Goal: Task Accomplishment & Management: Manage account settings

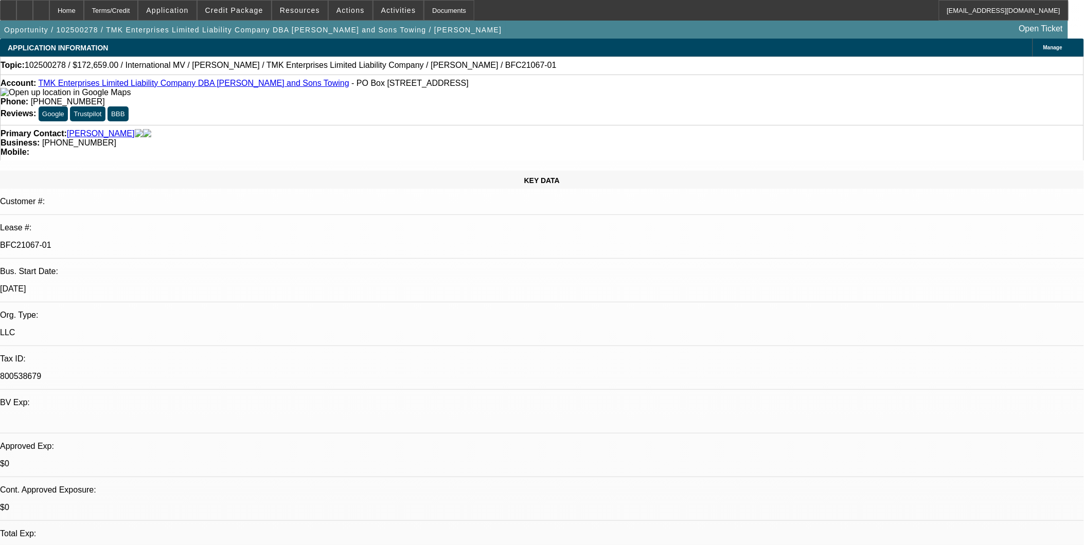
select select "0"
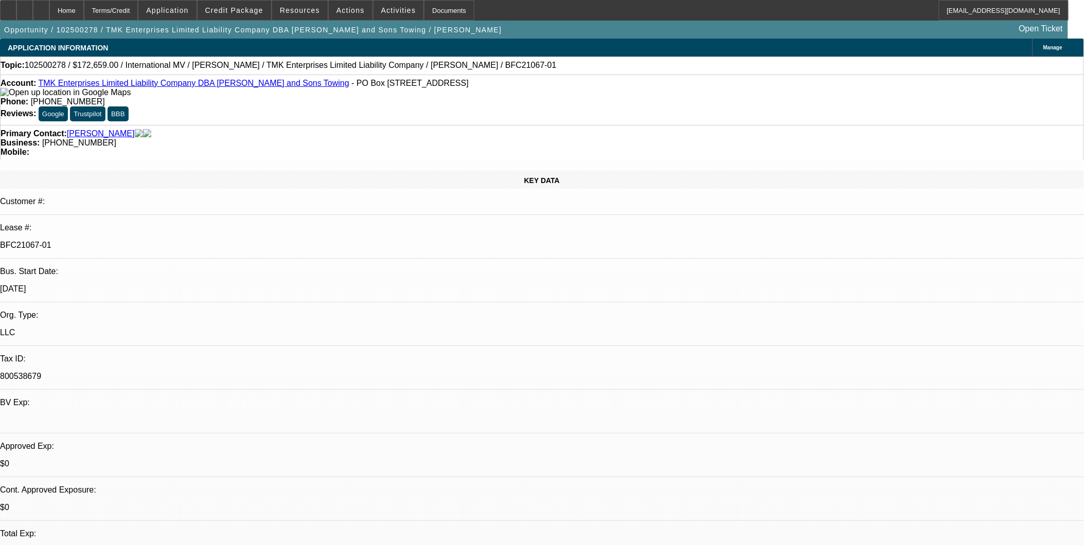
select select "0"
select select "1"
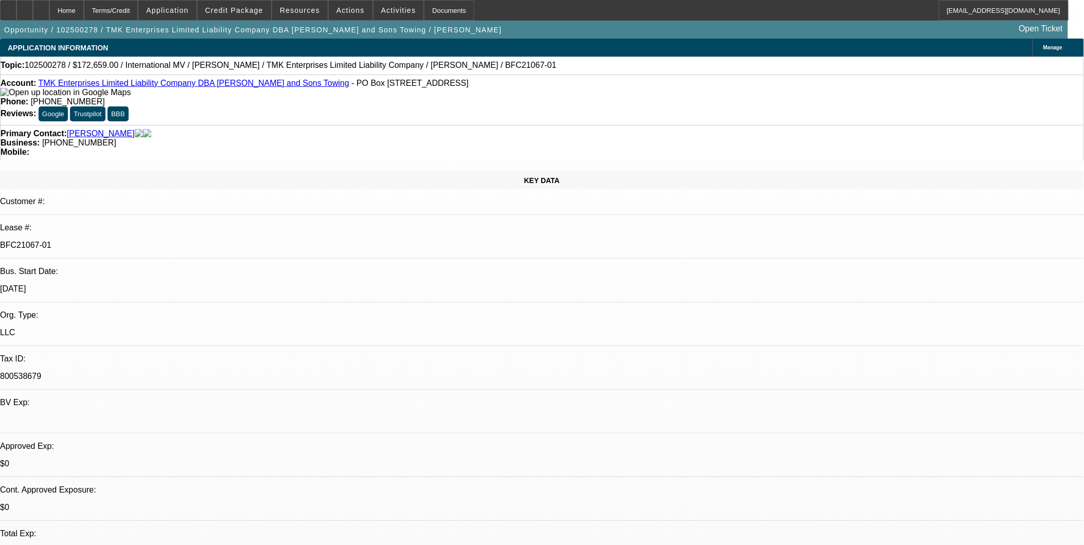
select select "2"
select select "6"
select select "1"
select select "6"
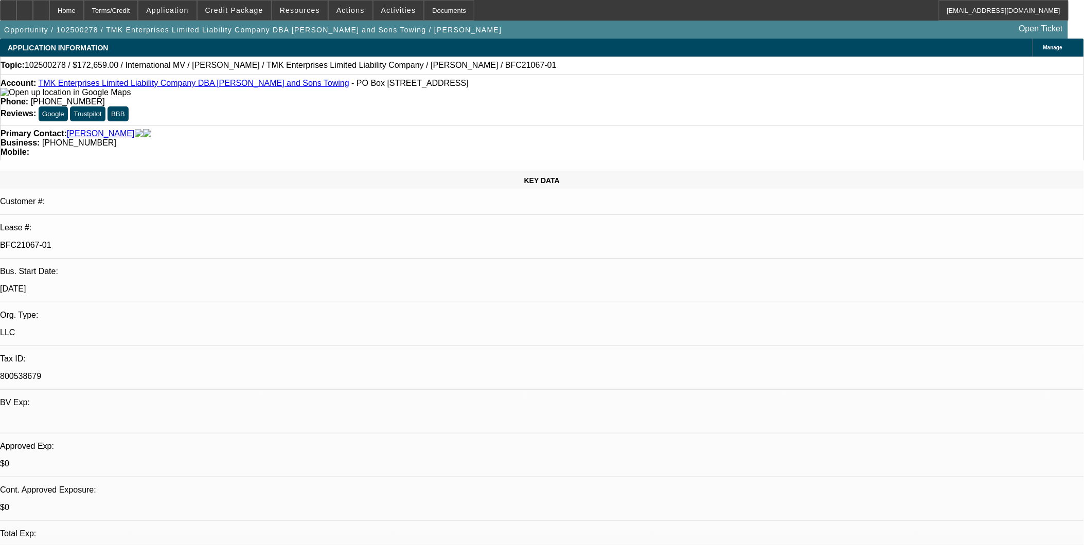
select select "1"
select select "6"
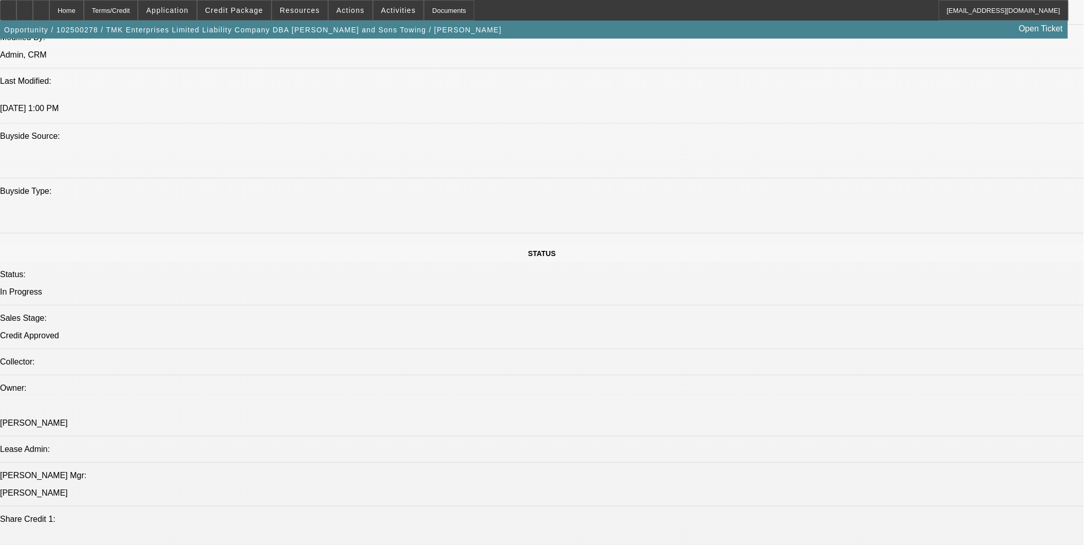
scroll to position [914, 0]
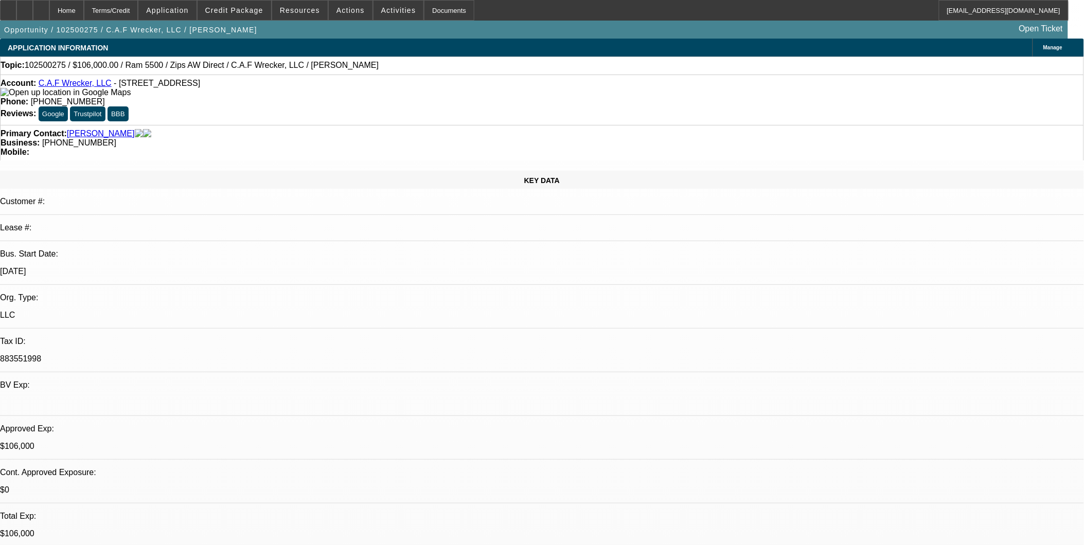
select select "0"
select select "2"
select select "0"
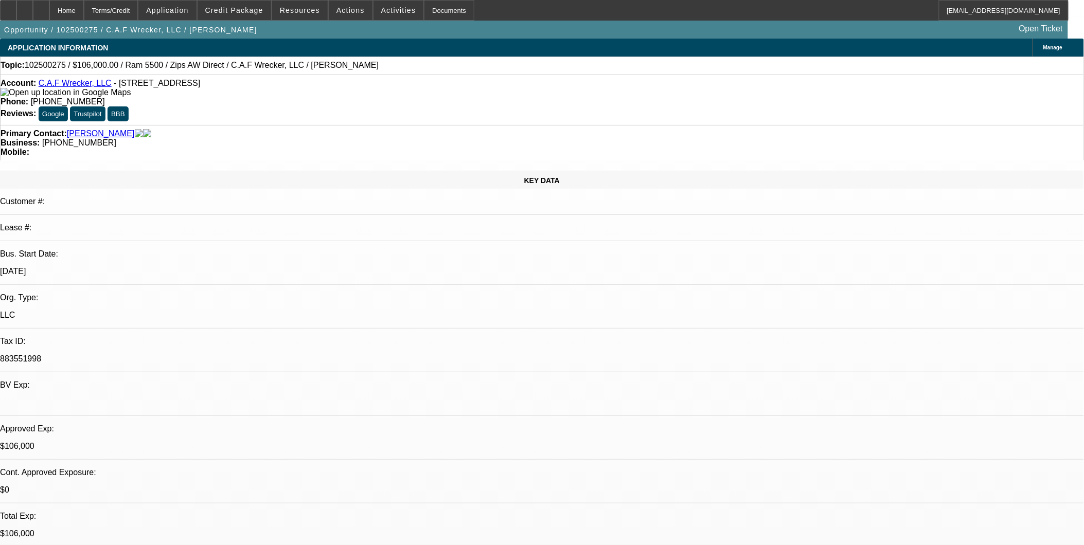
select select "0"
select select "2"
select select "0"
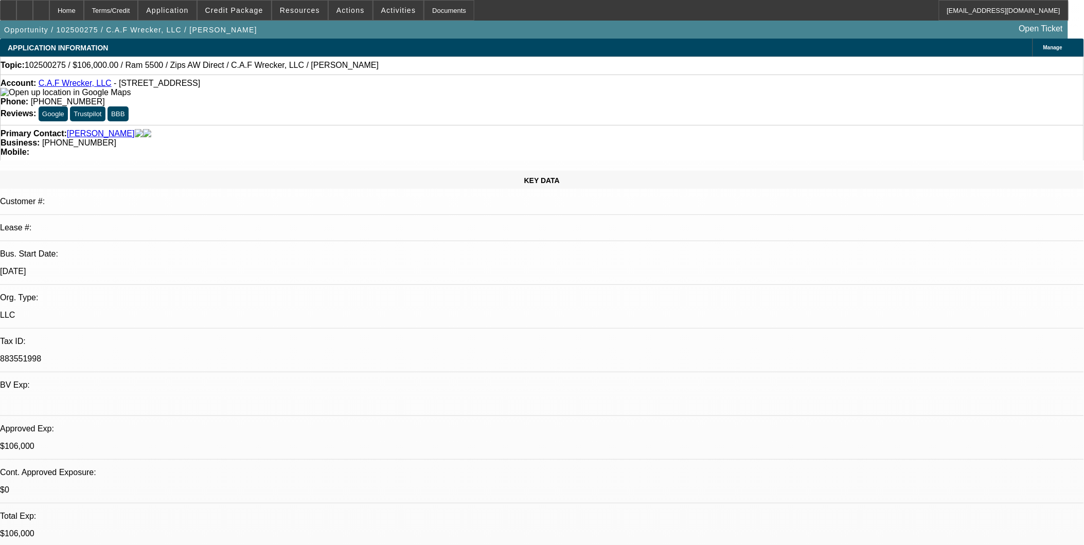
select select "0"
select select "1"
select select "2"
select select "6"
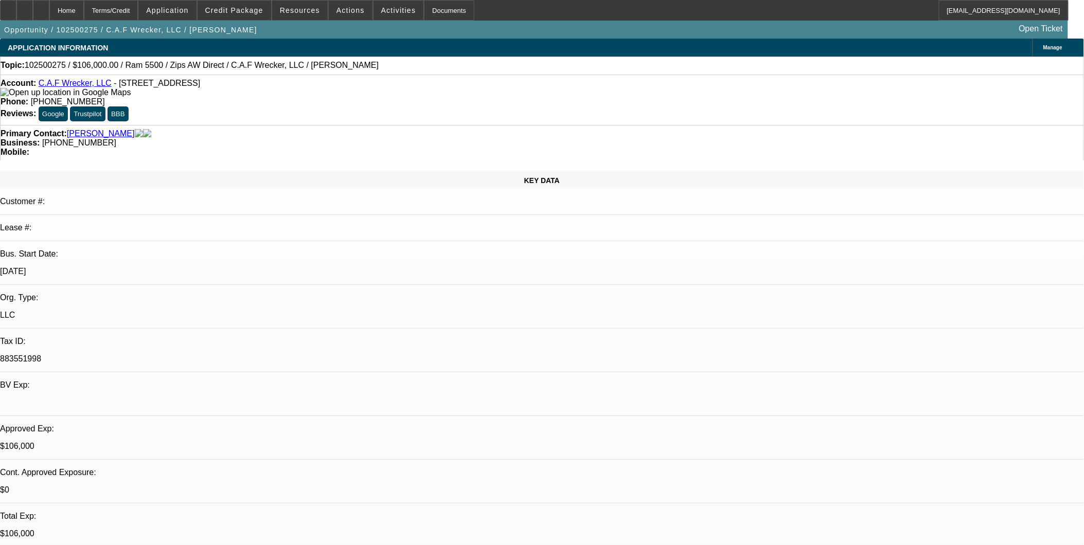
select select "1"
select select "6"
select select "1"
select select "2"
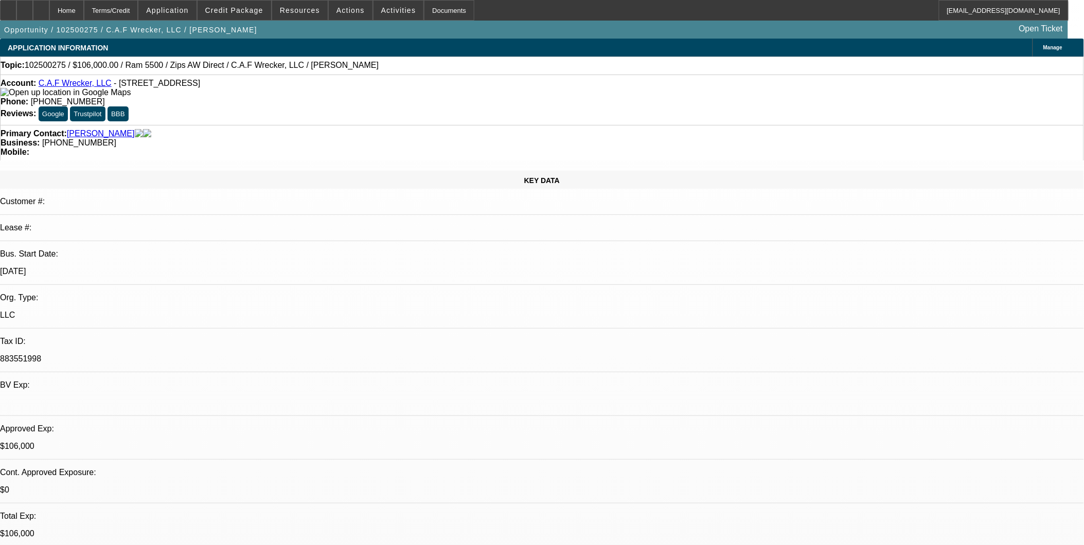
select select "6"
select select "1"
select select "6"
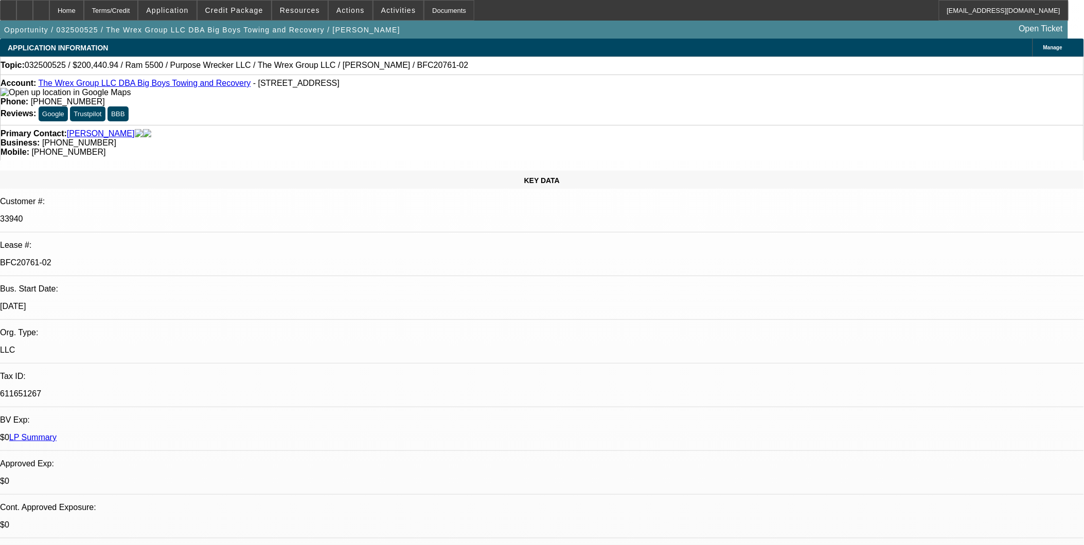
select select "0"
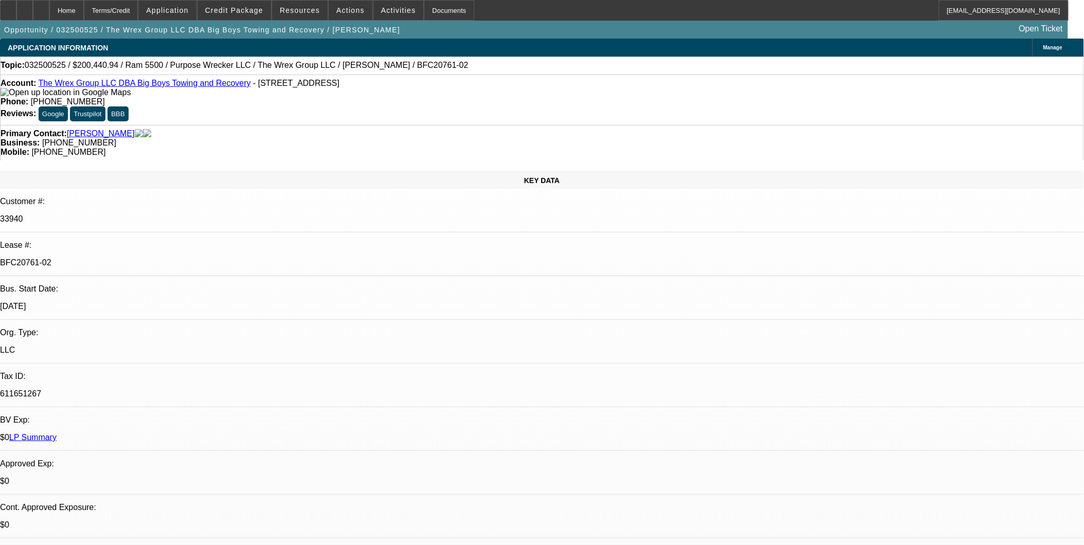
select select "0"
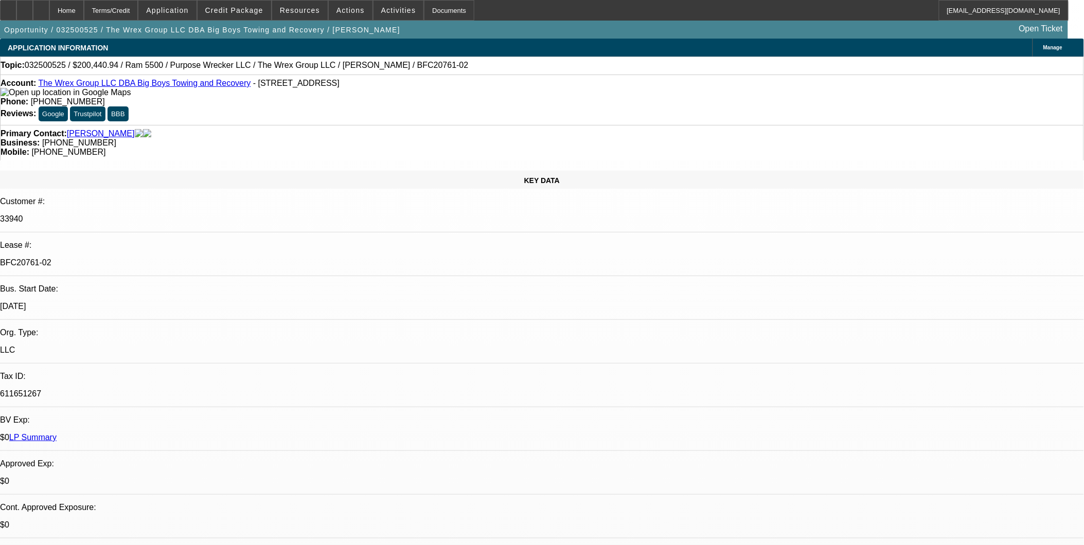
select select "0"
select select "1"
select select "2"
select select "6"
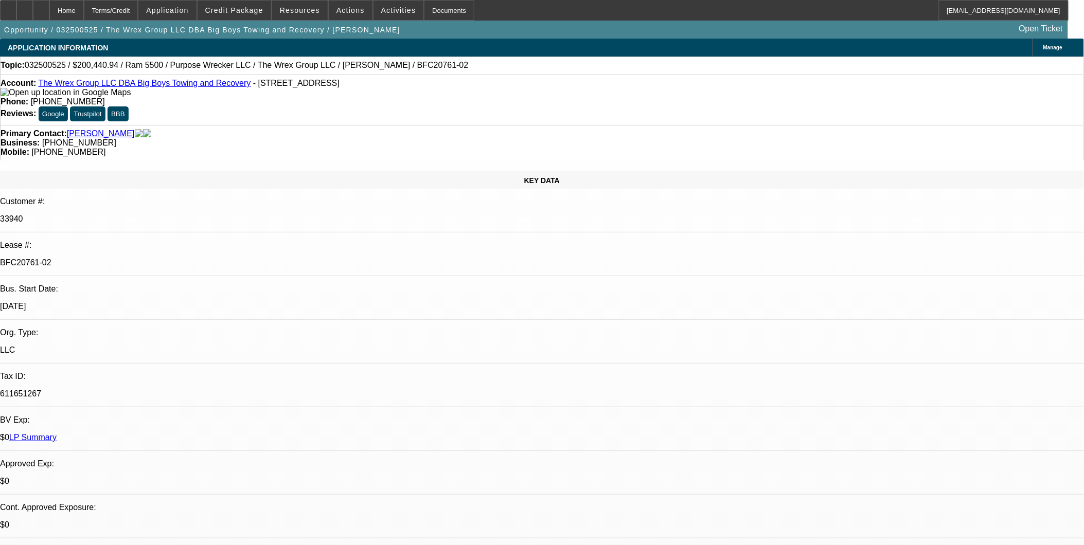
select select "1"
select select "3"
select select "6"
select select "1"
select select "2"
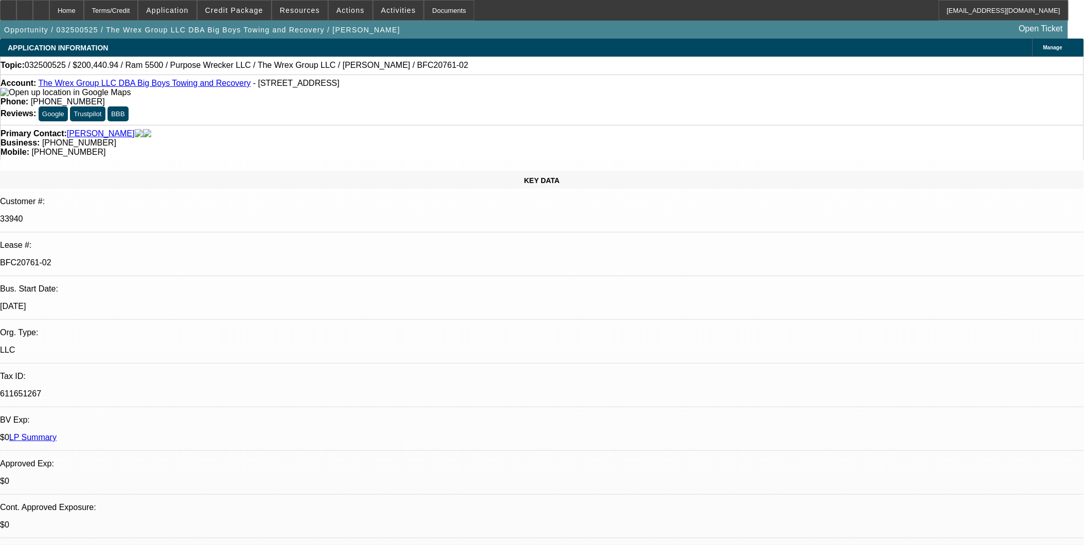
select select "6"
select select "1"
select select "2"
select select "6"
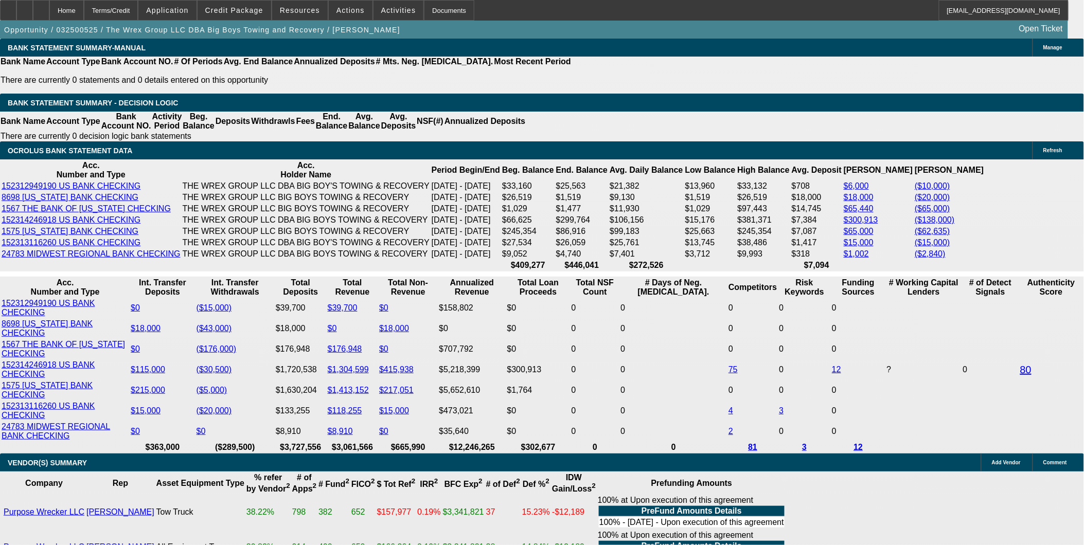
scroll to position [2058, 0]
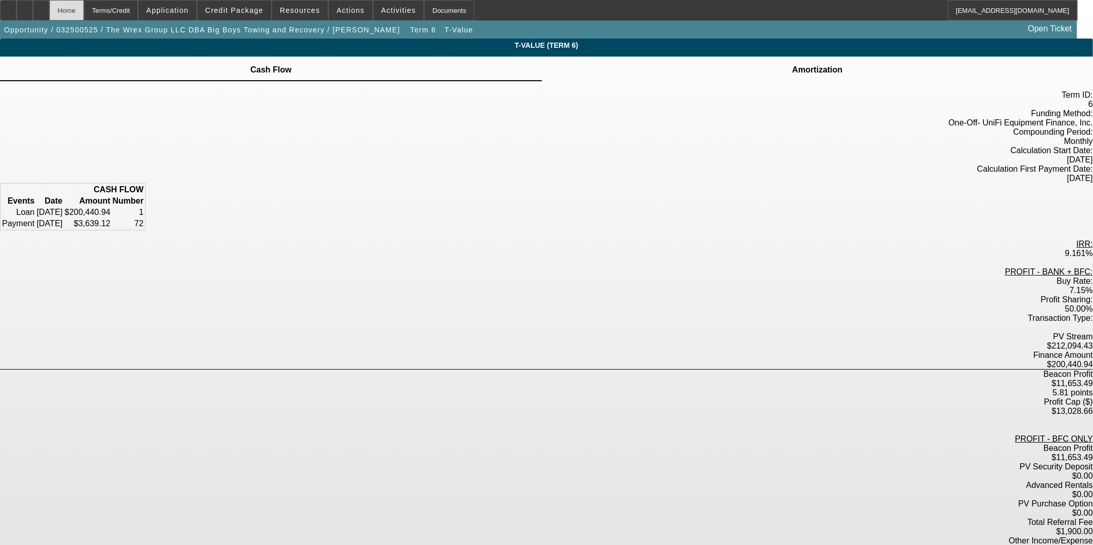
click at [84, 10] on div "Home" at bounding box center [66, 10] width 34 height 21
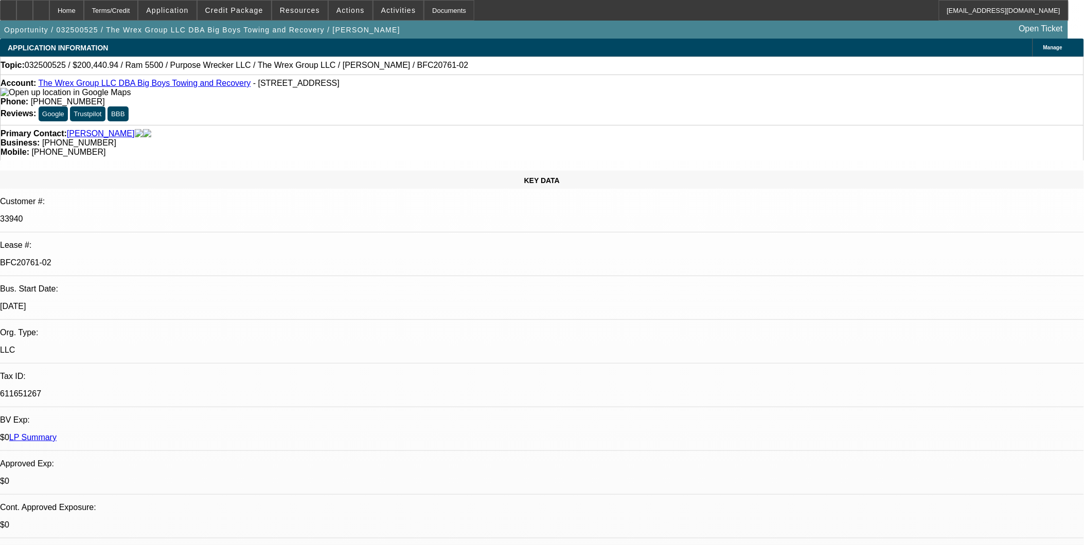
select select "0"
select select "2"
select select "0"
select select "6"
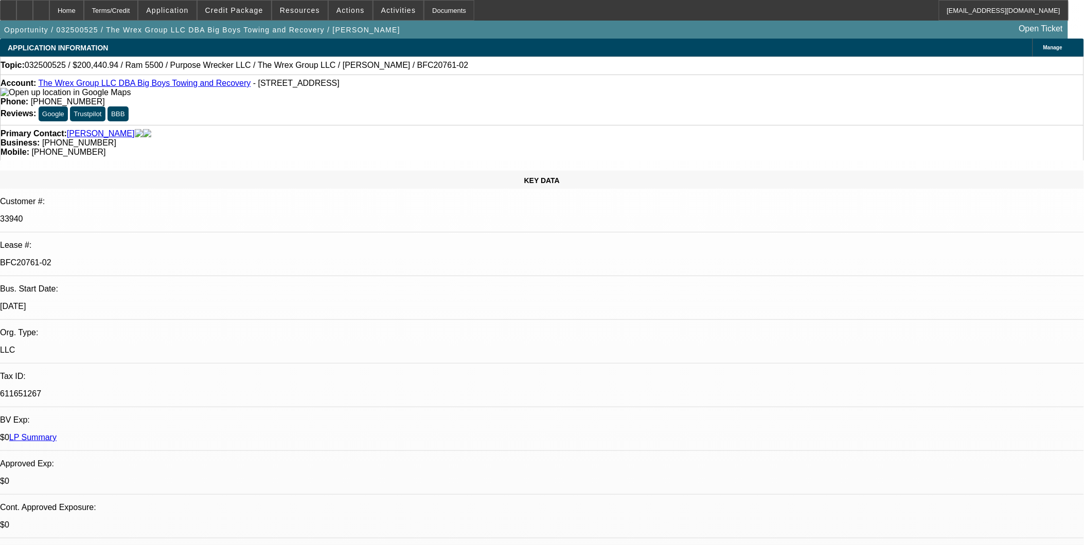
select select "0"
select select "3"
select select "0"
select select "6"
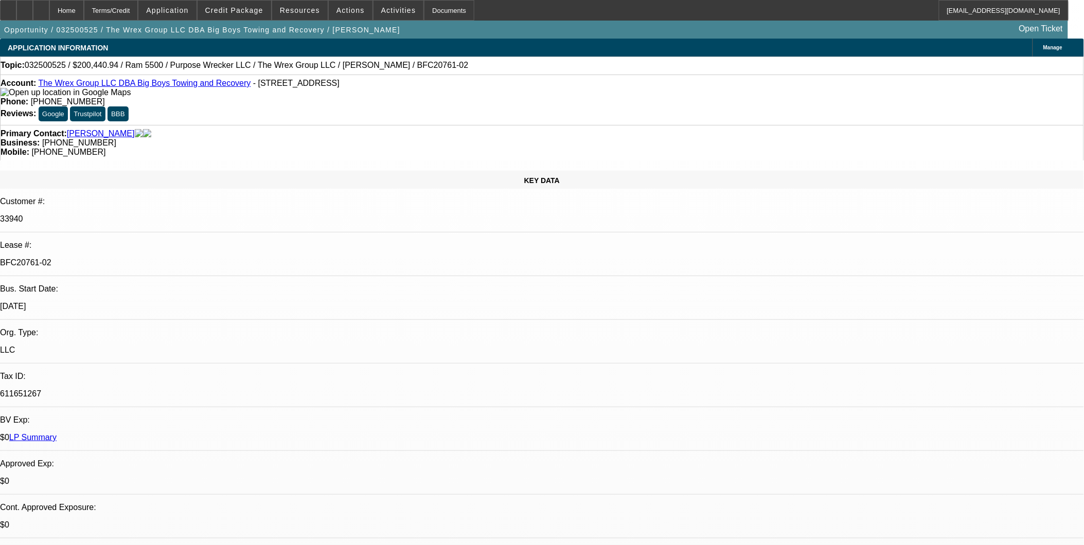
select select "0"
select select "2"
select select "0"
select select "6"
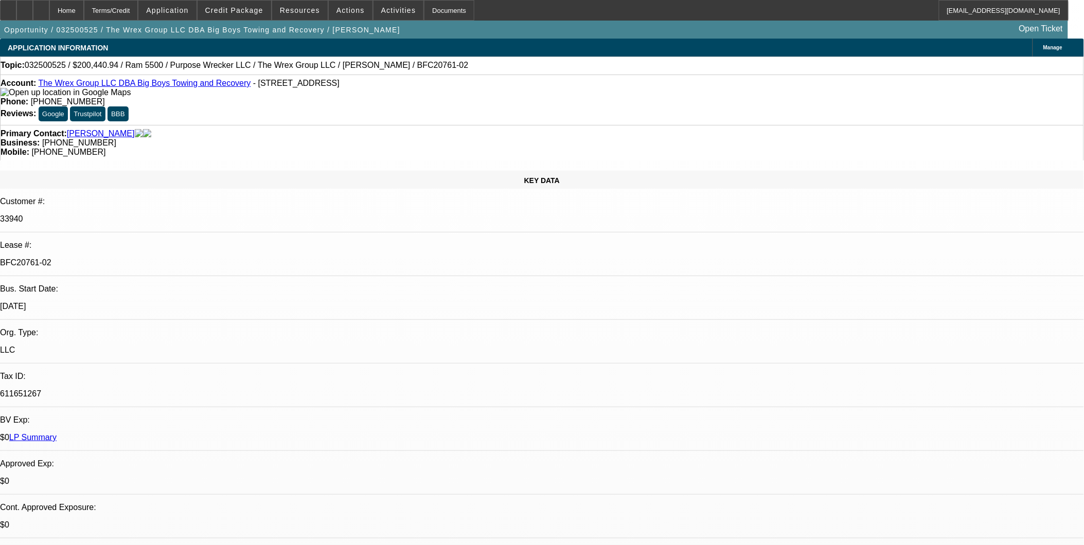
select select "0"
select select "2"
select select "0"
select select "6"
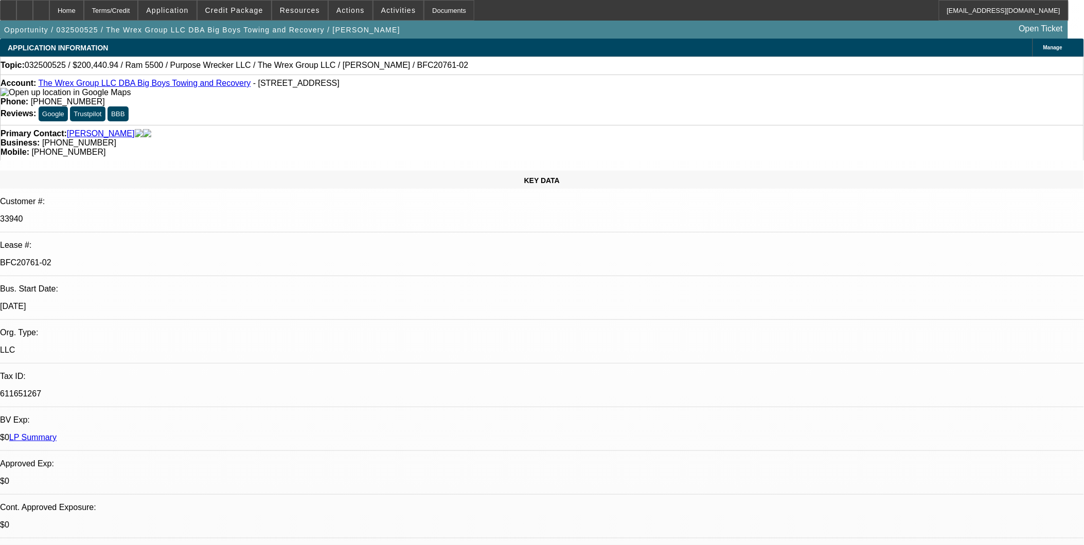
scroll to position [971, 0]
type input "p"
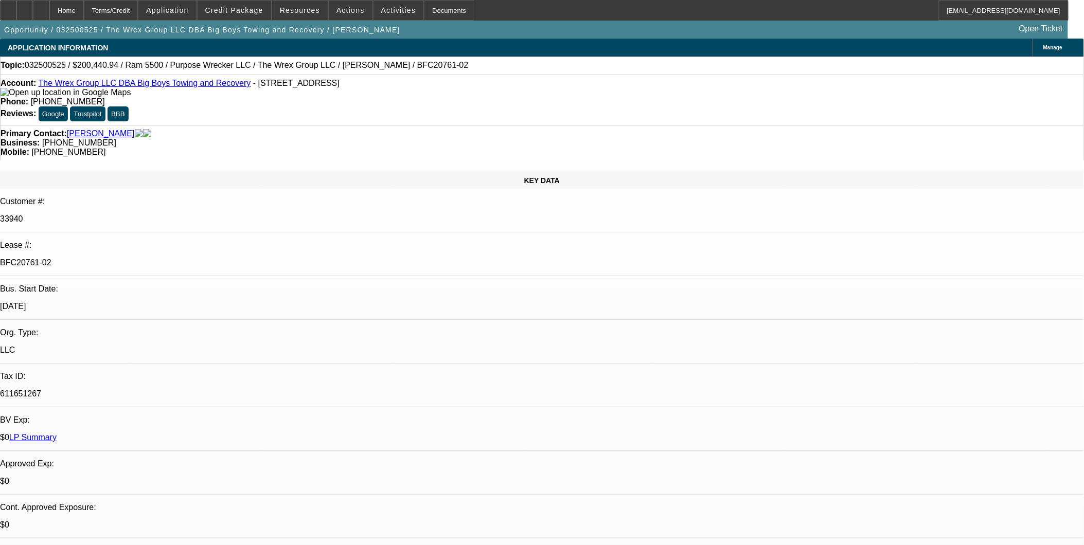
type input "ebo"
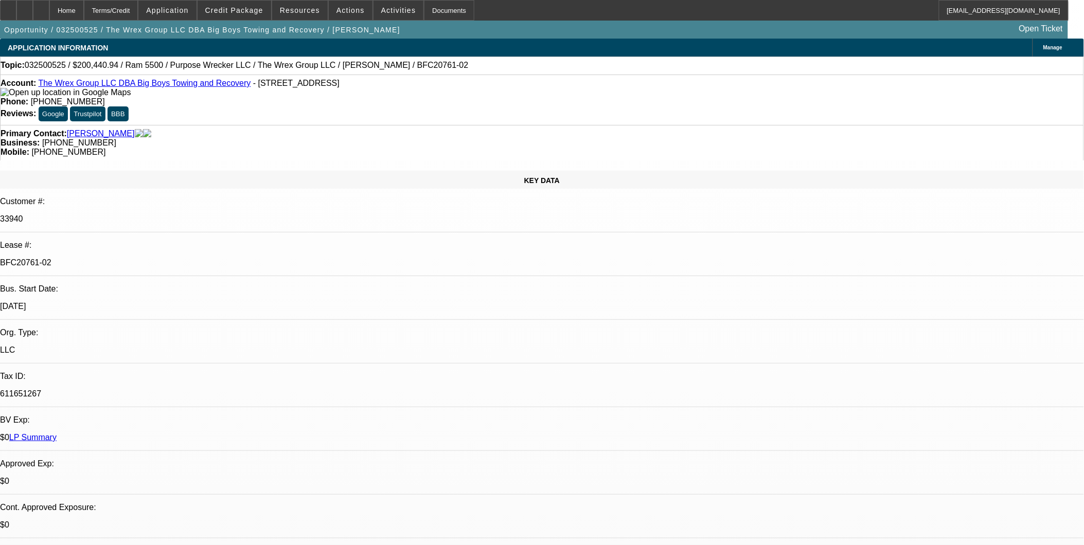
drag, startPoint x: 970, startPoint y: 46, endPoint x: 905, endPoint y: 40, distance: 65.2
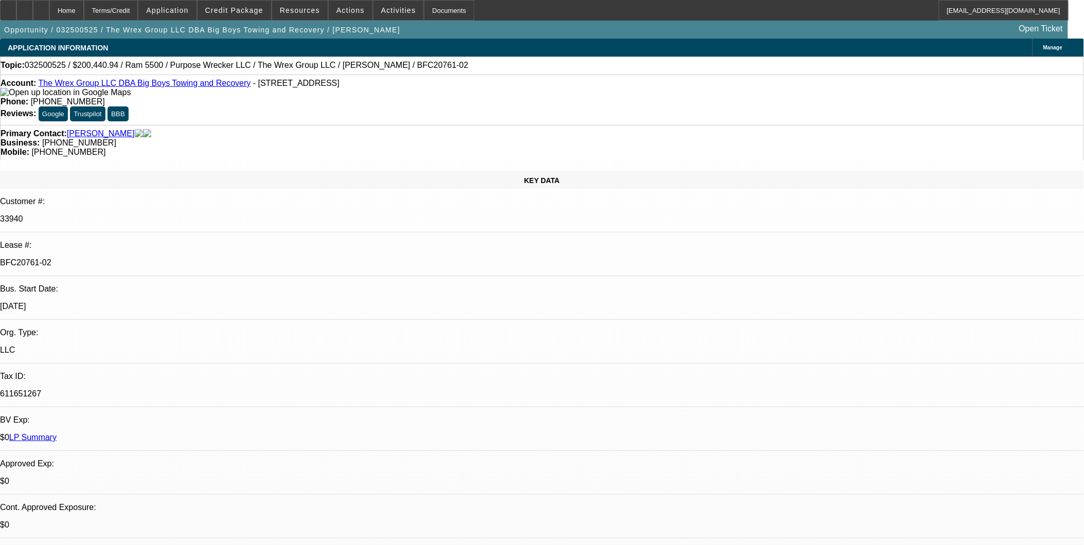
scroll to position [1143, 0]
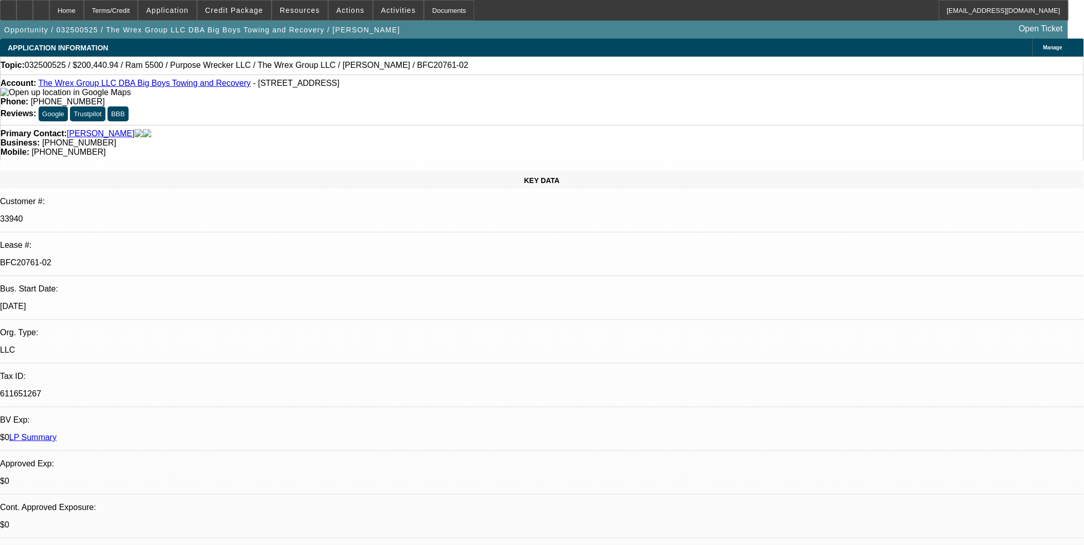
scroll to position [539, 0]
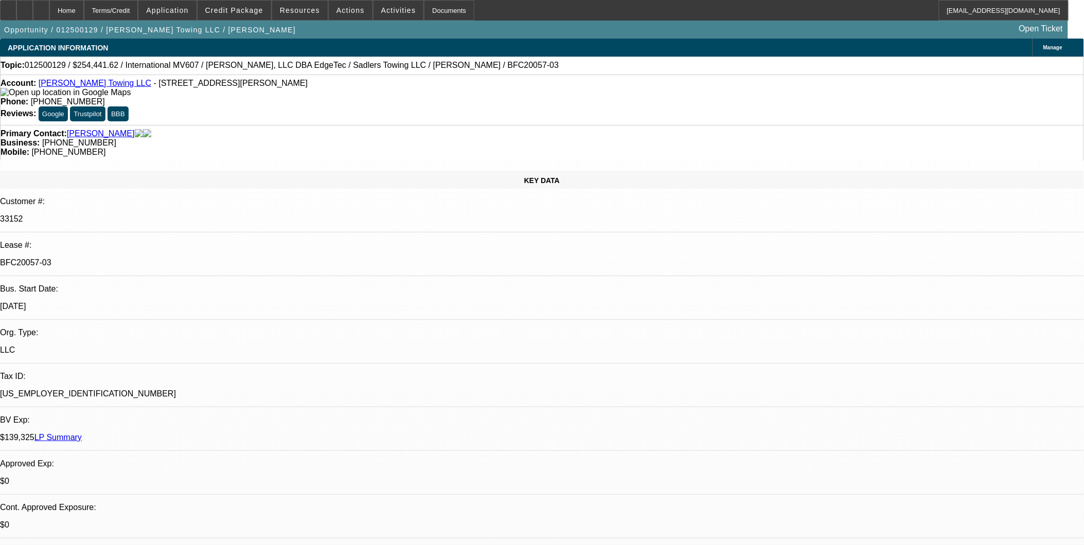
select select "0"
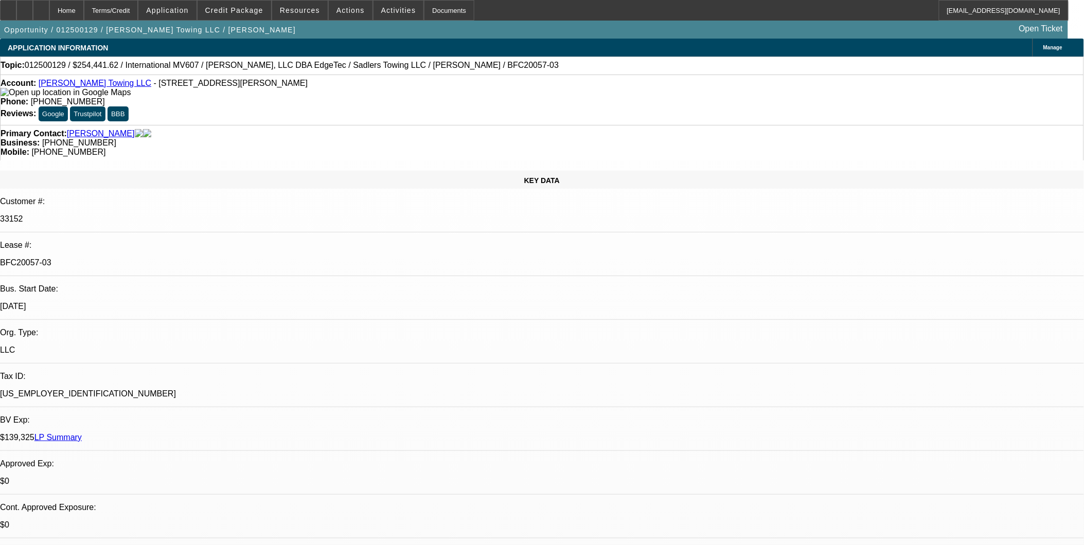
select select "0"
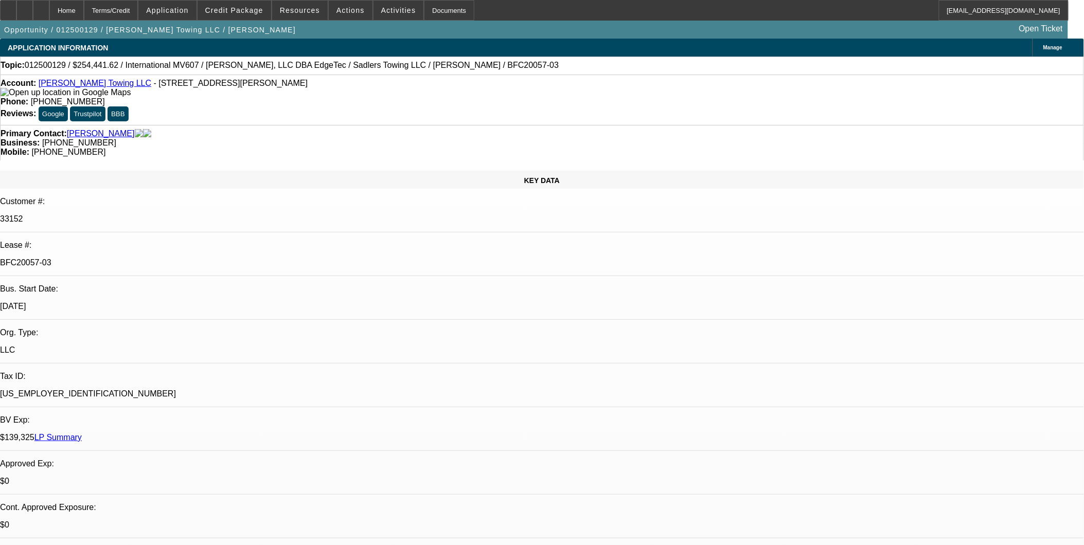
select select "0"
select select "1"
select select "2"
select select "6"
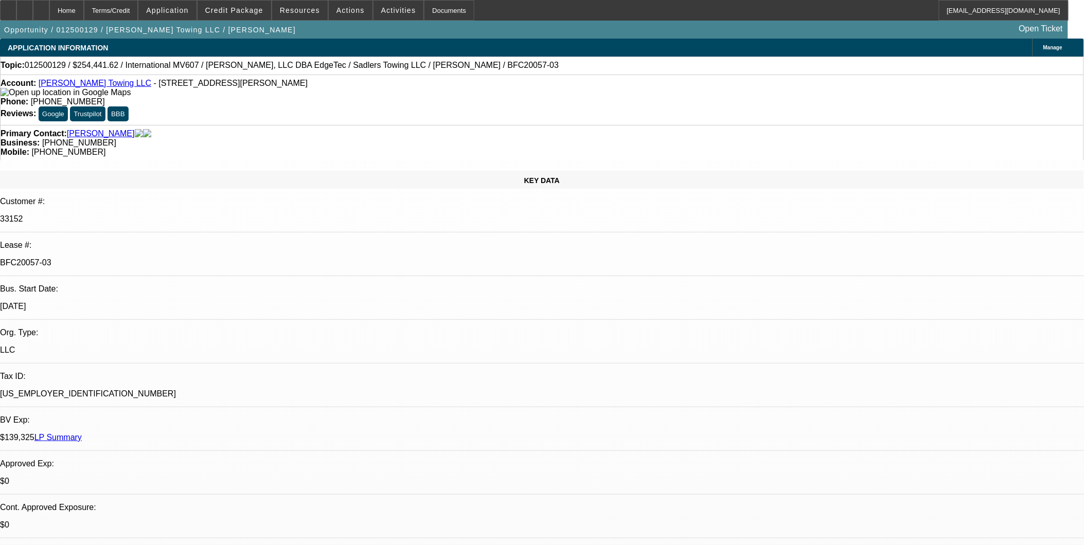
select select "1"
select select "2"
select select "6"
select select "1"
select select "2"
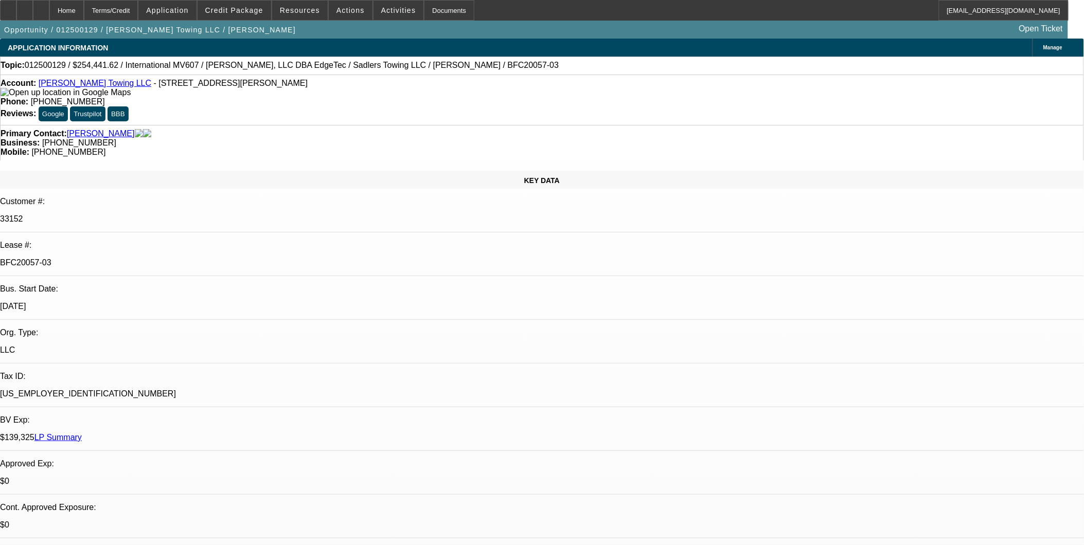
select select "6"
select select "1"
select select "6"
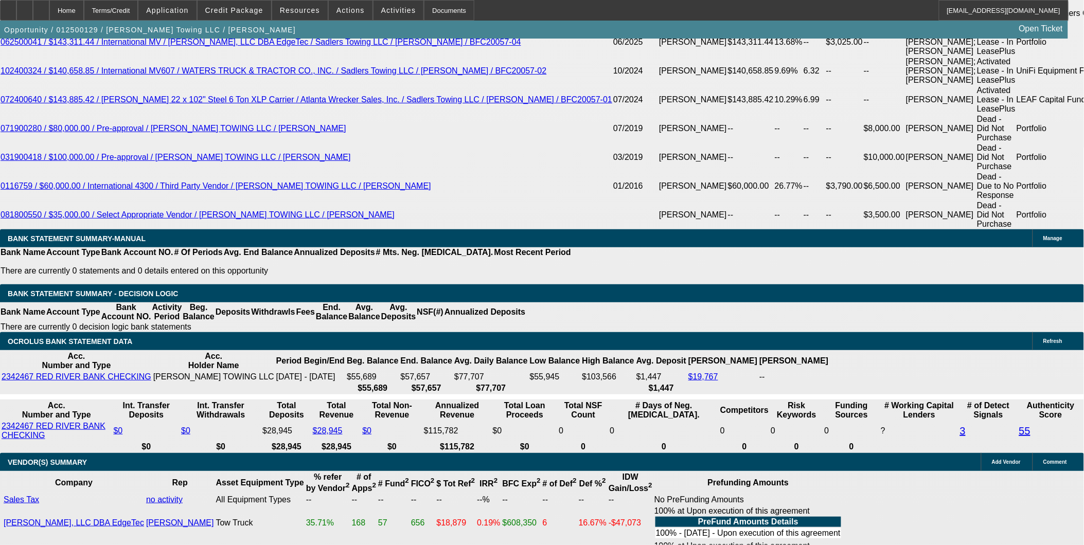
scroll to position [2115, 0]
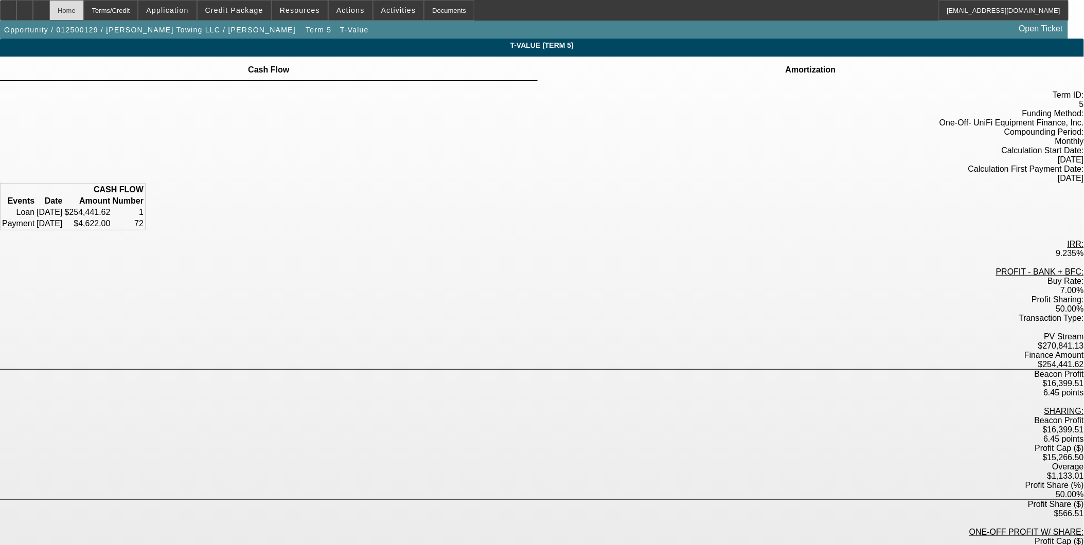
click at [84, 9] on div "Home" at bounding box center [66, 10] width 34 height 21
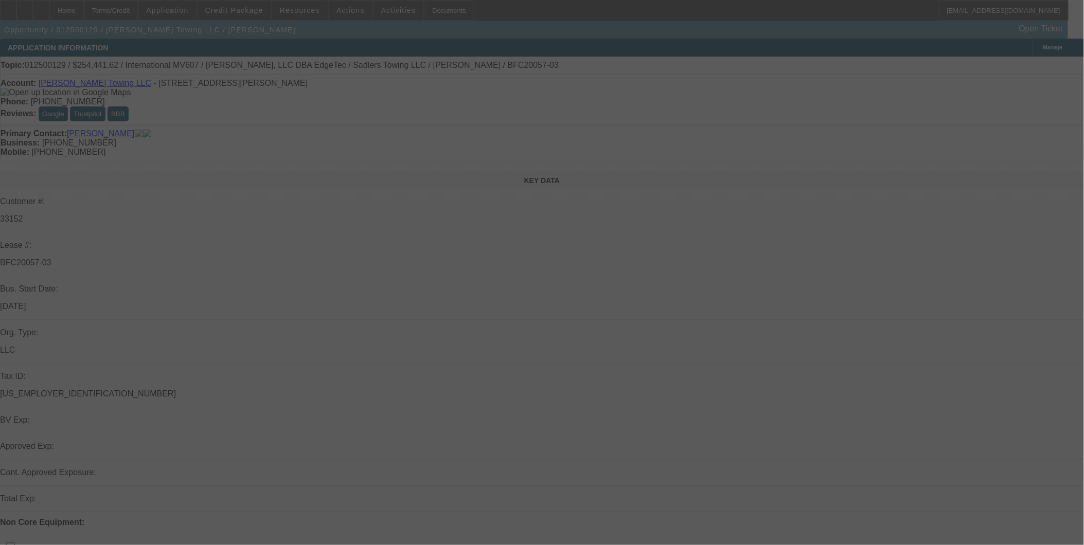
click at [962, 45] on div at bounding box center [542, 272] width 1084 height 545
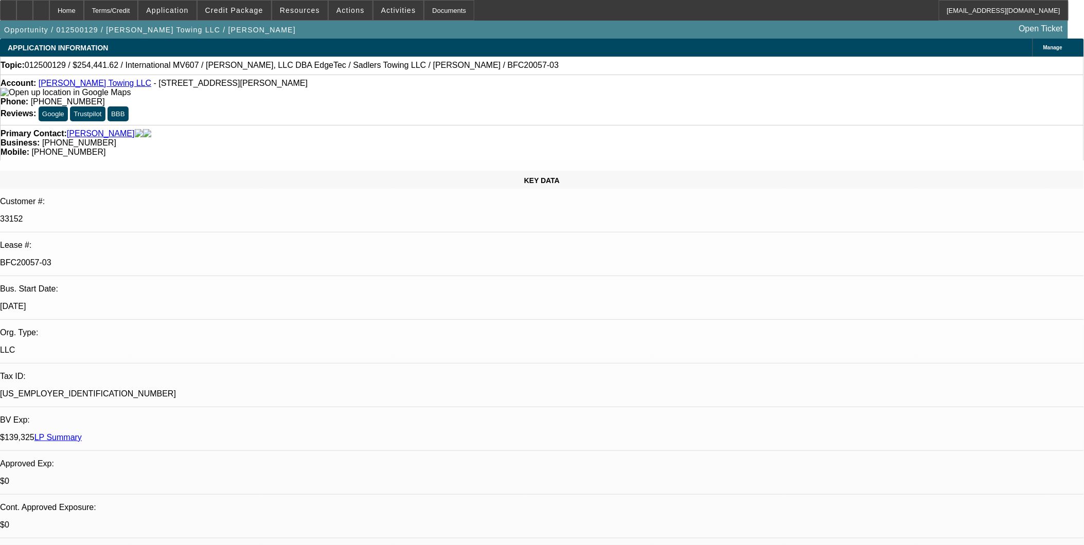
select select "0"
select select "2"
select select "0"
select select "6"
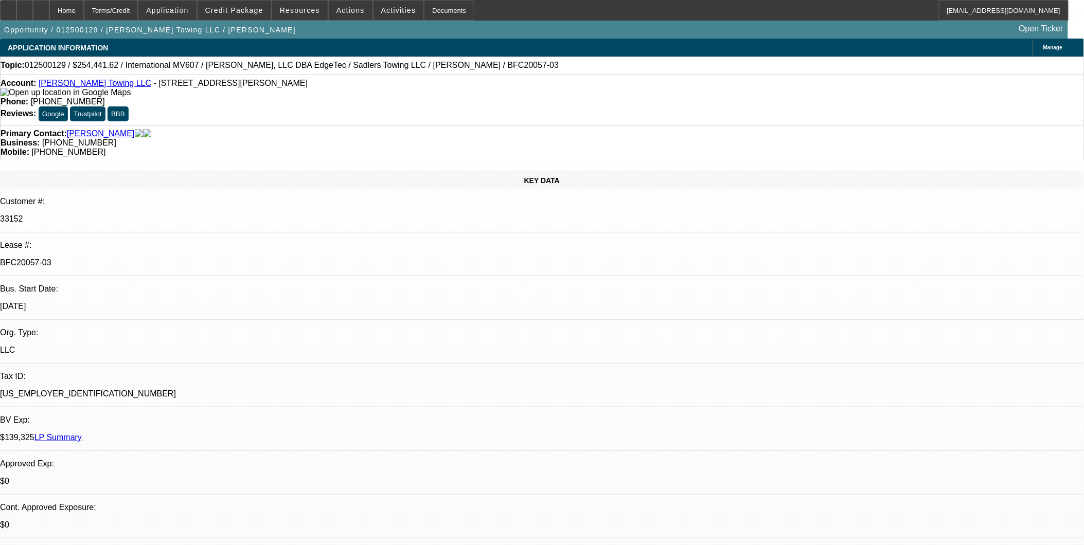
select select "0"
select select "2"
select select "0"
select select "6"
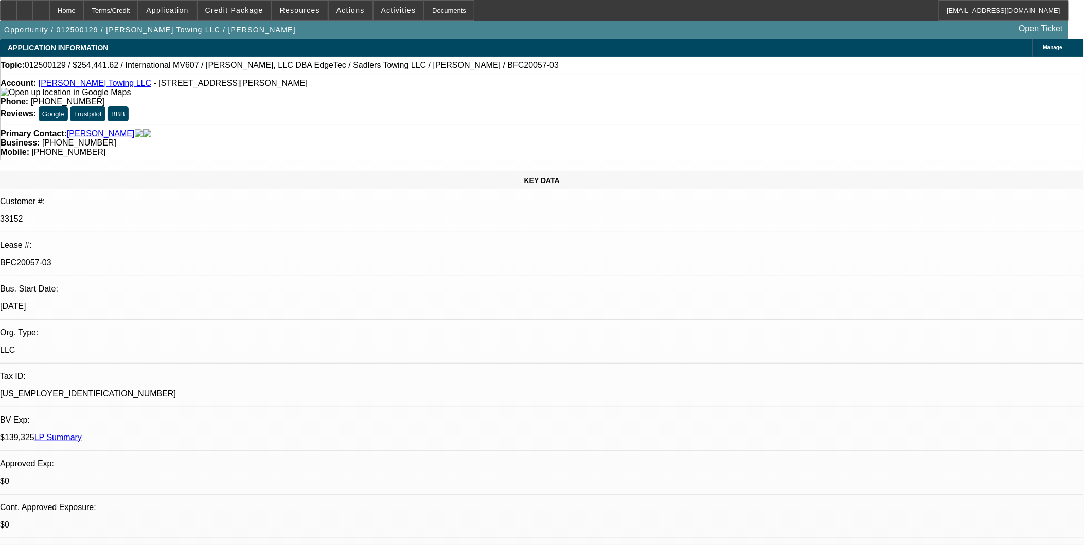
select select "0"
select select "2"
select select "0"
select select "6"
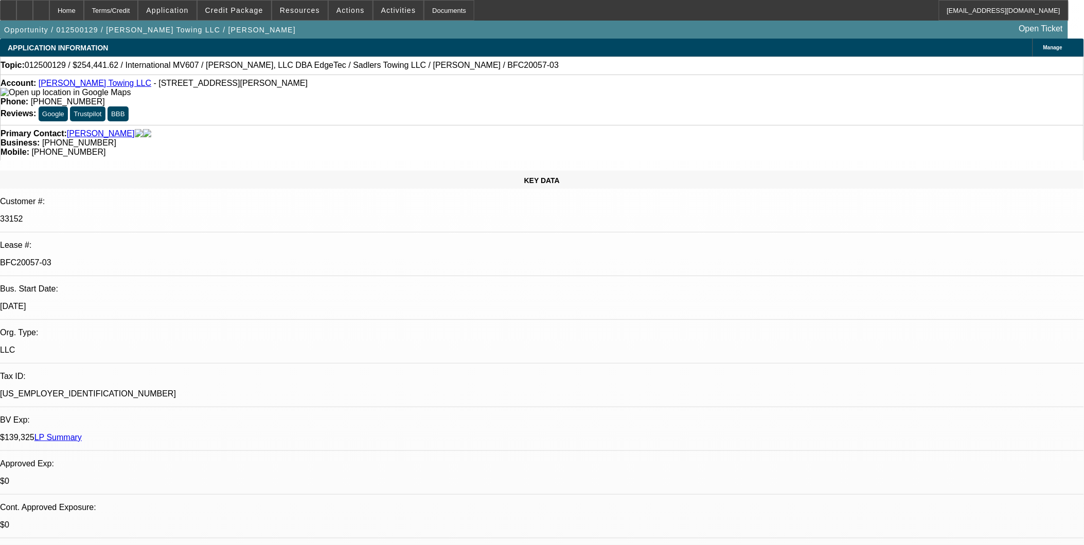
select select "0"
select select "6"
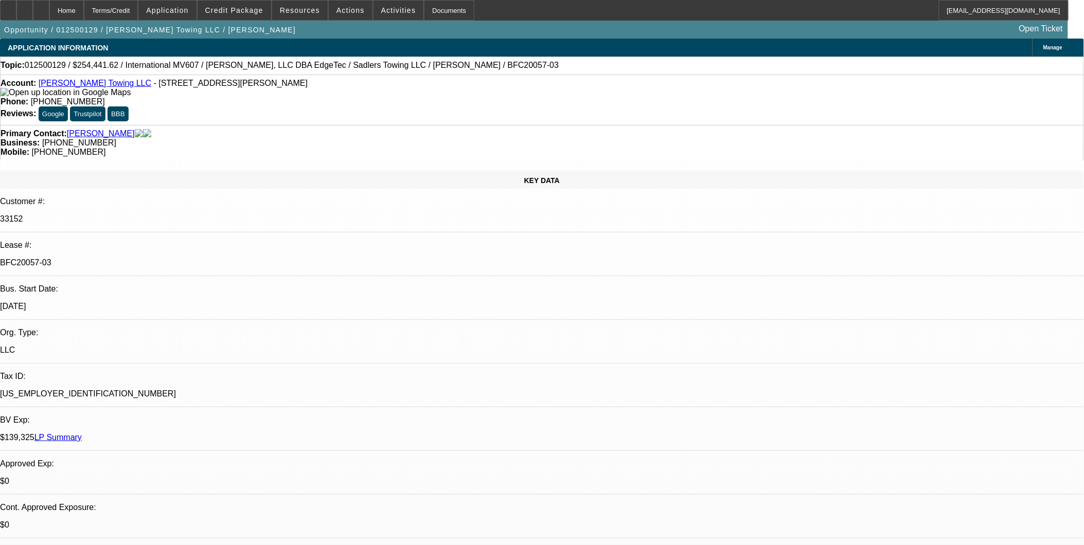
scroll to position [57, 0]
type input "epo"
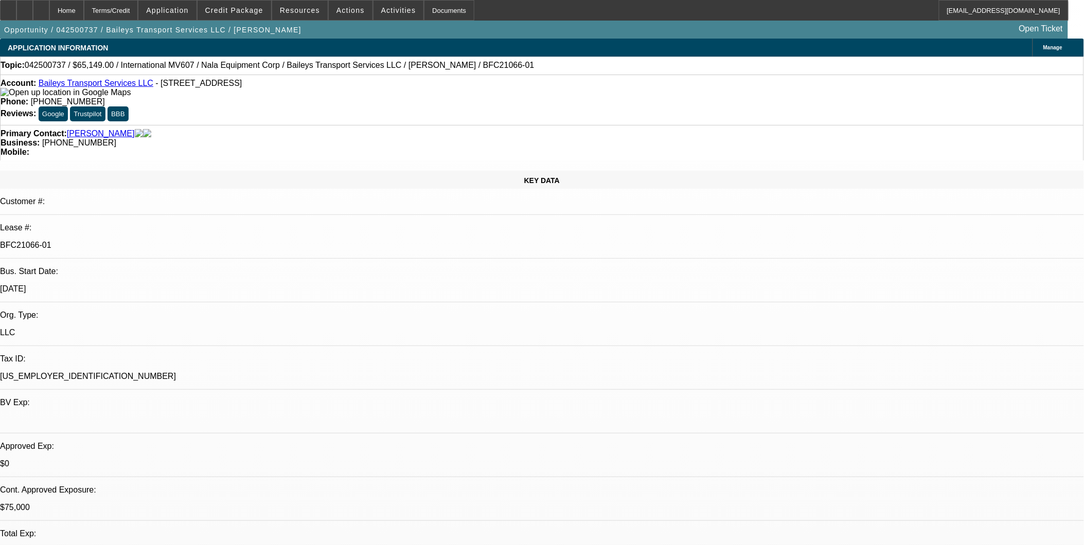
select select "0"
select select "2"
select select "0"
select select "2"
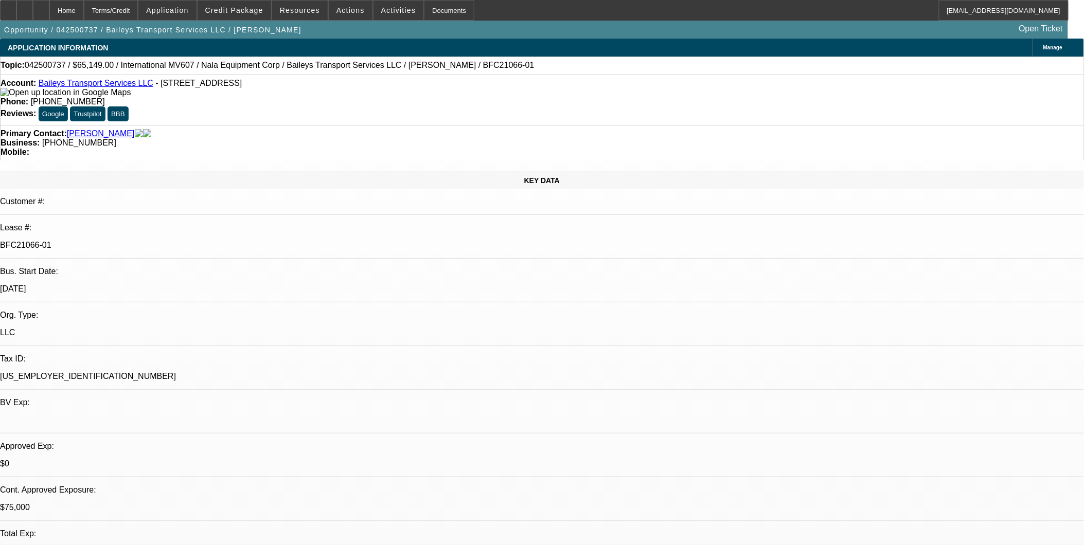
select select "0"
select select "2"
select select "0"
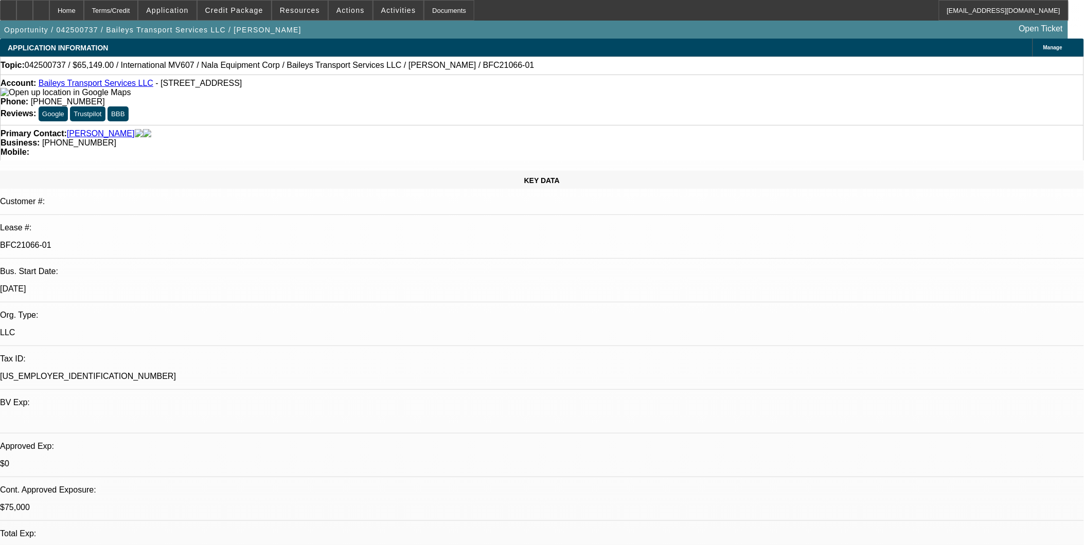
select select "2"
select select "0"
select select "1"
select select "2"
select select "6"
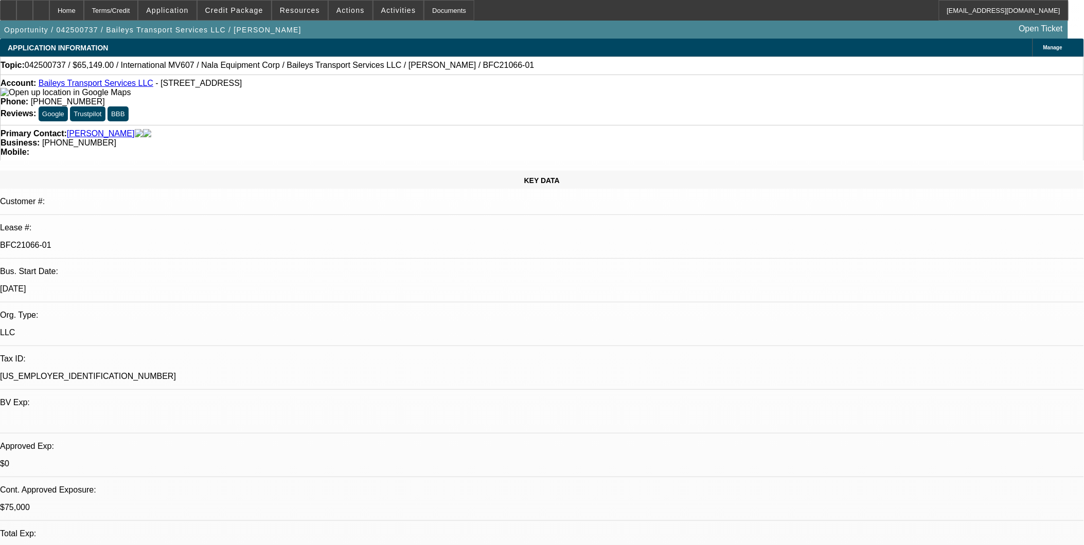
select select "1"
select select "2"
select select "6"
select select "1"
select select "2"
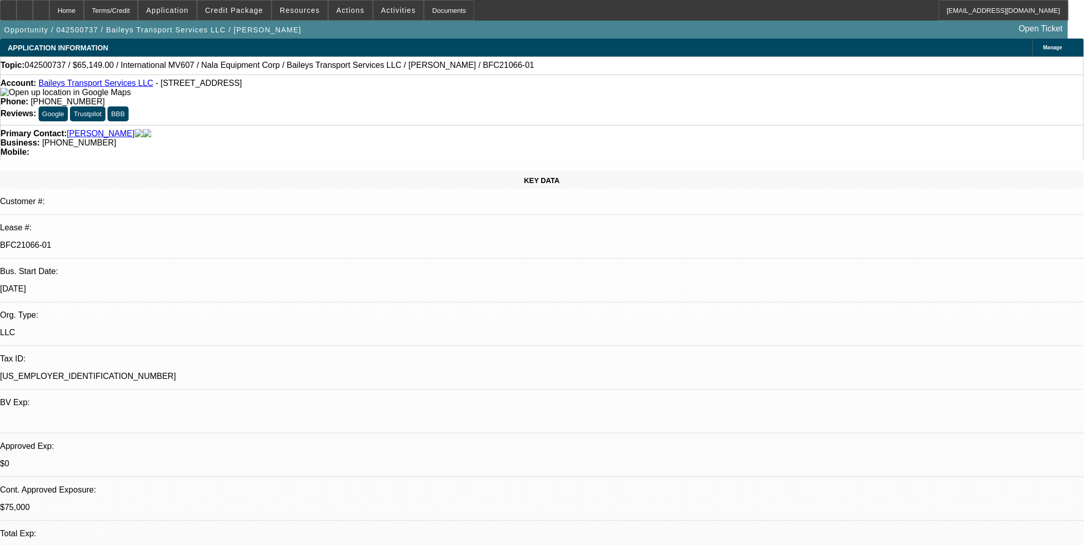
select select "6"
select select "1"
select select "2"
select select "6"
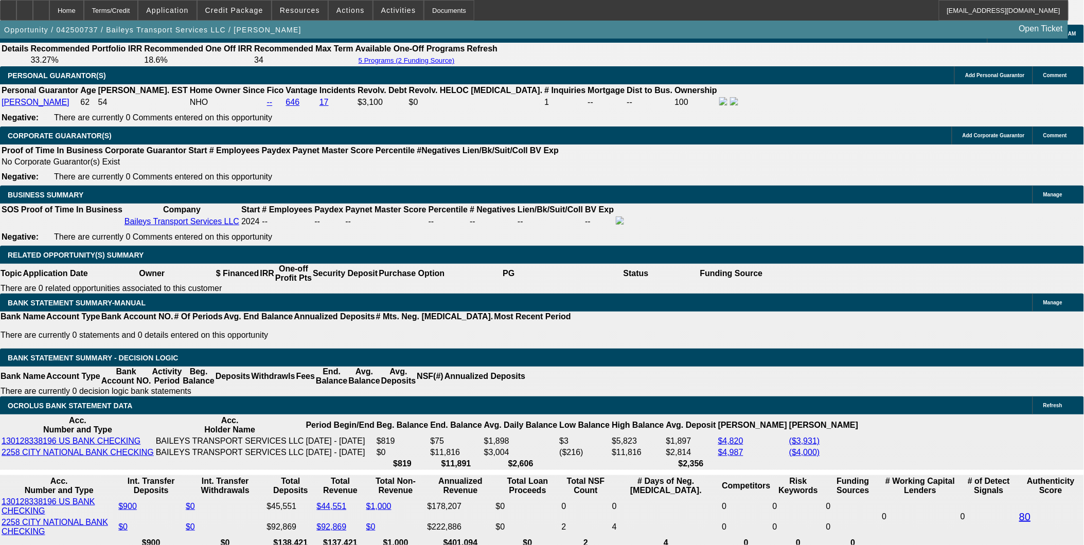
scroll to position [1543, 0]
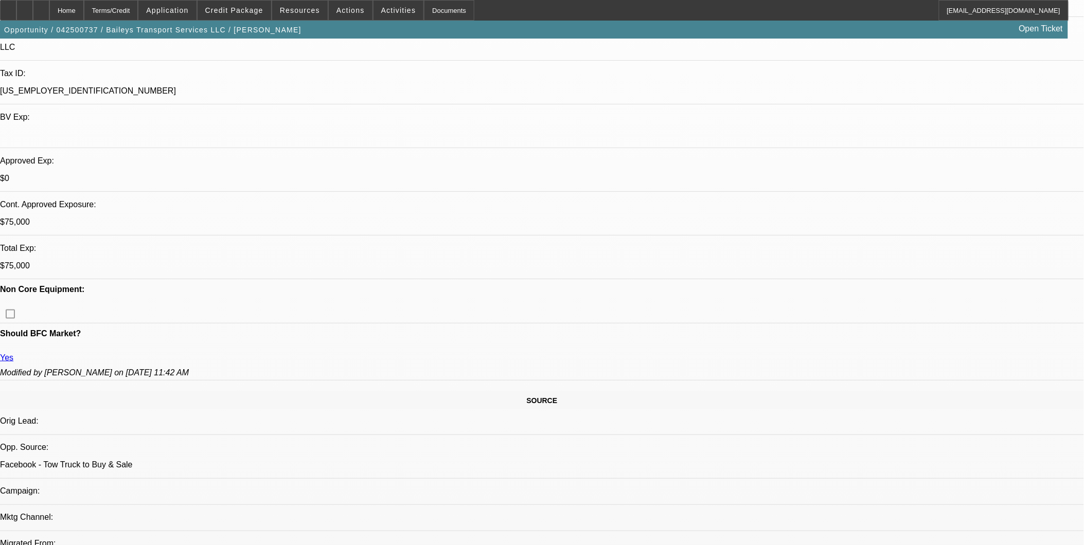
scroll to position [57, 0]
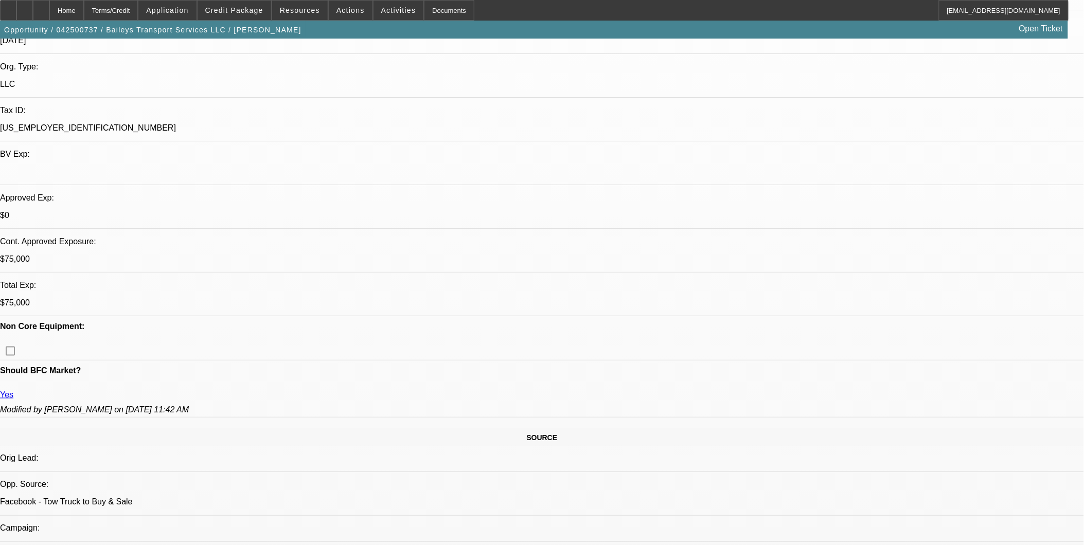
scroll to position [228, 0]
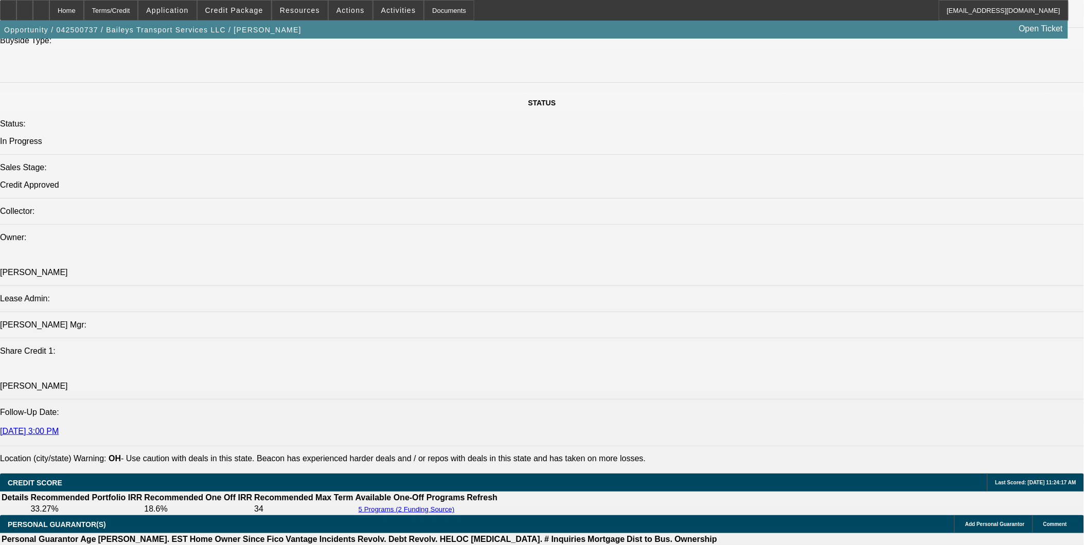
scroll to position [1029, 0]
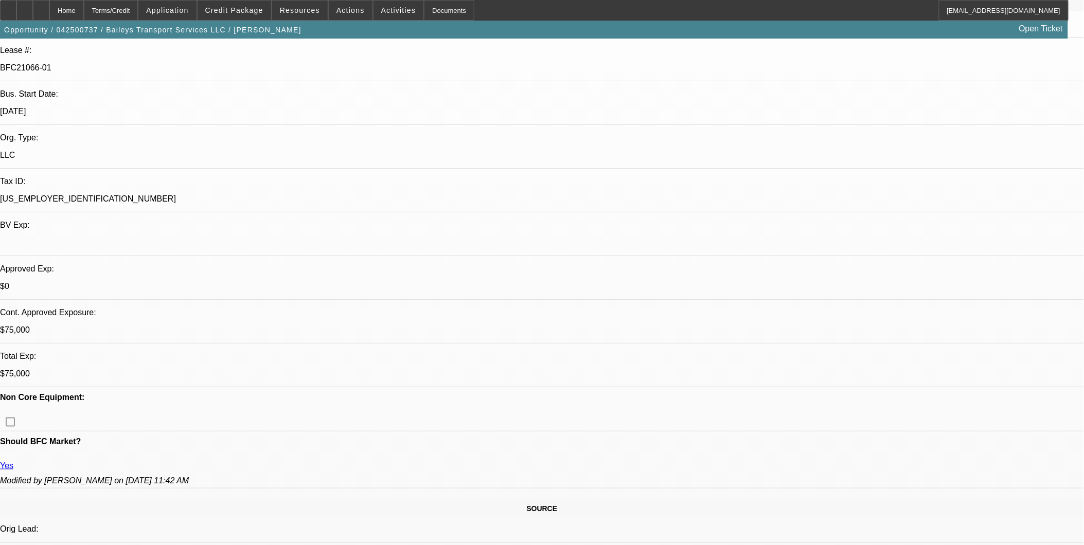
scroll to position [286, 0]
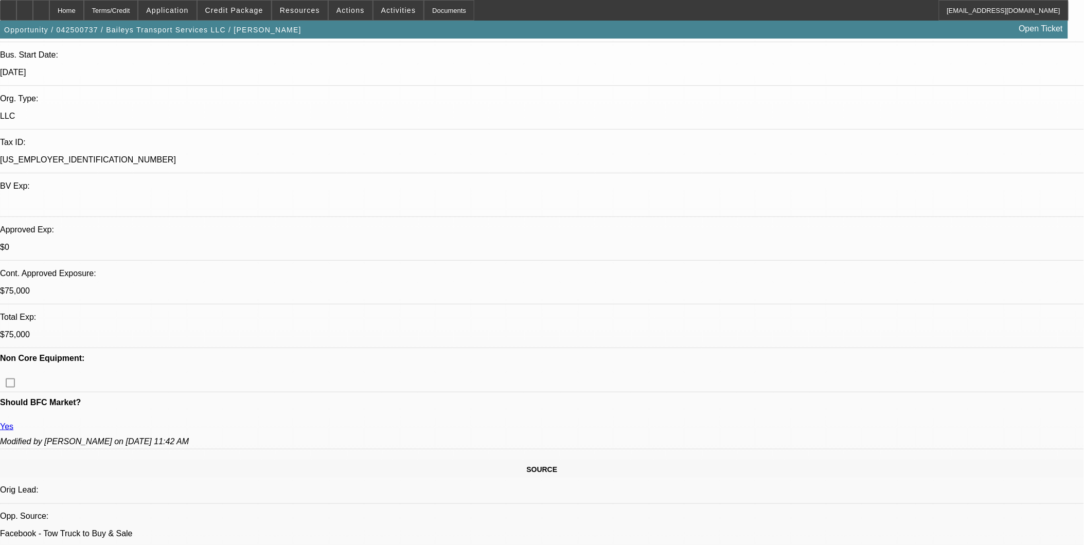
scroll to position [228, 0]
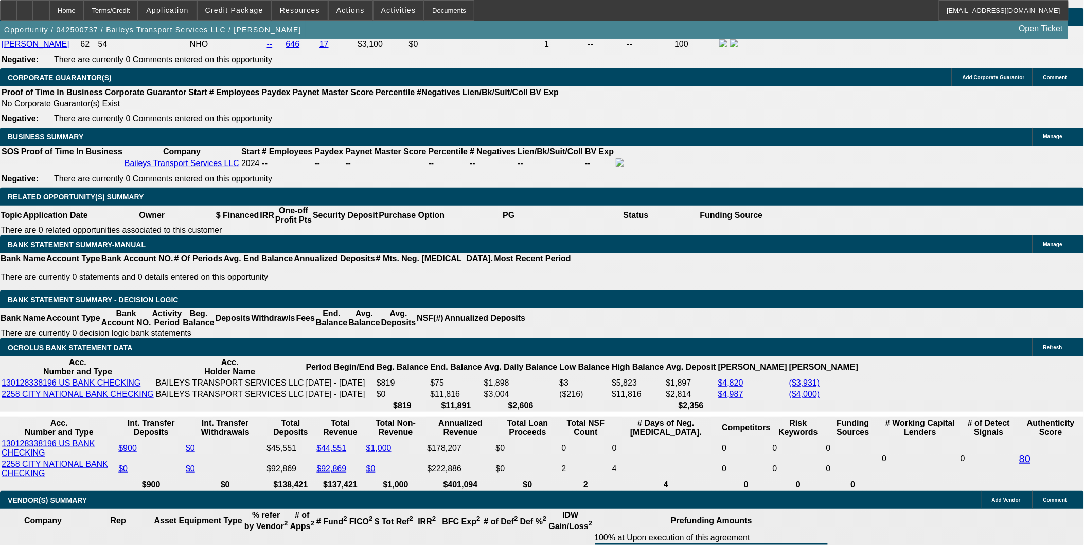
scroll to position [1600, 0]
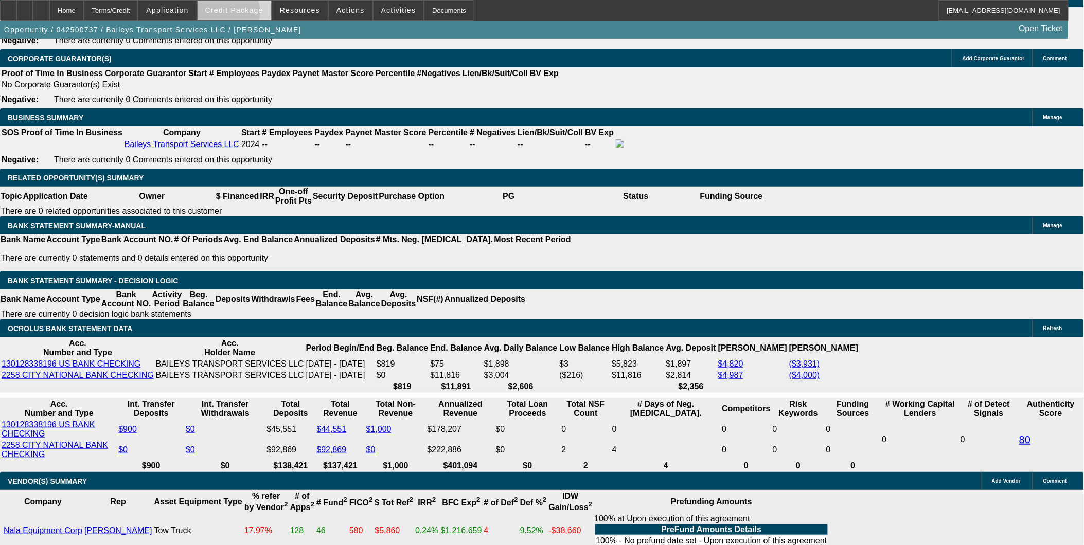
click at [243, 14] on span at bounding box center [235, 10] width 74 height 25
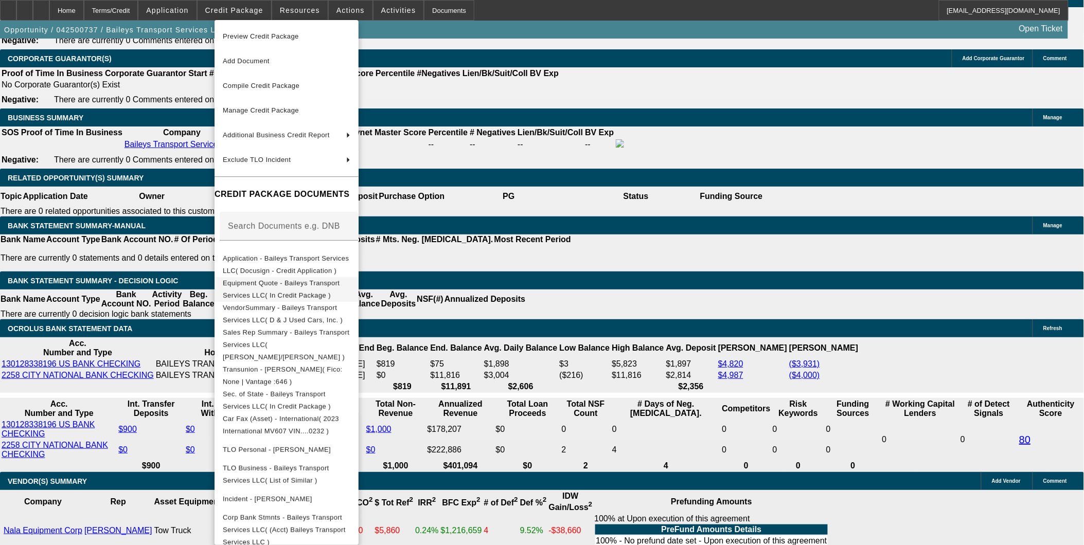
click at [346, 291] on span "Equipment Quote - Baileys Transport Services LLC( In Credit Package )" at bounding box center [287, 289] width 128 height 25
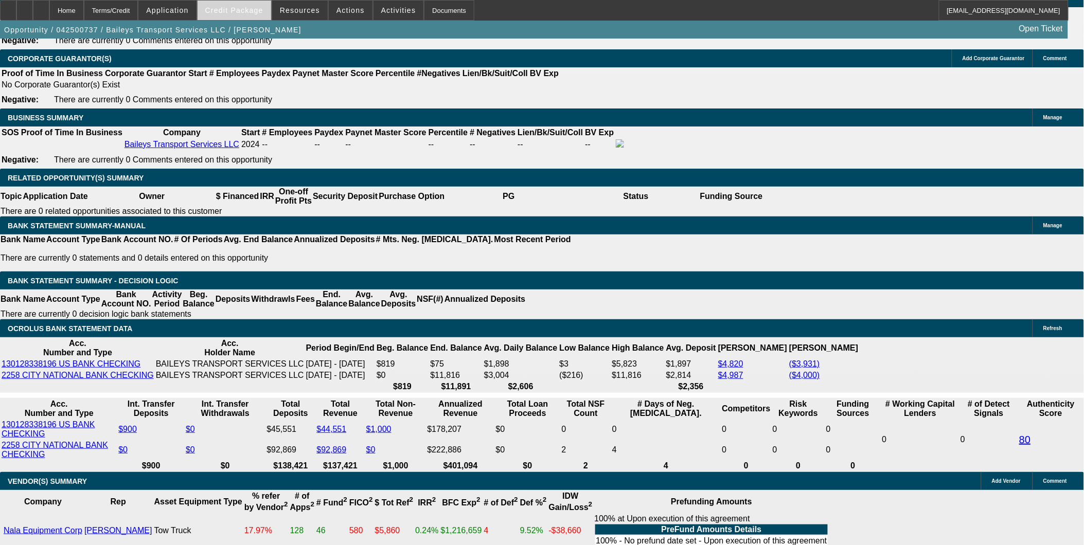
click at [244, 8] on span "Credit Package" at bounding box center [234, 10] width 58 height 8
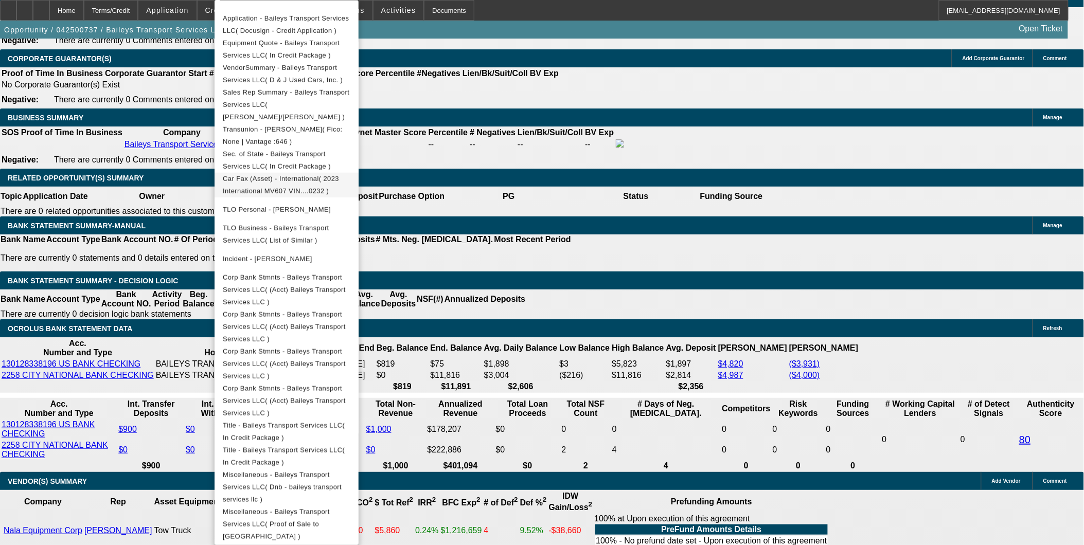
scroll to position [243, 0]
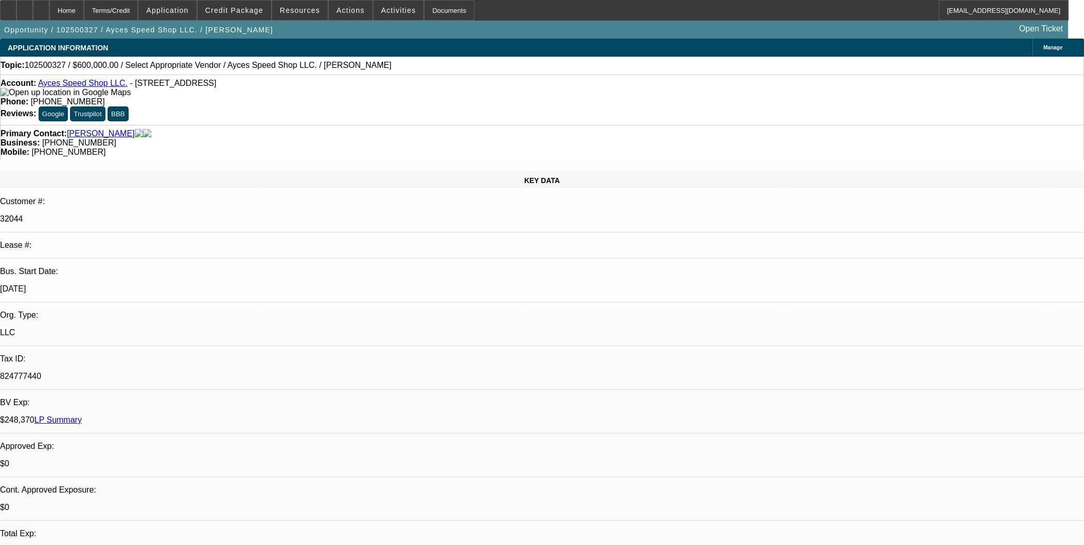
select select "0"
select select "2"
select select "0.1"
select select "4"
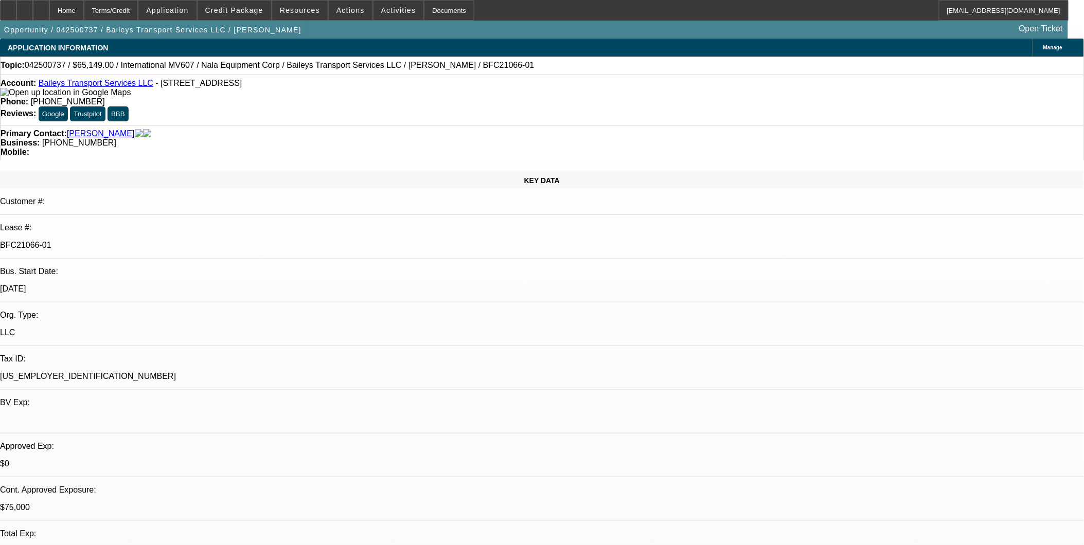
select select "0"
select select "2"
select select "0"
select select "2"
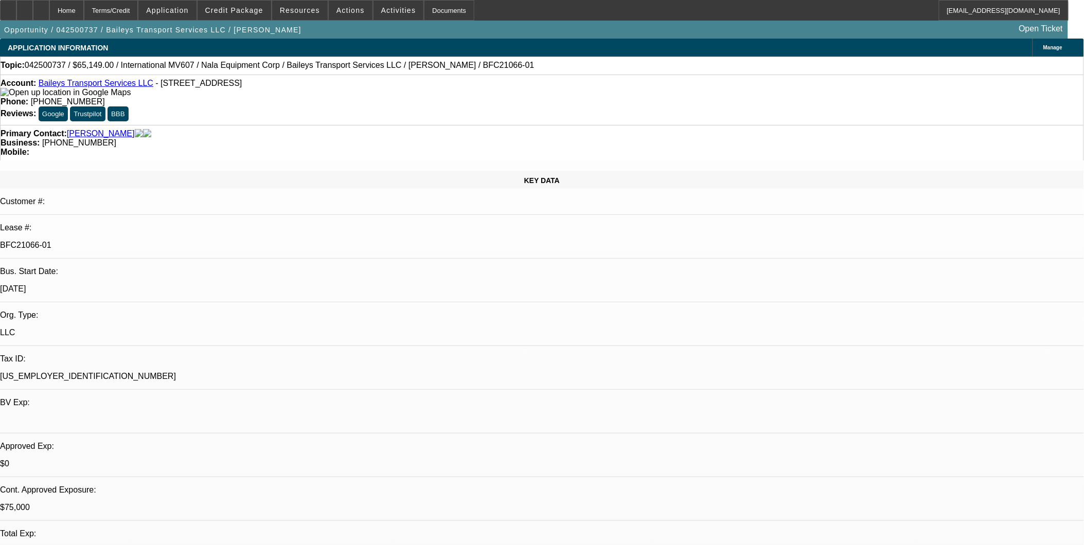
select select "0"
select select "2"
select select "0"
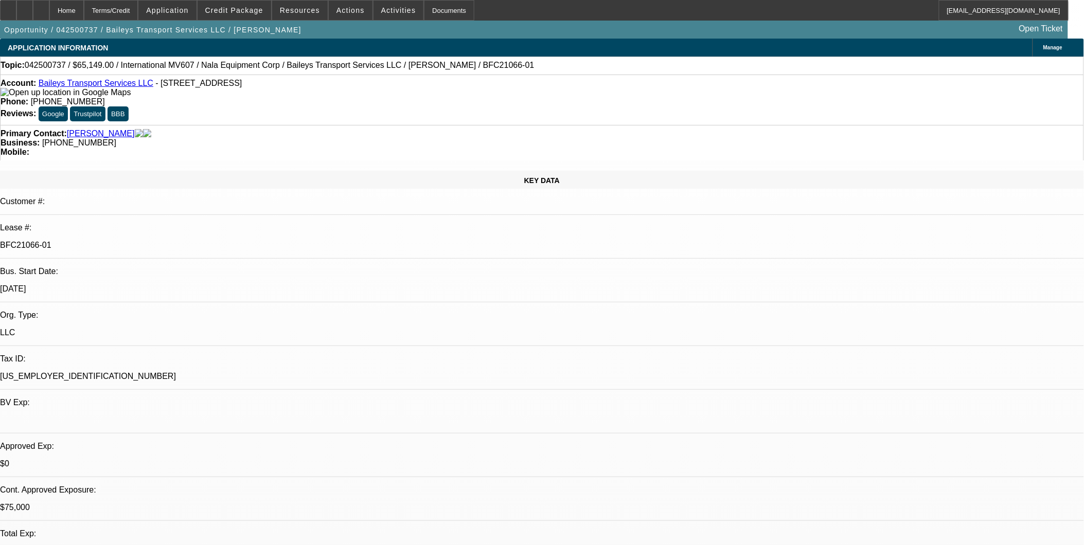
select select "2"
select select "0"
select select "1"
select select "2"
select select "6"
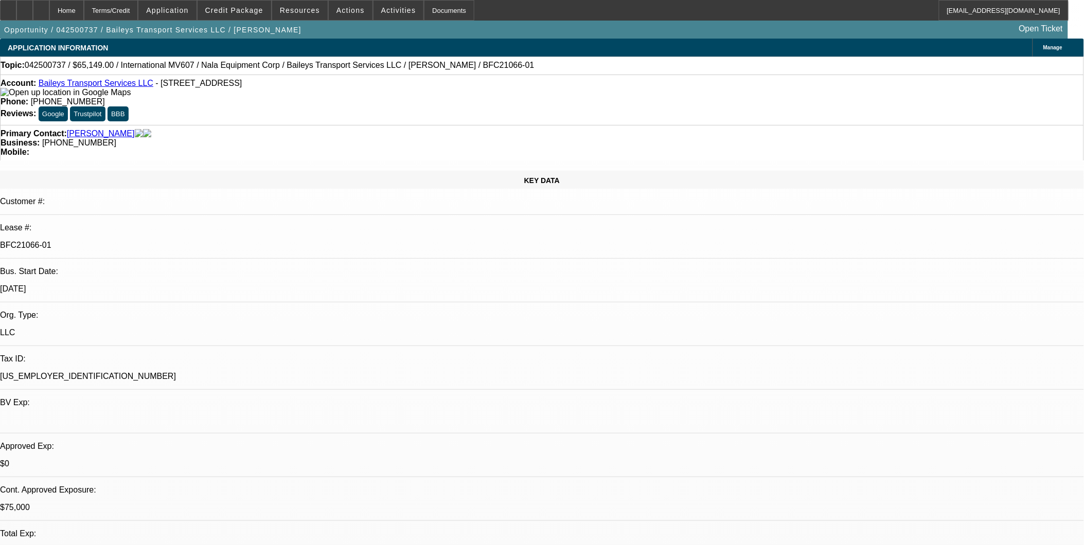
select select "1"
select select "2"
select select "6"
select select "1"
select select "2"
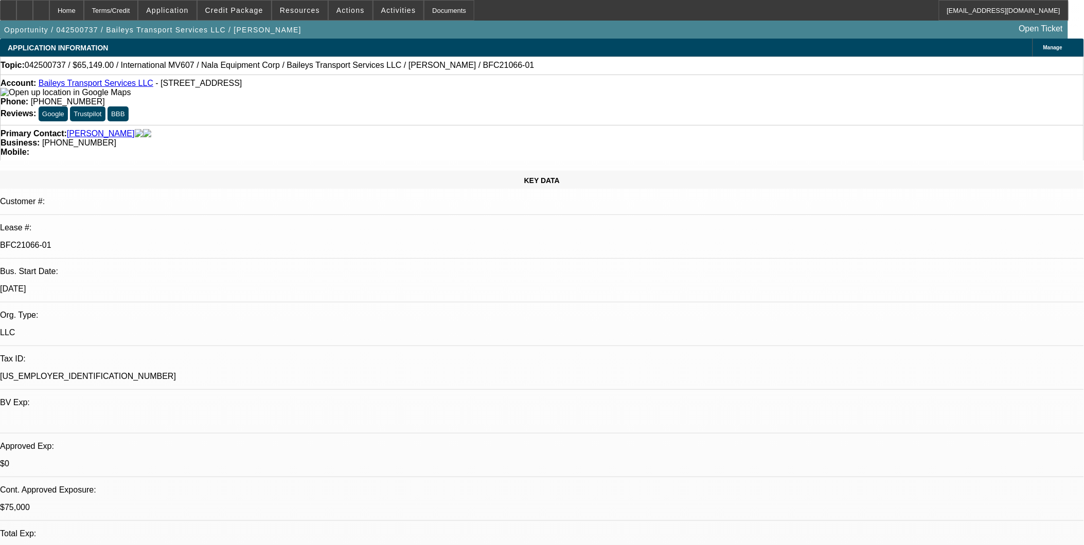
select select "6"
select select "1"
select select "2"
select select "6"
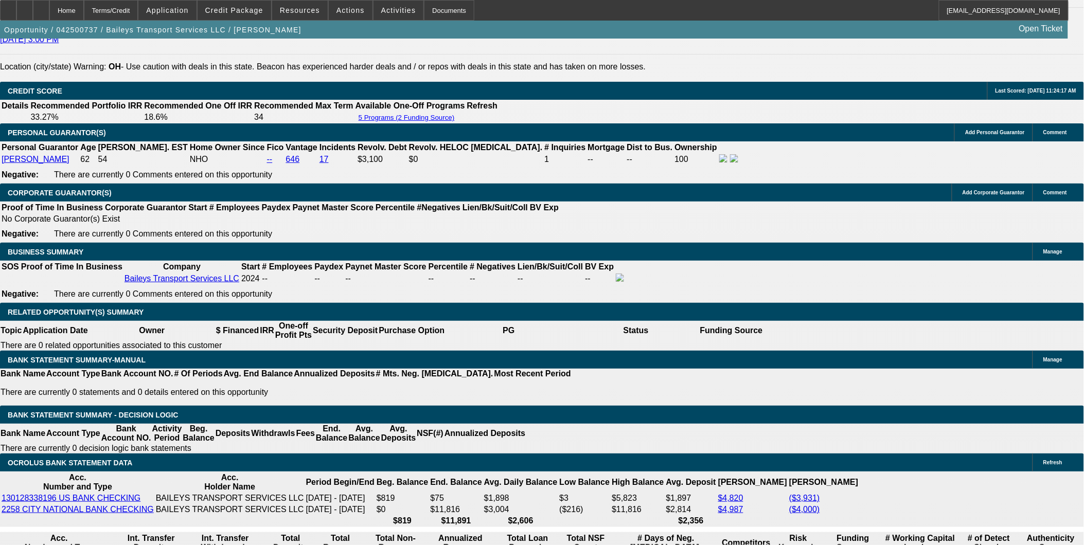
scroll to position [1486, 0]
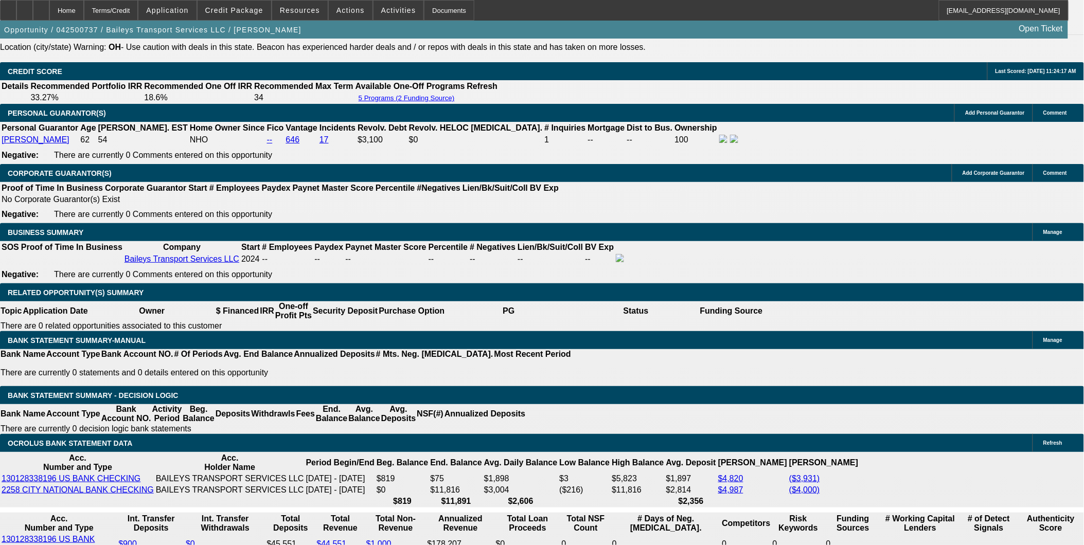
select select "0"
select select "2"
select select "0"
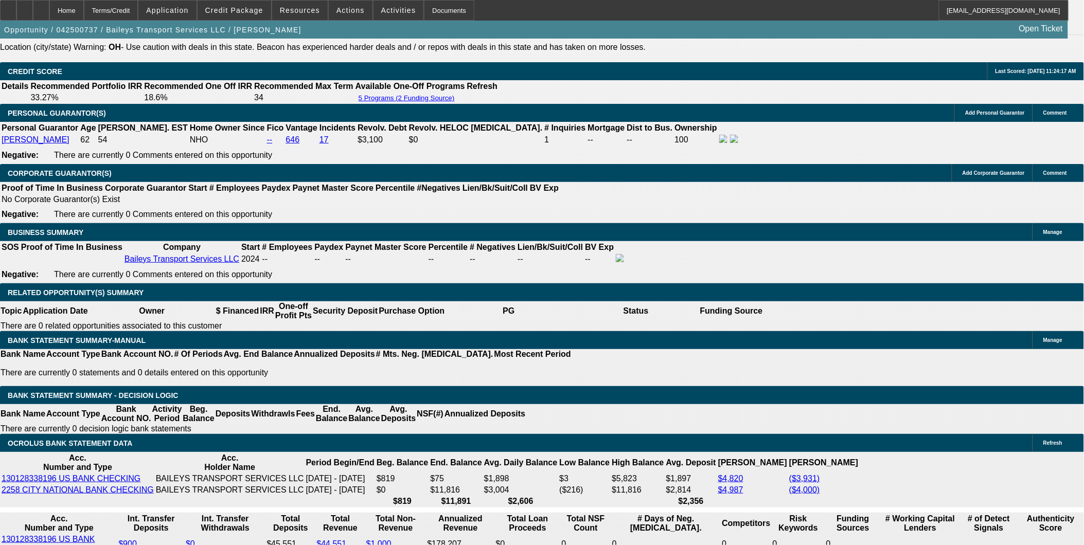
select select "6"
select select "0"
select select "2"
select select "0"
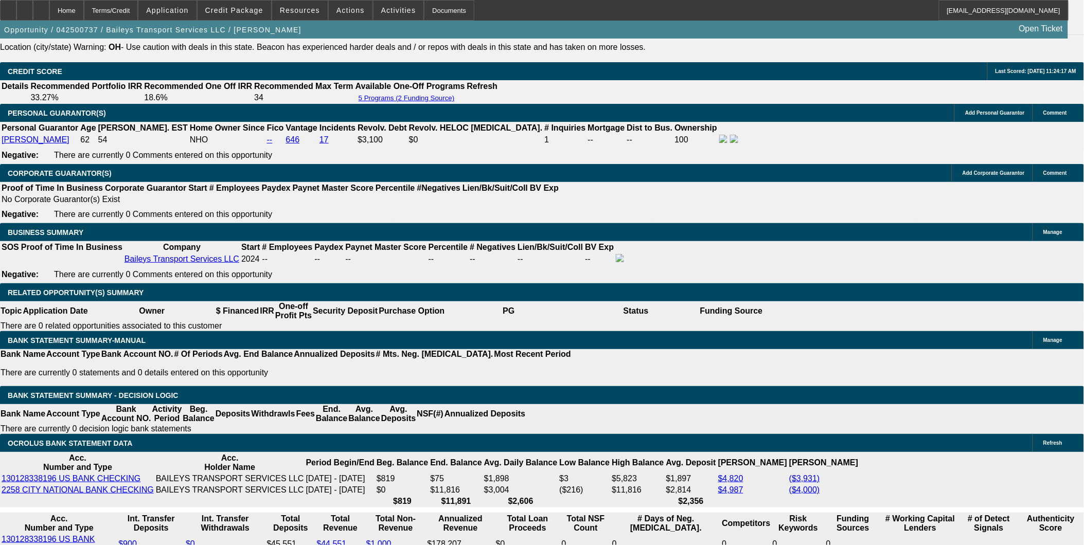
select select "6"
select select "0"
select select "2"
select select "0"
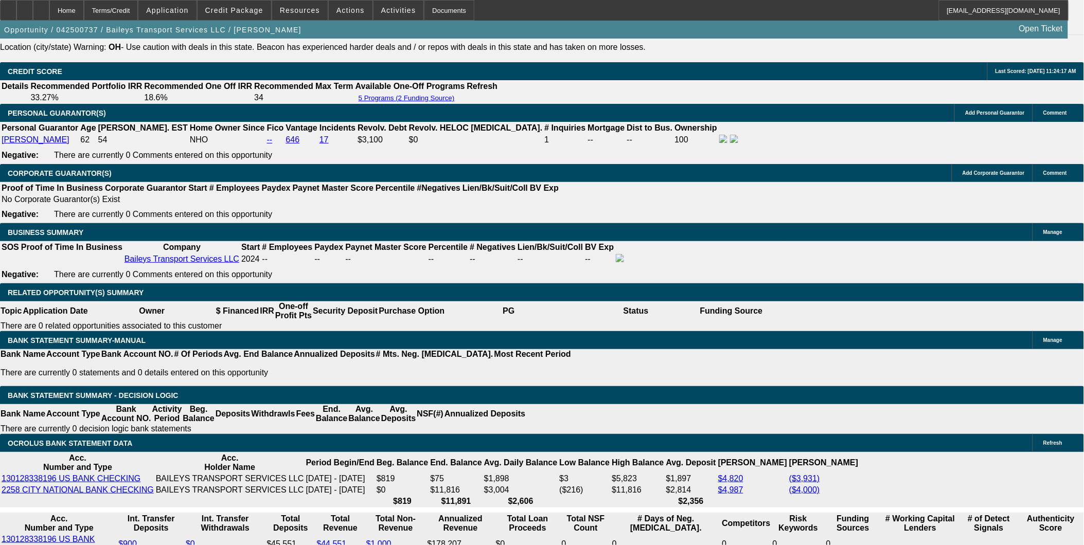
select select "6"
select select "0"
select select "2"
select select "0"
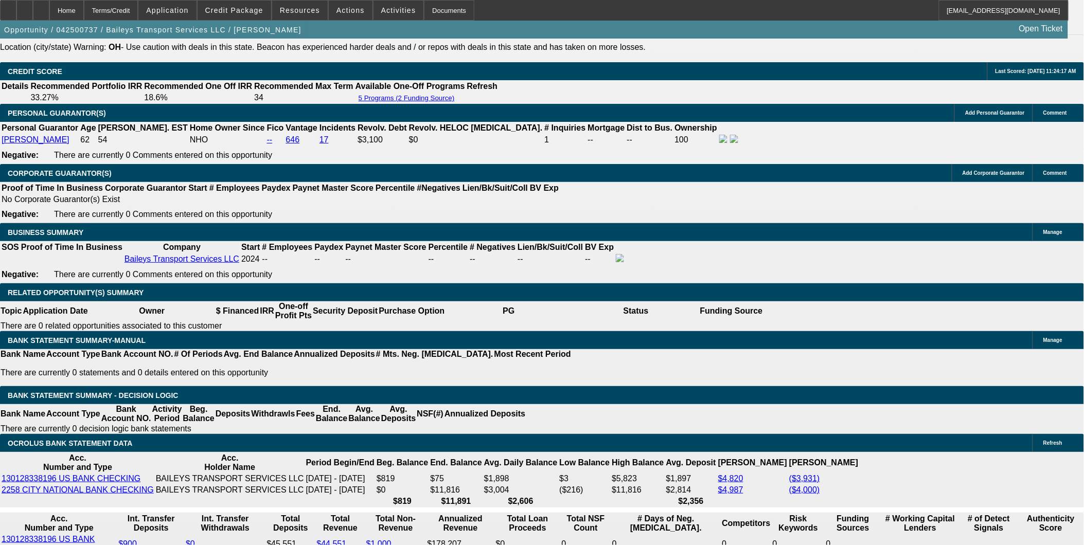
select select "6"
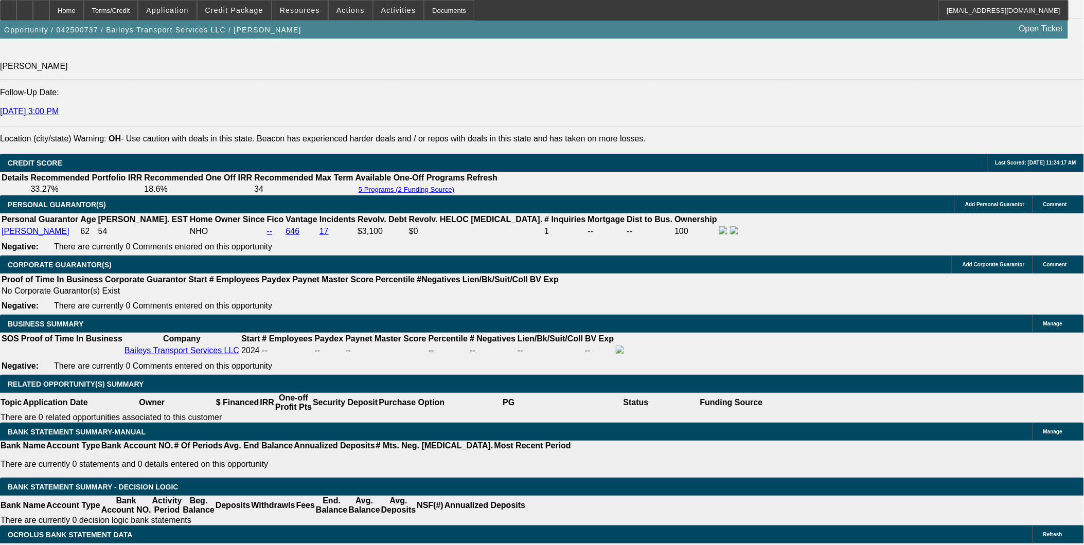
scroll to position [1371, 0]
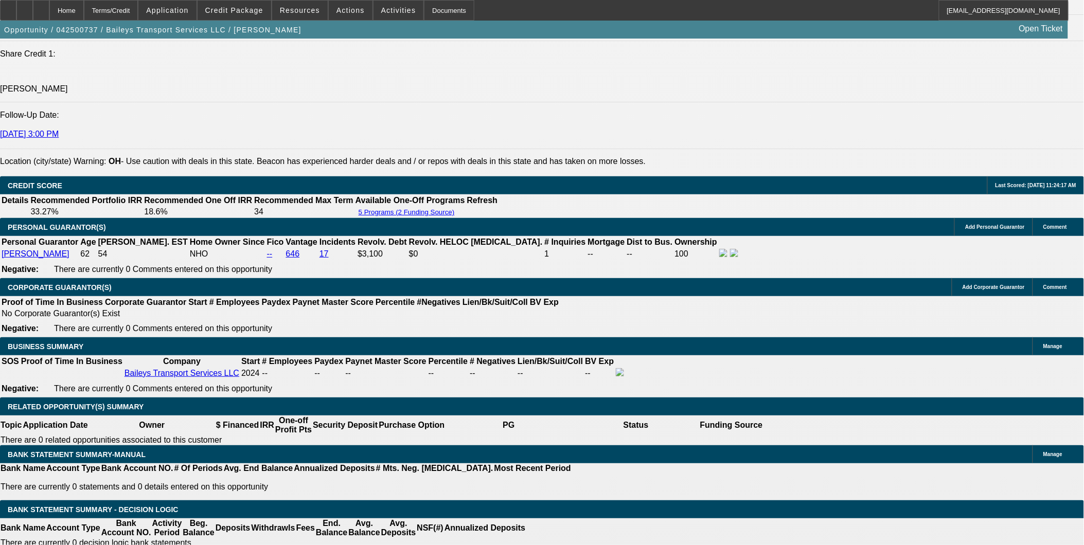
drag, startPoint x: 397, startPoint y: 186, endPoint x: 397, endPoint y: 215, distance: 28.8
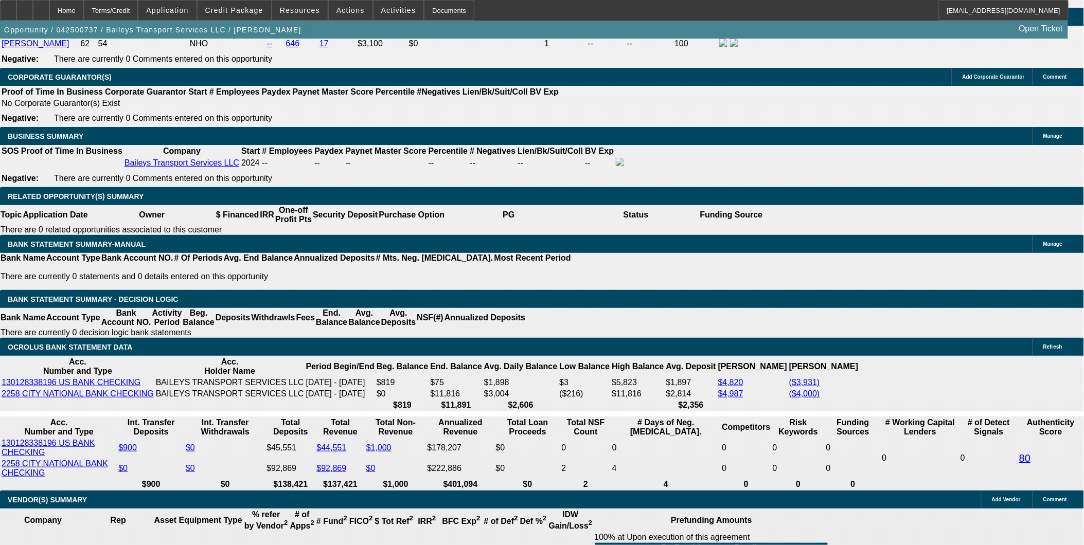
select select "0"
select select "2"
select select "0"
select select "6"
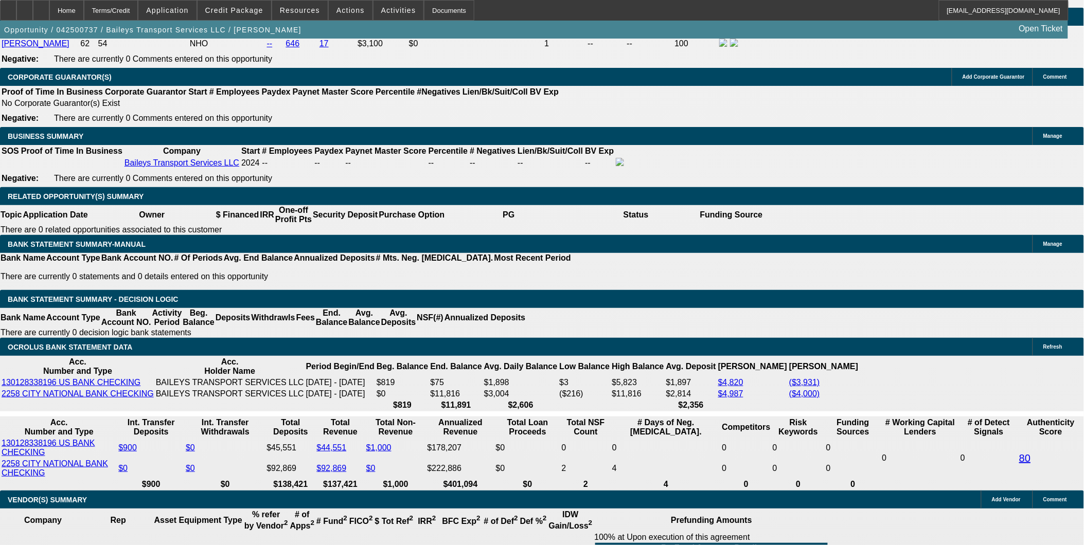
select select "0.15"
select select "2"
select select "0"
select select "6"
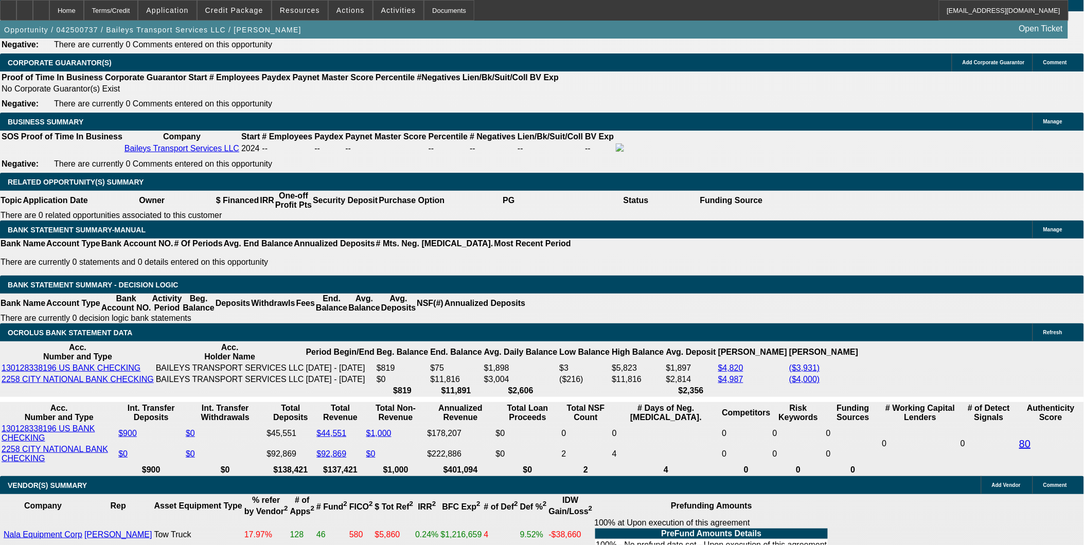
scroll to position [1600, 0]
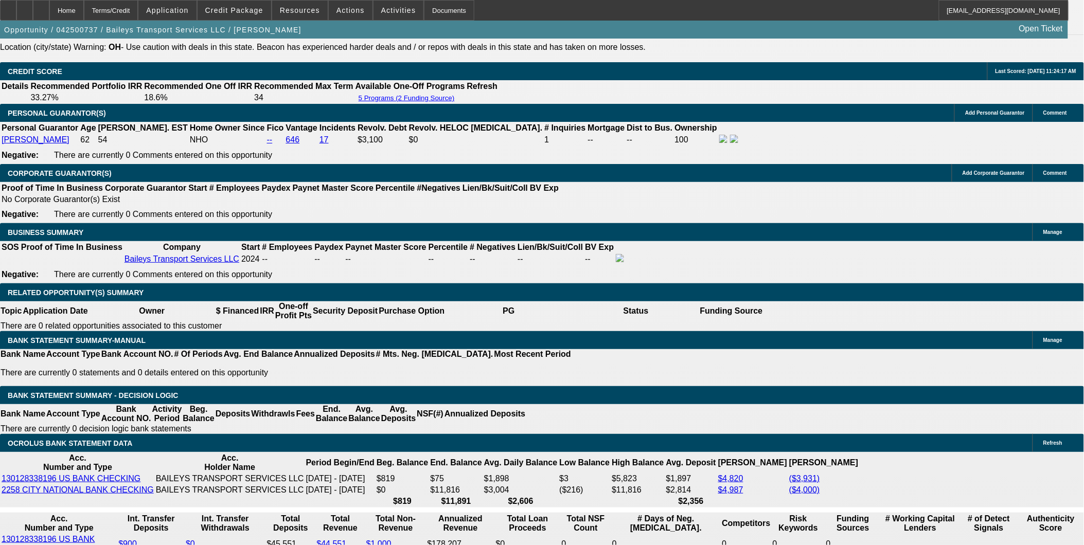
select select "0"
select select "2"
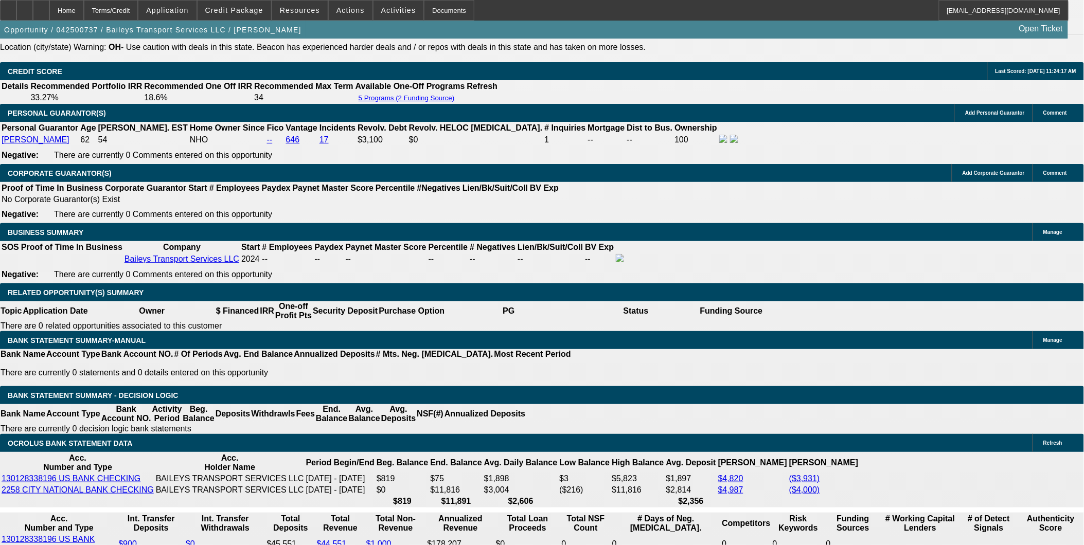
select select "0"
select select "6"
select select "0"
select select "2"
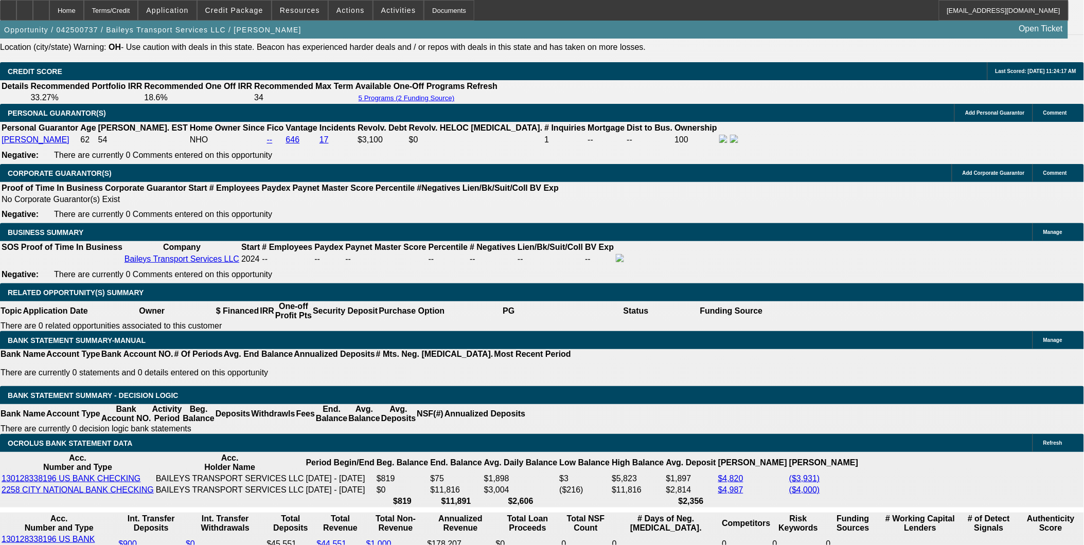
select select "0"
select select "6"
select select "0"
select select "2"
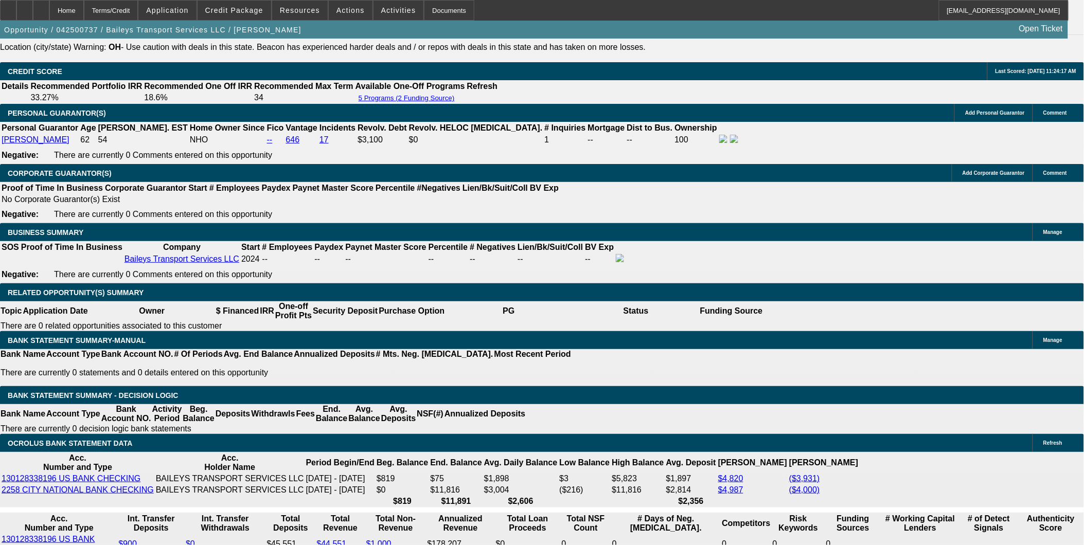
select select "0"
select select "6"
select select "0"
select select "2"
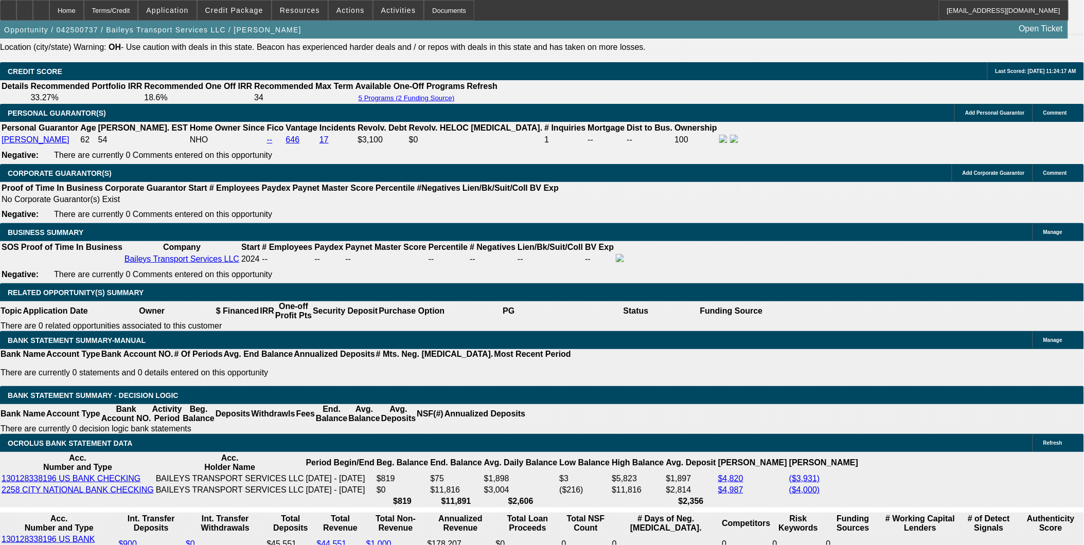
select select "0"
select select "6"
select select "0"
select select "2"
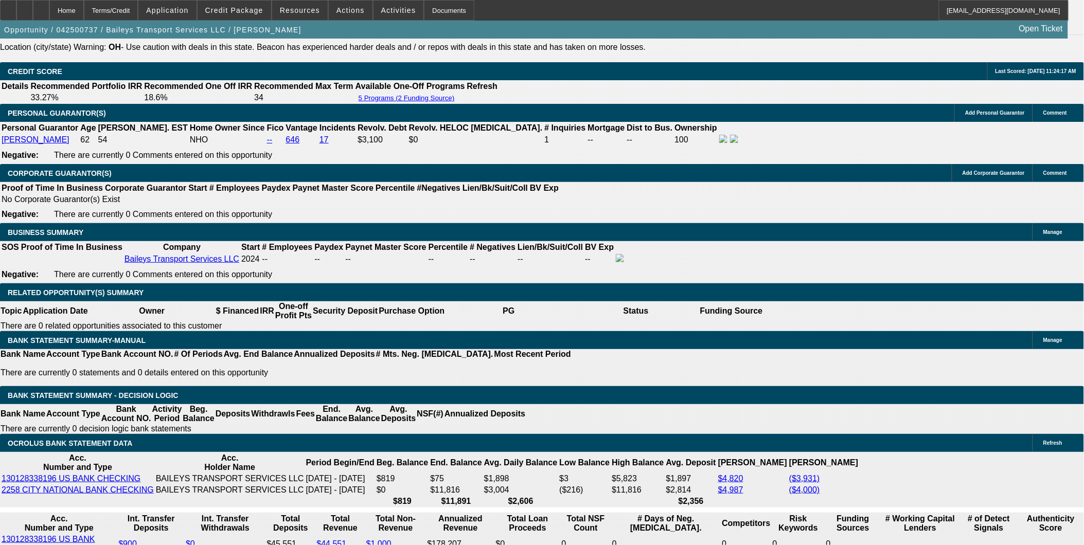
select select "2"
select select "0"
select select "6"
select select "0.15"
select select "2"
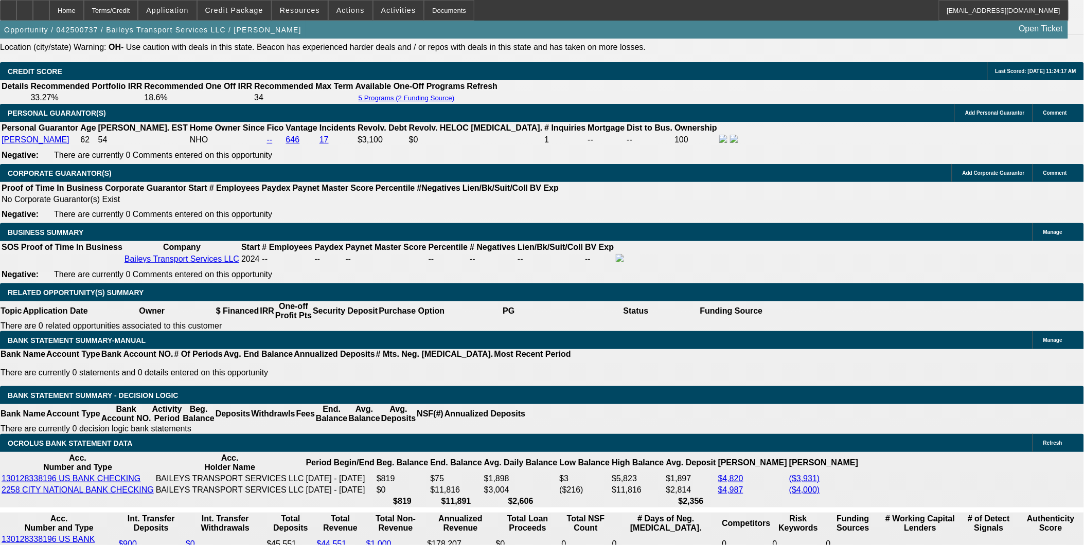
select select "2"
select select "0"
select select "6"
select select "0"
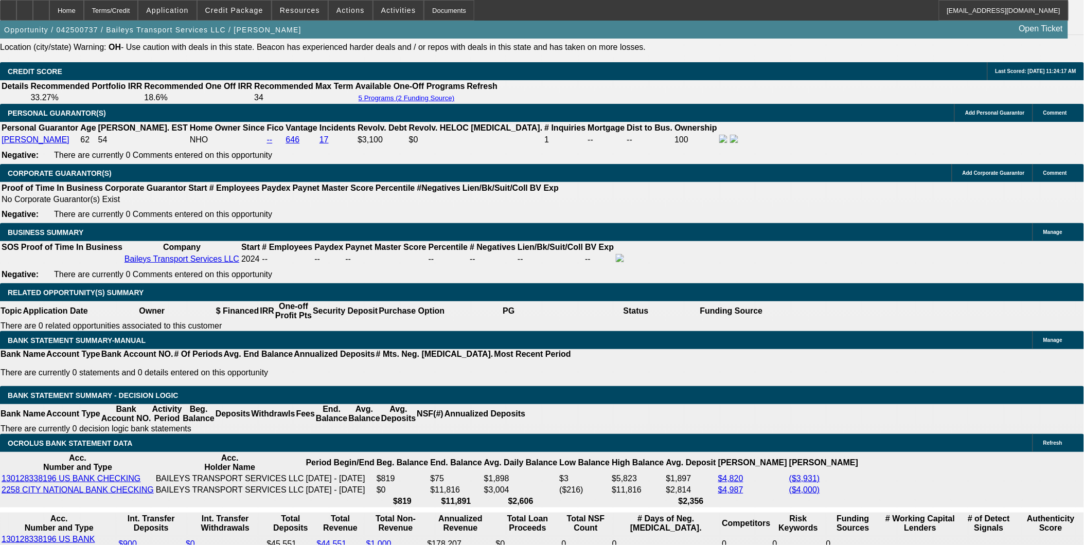
select select "2"
select select "0"
select select "6"
select select "0"
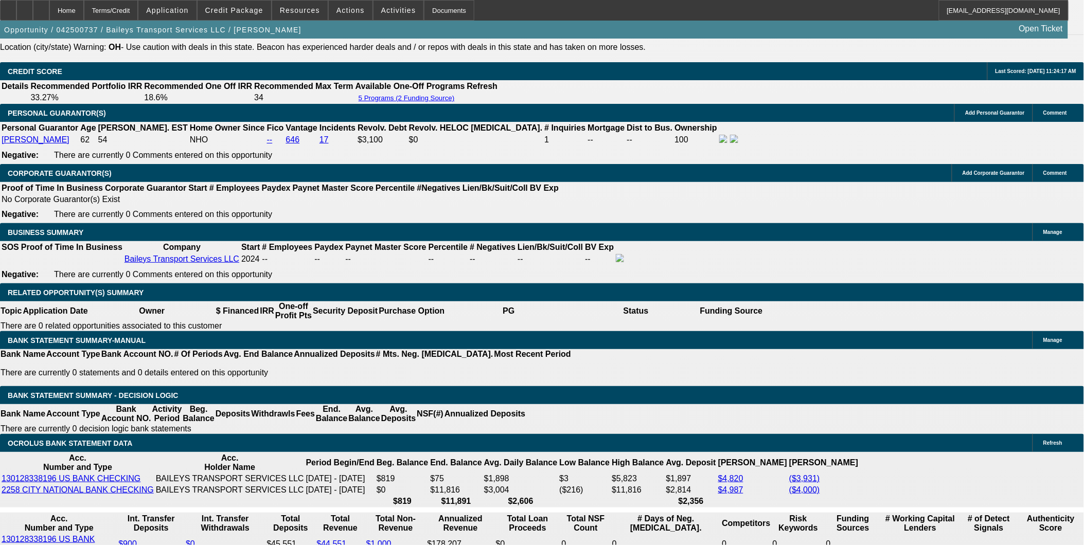
select select "2"
select select "0"
select select "6"
select select "0"
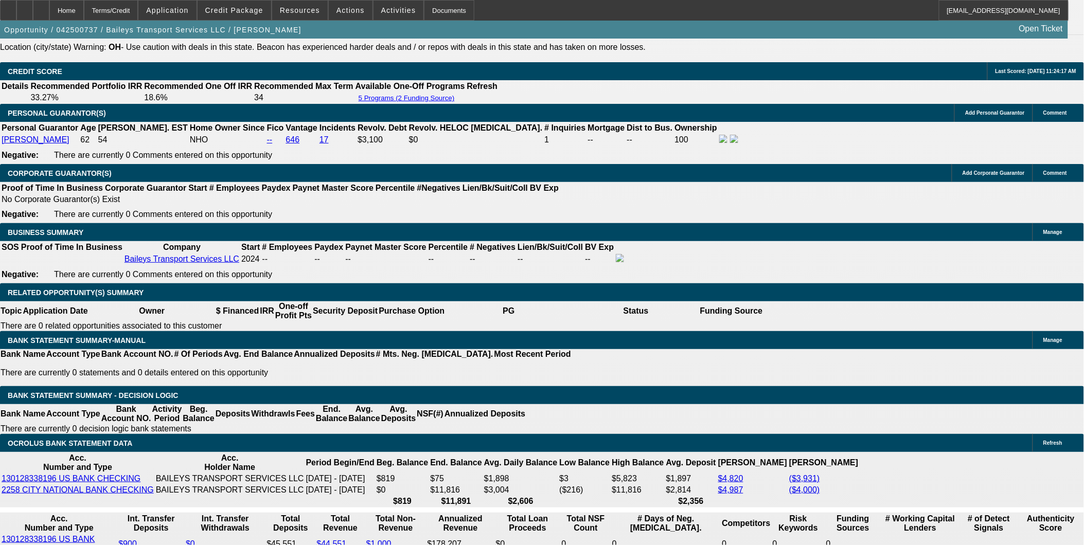
select select "2"
select select "0"
select select "6"
select select "0"
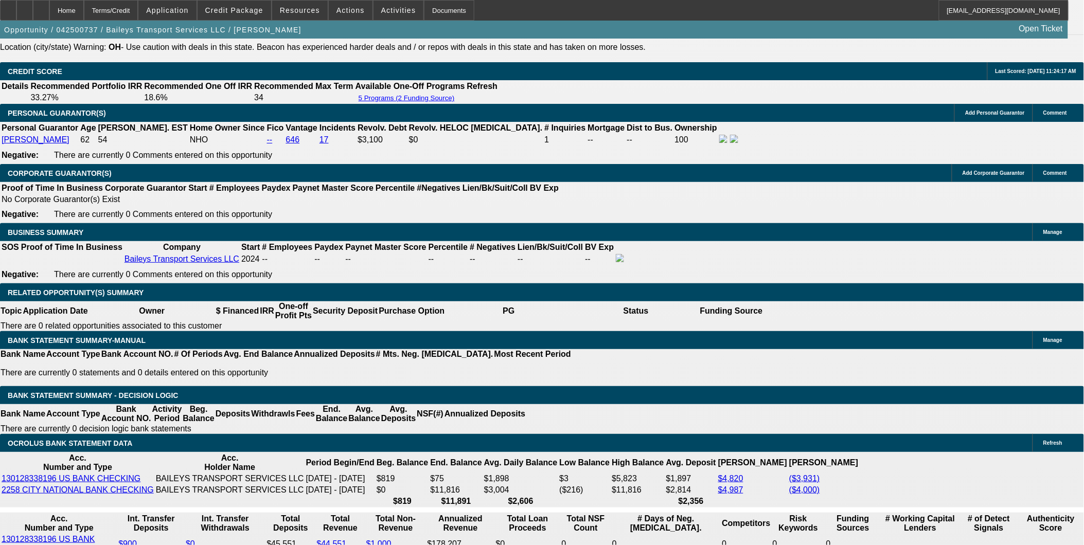
select select "2"
select select "0"
select select "6"
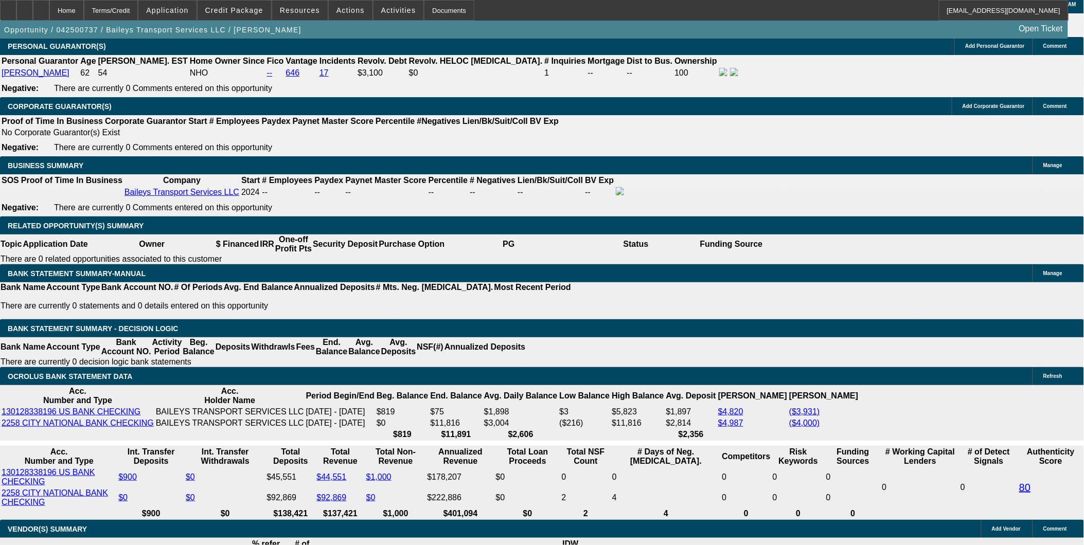
scroll to position [1429, 0]
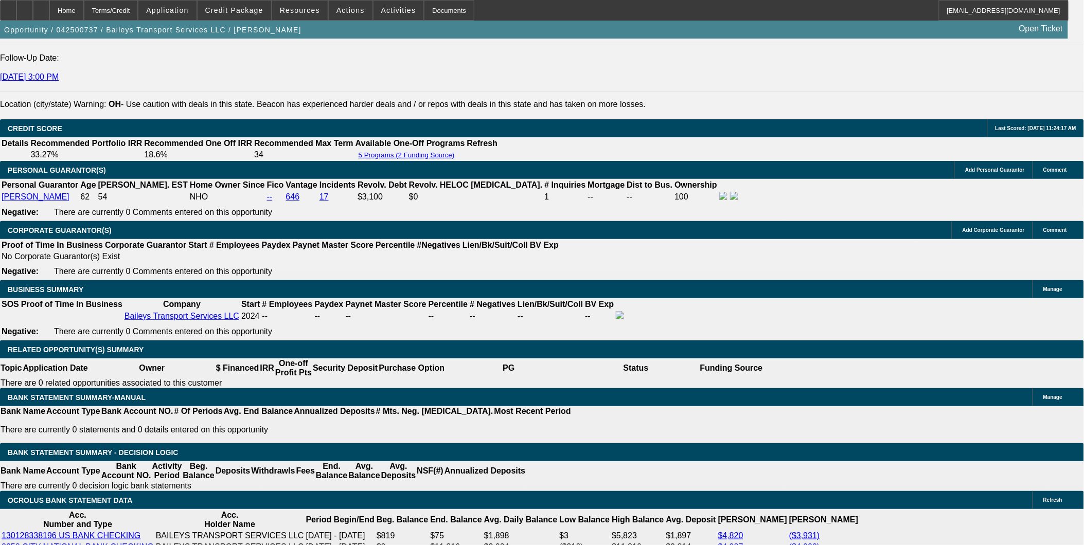
select select "0"
select select "2"
select select "0"
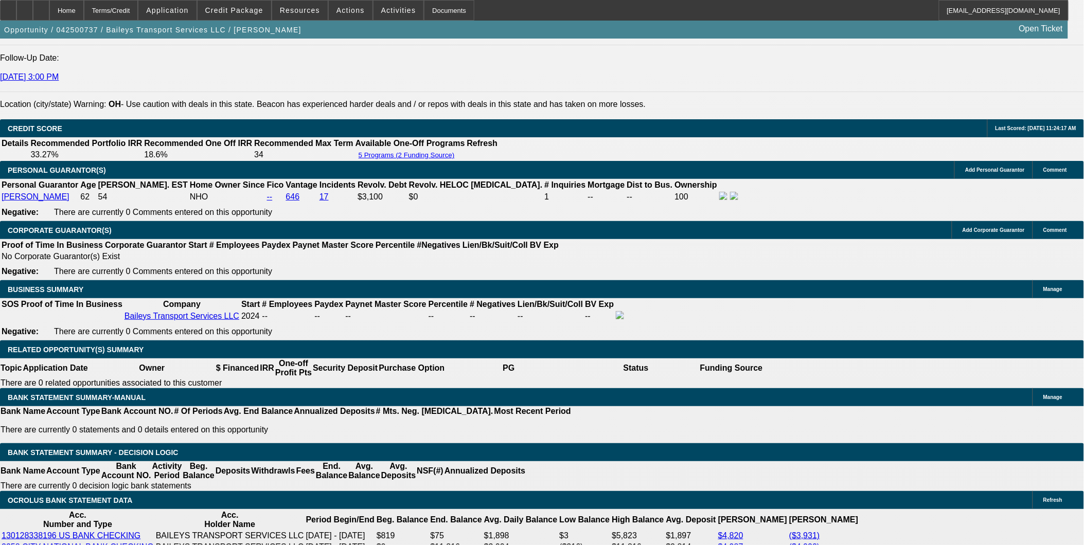
select select "6"
select select "0"
select select "2"
select select "0"
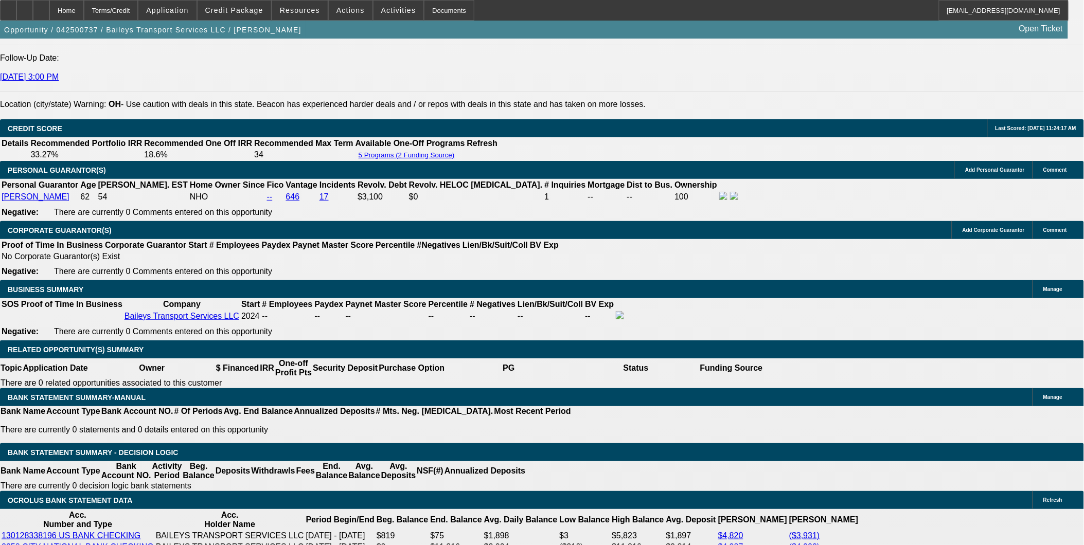
select select "6"
select select "0"
select select "2"
select select "0"
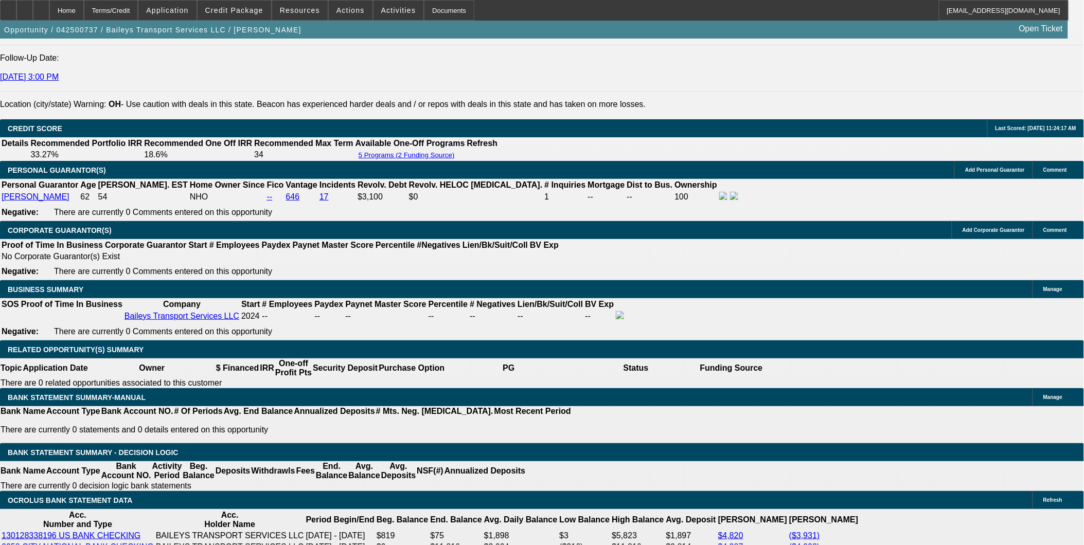
select select "6"
select select "0"
select select "2"
select select "0"
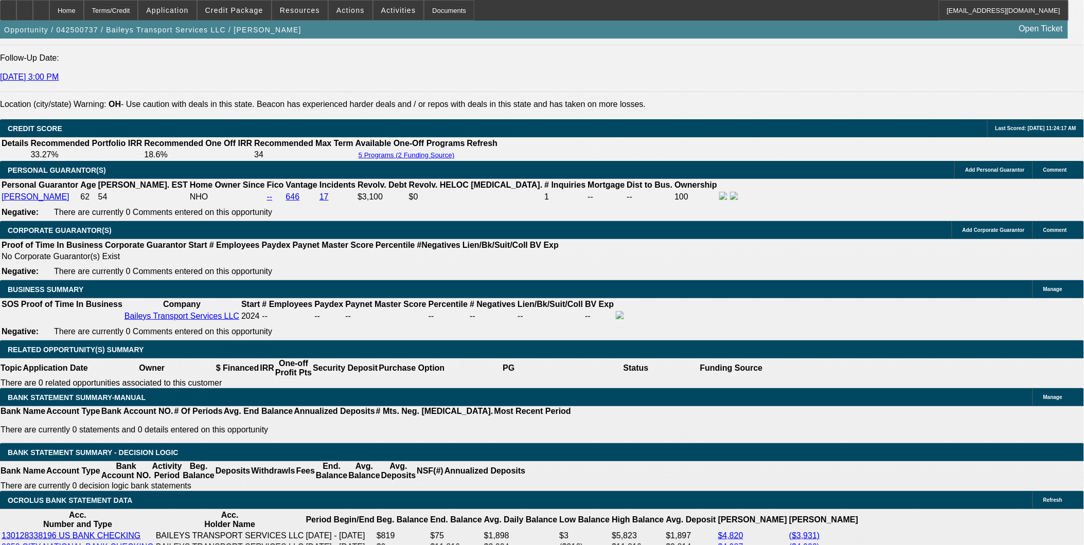
select select "6"
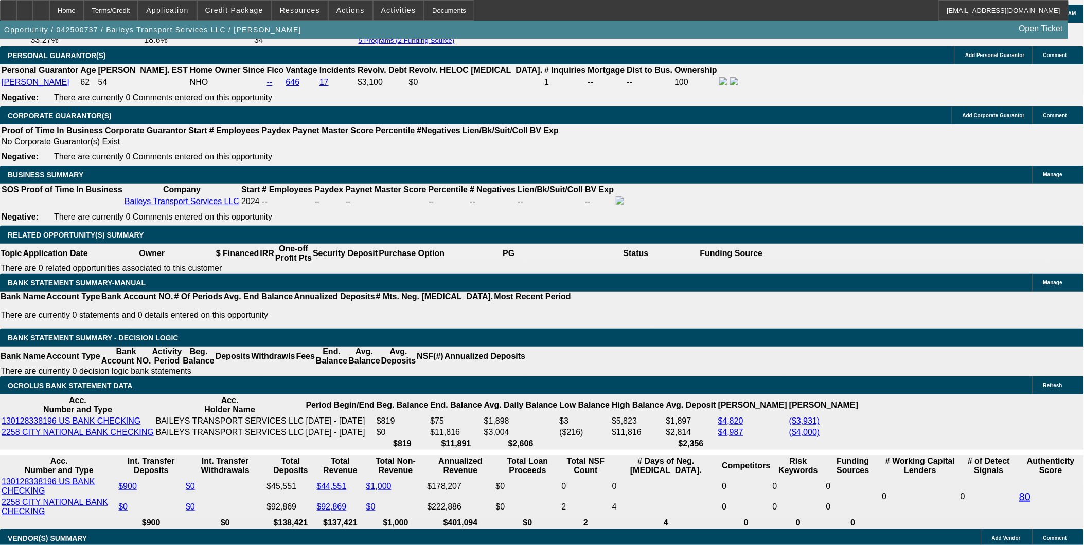
scroll to position [1600, 0]
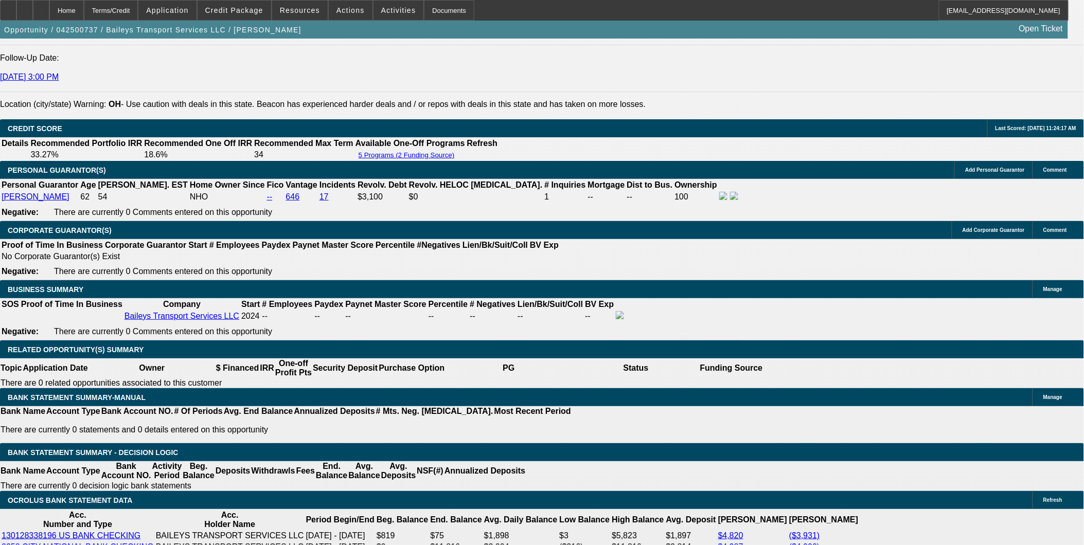
scroll to position [1486, 0]
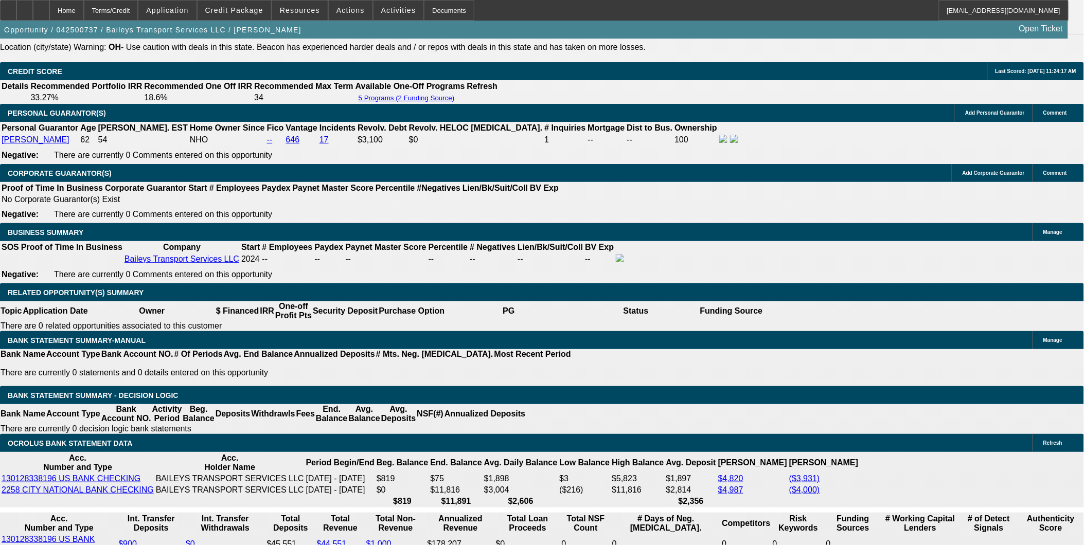
select select "0"
select select "2"
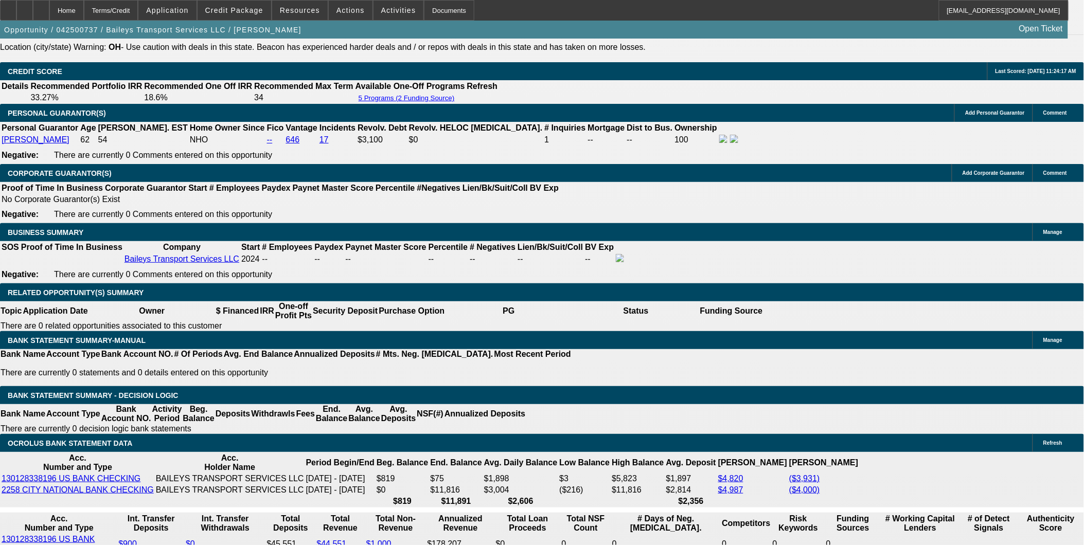
select select "0"
select select "6"
select select "0.15"
select select "2"
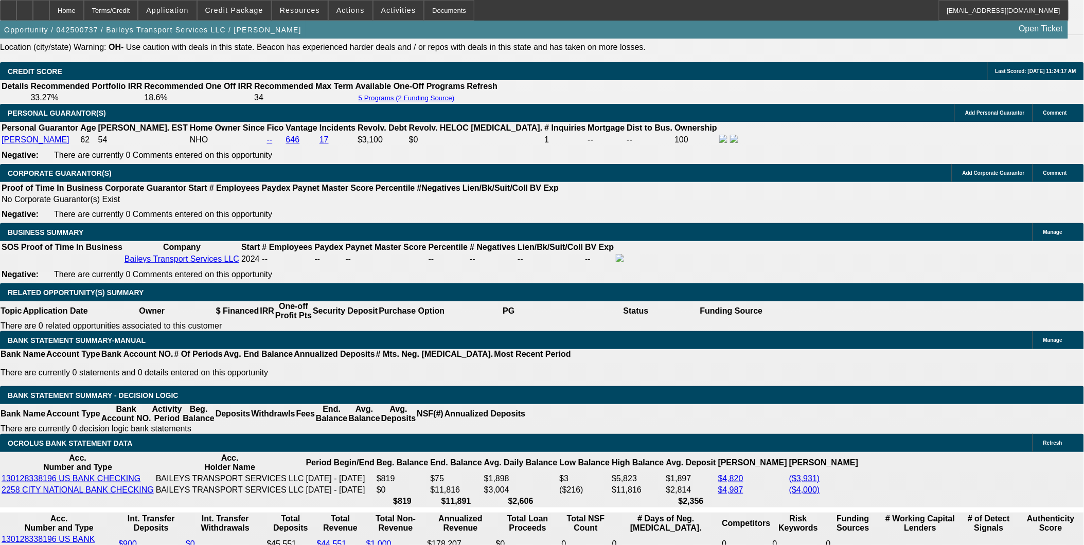
select select "0"
select select "6"
select select "0"
select select "2"
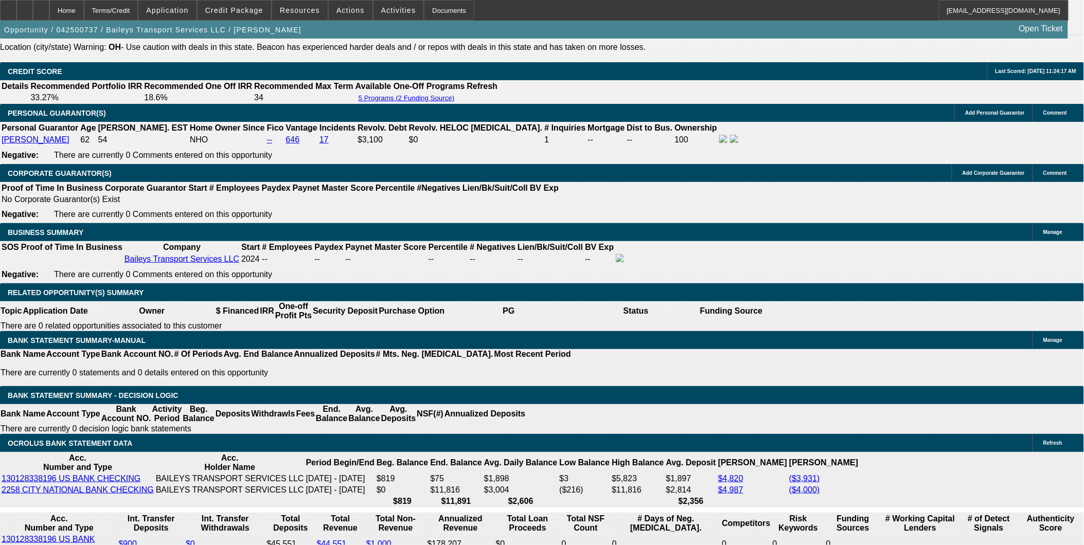
select select "2"
select select "0"
select select "6"
select select "0"
select select "2"
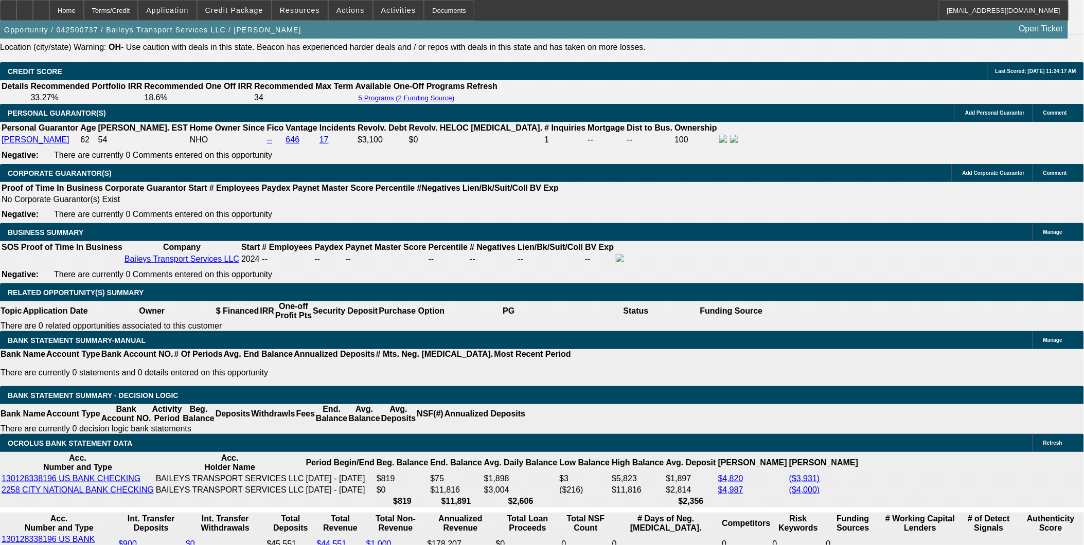
select select "2"
select select "0"
select select "6"
select select "0"
select select "2"
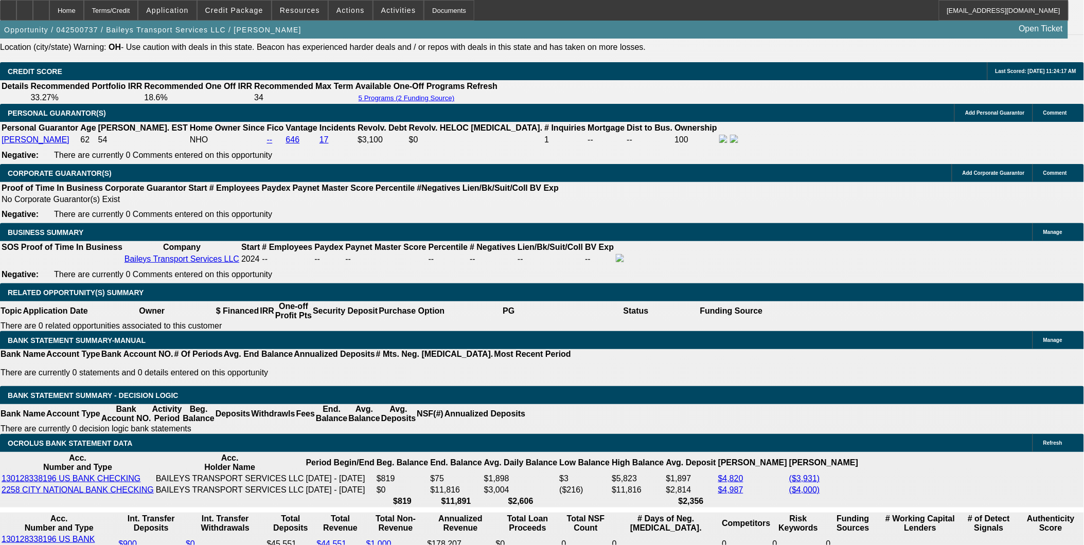
select select "2"
select select "0"
select select "6"
select select "0"
select select "2"
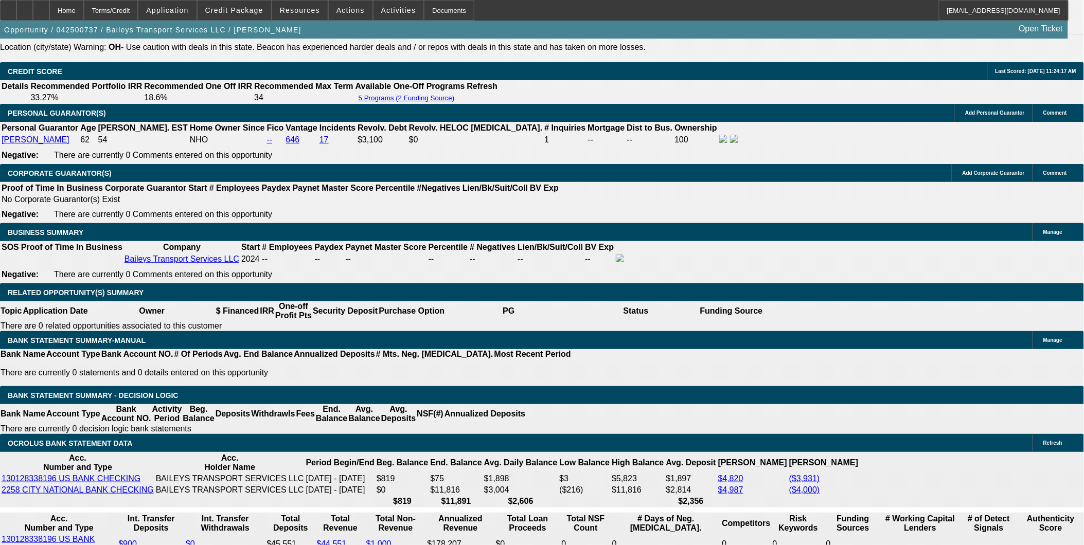
select select "2"
select select "0"
select select "6"
select select "0"
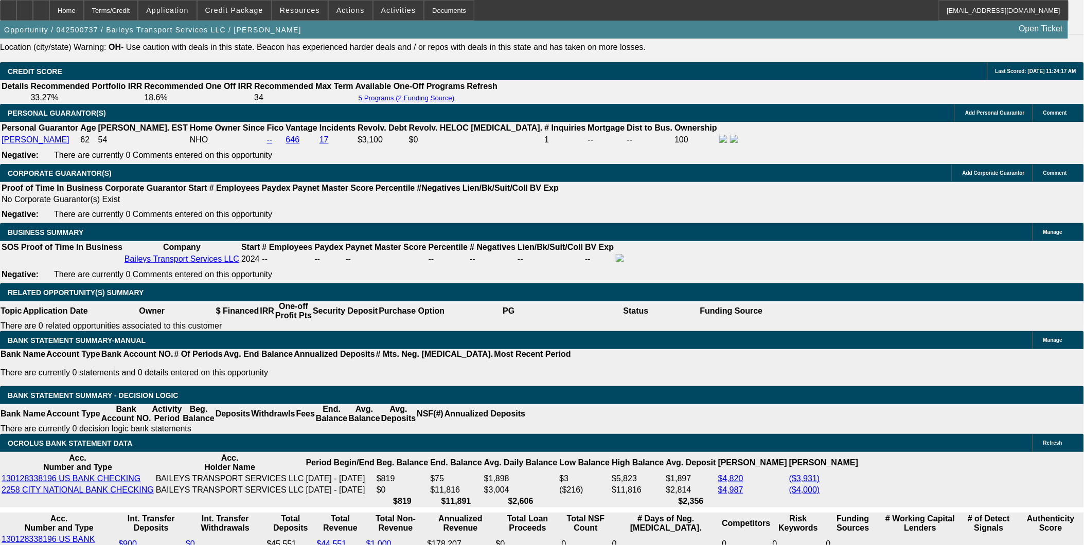
select select "2"
select select "0"
select select "6"
select select "0"
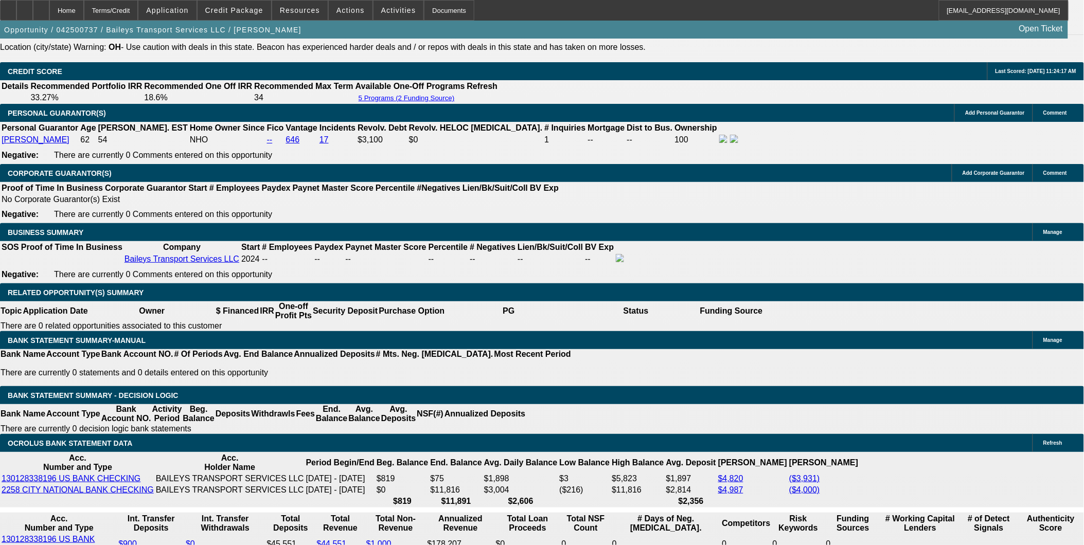
select select "2"
select select "0"
select select "6"
select select "0"
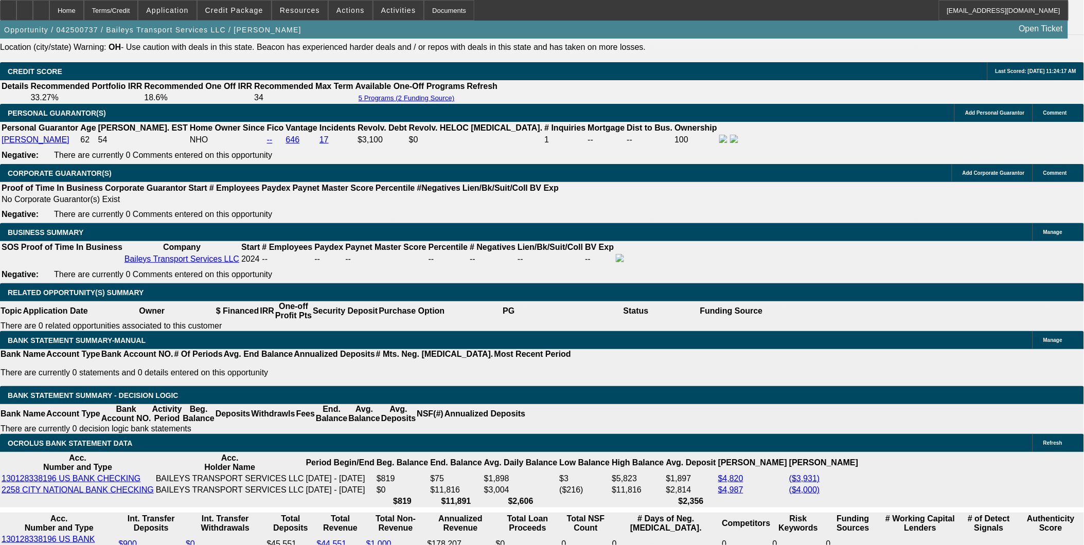
select select "2"
select select "0"
select select "6"
select select "0"
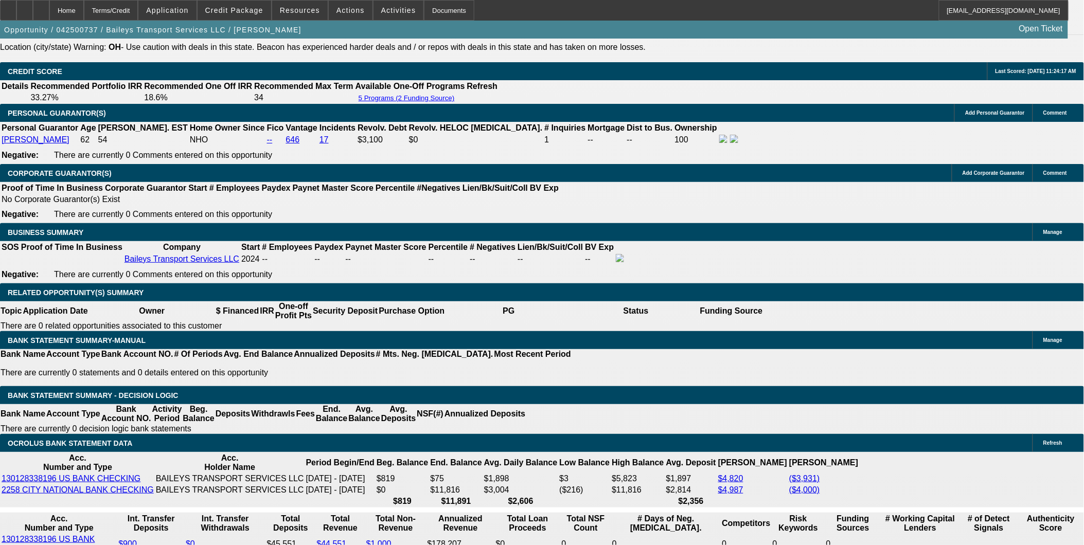
select select "2"
select select "0"
select select "6"
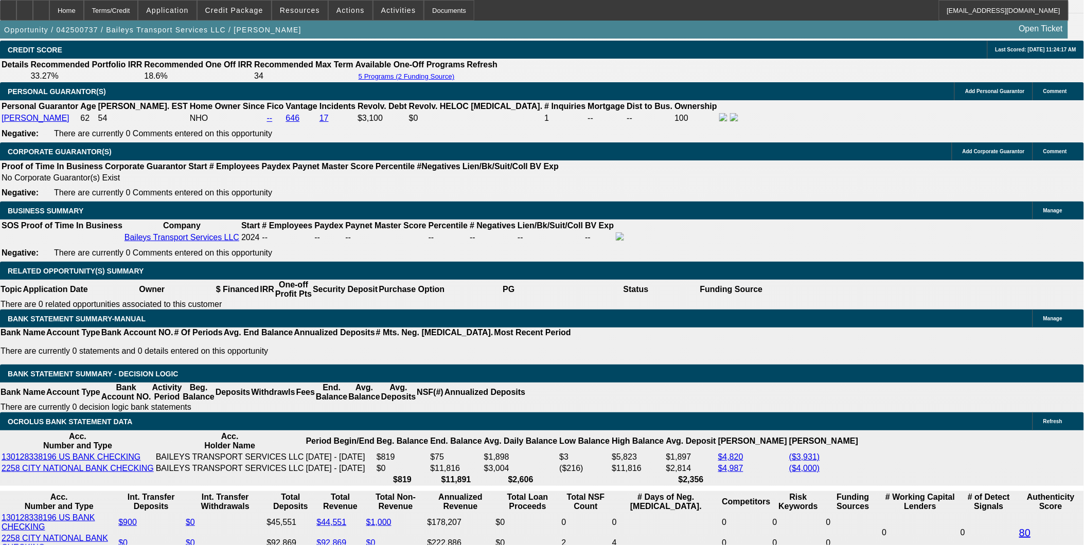
scroll to position [1543, 0]
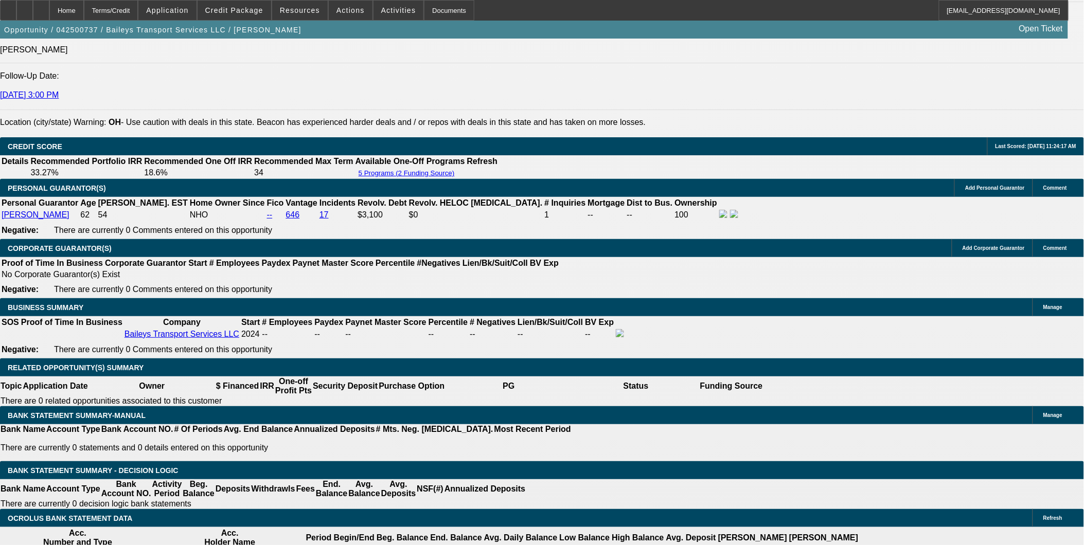
scroll to position [1371, 0]
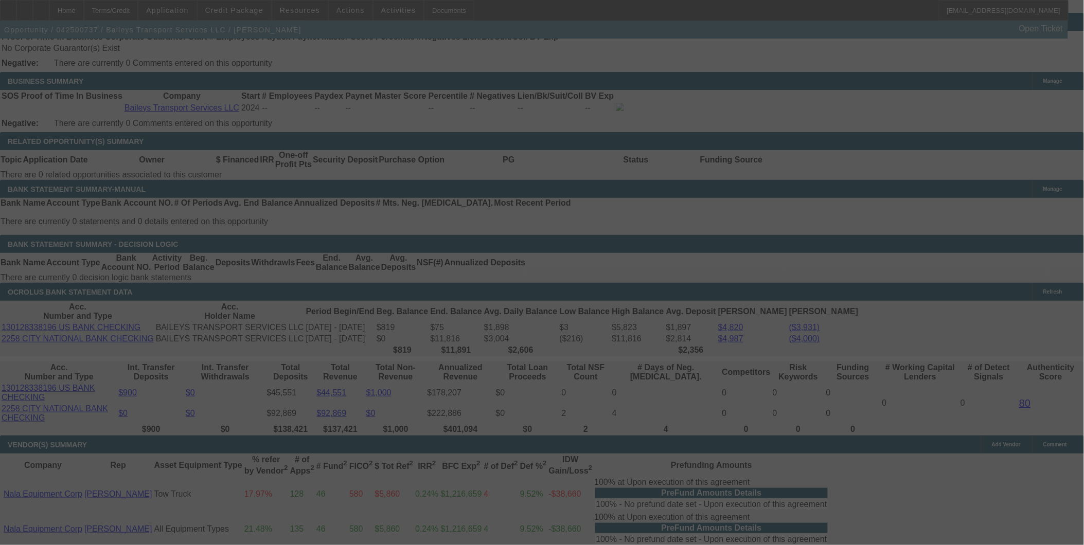
scroll to position [1658, 0]
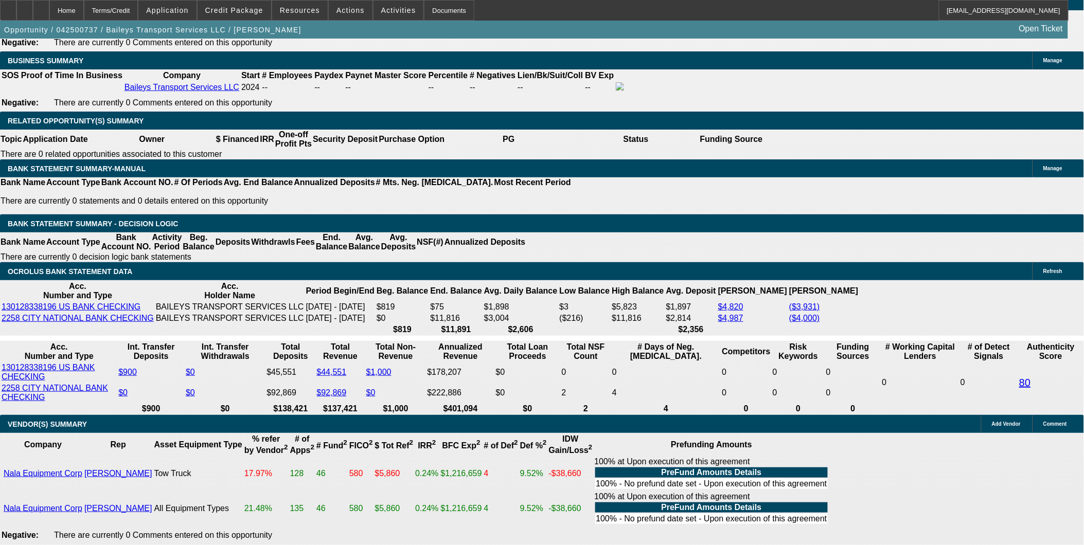
select select "0"
select select "2"
select select "0"
select select "6"
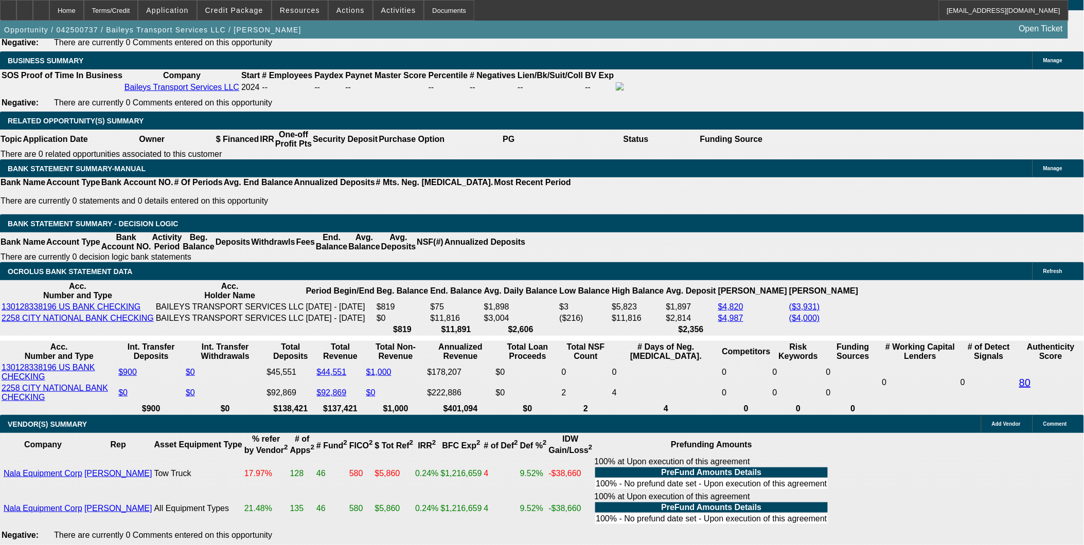
select select "0"
select select "2"
select select "0"
select select "6"
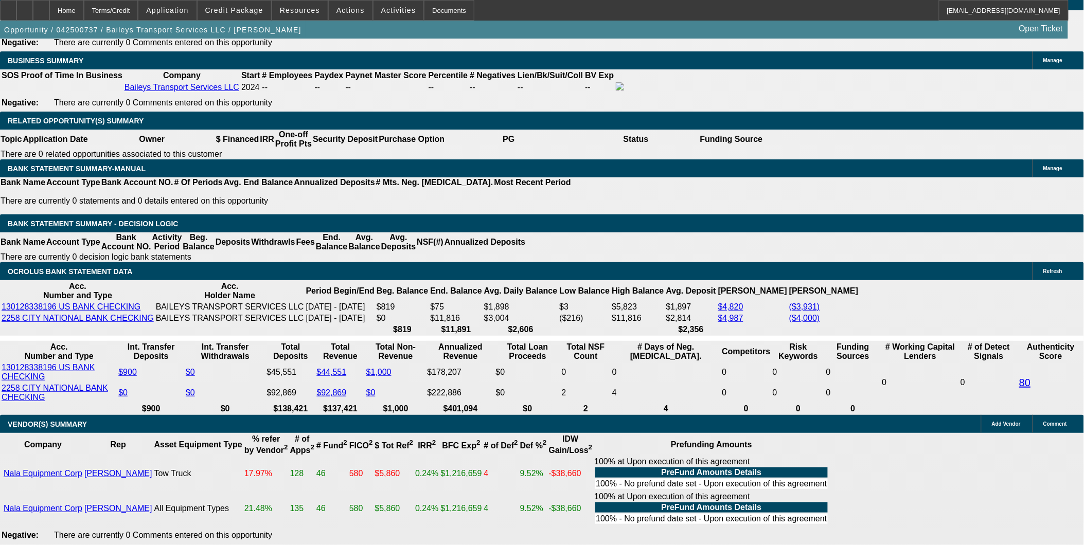
select select "0"
select select "2"
select select "0"
select select "6"
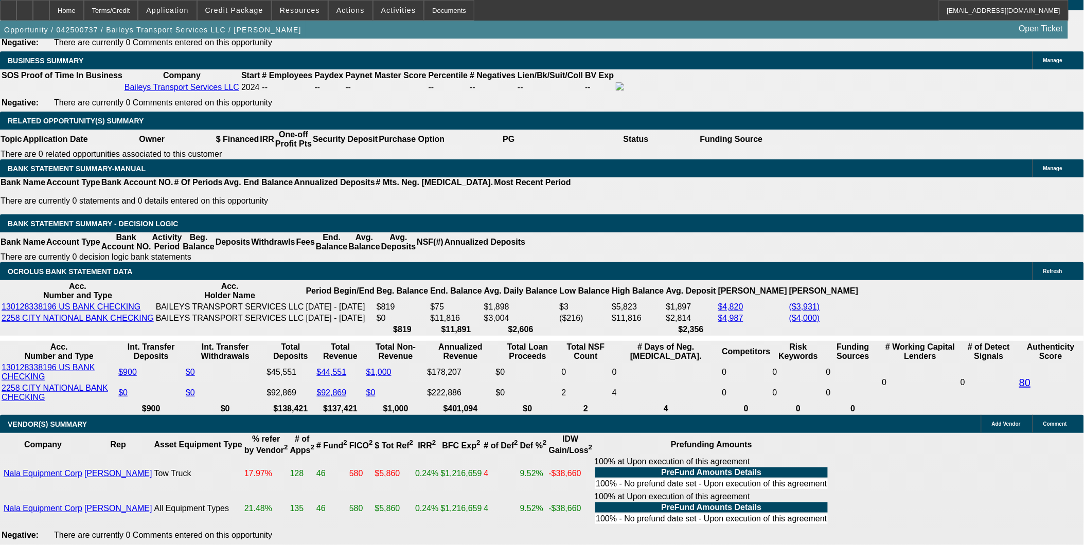
select select "0"
select select "2"
select select "0"
select select "6"
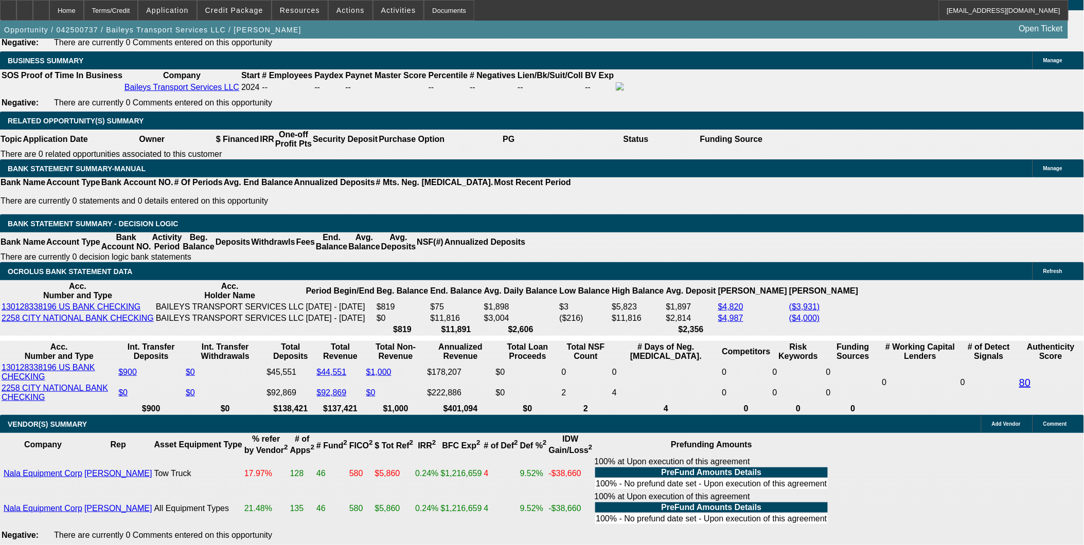
scroll to position [1652, 0]
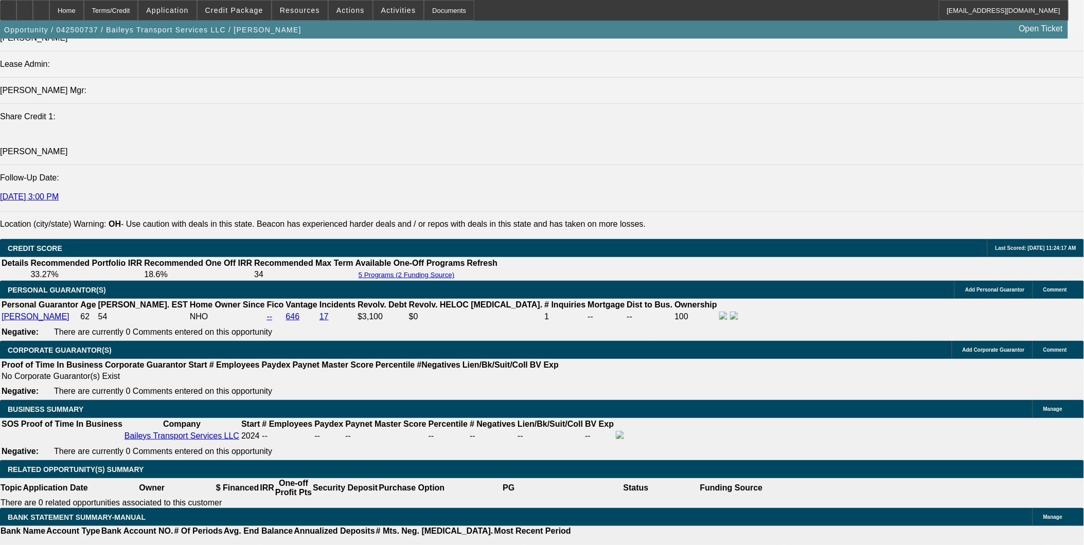
scroll to position [1366, 0]
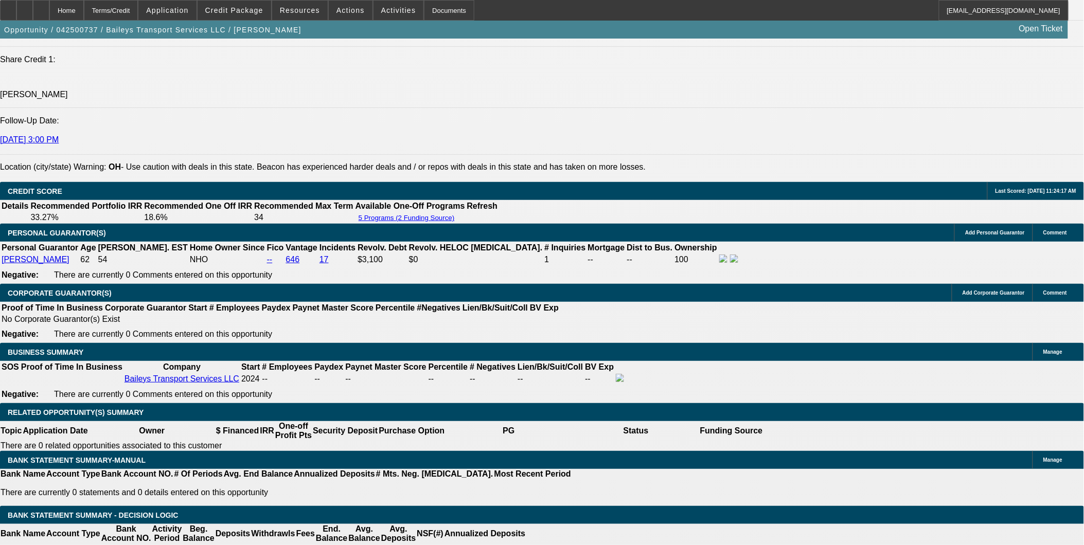
select select "0"
select select "2"
select select "0"
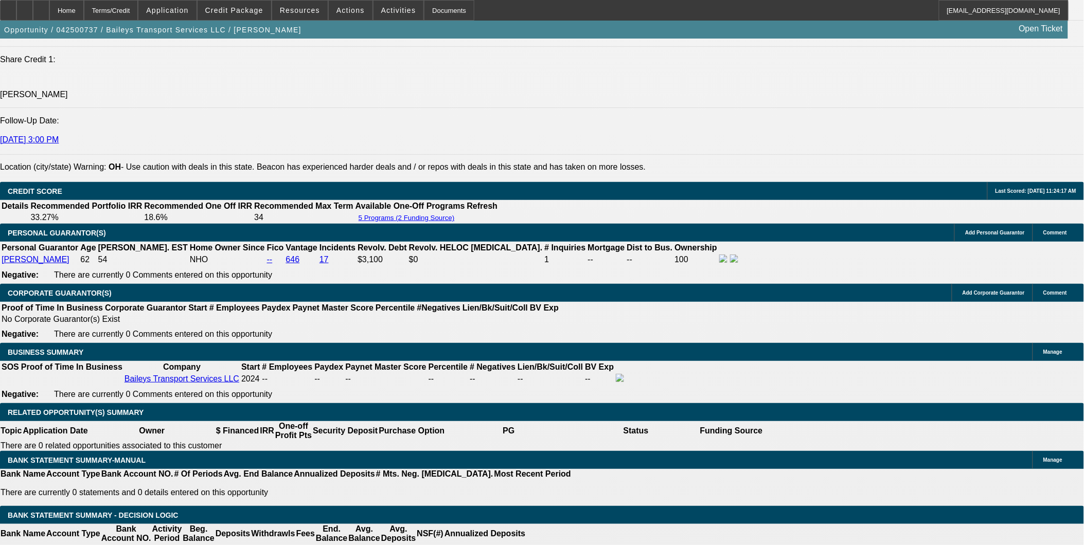
select select "6"
select select "0.15"
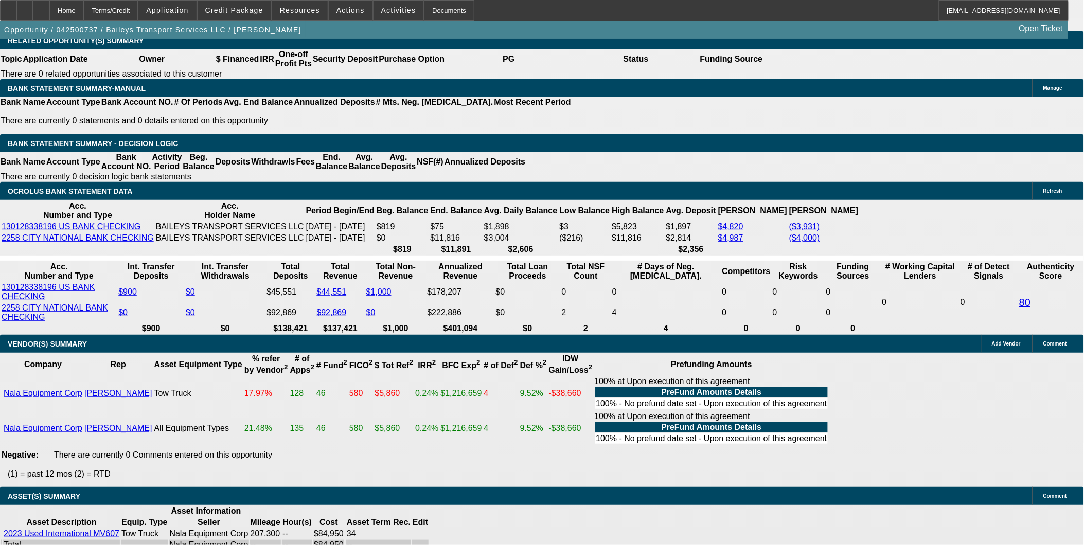
scroll to position [1766, 0]
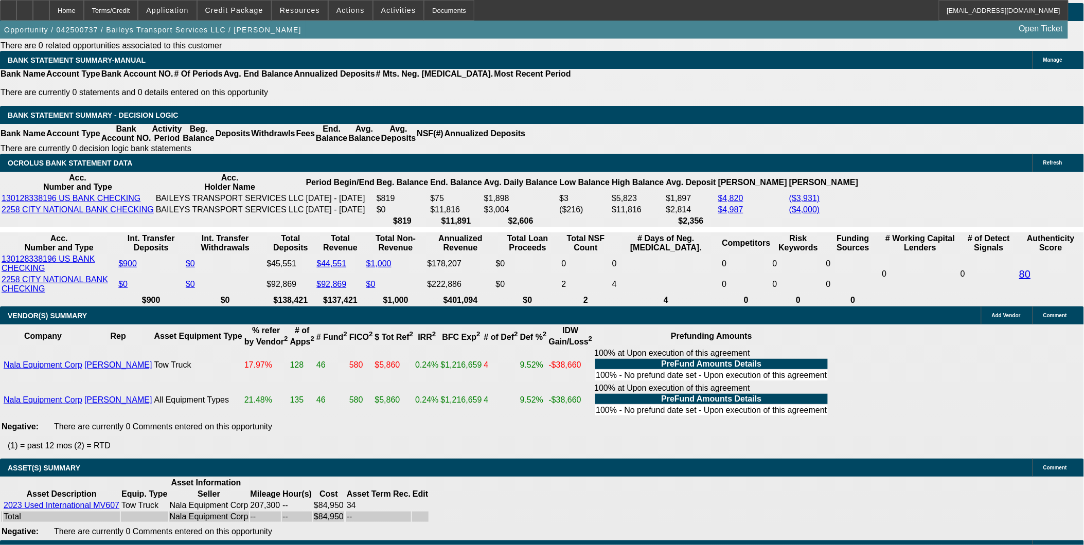
drag, startPoint x: 271, startPoint y: 451, endPoint x: 28, endPoint y: 447, distance: 242.3
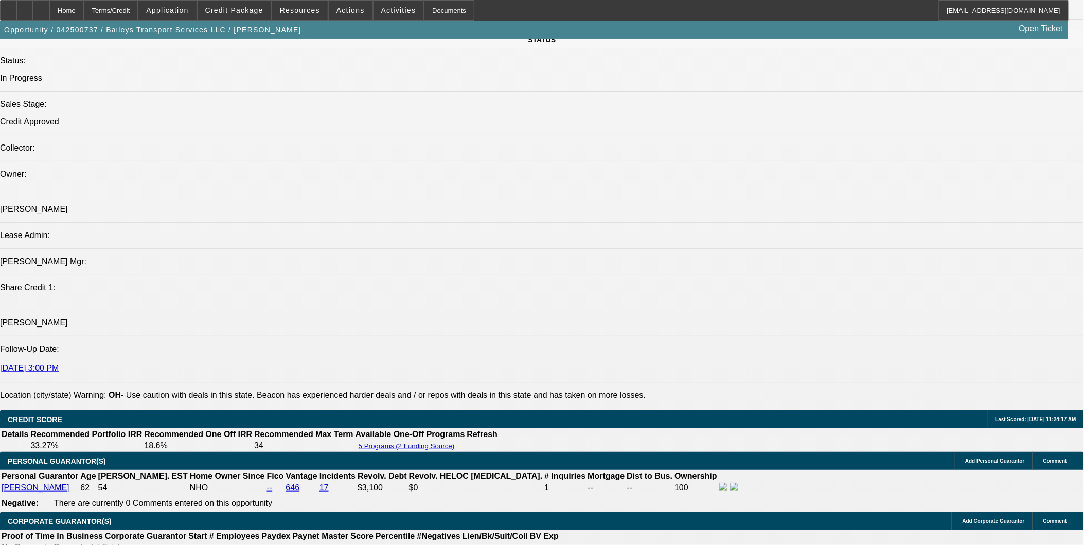
scroll to position [1080, 0]
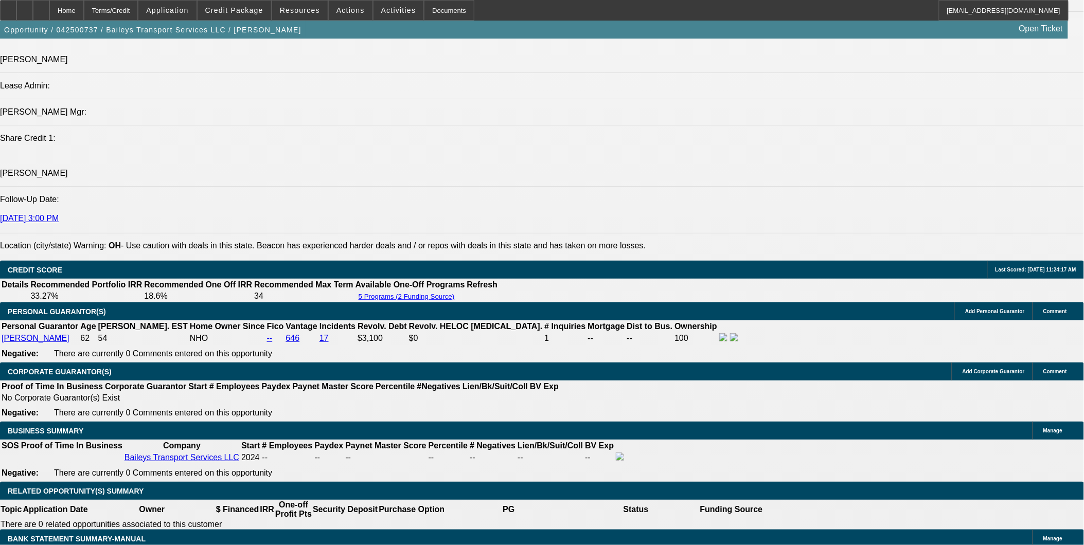
scroll to position [1366, 0]
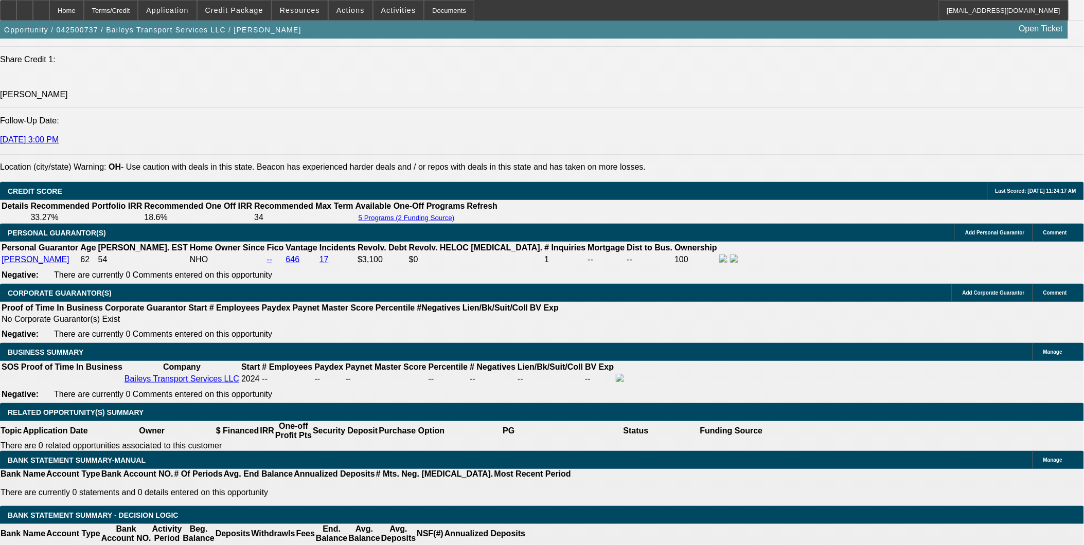
drag, startPoint x: 328, startPoint y: 222, endPoint x: 345, endPoint y: 220, distance: 16.6
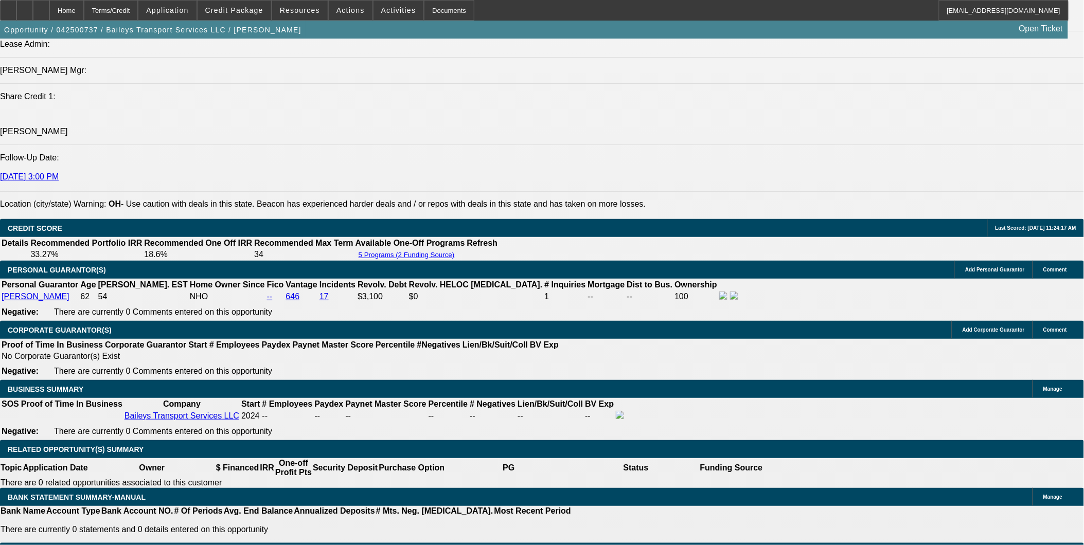
scroll to position [737, 0]
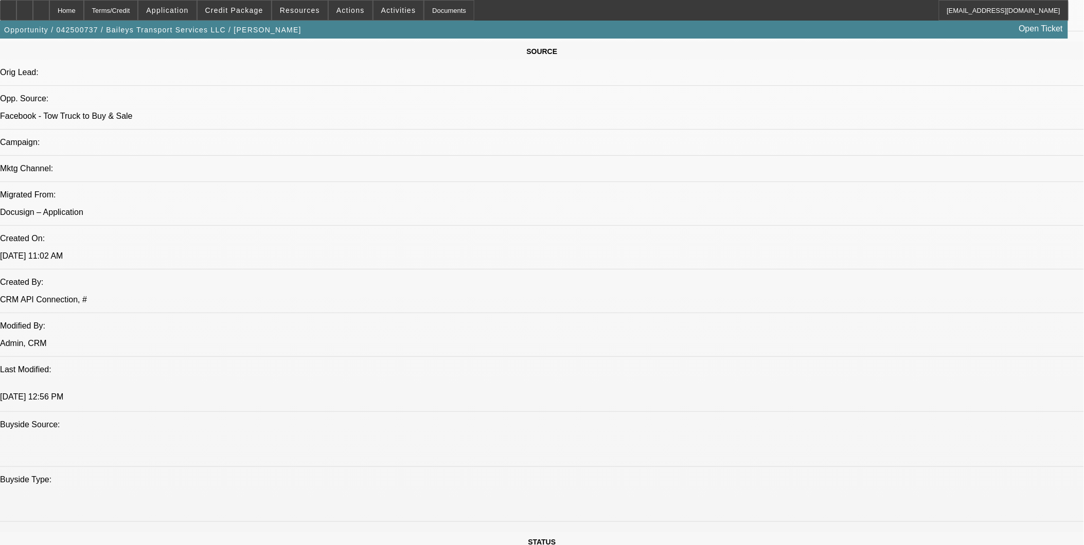
scroll to position [623, 0]
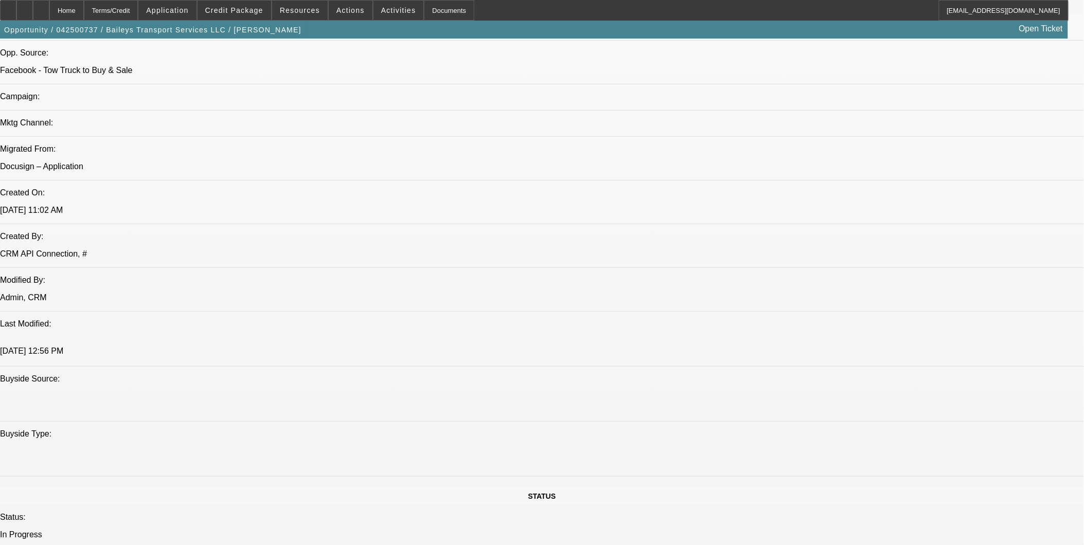
scroll to position [737, 0]
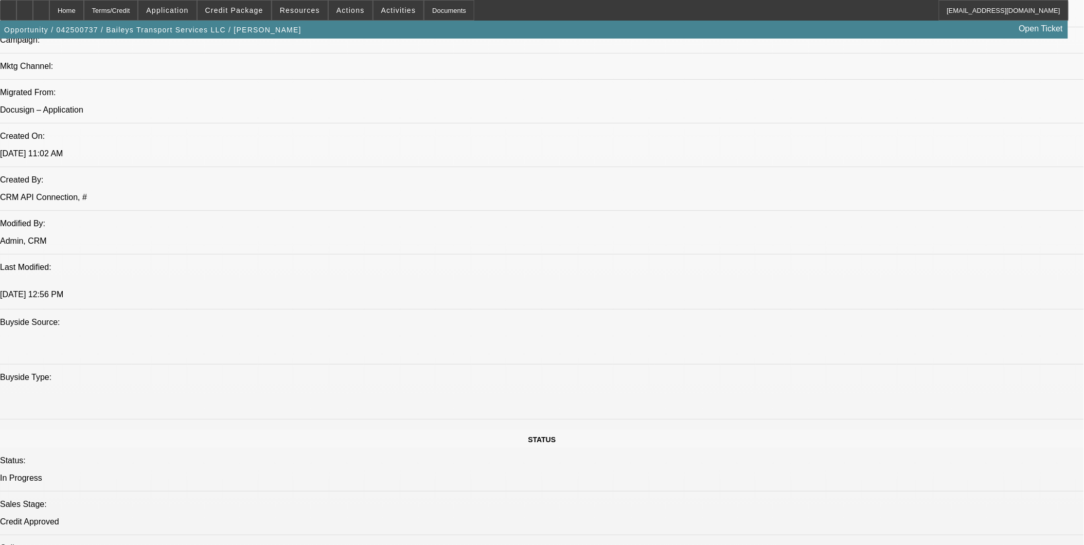
drag, startPoint x: 916, startPoint y: 353, endPoint x: 703, endPoint y: 302, distance: 219.4
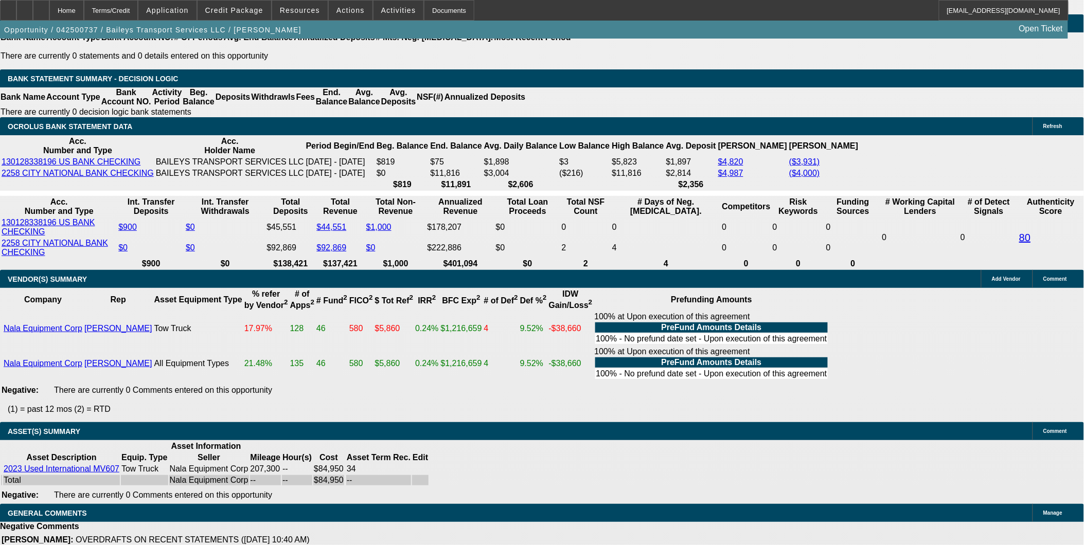
scroll to position [1823, 0]
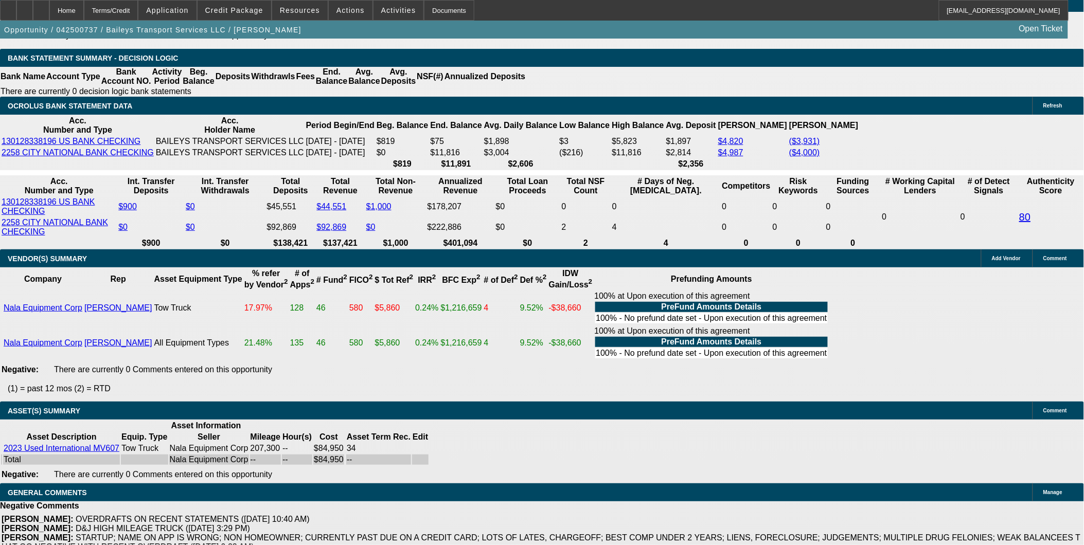
drag, startPoint x: 64, startPoint y: 422, endPoint x: 266, endPoint y: 417, distance: 202.2
drag, startPoint x: 240, startPoint y: 418, endPoint x: 68, endPoint y: 414, distance: 171.4
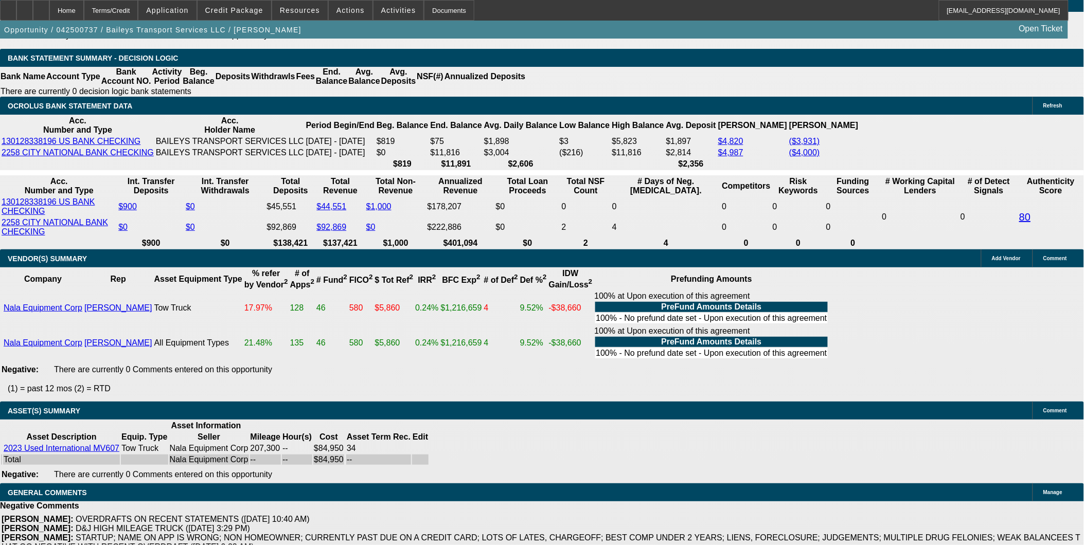
drag, startPoint x: 34, startPoint y: 405, endPoint x: 236, endPoint y: 418, distance: 201.6
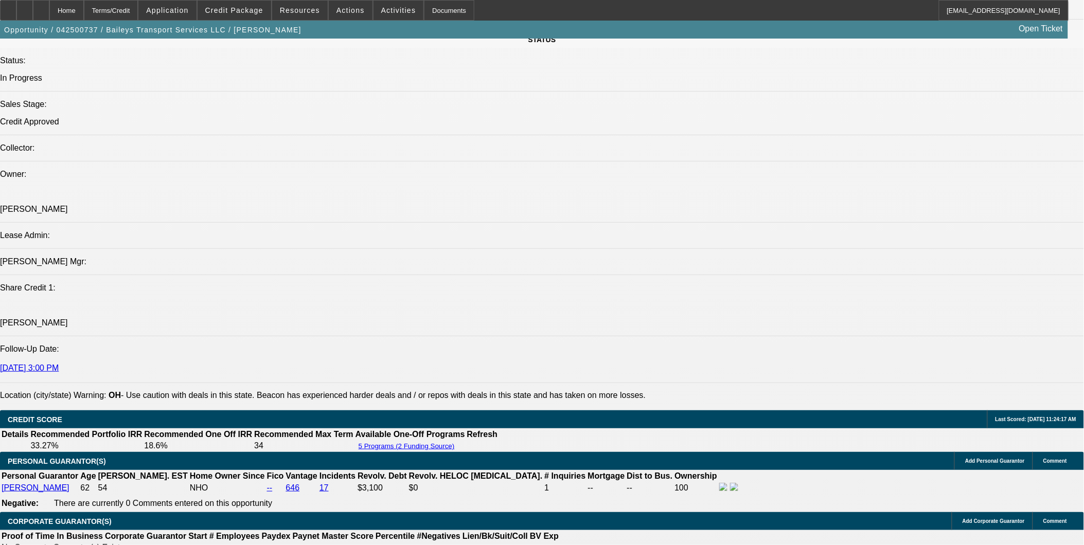
scroll to position [1423, 0]
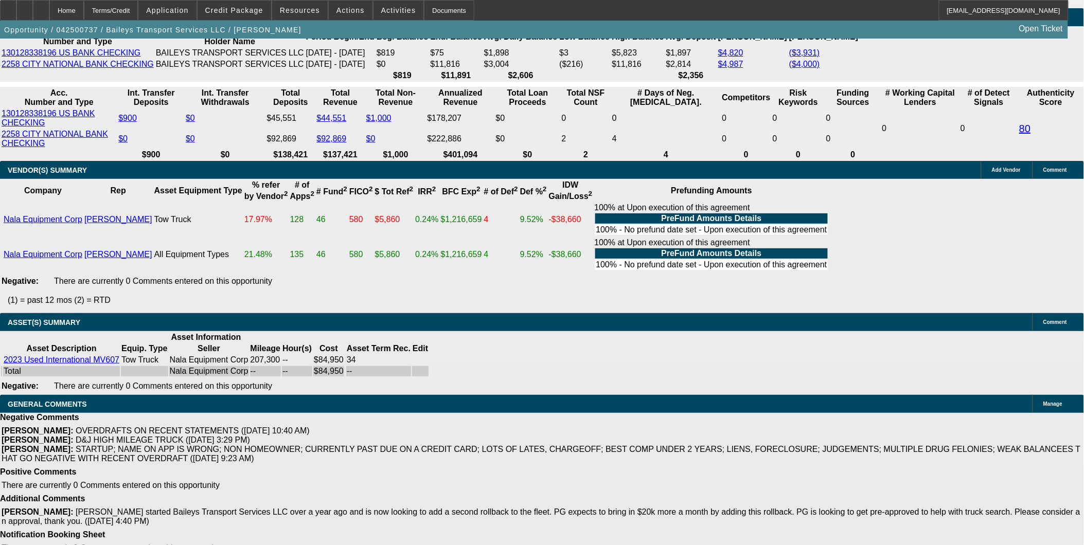
scroll to position [1937, 0]
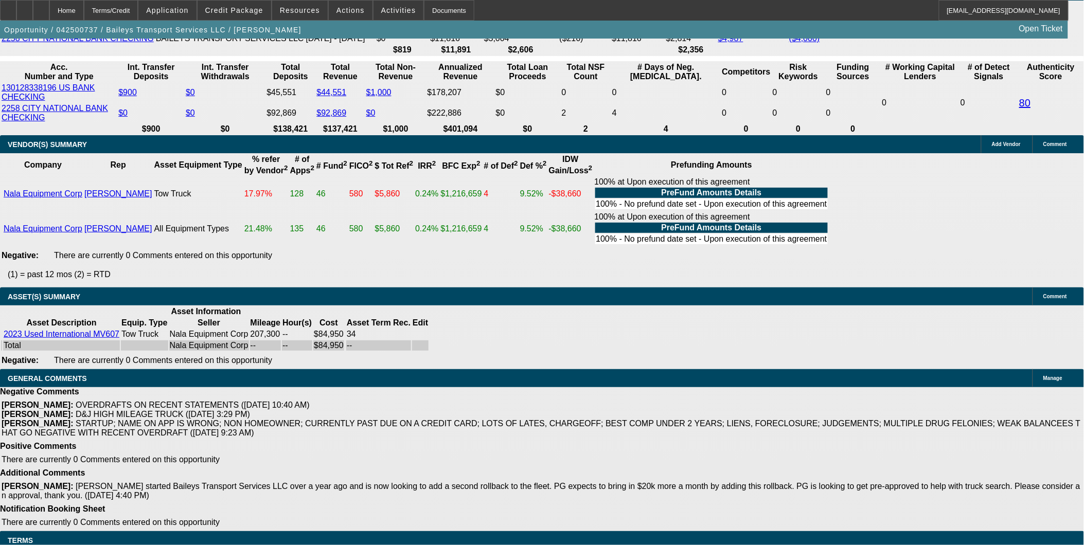
drag, startPoint x: 82, startPoint y: 279, endPoint x: 259, endPoint y: 281, distance: 176.5
drag, startPoint x: 236, startPoint y: 291, endPoint x: 264, endPoint y: 291, distance: 28.8
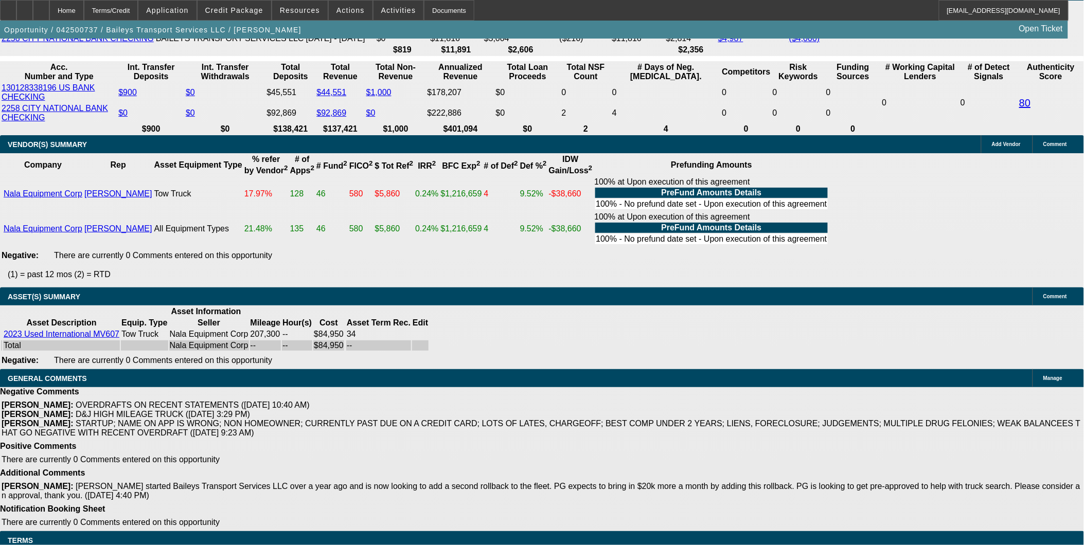
drag, startPoint x: 233, startPoint y: 306, endPoint x: 268, endPoint y: 307, distance: 35.0
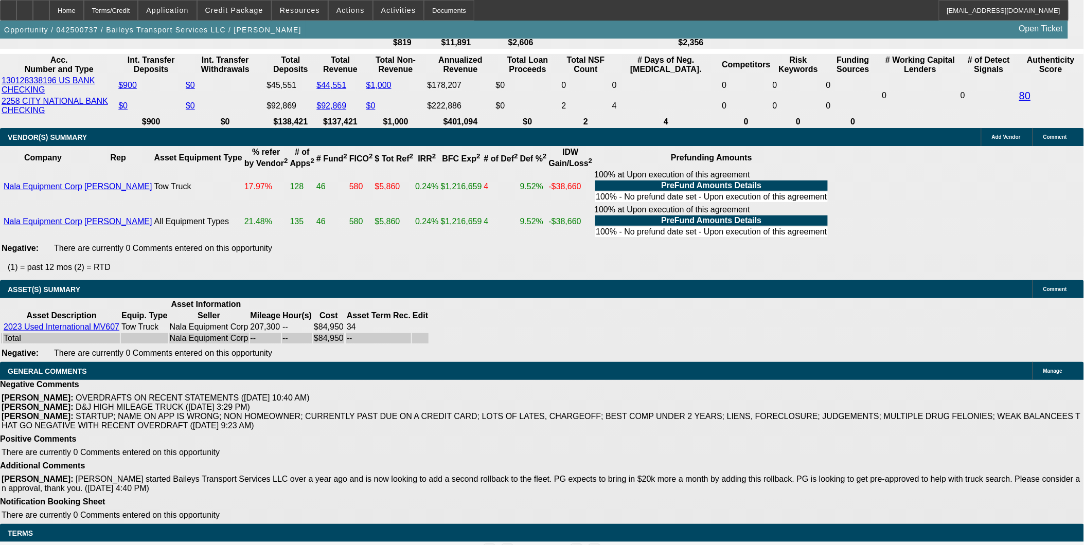
scroll to position [541, 0]
drag, startPoint x: 907, startPoint y: 208, endPoint x: 903, endPoint y: 204, distance: 5.5
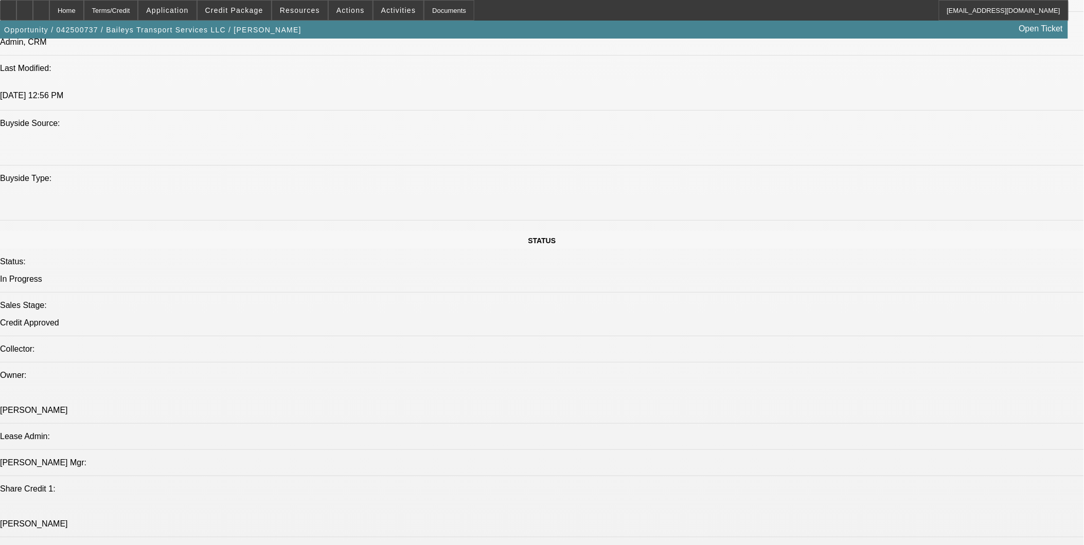
scroll to position [1544, 0]
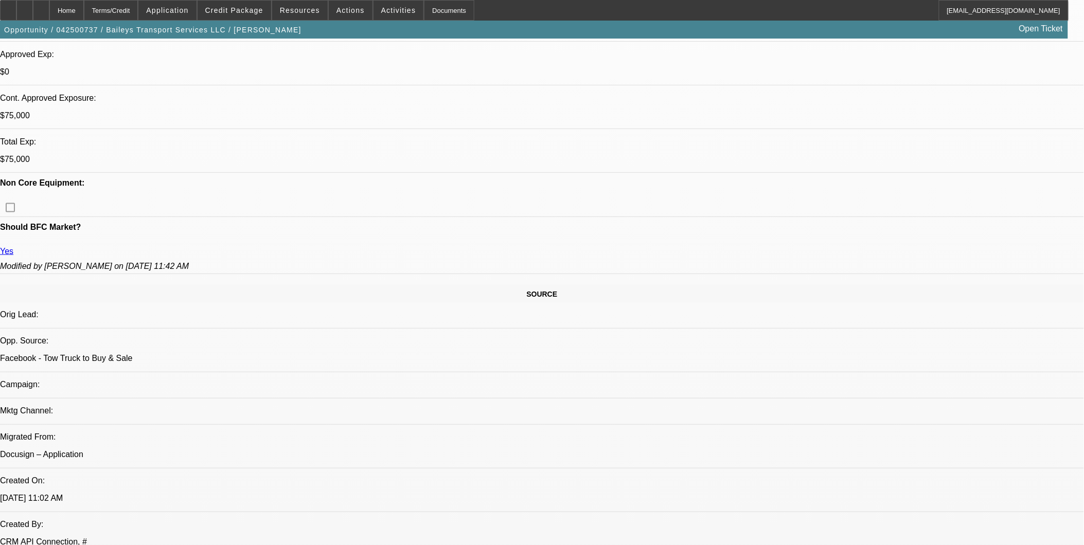
scroll to position [401, 0]
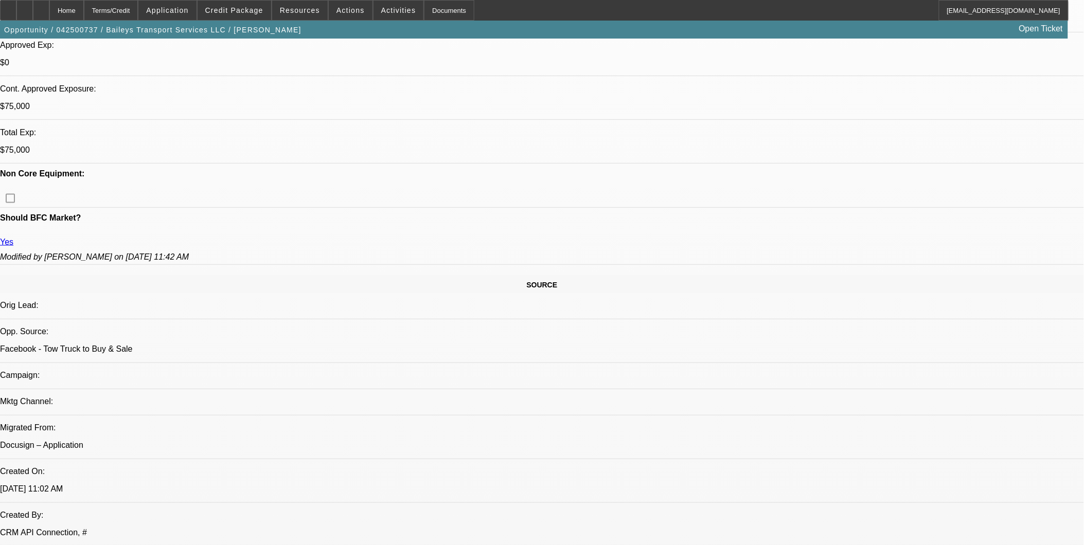
drag, startPoint x: 270, startPoint y: 245, endPoint x: 309, endPoint y: 248, distance: 38.7
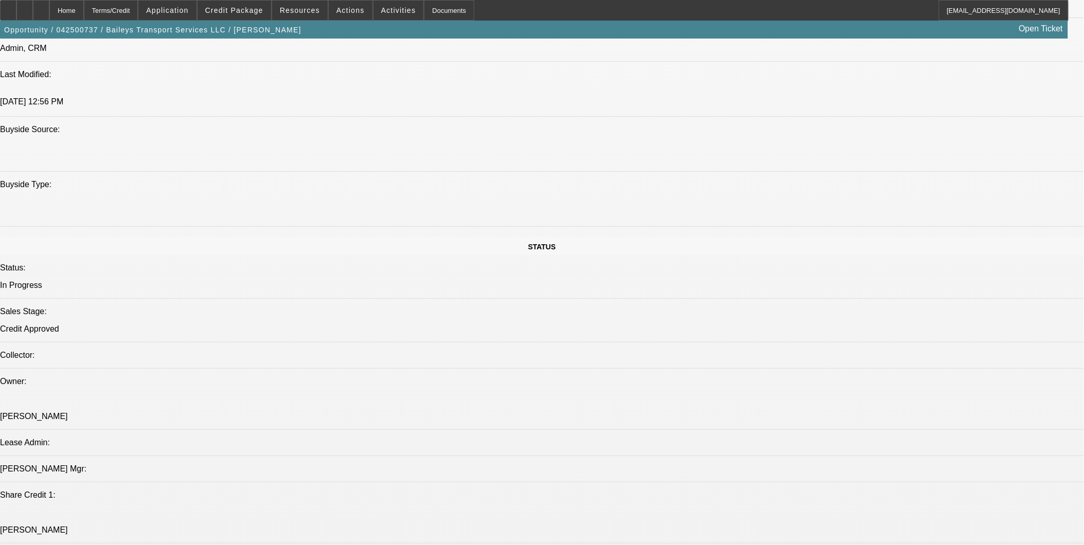
scroll to position [1201, 0]
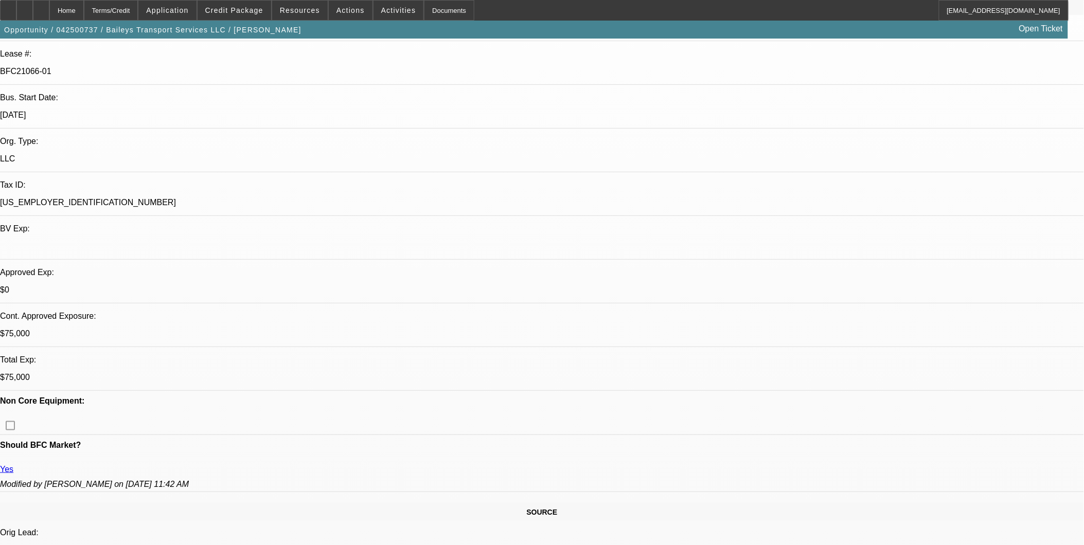
scroll to position [172, 0]
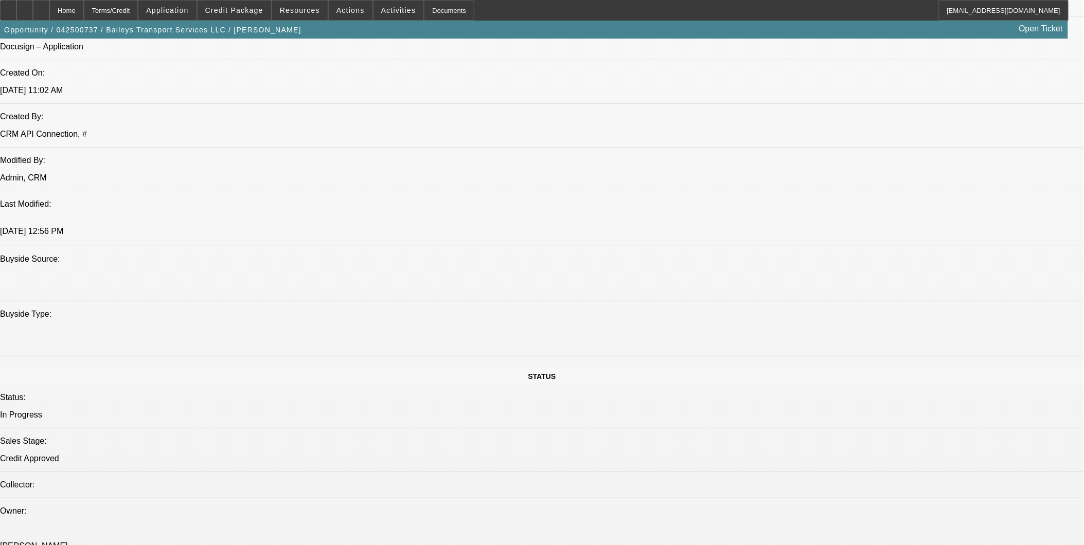
scroll to position [801, 0]
drag, startPoint x: 573, startPoint y: 305, endPoint x: 351, endPoint y: 350, distance: 226.7
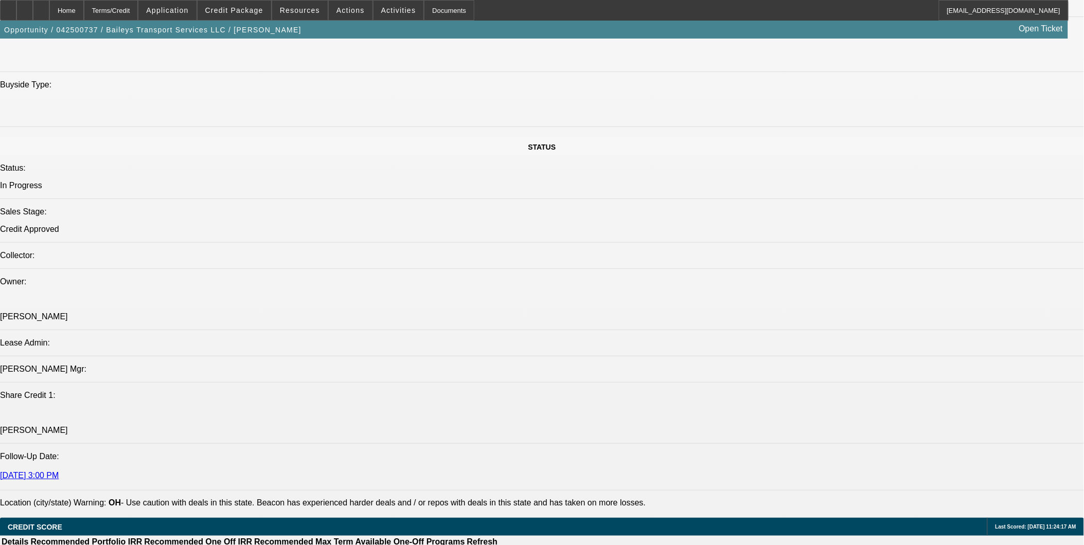
scroll to position [1144, 0]
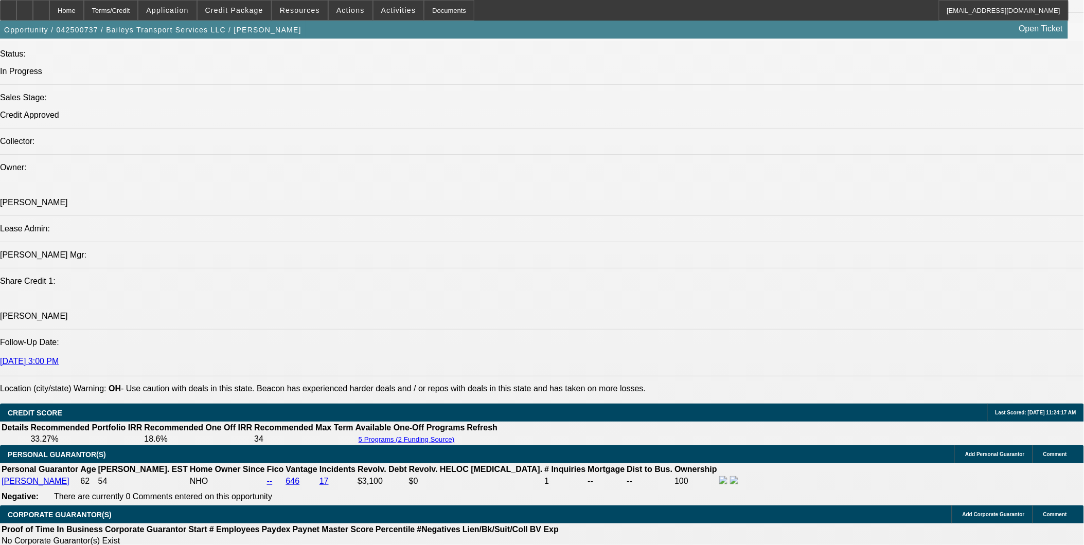
drag, startPoint x: 403, startPoint y: 294, endPoint x: 134, endPoint y: 278, distance: 269.6
drag, startPoint x: 189, startPoint y: 276, endPoint x: 70, endPoint y: 255, distance: 120.6
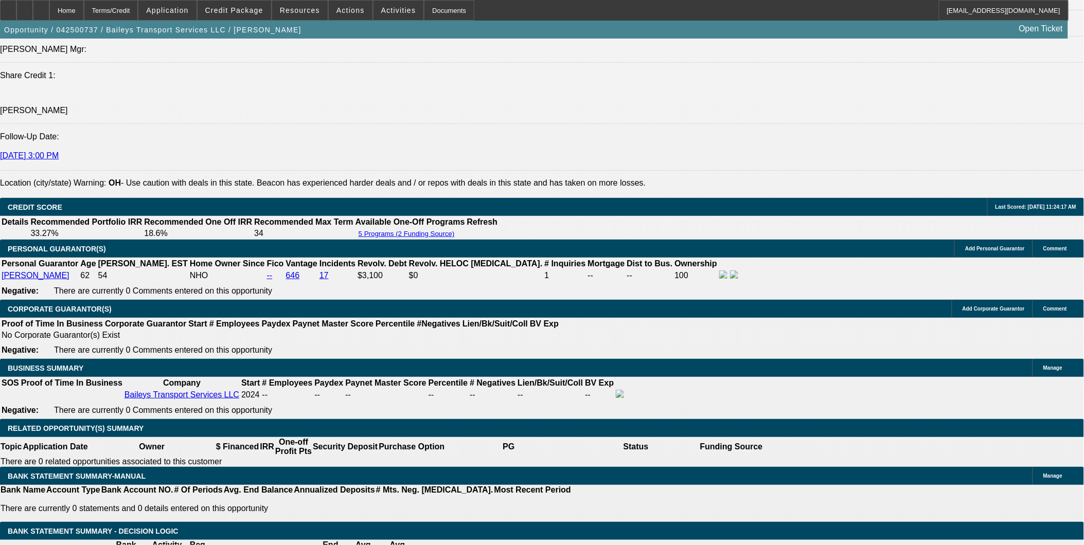
scroll to position [1487, 0]
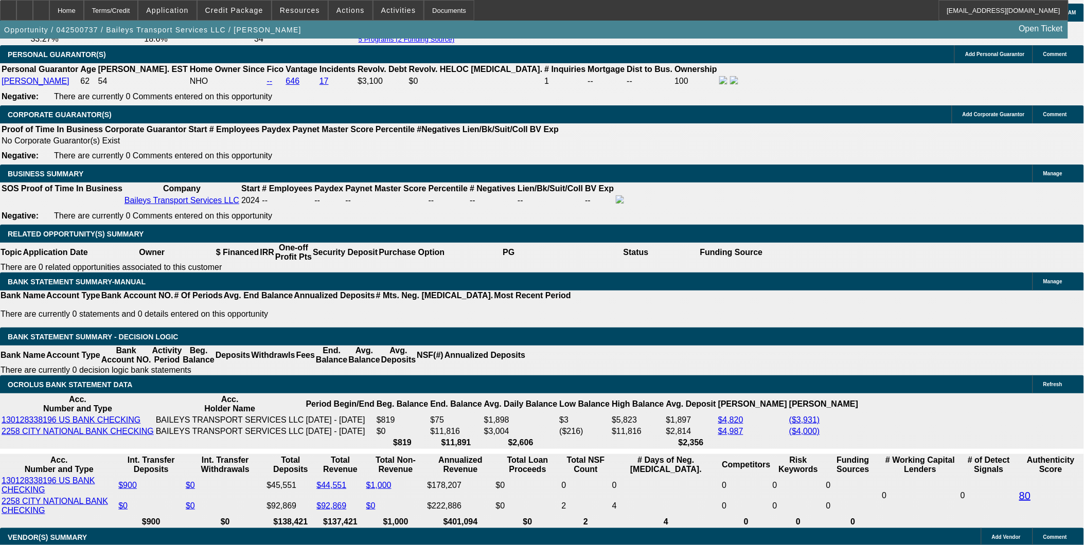
scroll to position [0, 0]
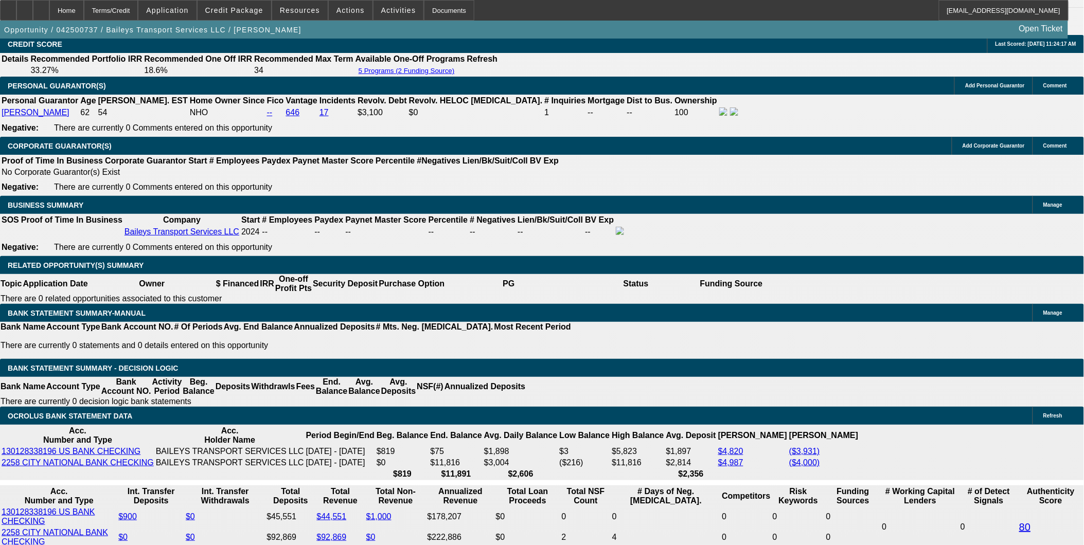
scroll to position [1487, 0]
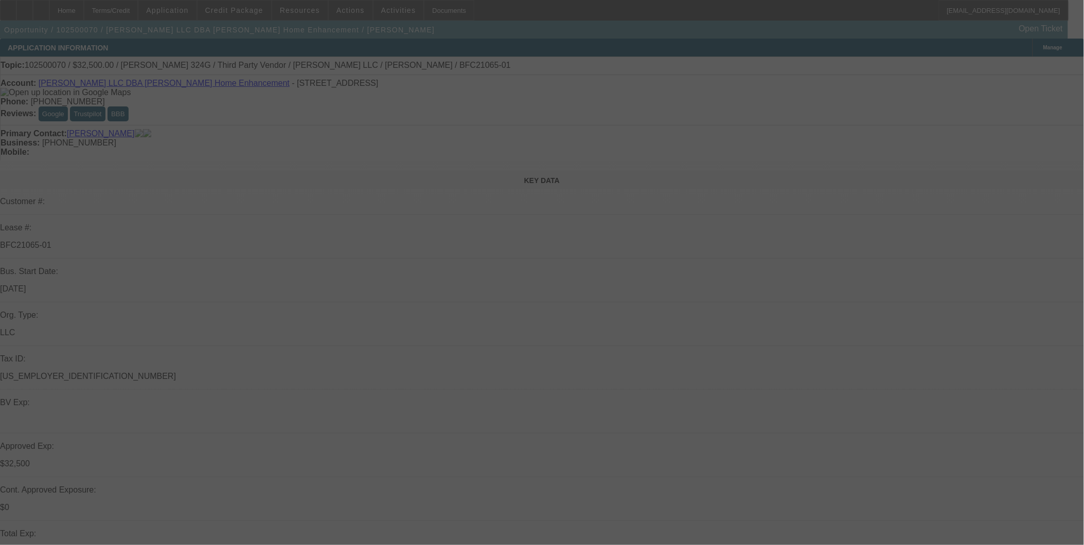
scroll to position [86, 0]
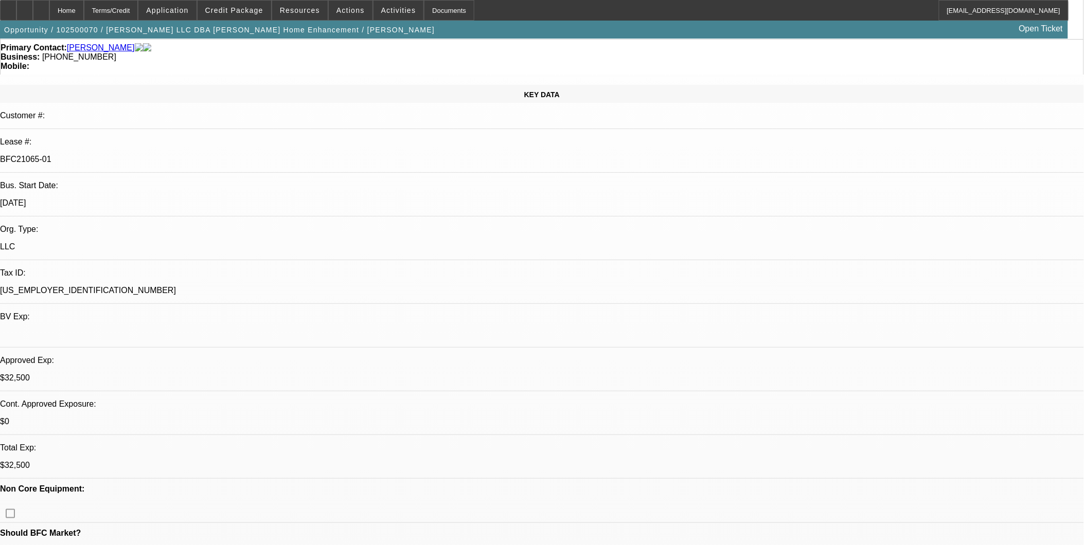
select select "0"
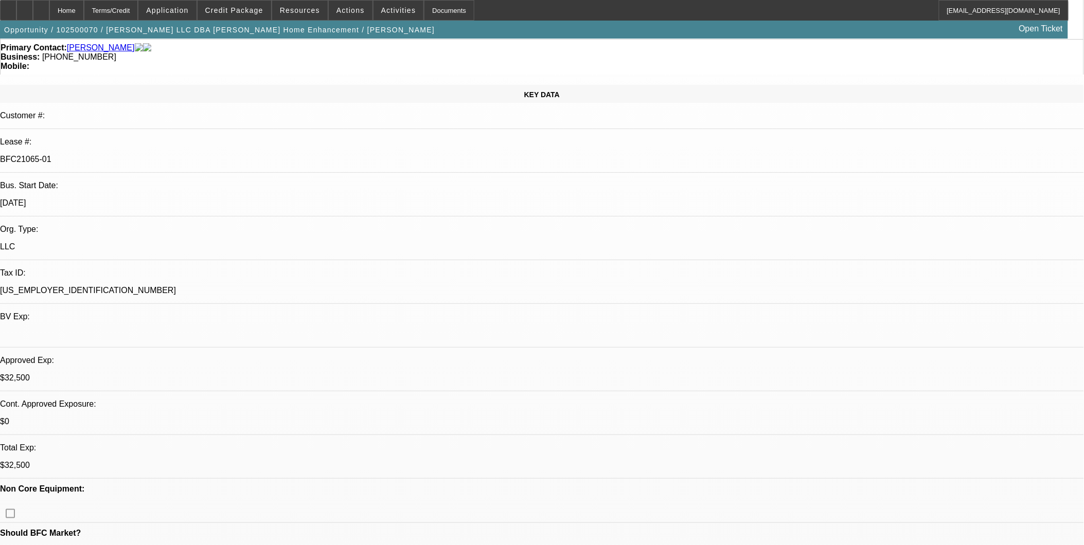
select select "0"
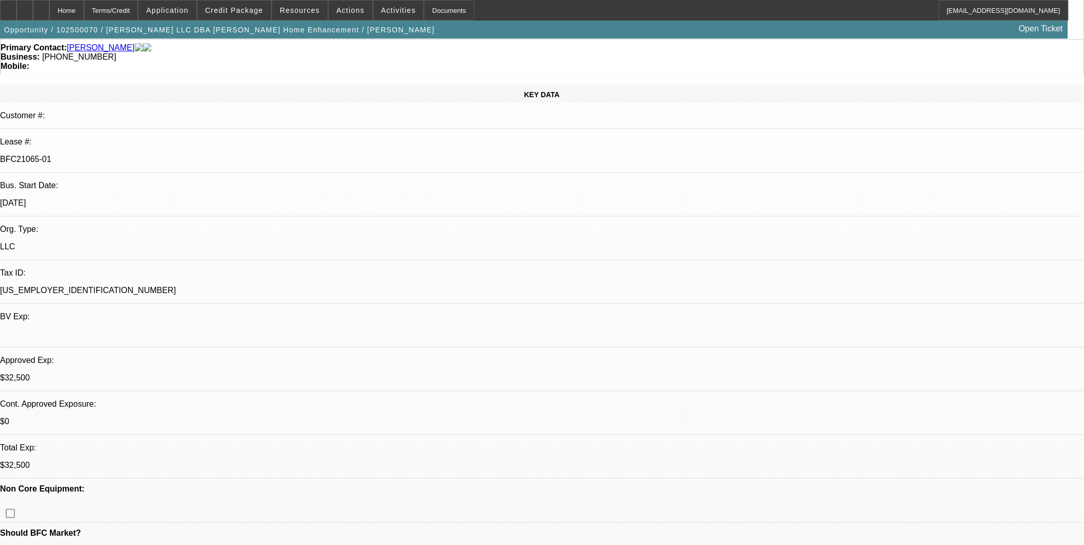
select select "0"
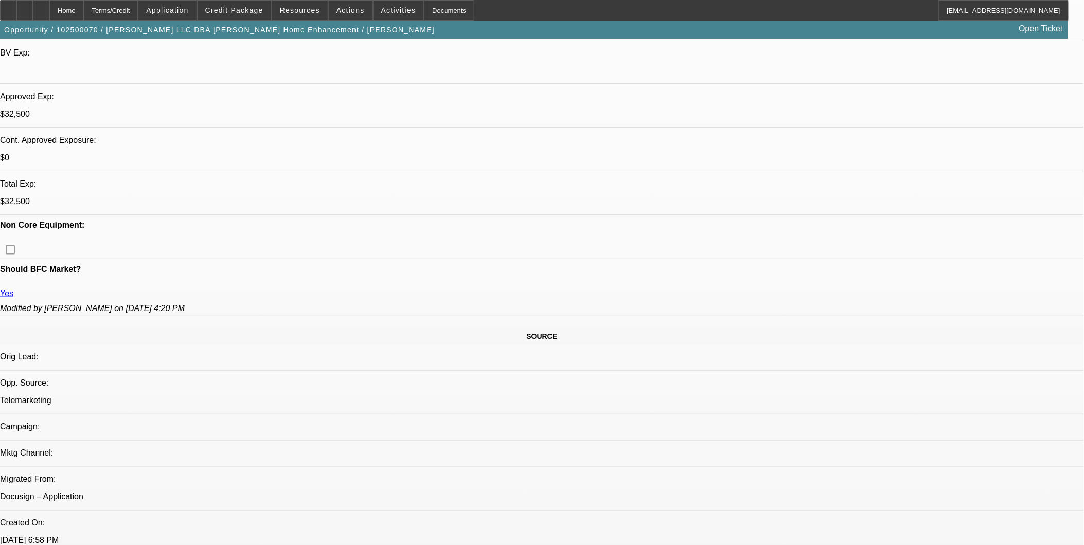
select select "1"
select select "3"
select select "6"
select select "1"
select select "3"
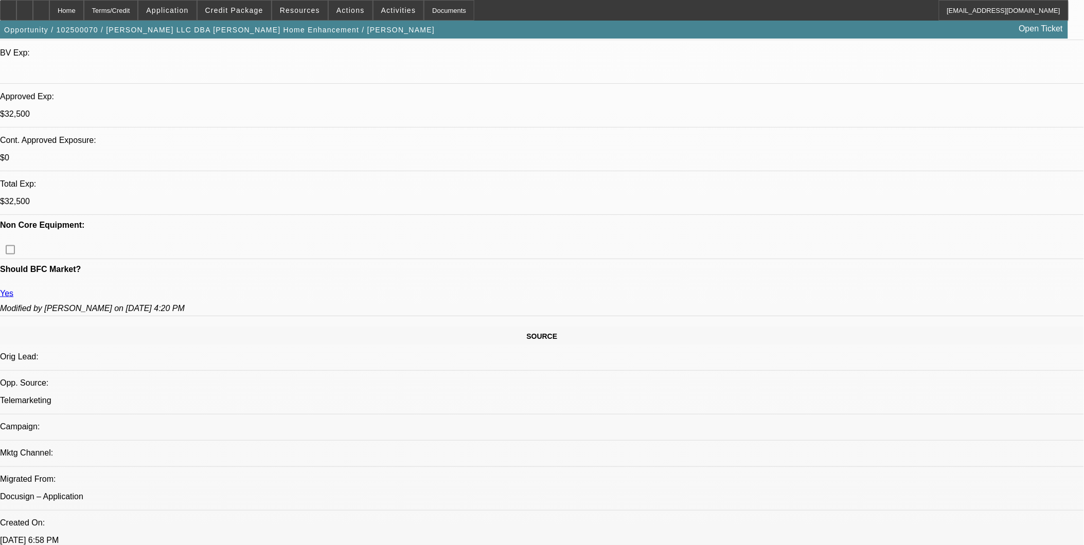
select select "6"
select select "1"
select select "6"
select select "1"
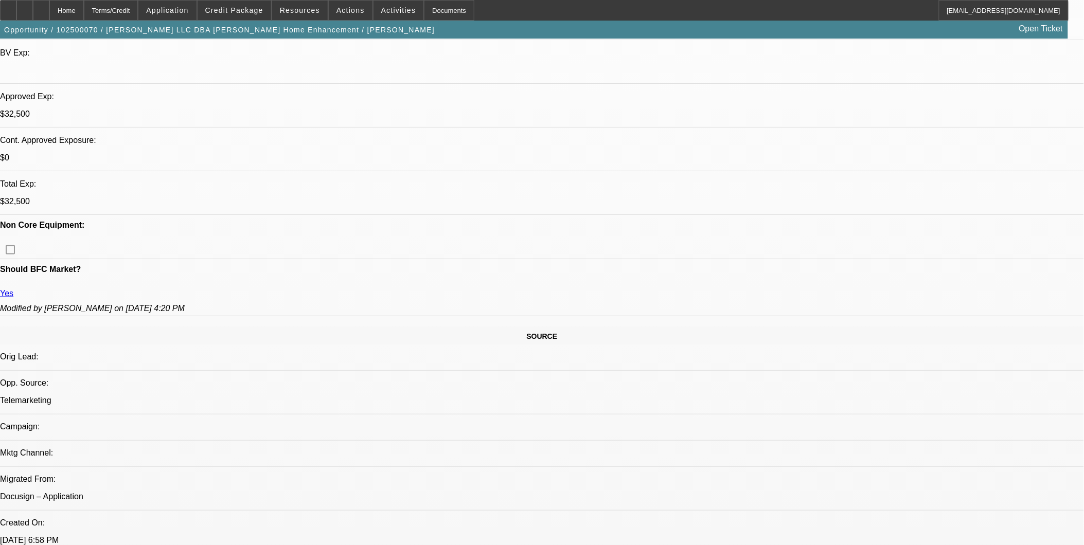
select select "1"
select select "6"
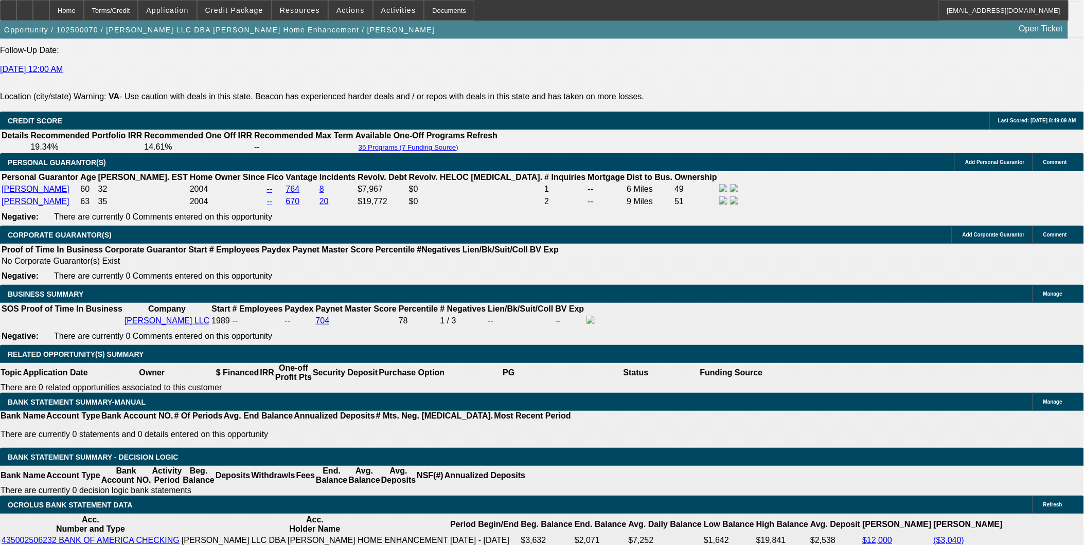
scroll to position [1429, 0]
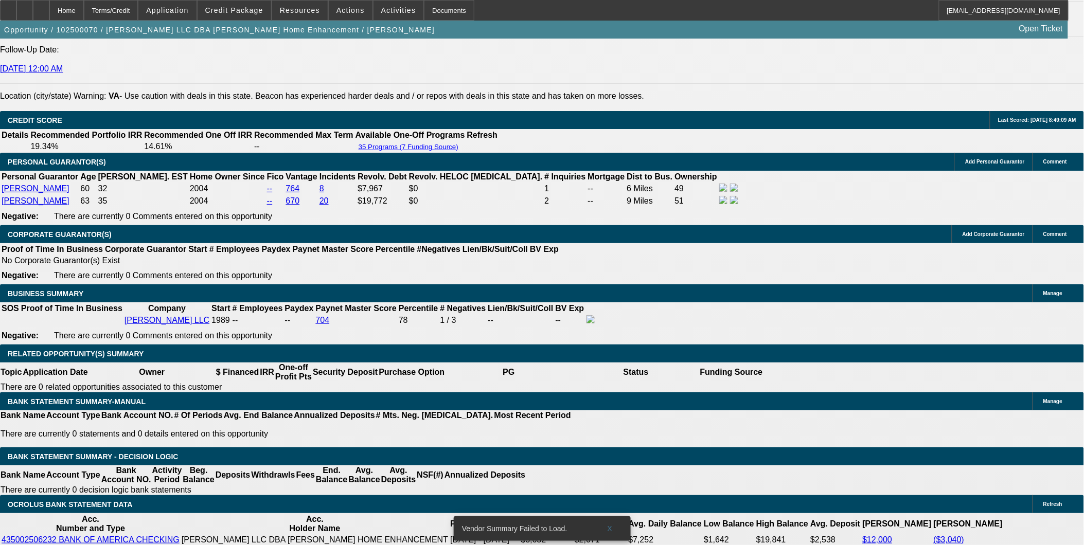
drag, startPoint x: 761, startPoint y: 357, endPoint x: 836, endPoint y: 362, distance: 75.3
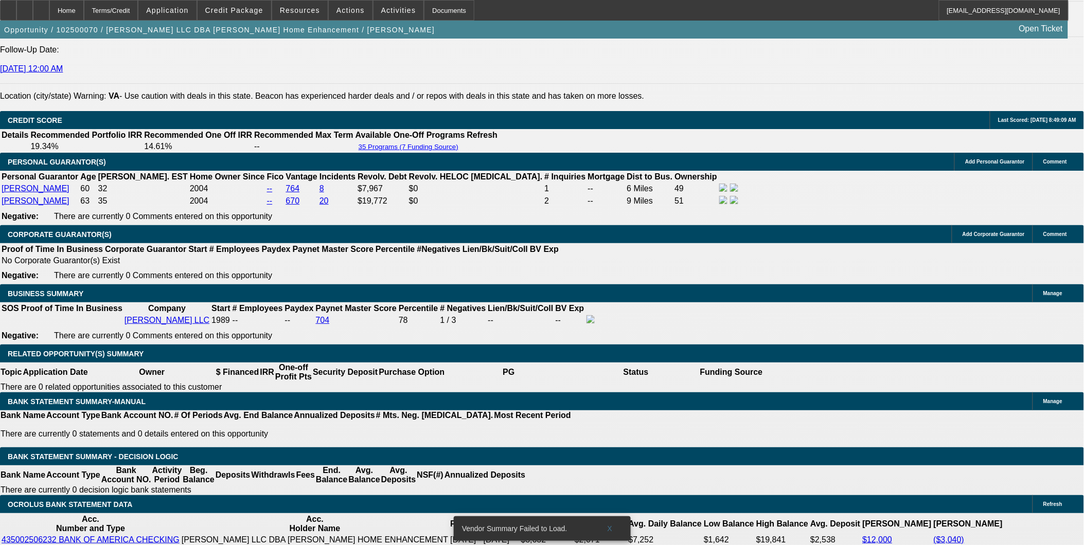
scroll to position [0, 0]
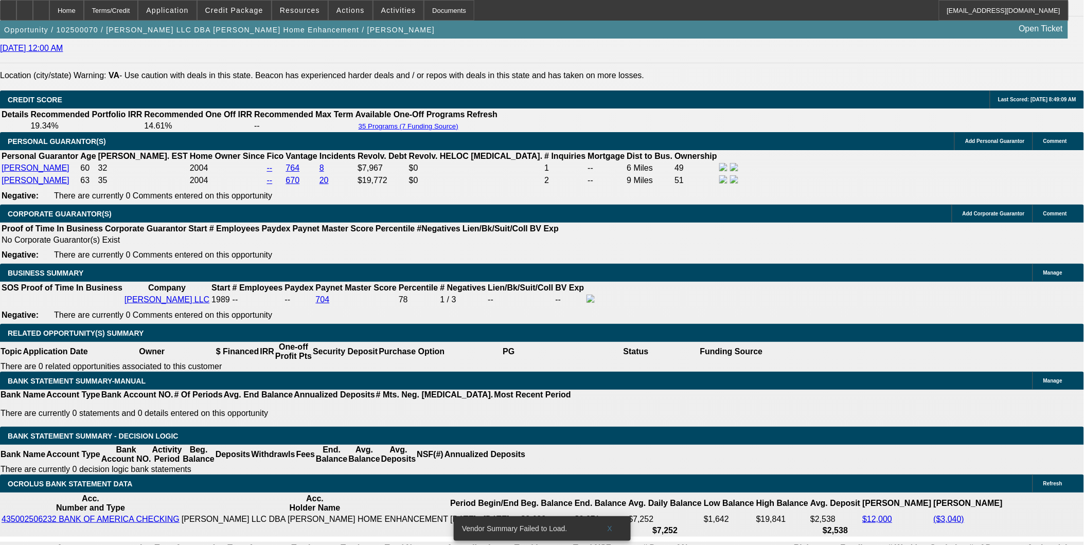
scroll to position [1486, 0]
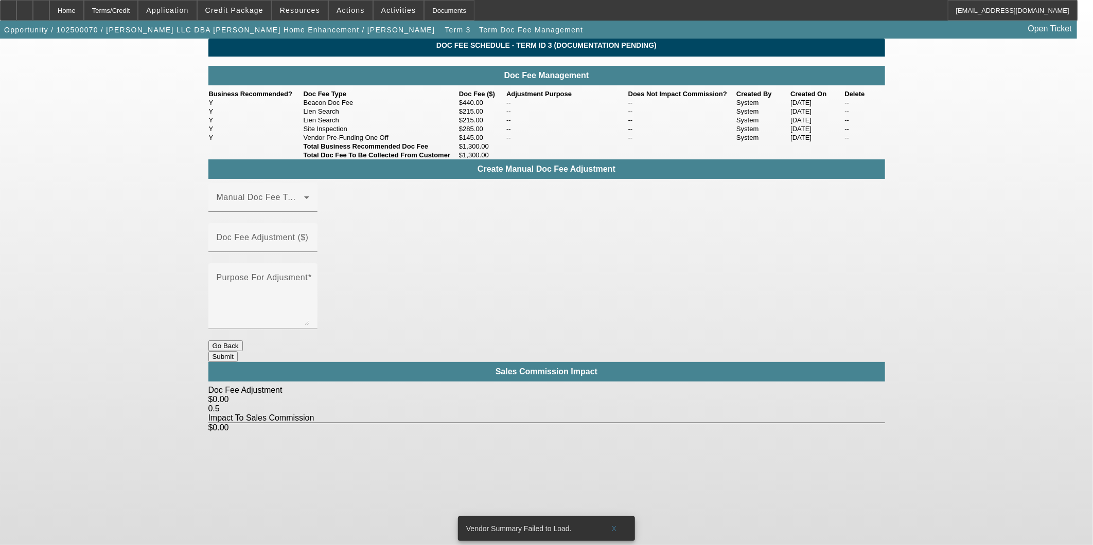
drag, startPoint x: 368, startPoint y: 129, endPoint x: 475, endPoint y: 129, distance: 107.5
click at [475, 116] on tr "Y Lien Search $215.00 -- -- System 10/14/2025 --" at bounding box center [546, 111] width 676 height 9
click at [942, 460] on body "Home Terms/Credit Application Credit Package Resources Actions Activities Docum…" at bounding box center [546, 272] width 1093 height 545
drag, startPoint x: 960, startPoint y: 193, endPoint x: 885, endPoint y: 182, distance: 76.0
click at [958, 194] on app-term-doc-fee-management "Doc Fee Schedule - Term ID 3 (Documentation Pending) Doc Fee Management Busines…" at bounding box center [546, 236] width 1093 height 394
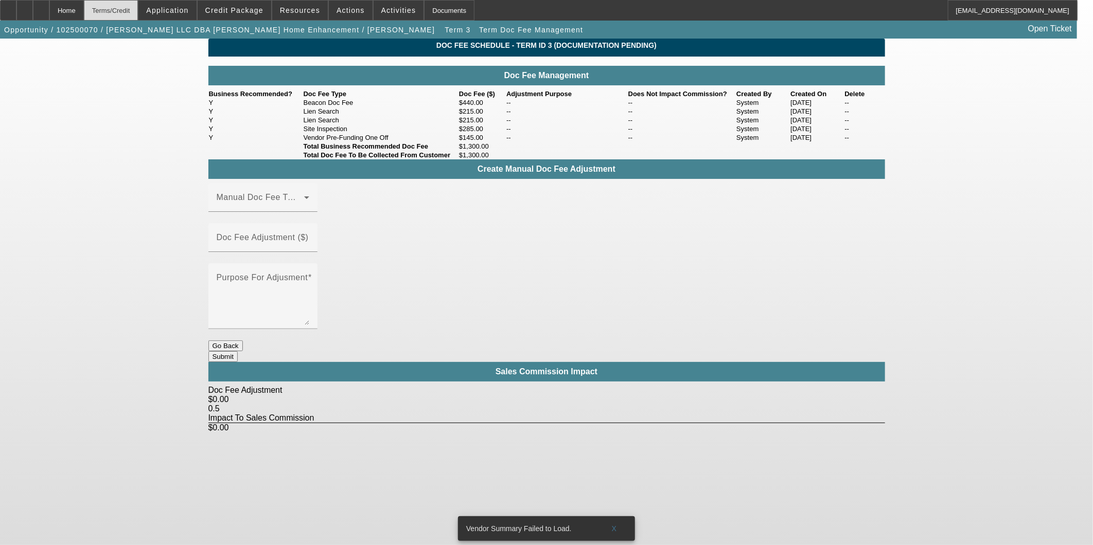
click at [129, 7] on div "Terms/Credit" at bounding box center [111, 10] width 55 height 21
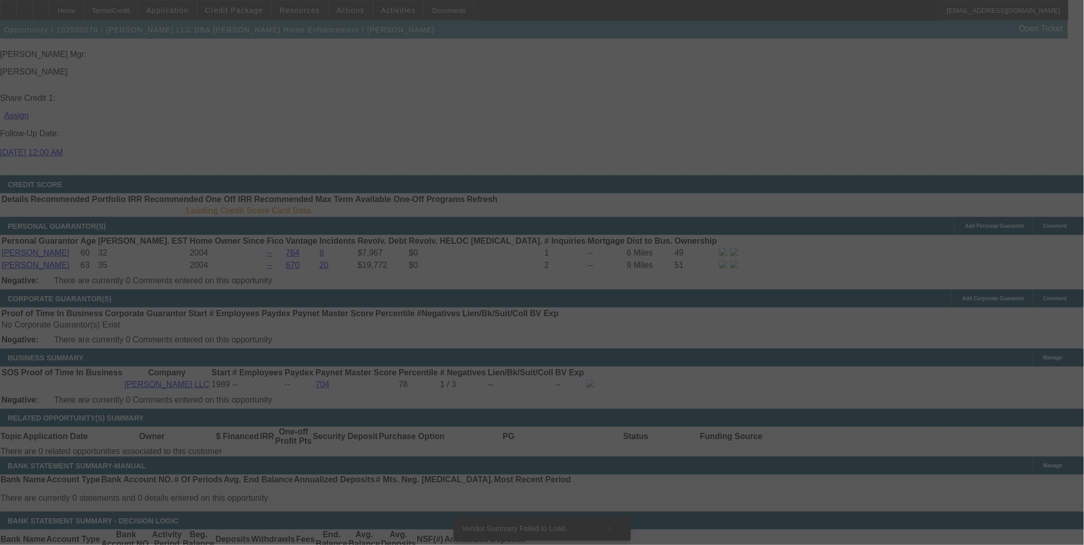
scroll to position [1377, 0]
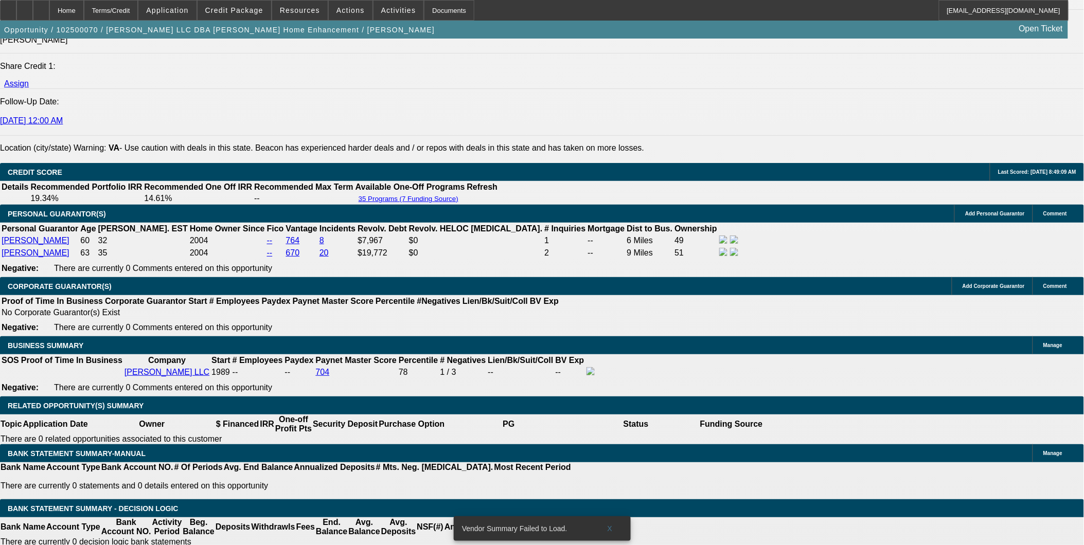
select select "0"
select select "3"
select select "0"
select select "6"
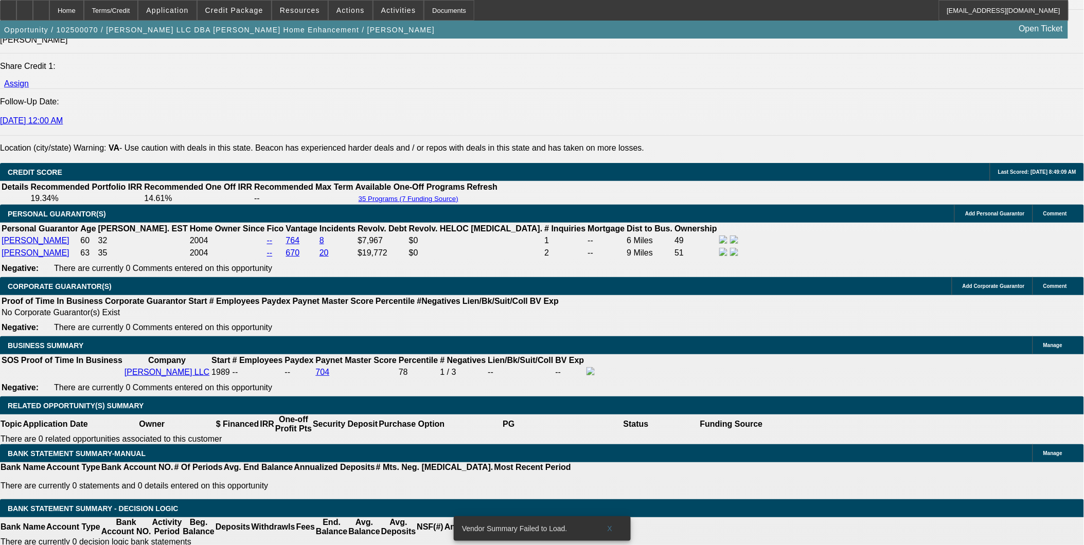
select select "0"
select select "3"
select select "0"
select select "6"
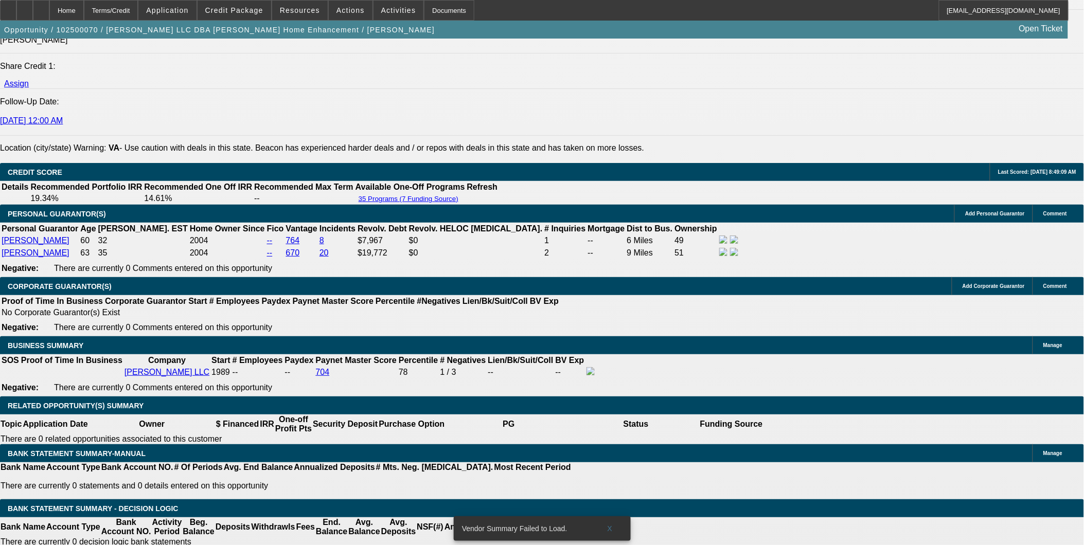
select select "0"
select select "6"
select select "0"
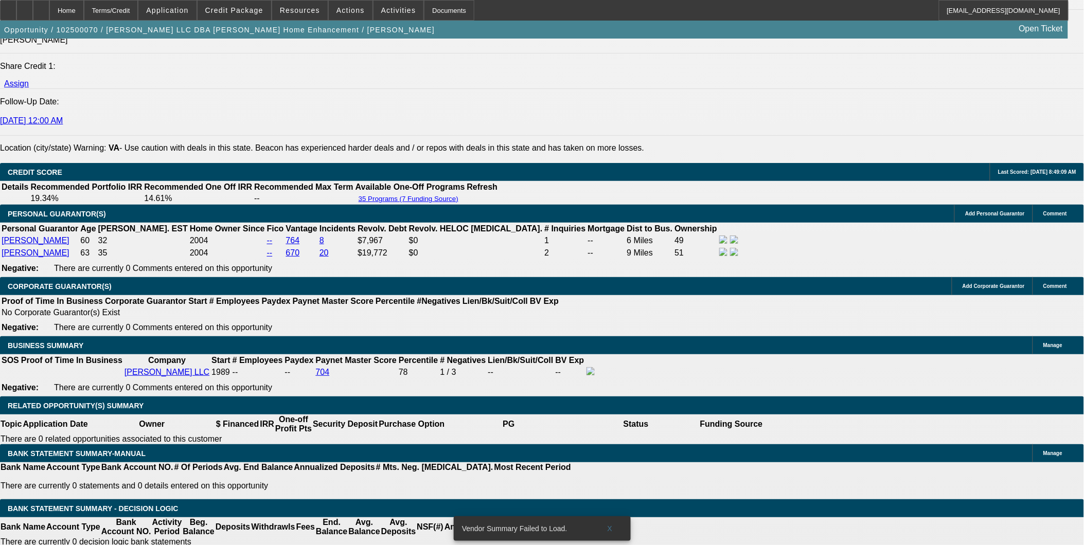
select select "0"
select select "6"
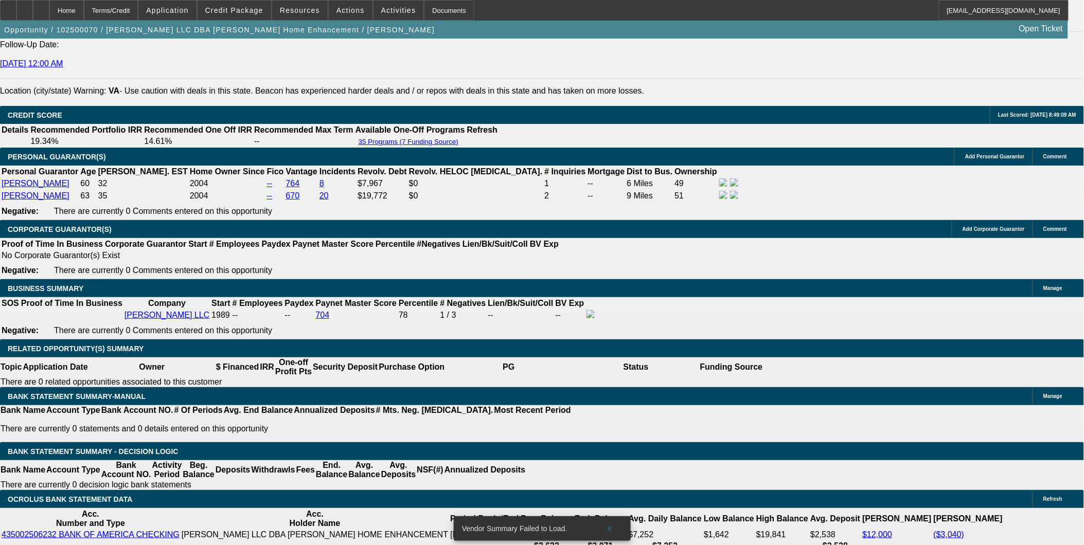
scroll to position [1493, 0]
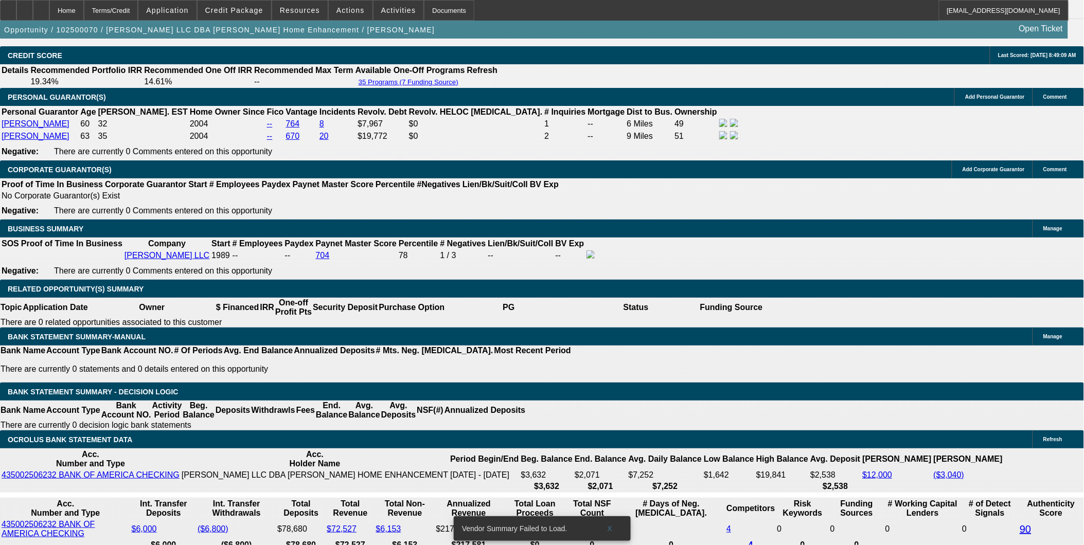
drag, startPoint x: 201, startPoint y: 198, endPoint x: 197, endPoint y: 188, distance: 10.1
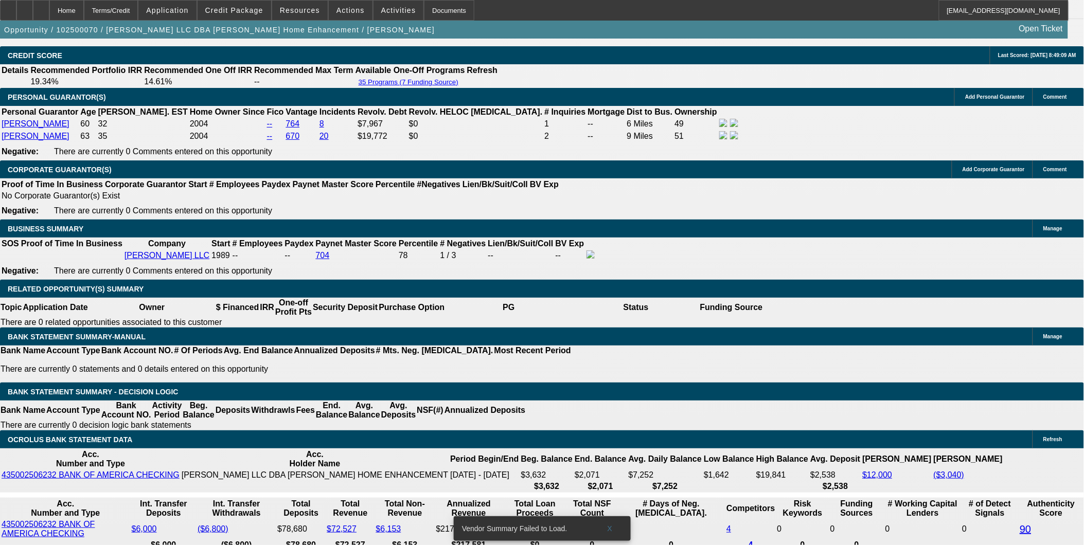
type input "113"
type input "UNKNOWN"
type input "1137"
type input "15.7"
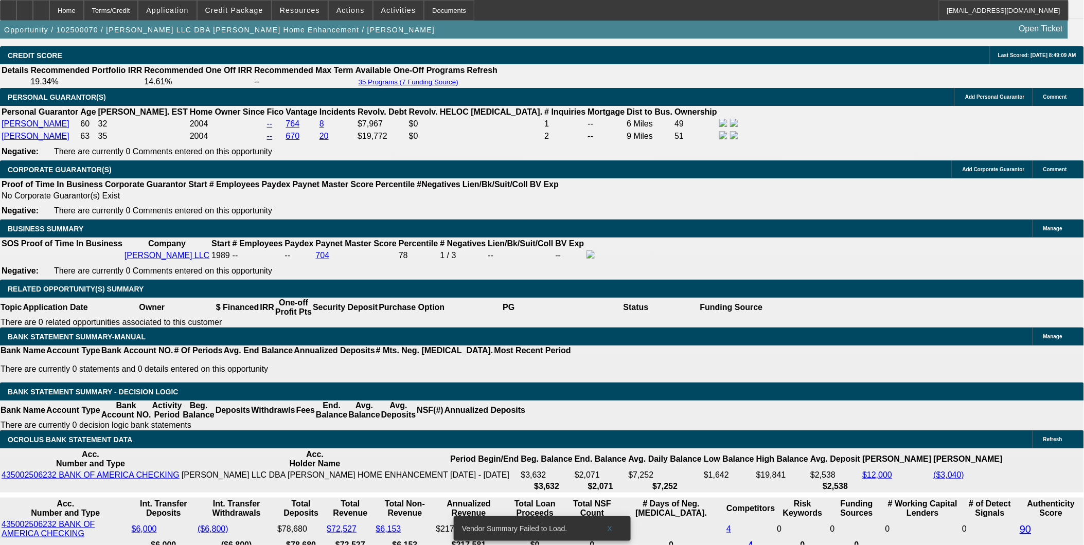
type input "$1,137.50"
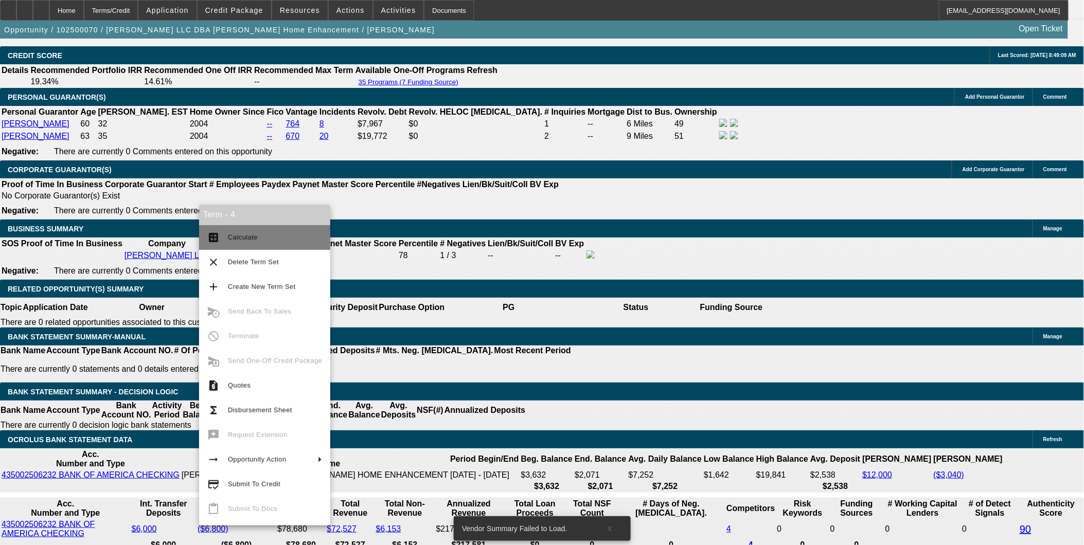
click at [241, 237] on span "Calculate" at bounding box center [243, 238] width 30 height 8
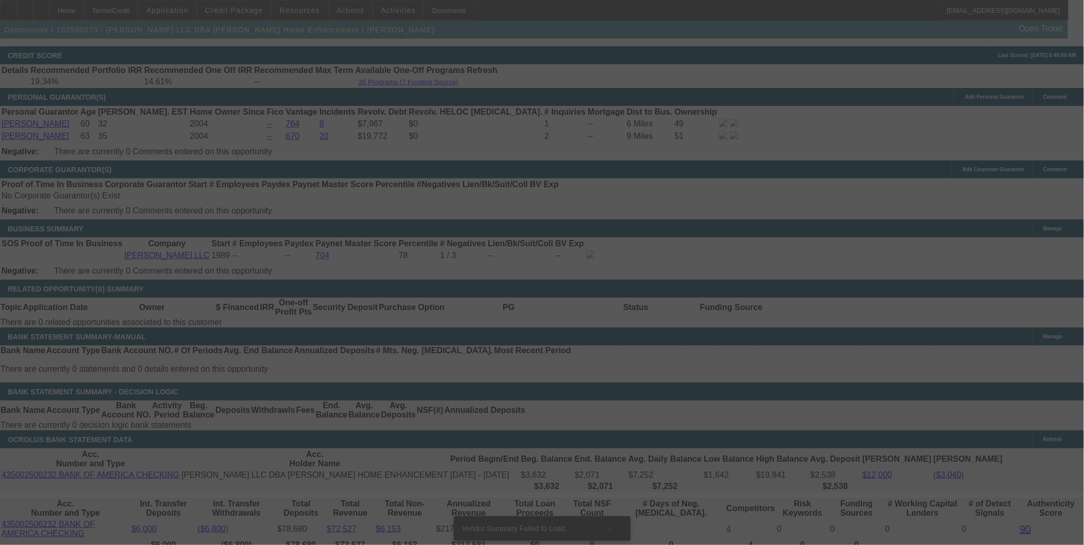
select select "0"
select select "3"
select select "0"
select select "6"
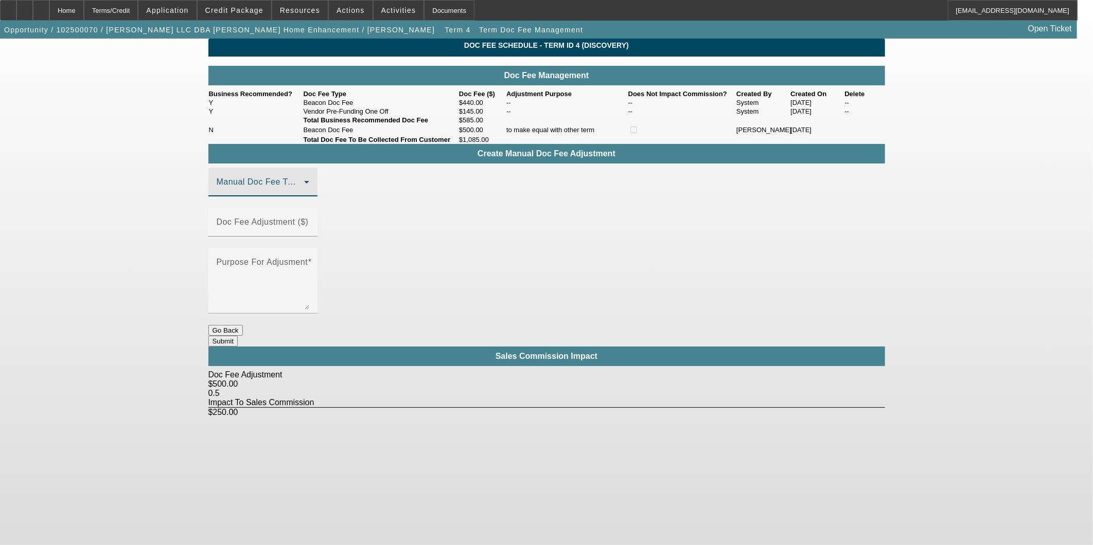
click at [304, 192] on span at bounding box center [260, 186] width 87 height 12
click at [287, 260] on mat-option "Beacon Doc Fee" at bounding box center [278, 259] width 138 height 25
click at [504, 230] on div "Doc Fee Adjustment ($)" at bounding box center [546, 228] width 676 height 40
click at [309, 226] on mat-label "Doc Fee Adjustment ($)" at bounding box center [263, 222] width 92 height 9
click at [309, 229] on input "Doc Fee Adjustment ($)" at bounding box center [263, 226] width 93 height 12
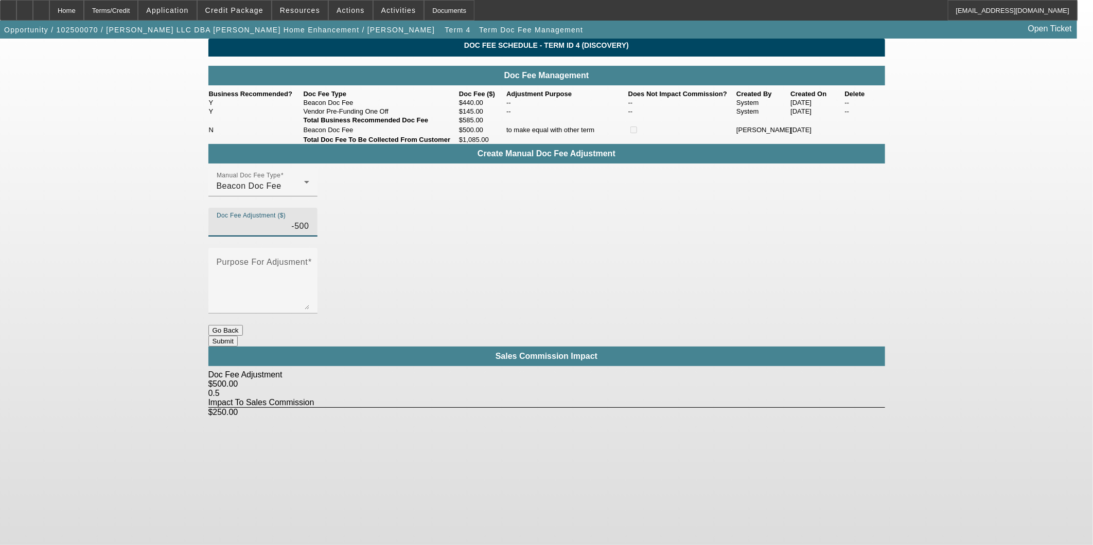
type input "($500.00)"
click at [238, 336] on button "Submit" at bounding box center [222, 341] width 29 height 11
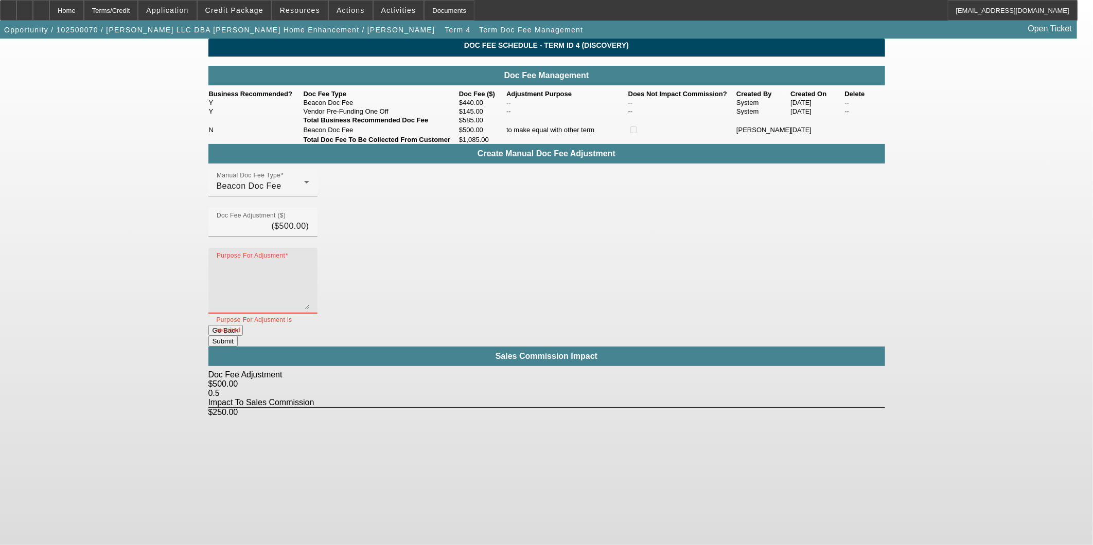
click at [309, 260] on textarea "Purpose For Adjusment" at bounding box center [263, 284] width 93 height 49
type textarea "test"
click at [754, 268] on div "Create Manual Doc Fee Adjustment Manual Doc Fee Type Beacon Doc Fee Doc Fee Adj…" at bounding box center [546, 280] width 676 height 273
click at [238, 336] on button "Submit" at bounding box center [222, 341] width 29 height 11
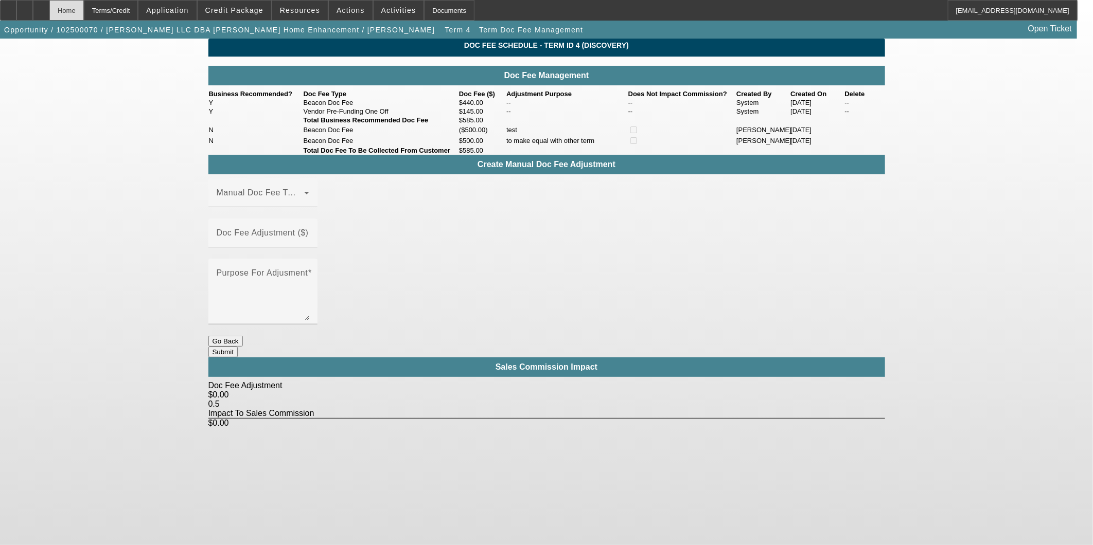
click at [84, 12] on div "Home" at bounding box center [66, 10] width 34 height 21
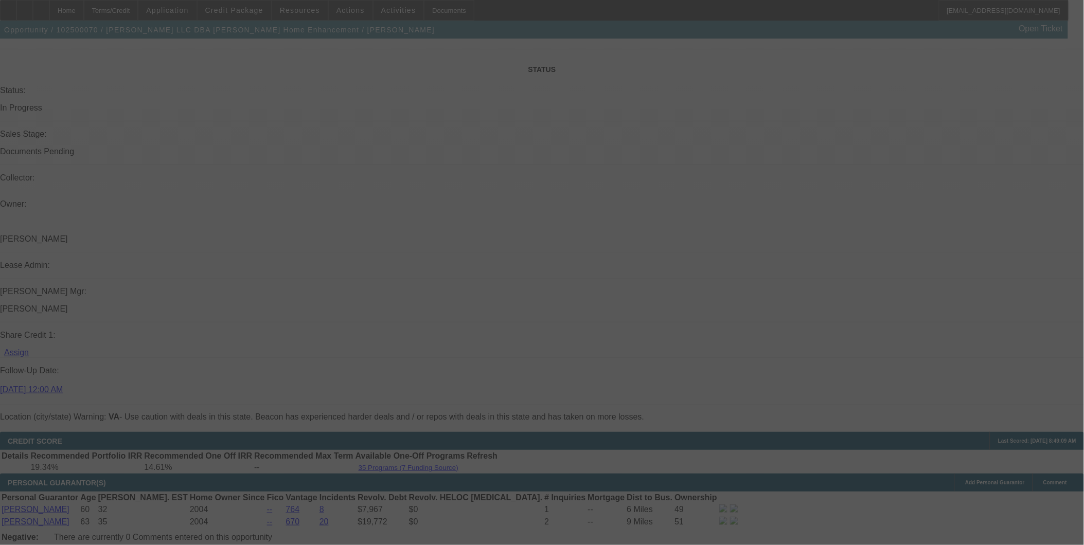
scroll to position [1130, 0]
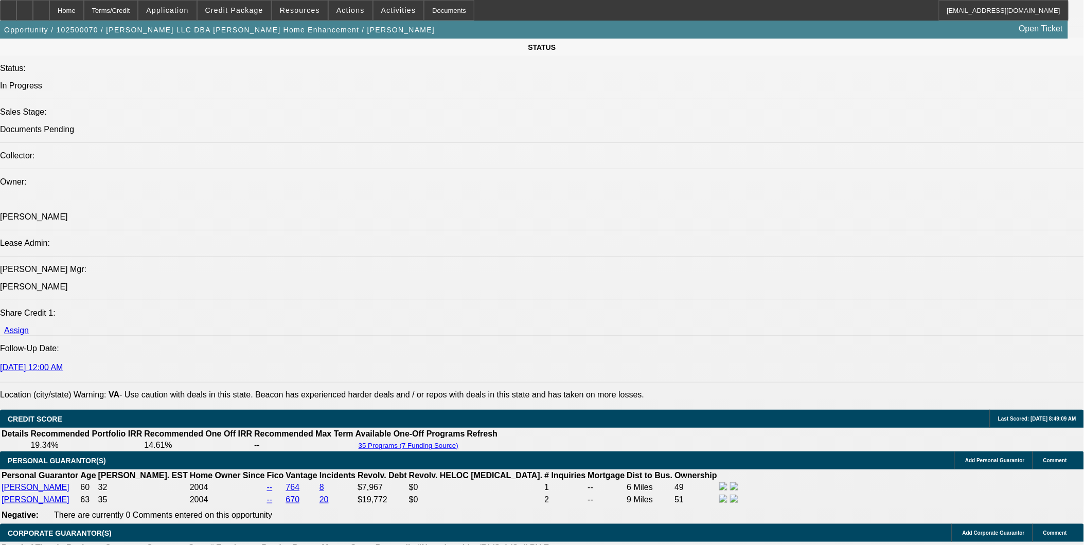
select select "0"
select select "3"
select select "0"
select select "6"
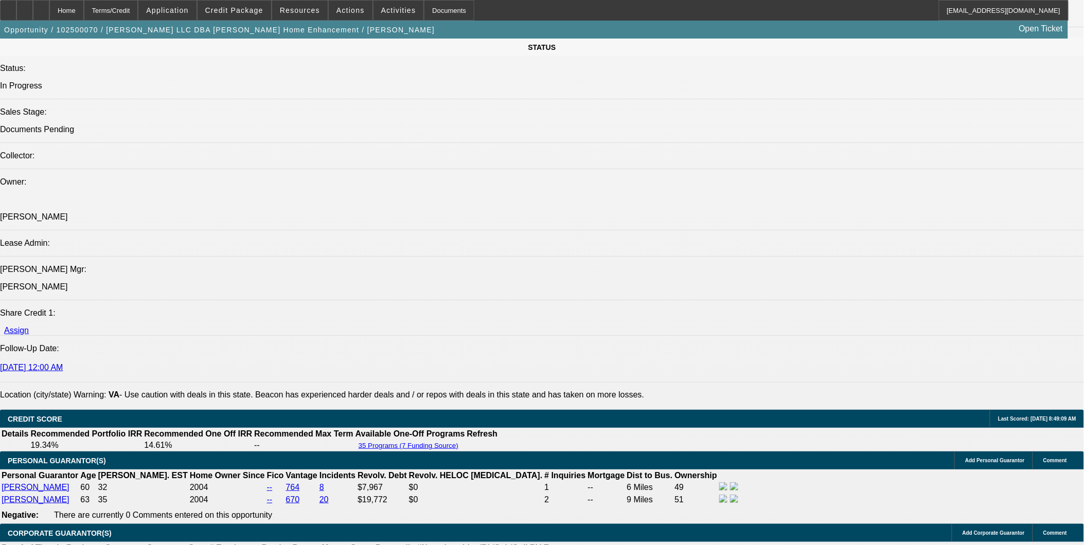
select select "0"
select select "3"
select select "0"
select select "6"
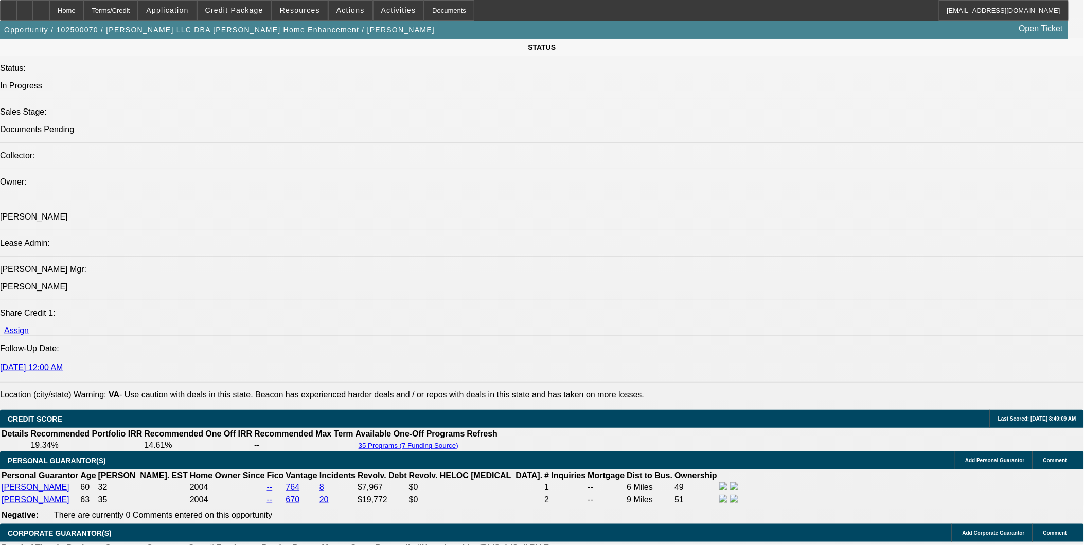
select select "0"
select select "6"
select select "0"
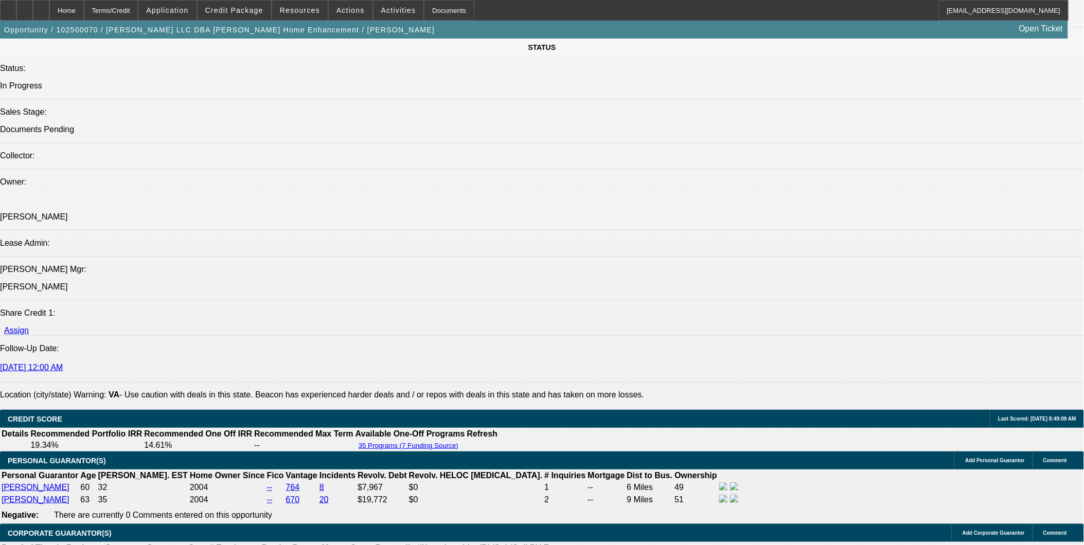
select select "0"
select select "6"
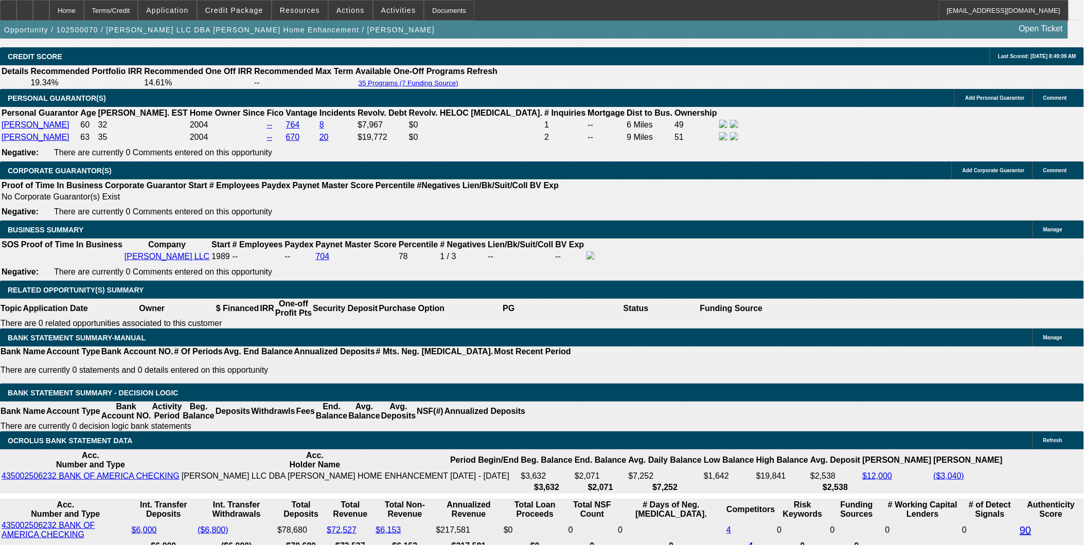
scroll to position [1475, 0]
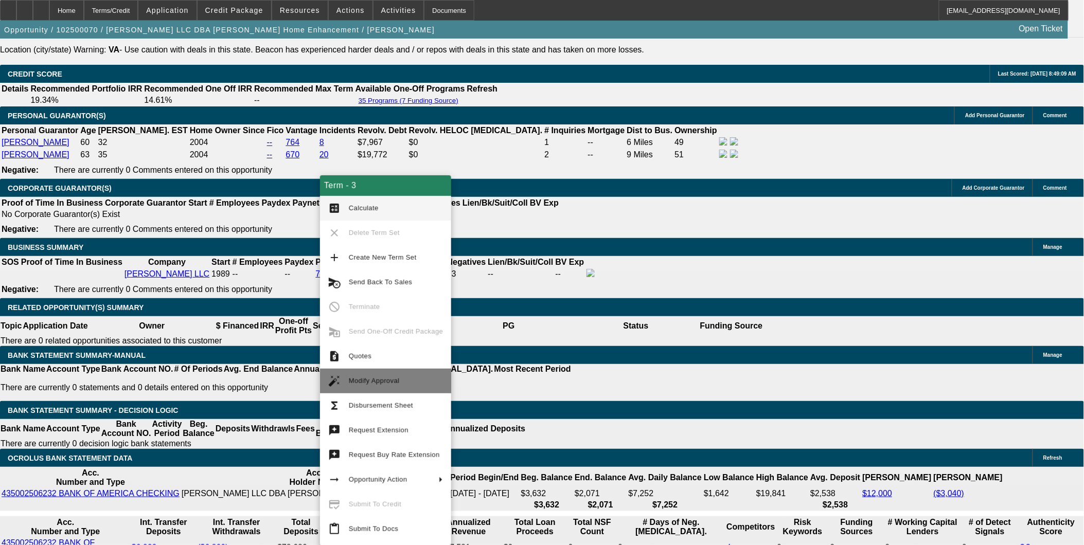
click at [386, 382] on span "Modify Approval" at bounding box center [374, 381] width 51 height 8
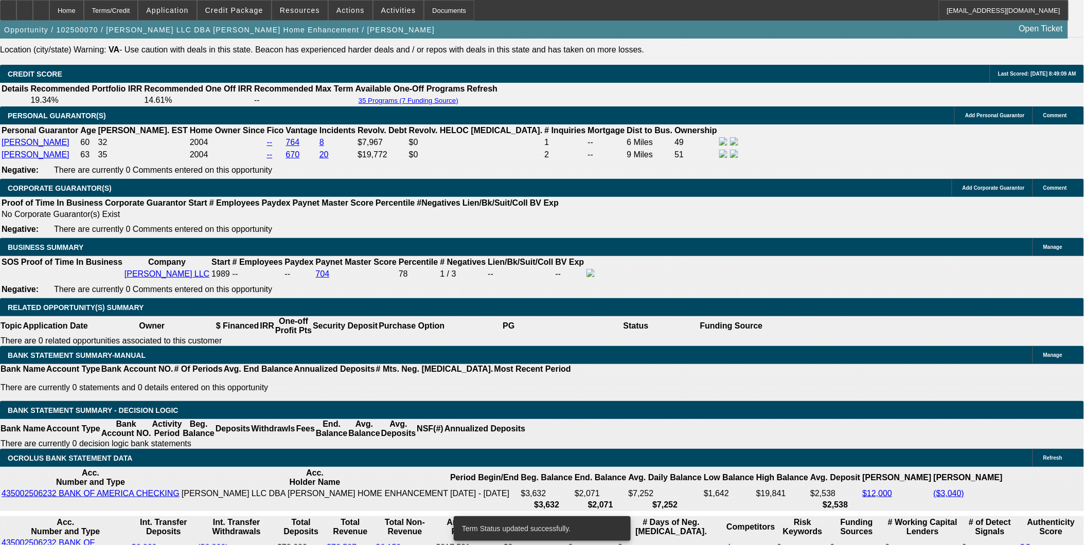
select select "0"
select select "3"
select select "0"
select select "6"
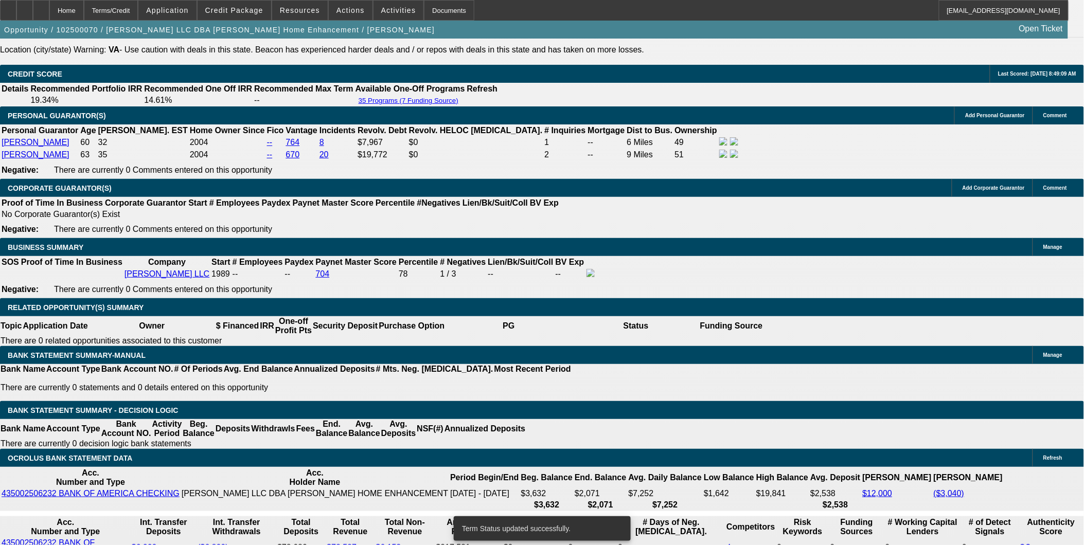
select select "0"
select select "3"
select select "0"
select select "6"
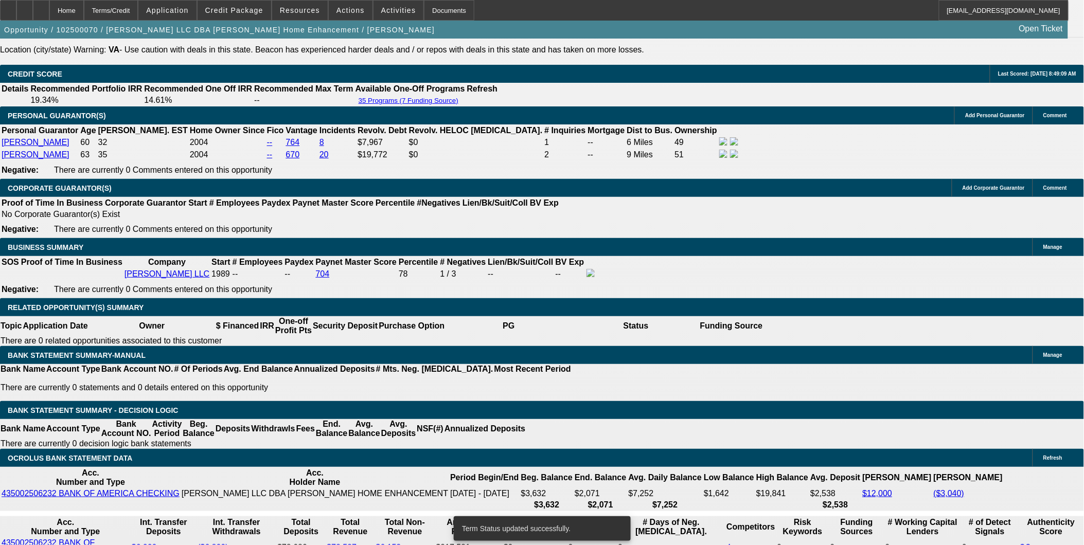
select select "0"
select select "3"
select select "0"
select select "6"
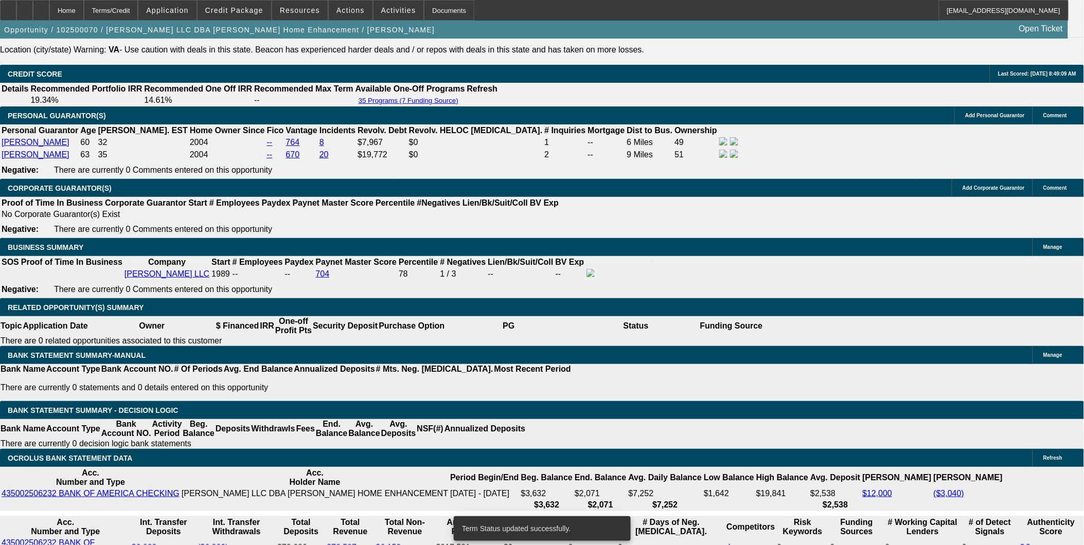
select select "0"
select select "6"
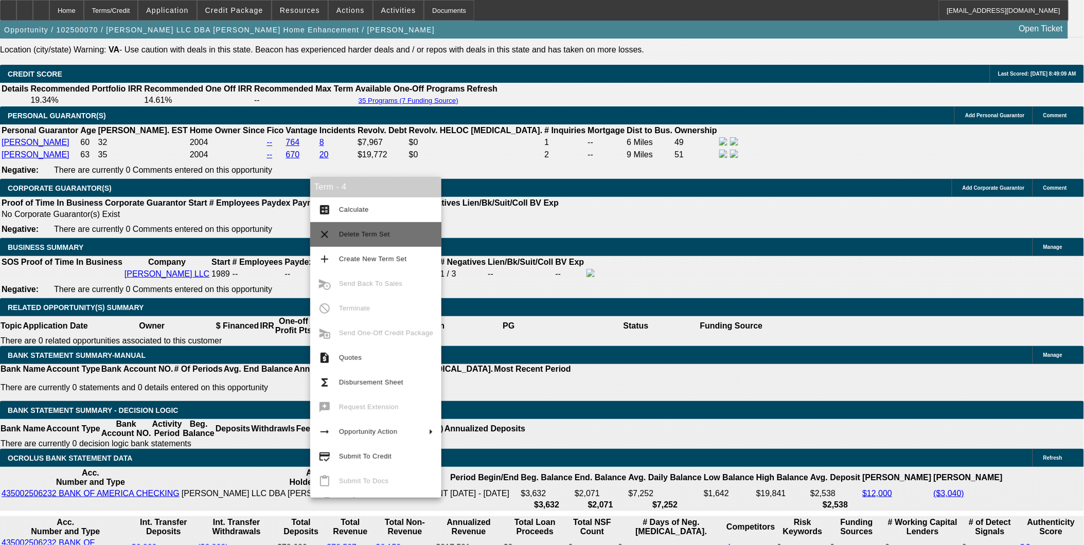
click at [378, 238] on span "Delete Term Set" at bounding box center [386, 234] width 94 height 12
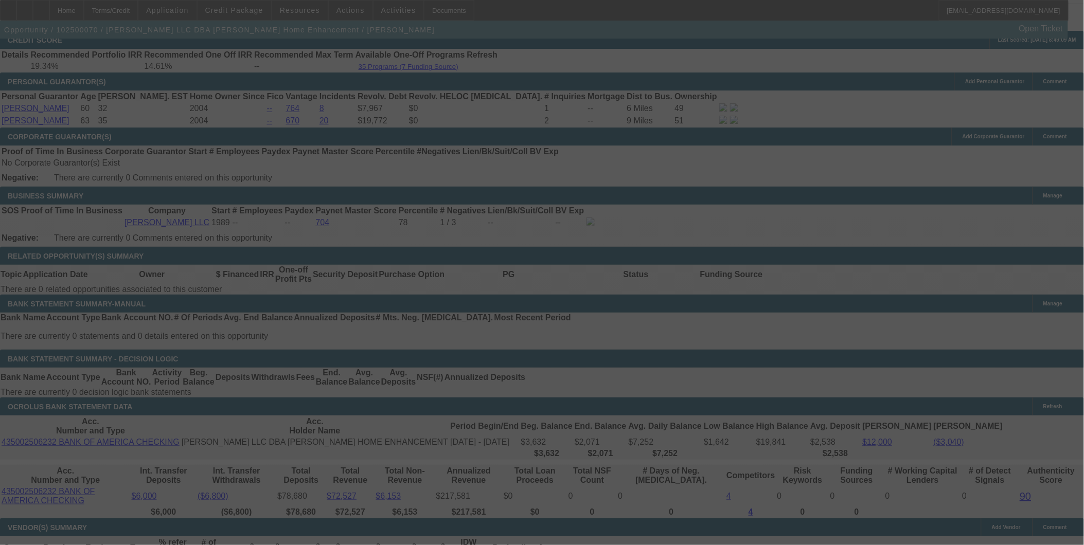
scroll to position [1524, 0]
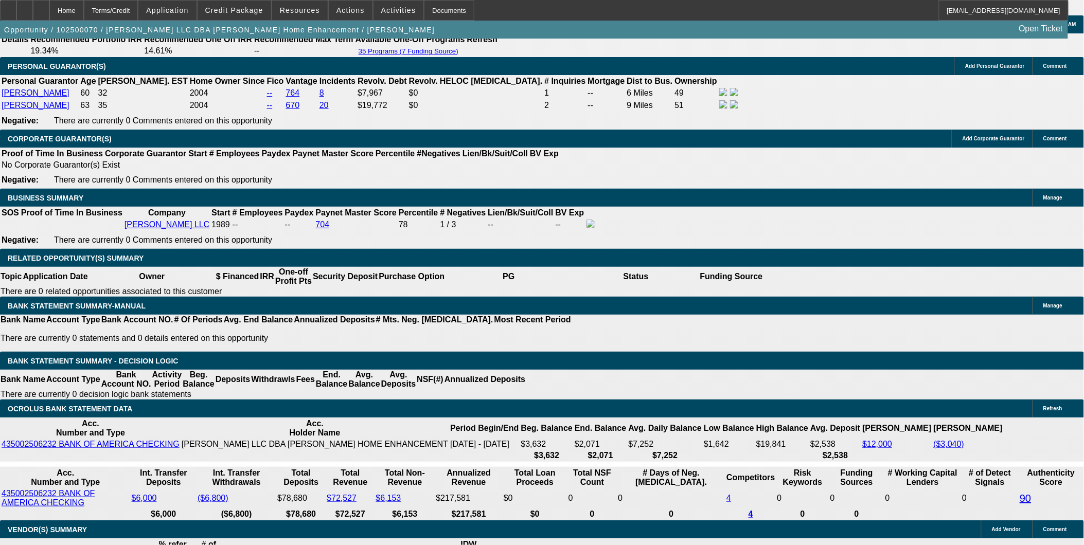
select select "0"
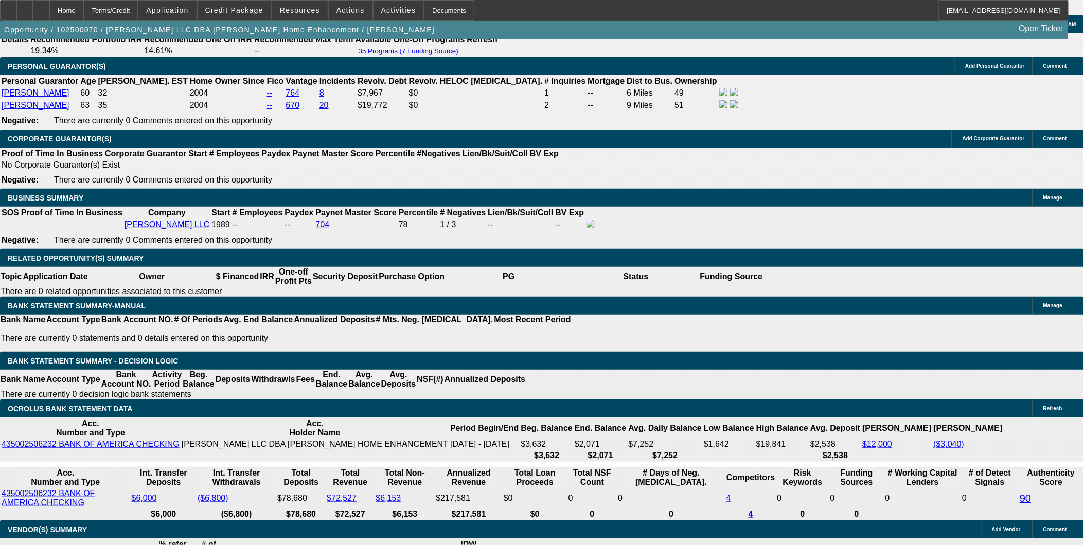
select select "0"
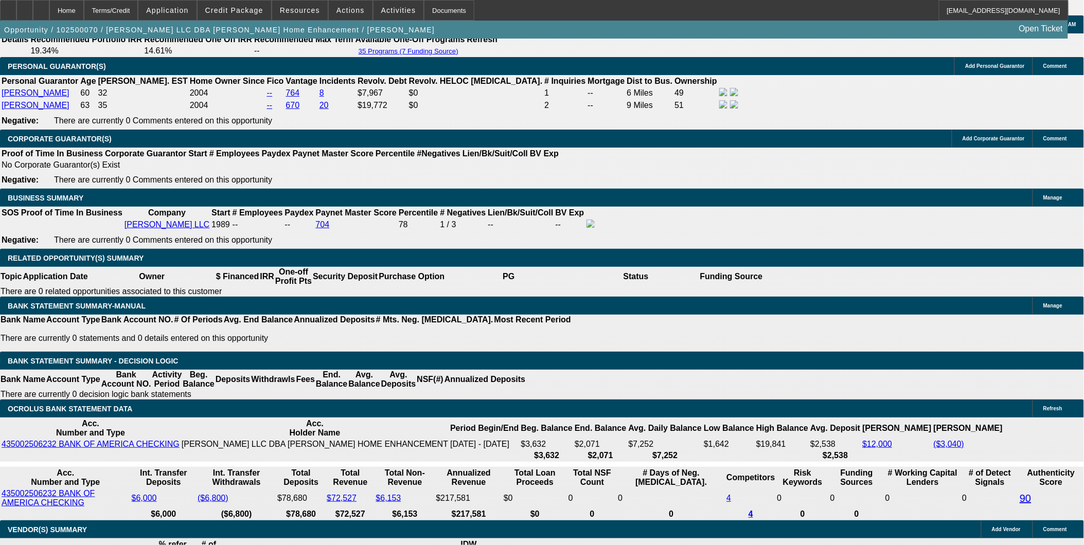
select select "0"
select select "1"
select select "3"
select select "6"
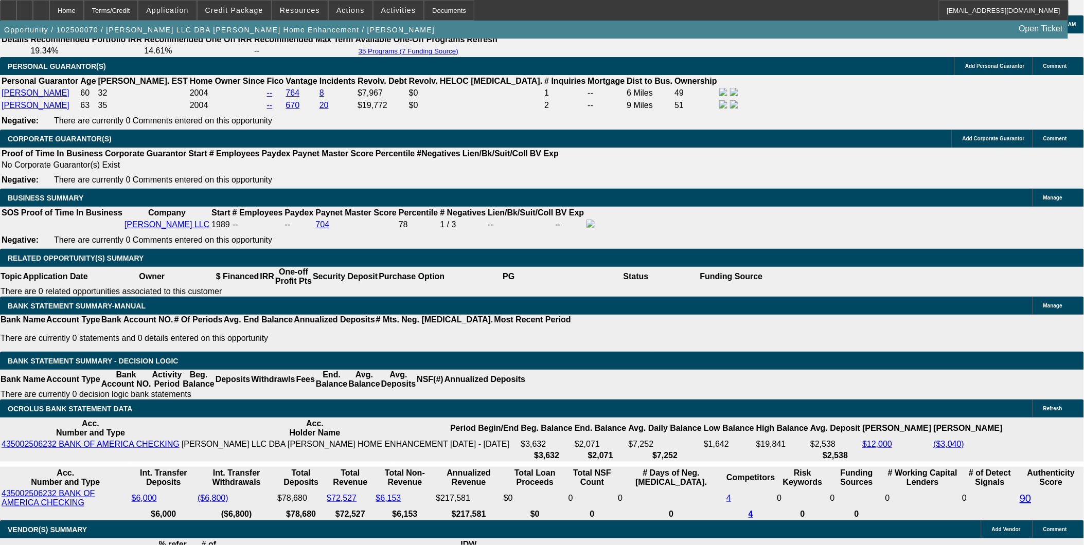
select select "1"
select select "3"
select select "6"
select select "1"
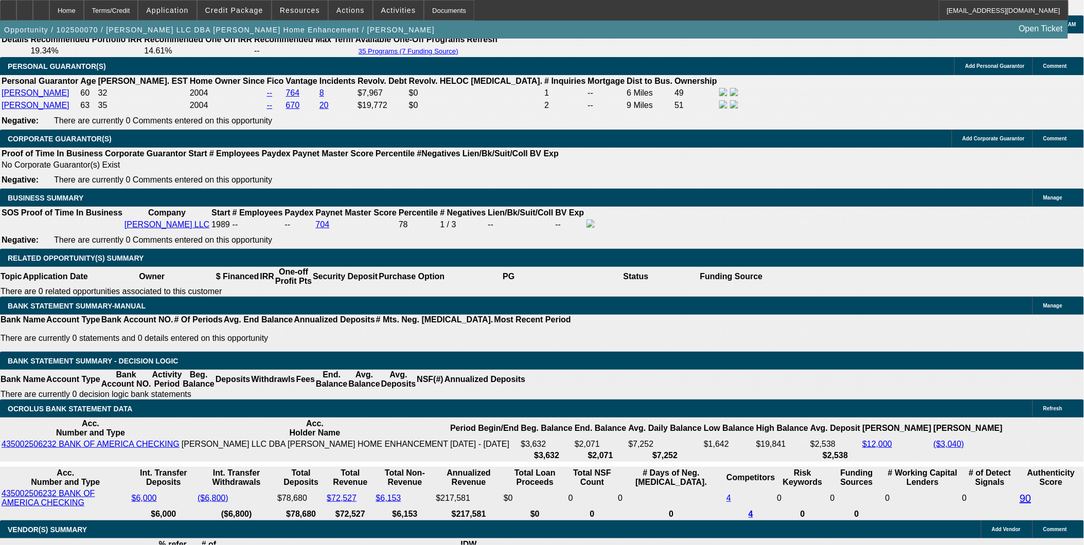
select select "6"
select select "1"
select select "6"
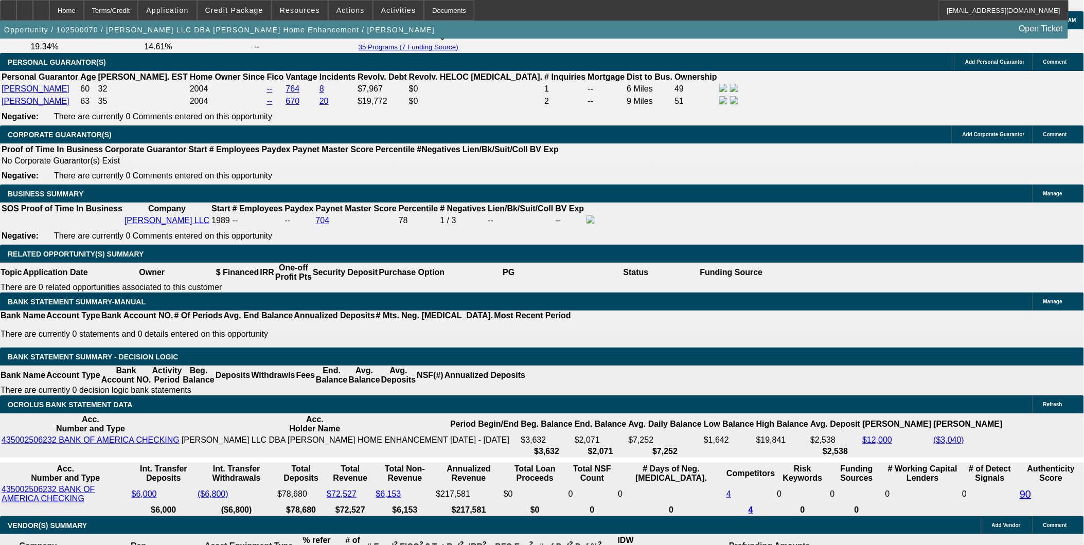
type input "113"
type input "UNKNOWN"
type input "1137."
type input "15.7"
type input "$1,137.47"
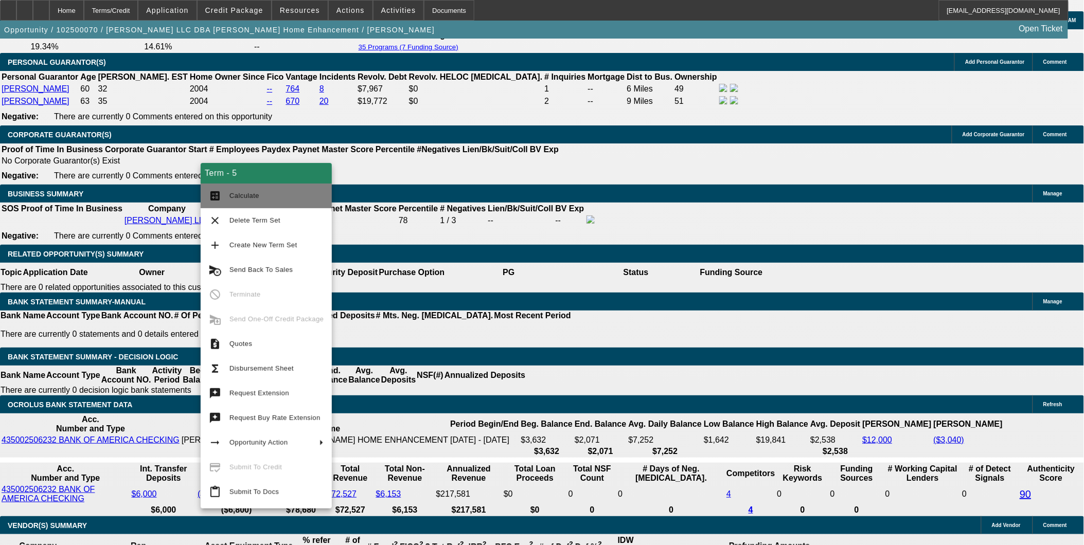
click at [251, 198] on span "Calculate" at bounding box center [244, 196] width 30 height 8
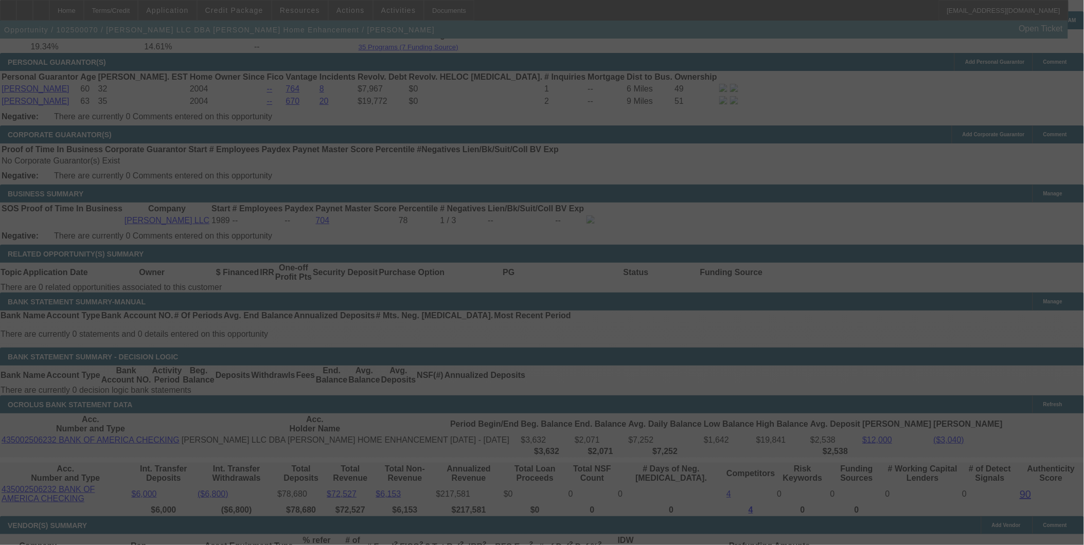
select select "0"
select select "3"
select select "0"
select select "6"
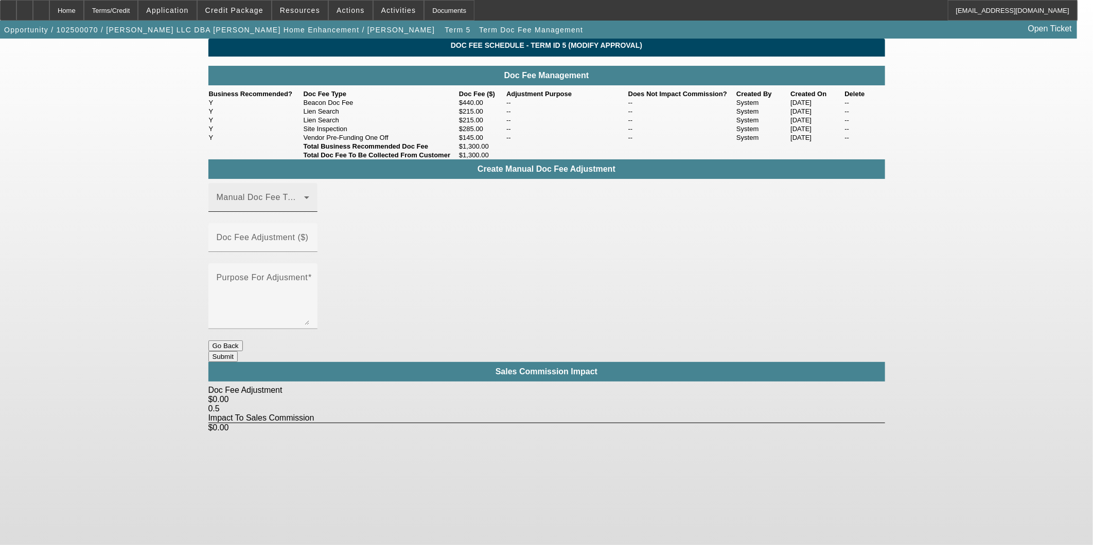
click at [304, 208] on span at bounding box center [260, 201] width 87 height 12
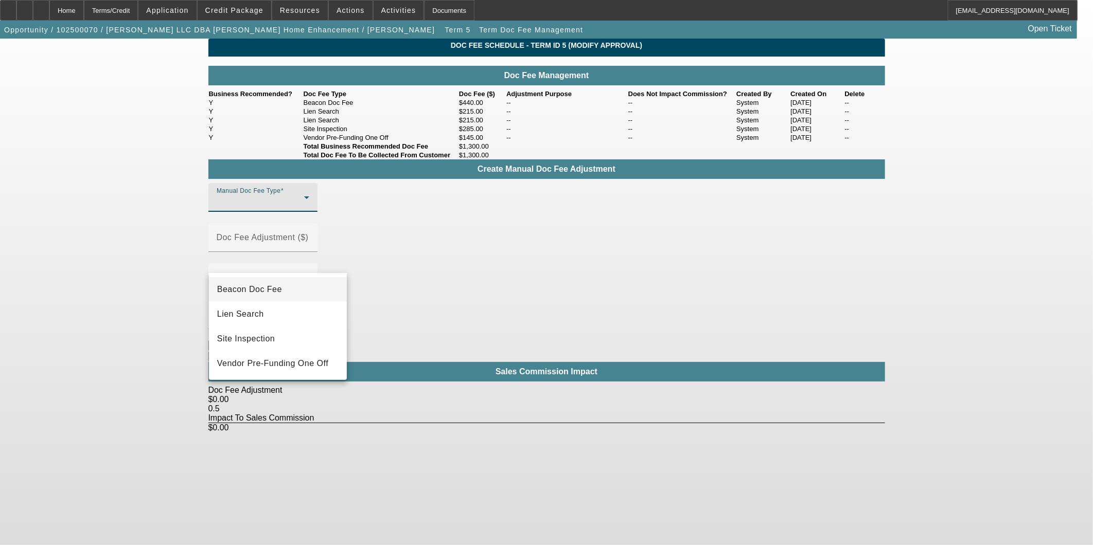
click at [276, 291] on span "Beacon Doc Fee" at bounding box center [249, 289] width 65 height 12
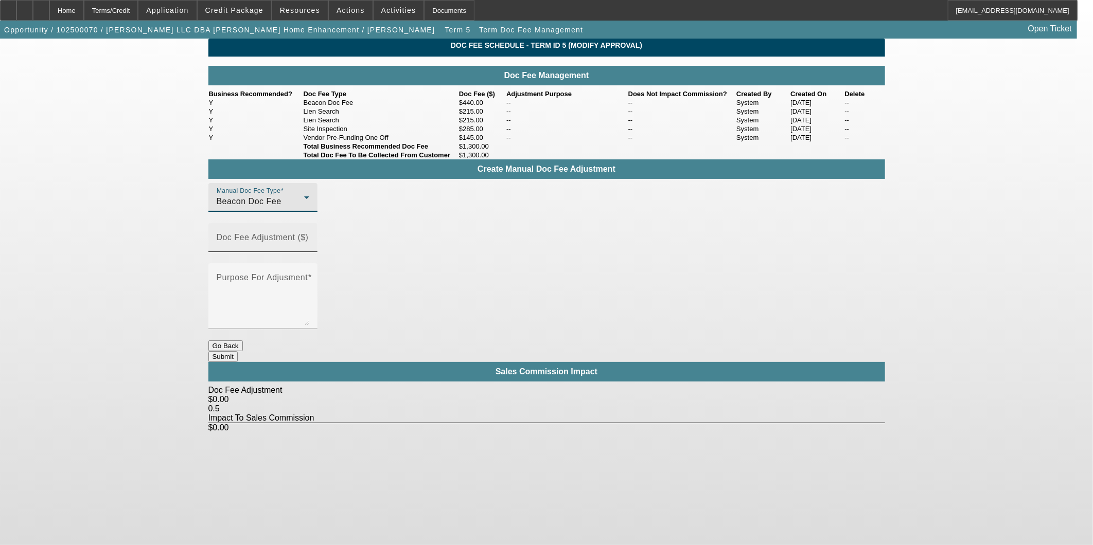
click at [309, 242] on mat-label "Doc Fee Adjustment ($)" at bounding box center [263, 237] width 92 height 9
click at [309, 248] on input "Doc Fee Adjustment ($)" at bounding box center [263, 242] width 93 height 12
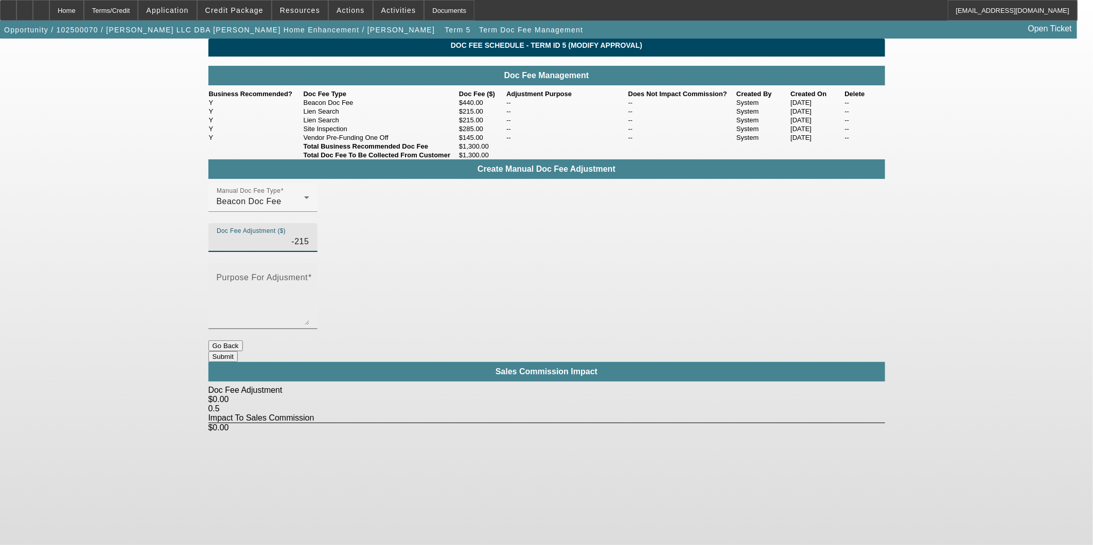
type input "($215.00)"
click at [309, 276] on textarea "Purpose For Adjusment" at bounding box center [263, 300] width 93 height 49
type textarea "waiving second lien search"
click at [238, 351] on button "Submit" at bounding box center [222, 356] width 29 height 11
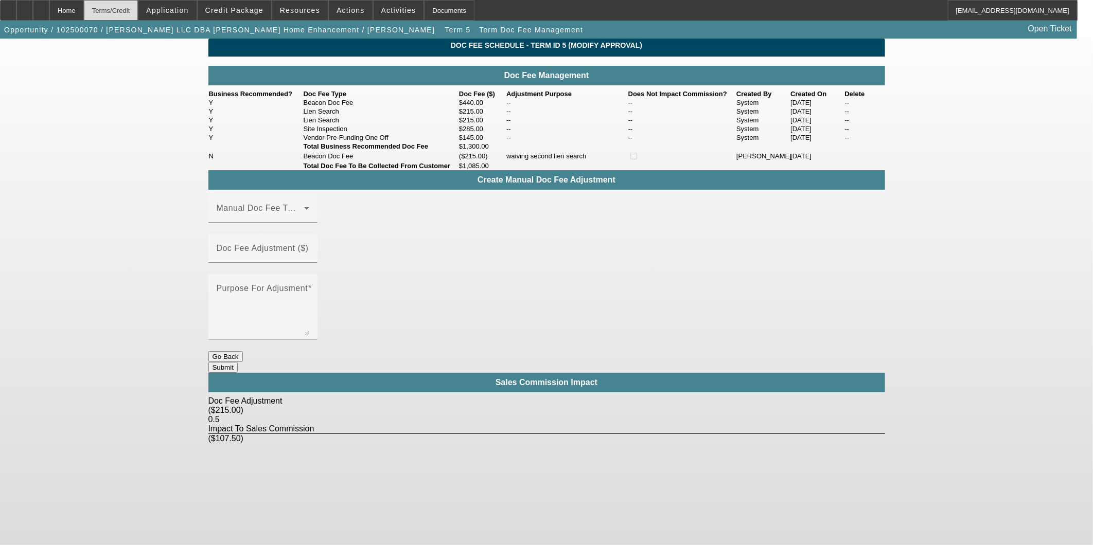
click at [138, 14] on div "Terms/Credit" at bounding box center [111, 10] width 55 height 21
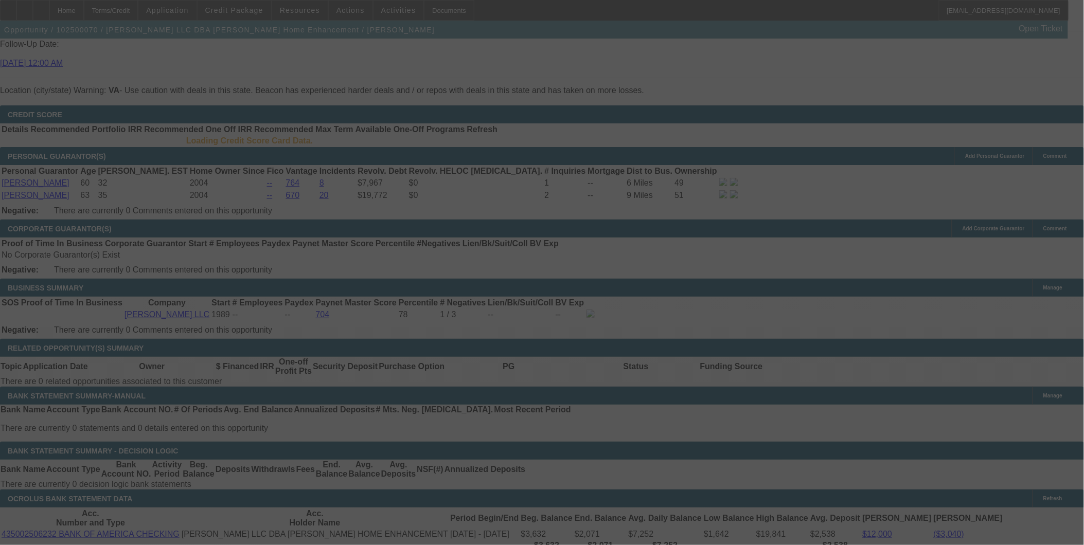
scroll to position [1431, 0]
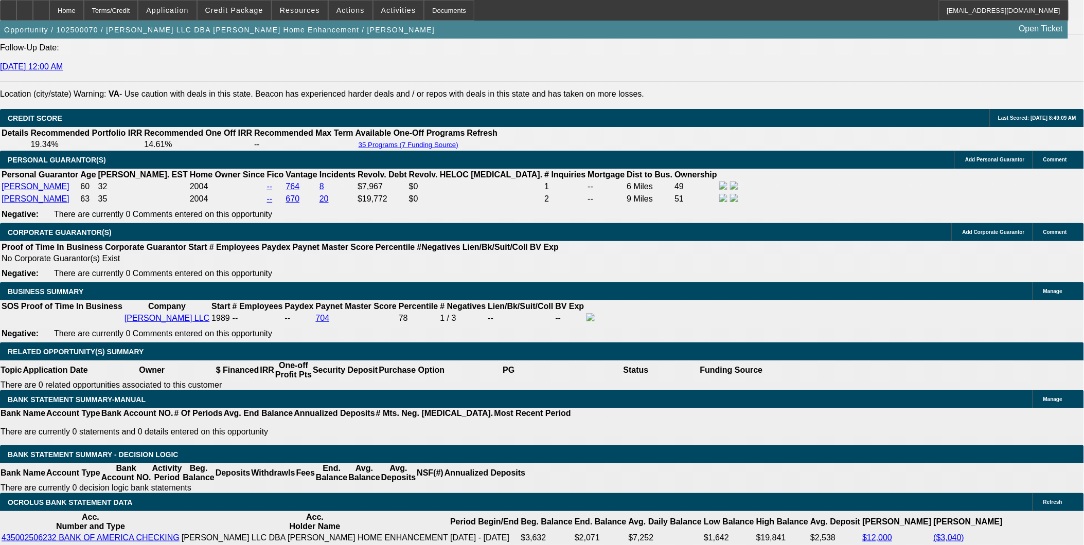
select select "0"
select select "3"
select select "0"
select select "6"
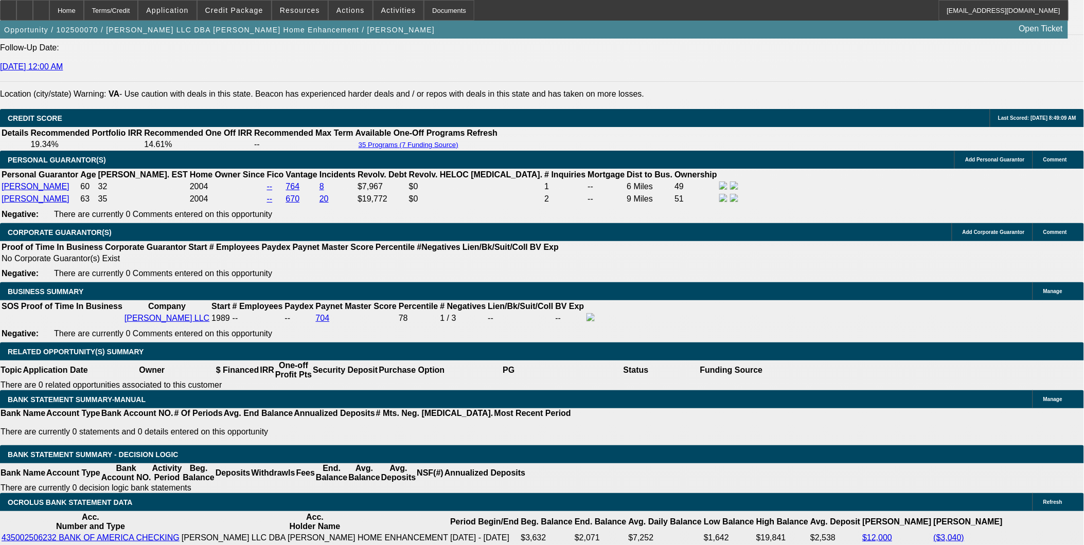
select select "0"
select select "3"
select select "0"
select select "6"
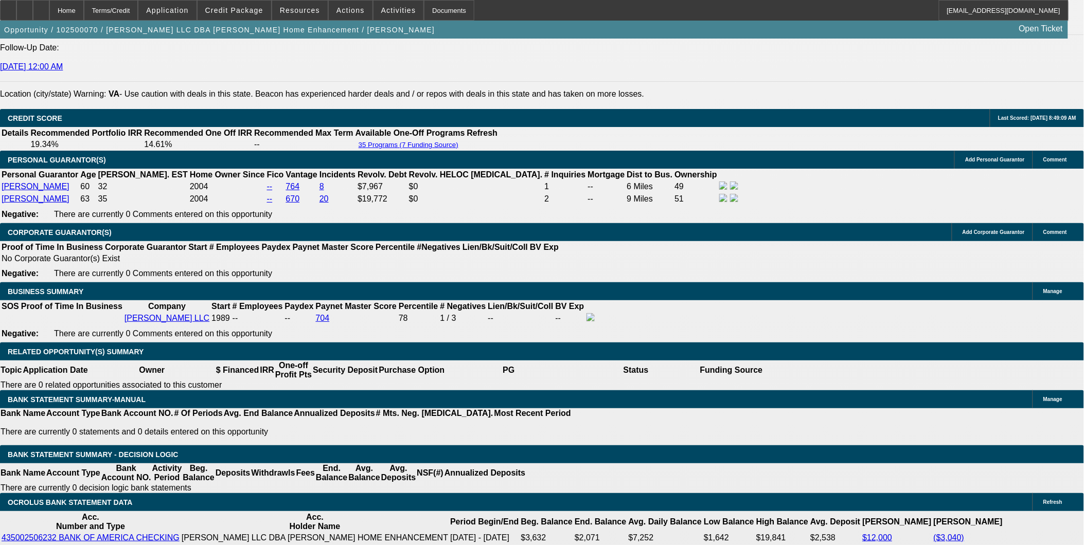
select select "0"
select select "6"
select select "0"
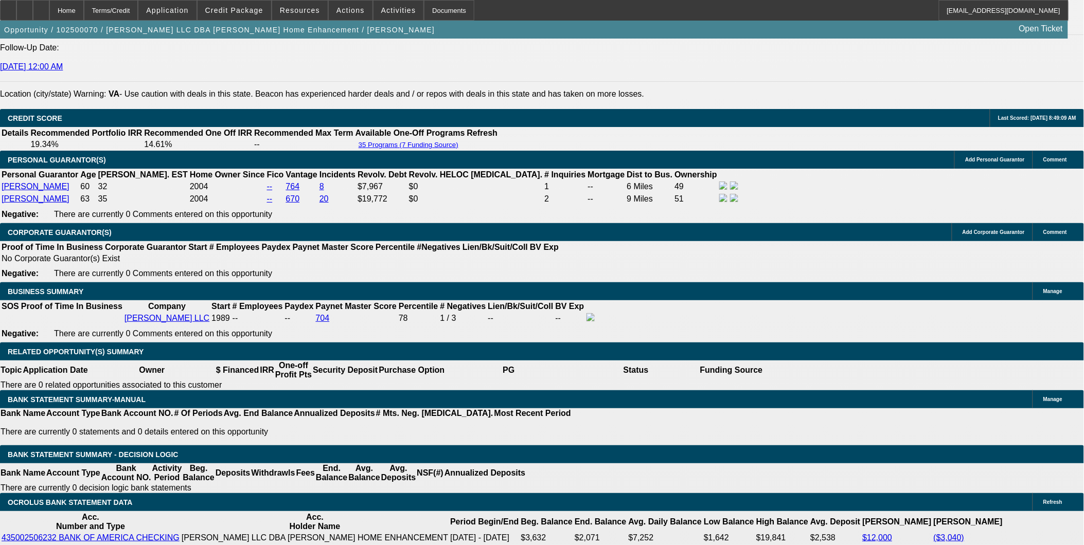
select select "0"
select select "6"
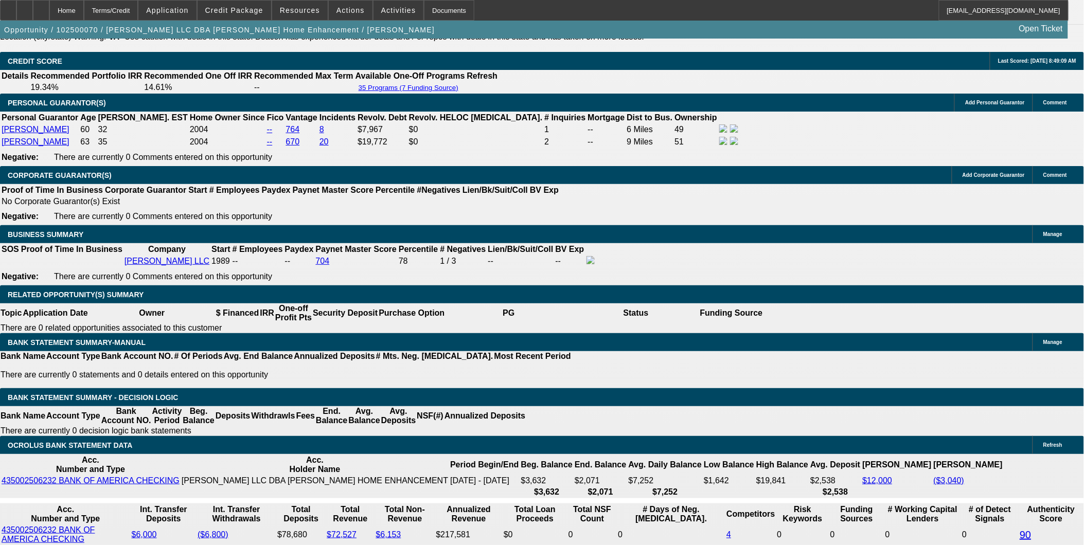
scroll to position [1547, 0]
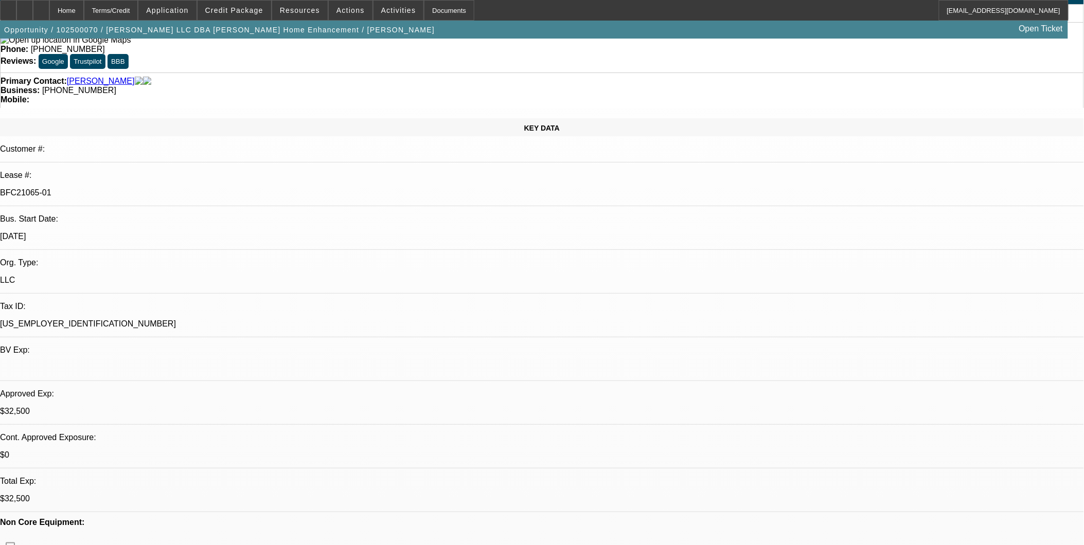
scroll to position [0, 0]
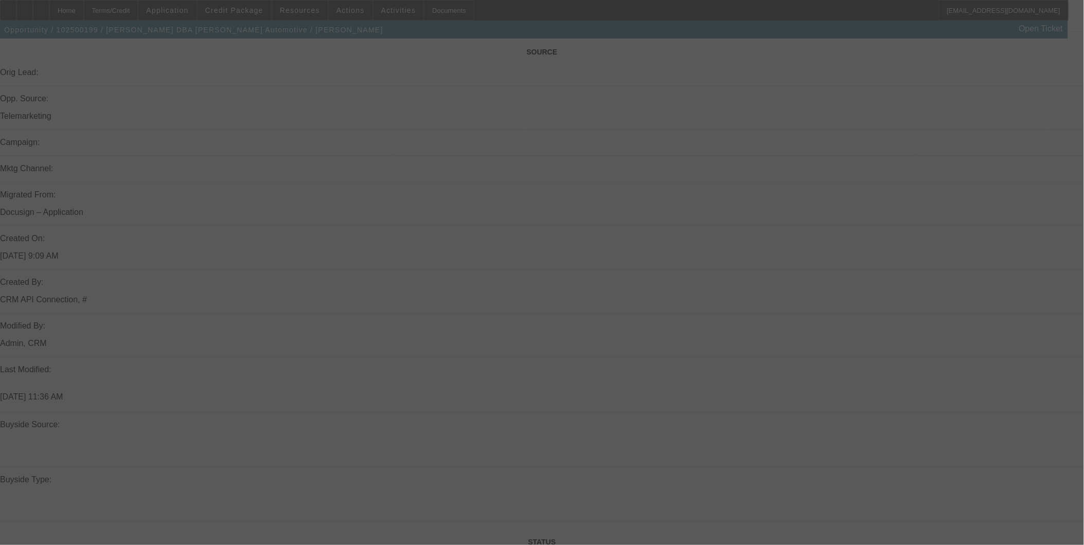
scroll to position [697, 0]
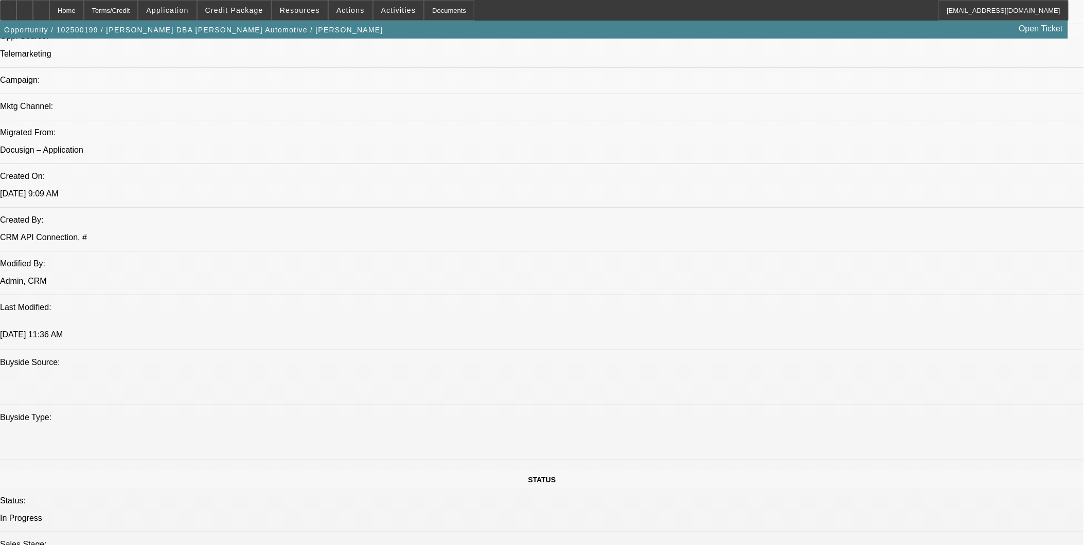
select select "0"
select select "0.1"
select select "0"
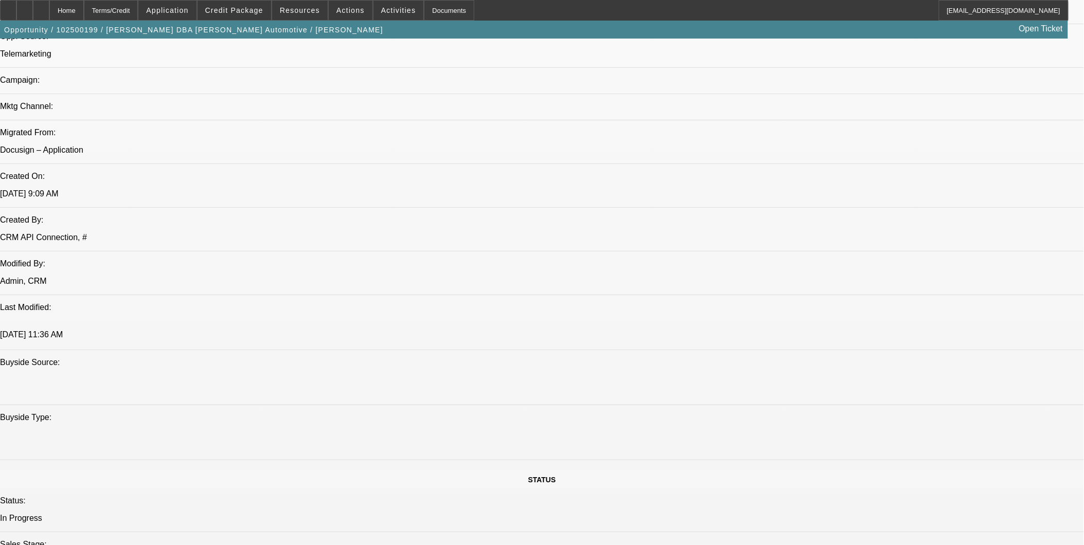
select select "0.1"
select select "0"
select select "0.1"
select select "0"
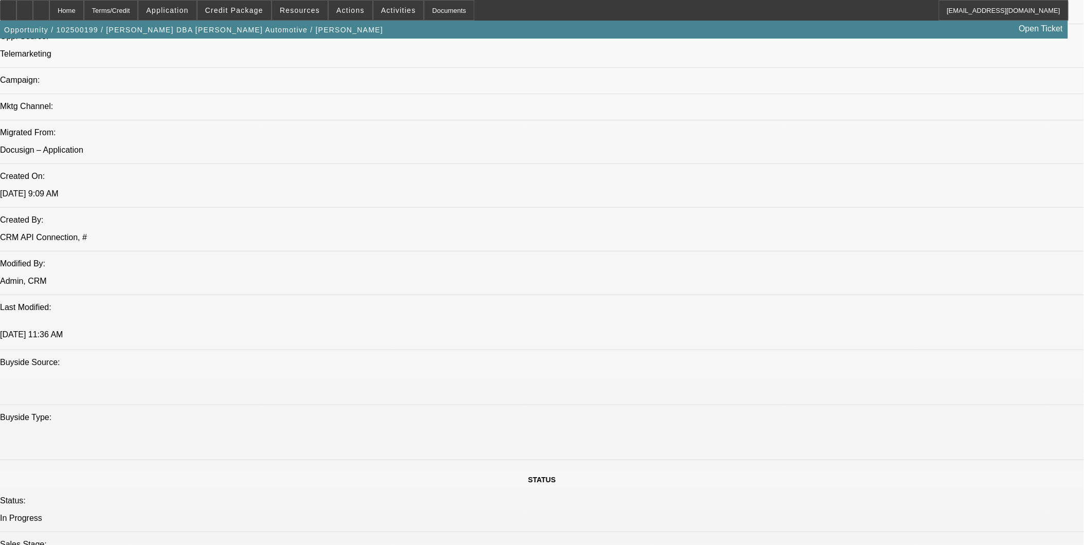
select select "2"
select select "0.1"
select select "1"
select select "4"
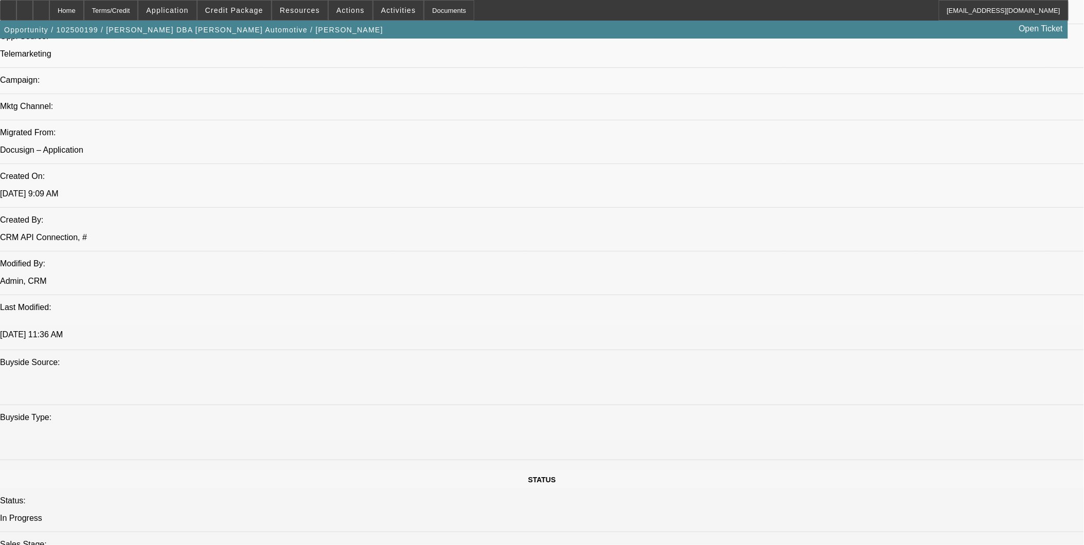
select select "1"
select select "4"
select select "1"
select select "3"
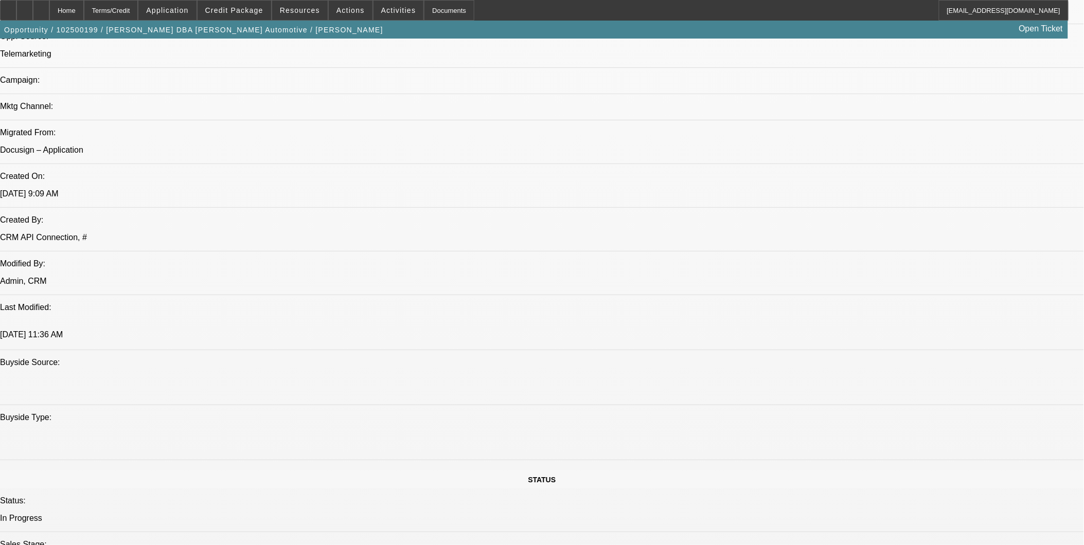
select select "4"
select select "1"
select select "2"
select select "4"
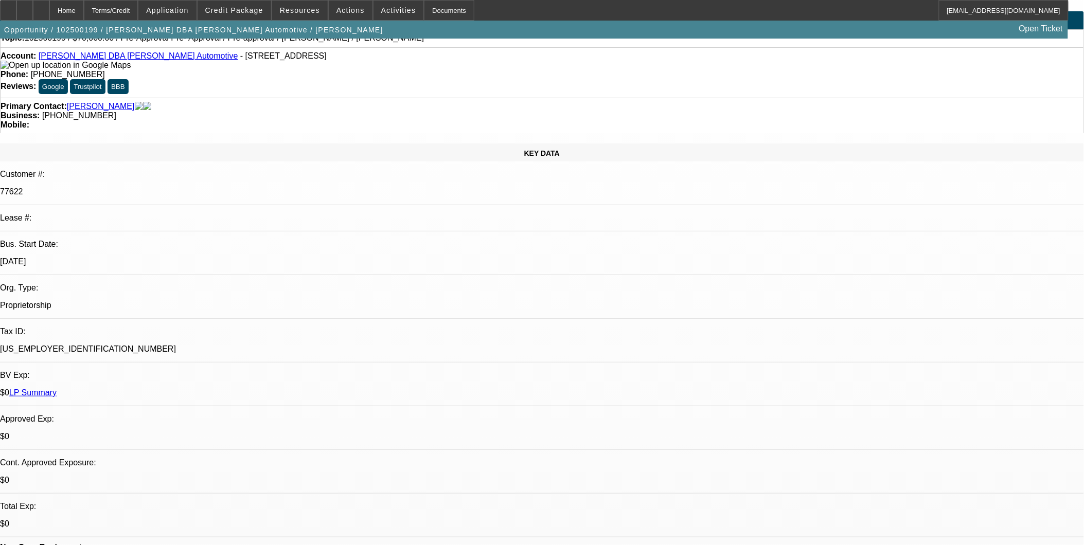
scroll to position [0, 0]
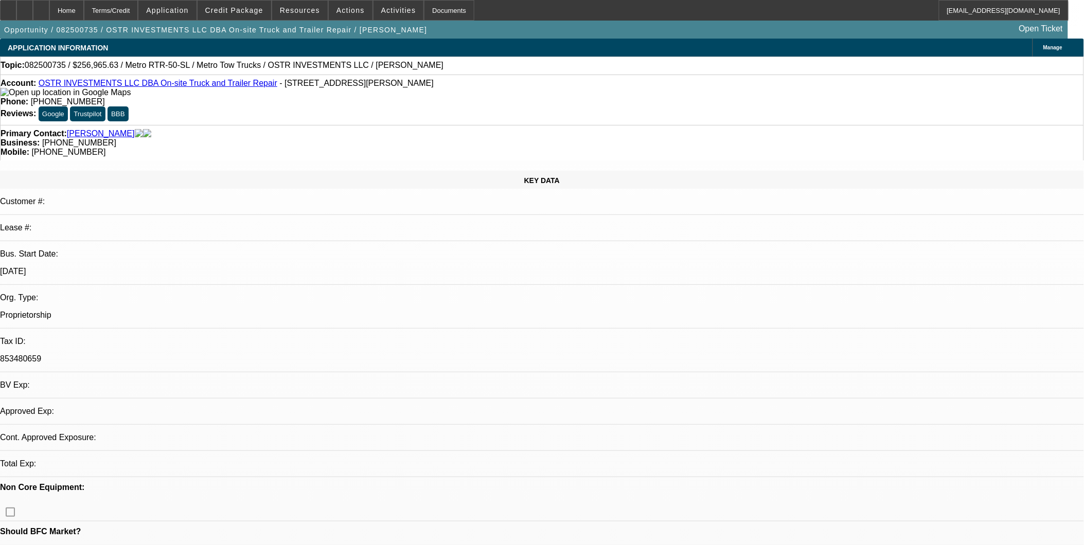
select select "0"
select select "2"
select select "0.1"
select select "1"
select select "2"
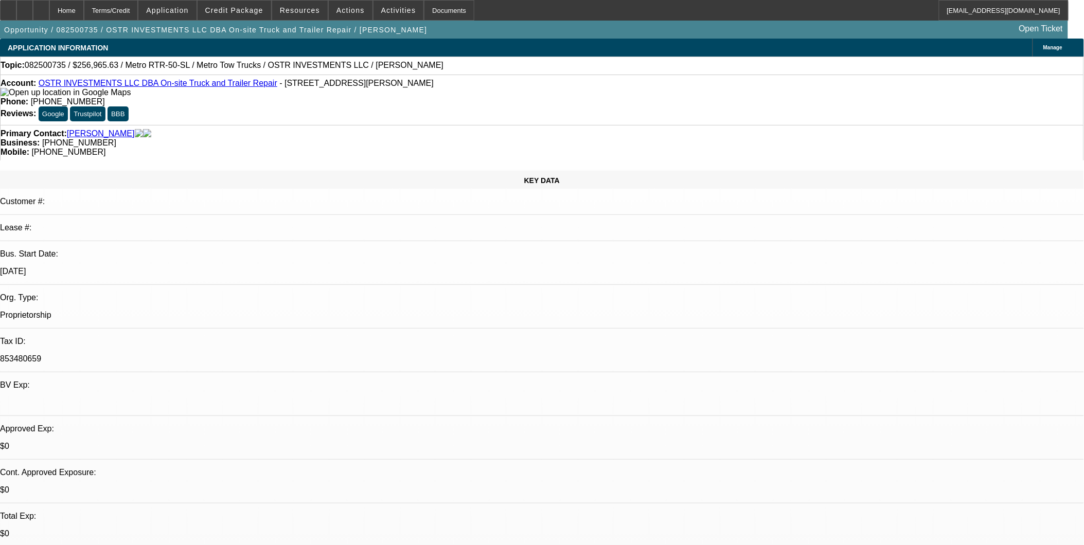
select select "4"
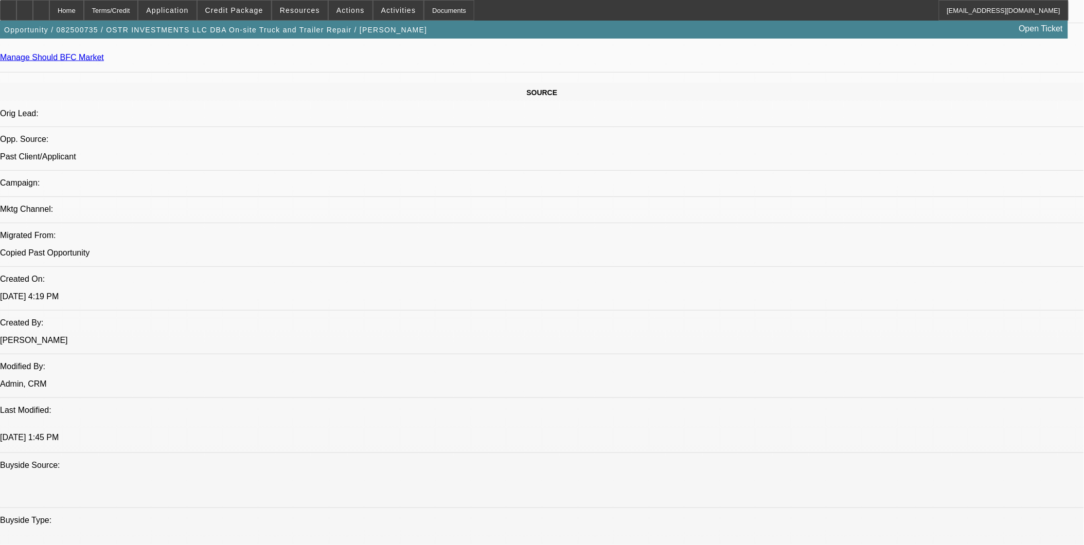
scroll to position [457, 0]
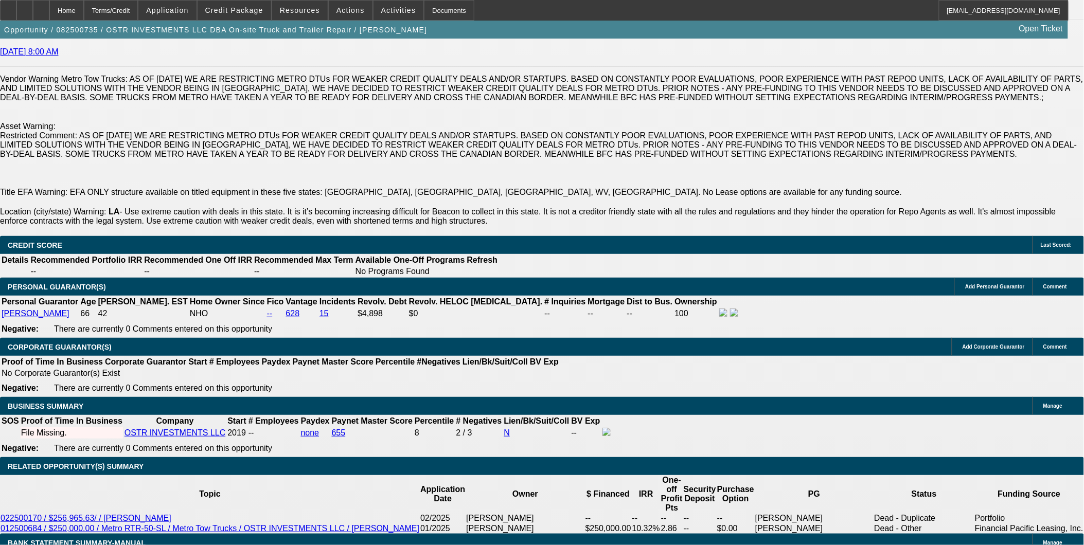
scroll to position [1486, 0]
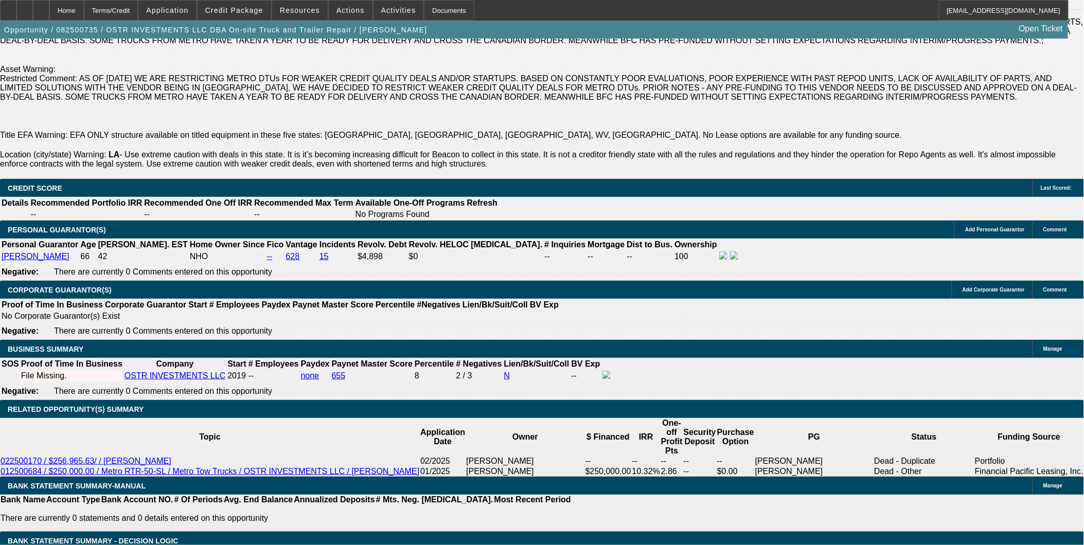
drag, startPoint x: 264, startPoint y: 237, endPoint x: 182, endPoint y: 236, distance: 82.8
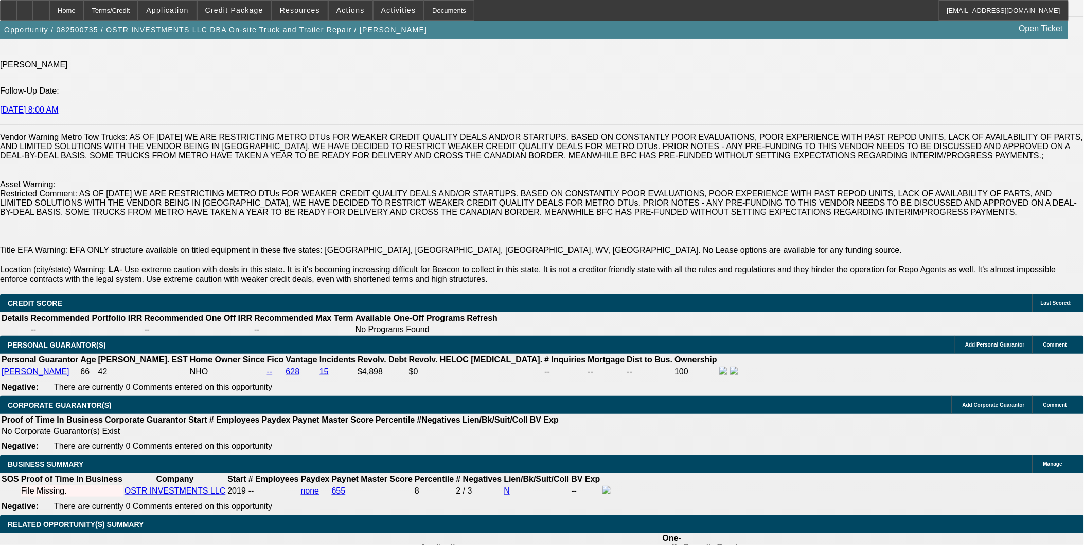
scroll to position [1371, 0]
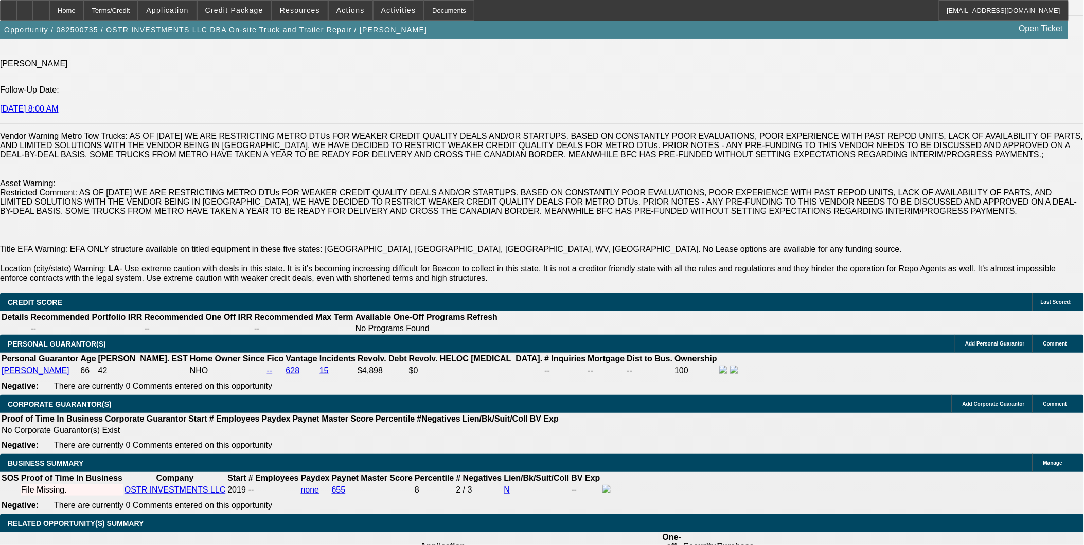
drag, startPoint x: 270, startPoint y: 389, endPoint x: 225, endPoint y: 389, distance: 44.8
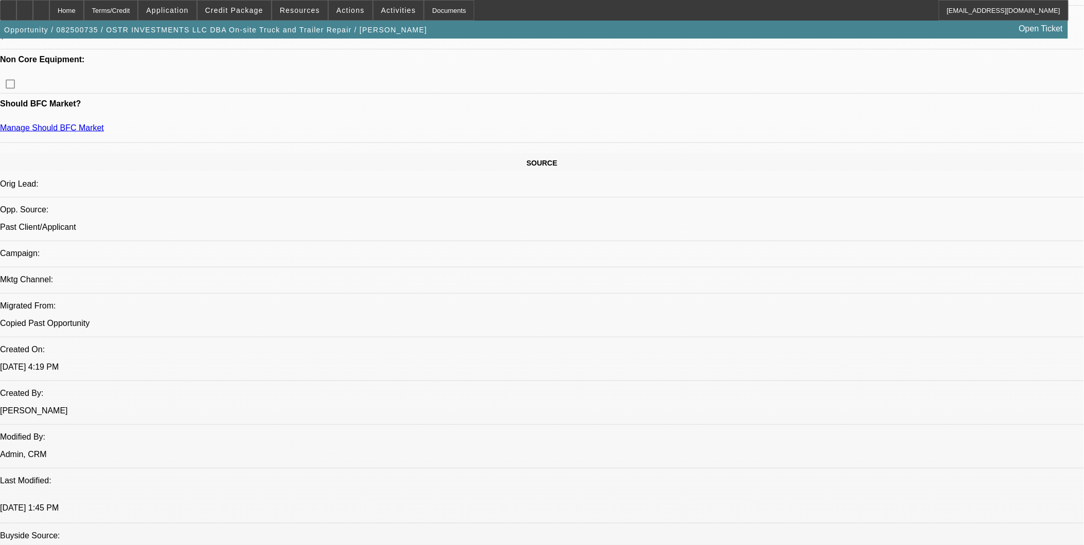
scroll to position [457, 0]
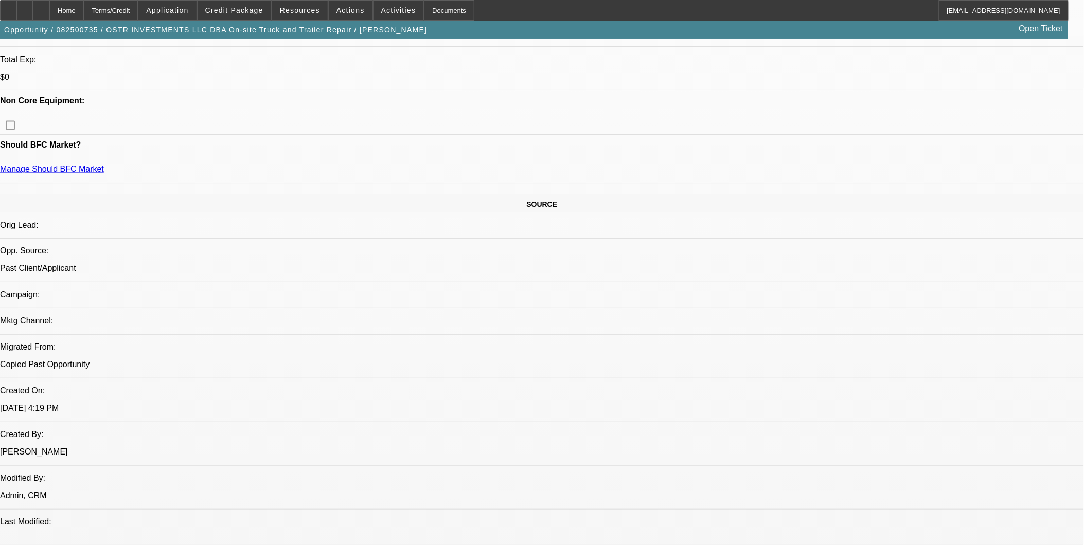
drag, startPoint x: 151, startPoint y: 397, endPoint x: 238, endPoint y: 398, distance: 87.0
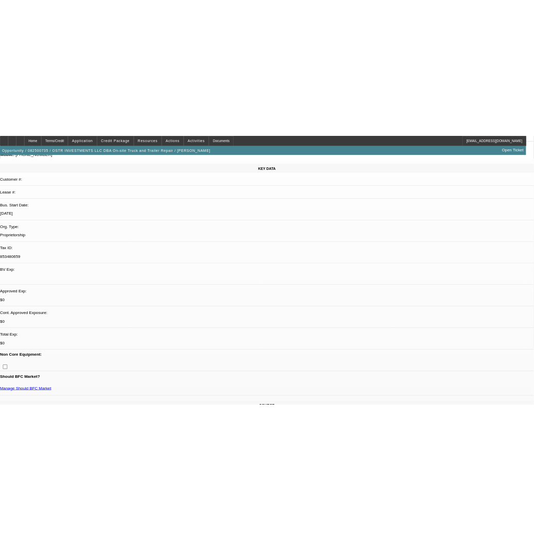
scroll to position [0, 0]
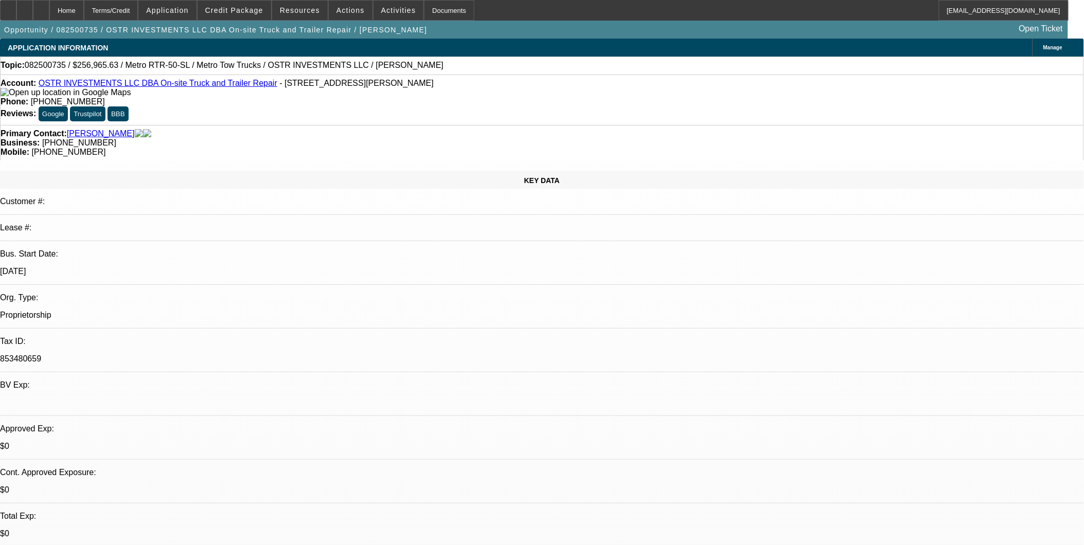
drag, startPoint x: 245, startPoint y: 94, endPoint x: 145, endPoint y: 89, distance: 101.0
click at [145, 89] on div "Account: OSTR INVESTMENTS LLC DBA On-site Truck and Trailer Repair - 415 Highwa…" at bounding box center [542, 88] width 1083 height 19
click at [260, 129] on div "Primary Contact: Arceneaux, Sheila" at bounding box center [542, 133] width 1083 height 9
click at [253, 8] on span "Credit Package" at bounding box center [234, 10] width 58 height 8
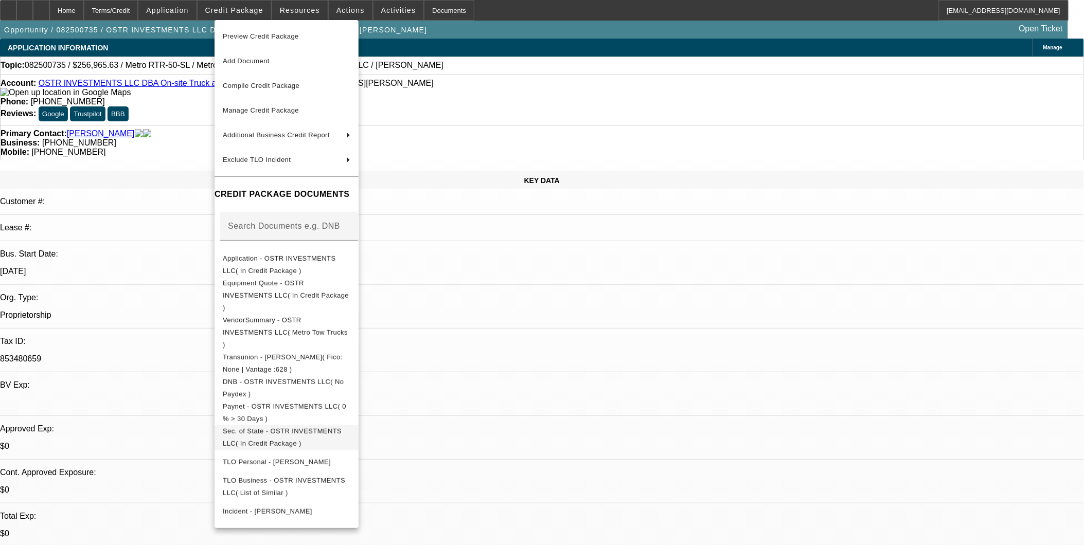
click at [311, 425] on span "Sec. of State - OSTR INVESTMENTS LLC( In Credit Package )" at bounding box center [287, 437] width 128 height 25
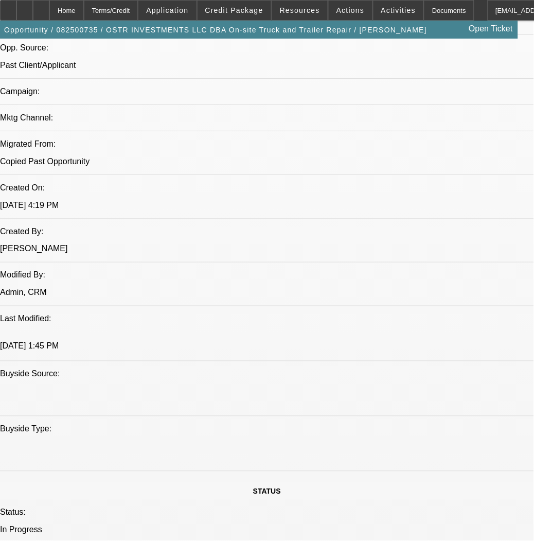
scroll to position [686, 0]
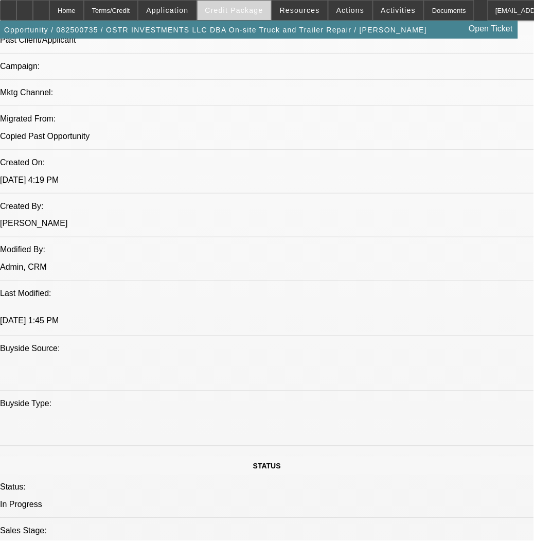
click at [220, 3] on span at bounding box center [235, 10] width 74 height 25
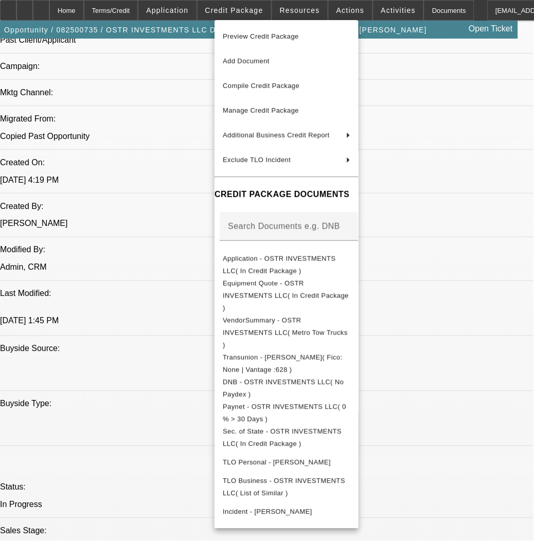
click at [227, 5] on div at bounding box center [267, 270] width 534 height 541
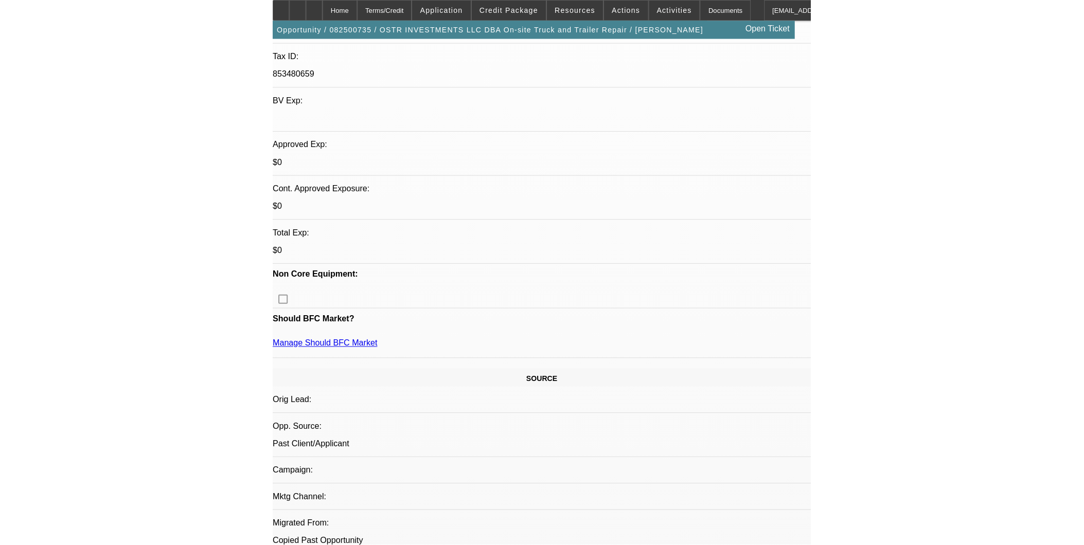
scroll to position [0, 0]
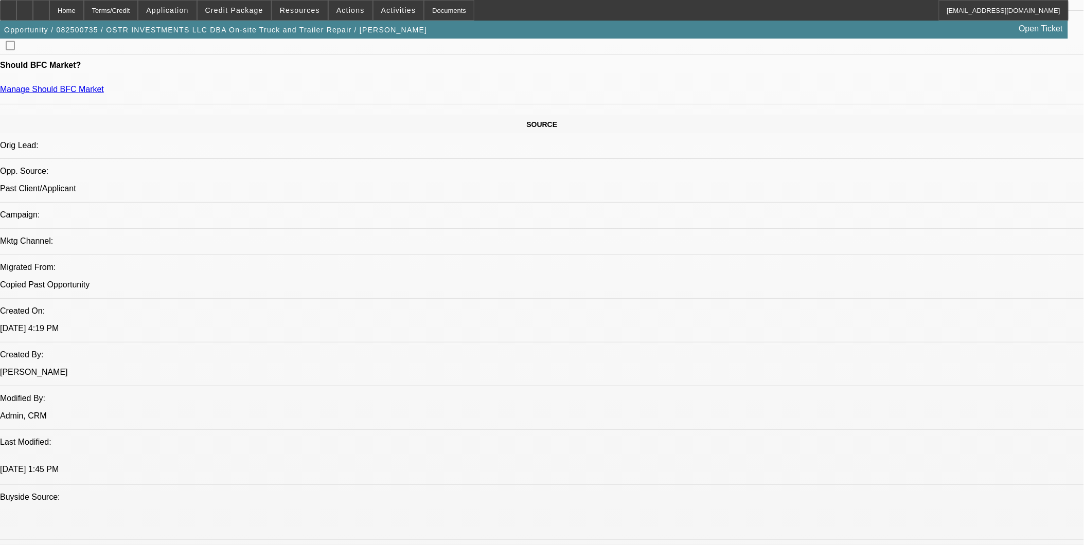
scroll to position [572, 0]
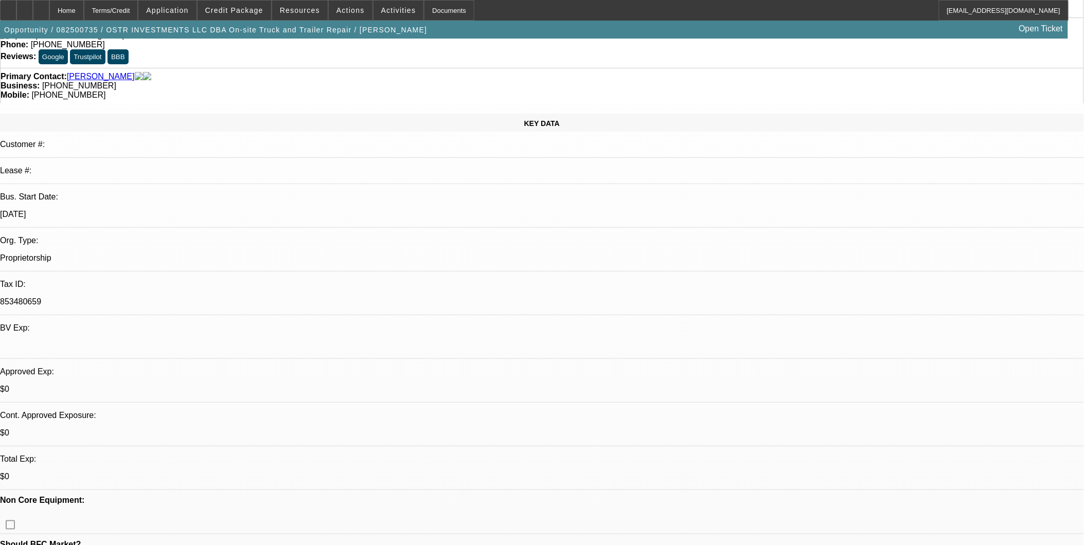
scroll to position [0, 0]
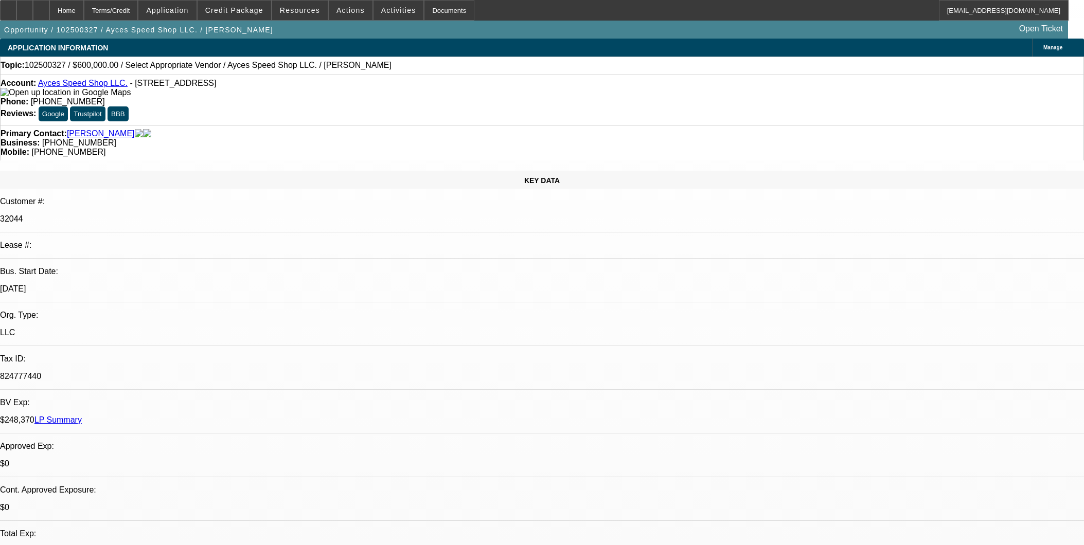
select select "0"
select select "2"
select select "0.1"
select select "4"
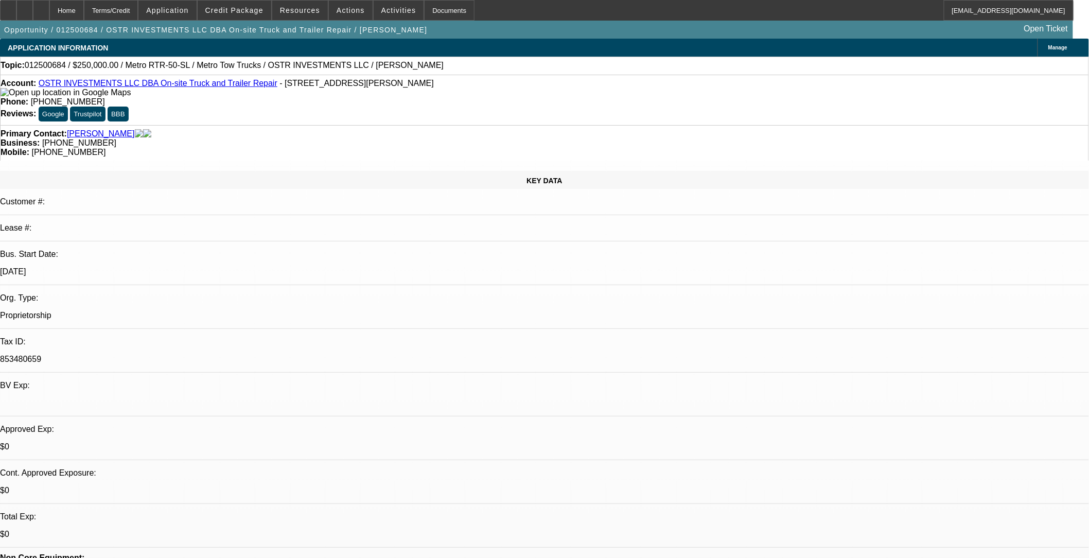
select select "0"
select select "1"
select select "3"
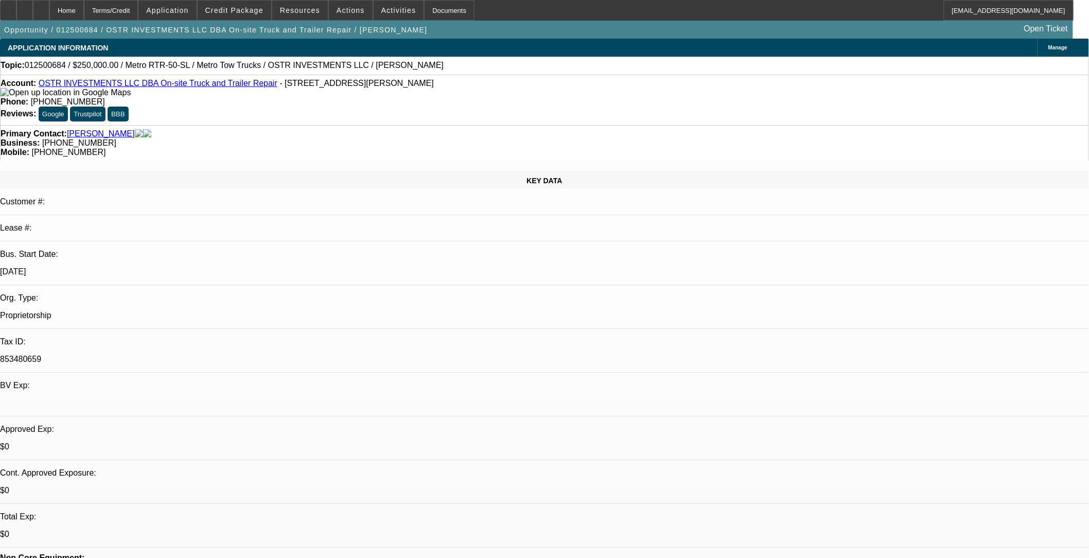
select select "6"
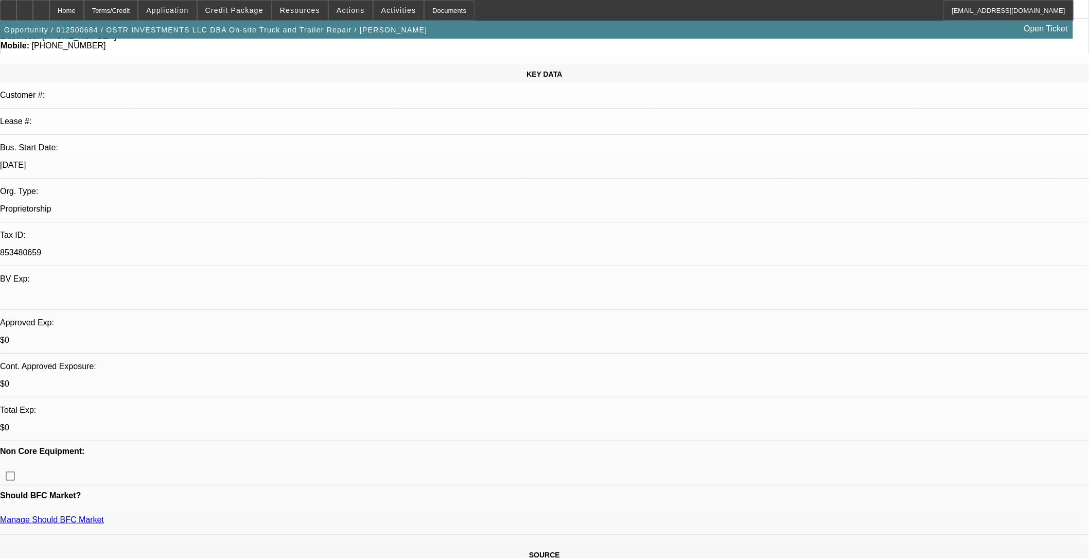
scroll to position [57, 0]
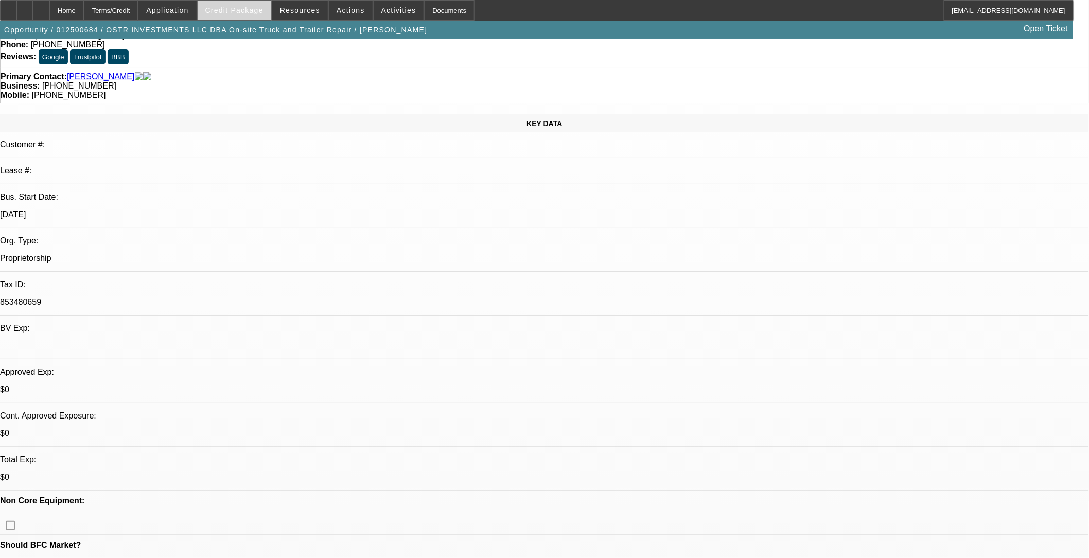
click at [243, 10] on span "Credit Package" at bounding box center [234, 10] width 58 height 8
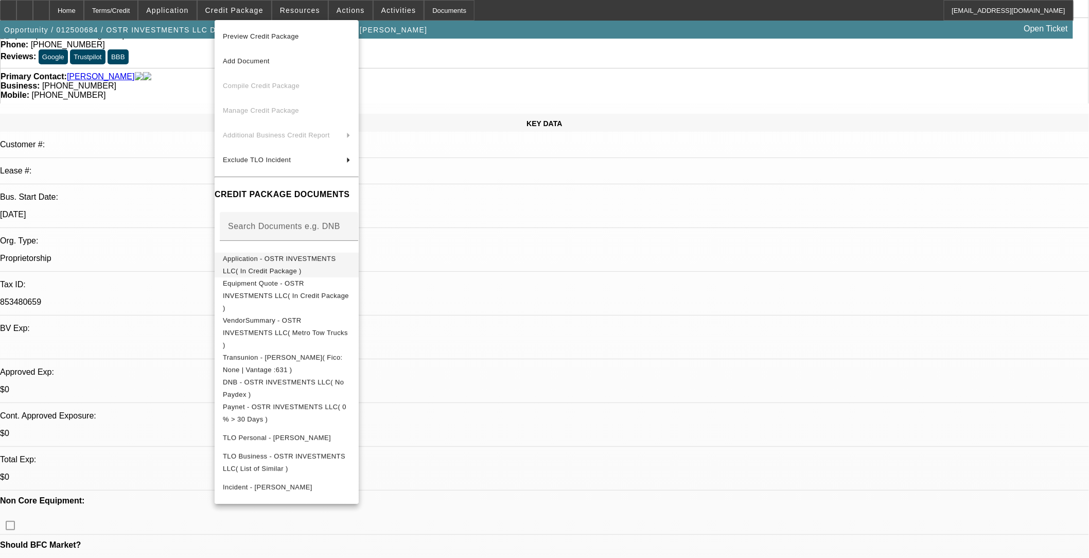
click at [314, 263] on span "Application - OSTR INVESTMENTS LLC( In Credit Package )" at bounding box center [279, 264] width 113 height 20
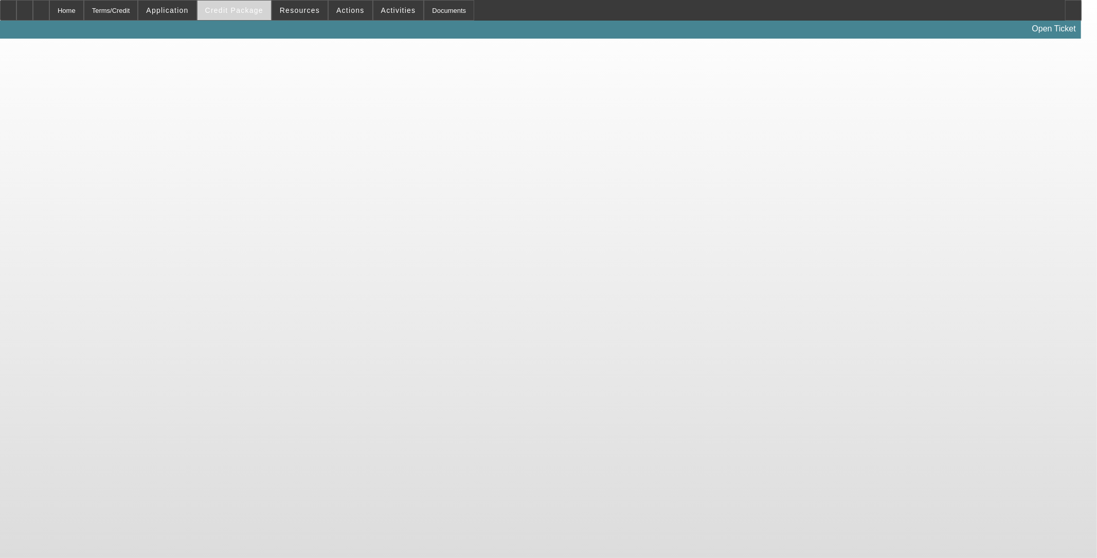
click at [251, 11] on span "Credit Package" at bounding box center [234, 10] width 58 height 8
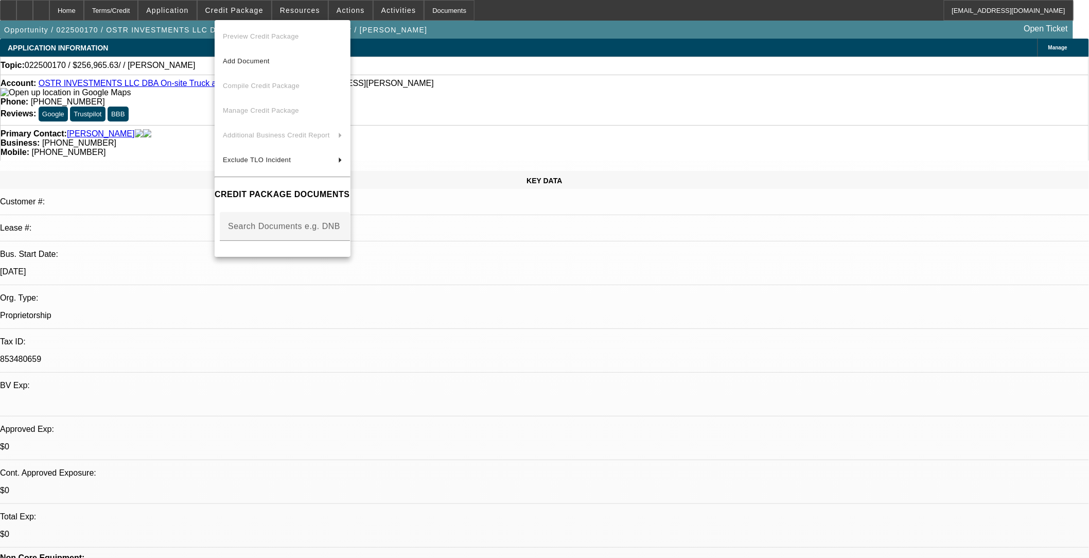
select select "0"
select select "2"
select select "0.1"
select select "1"
select select "2"
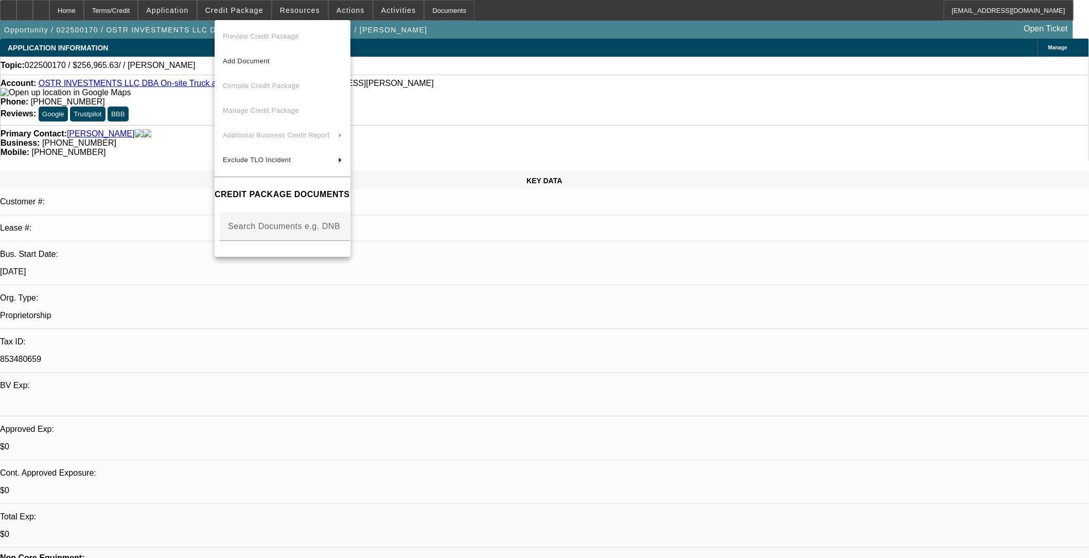
select select "4"
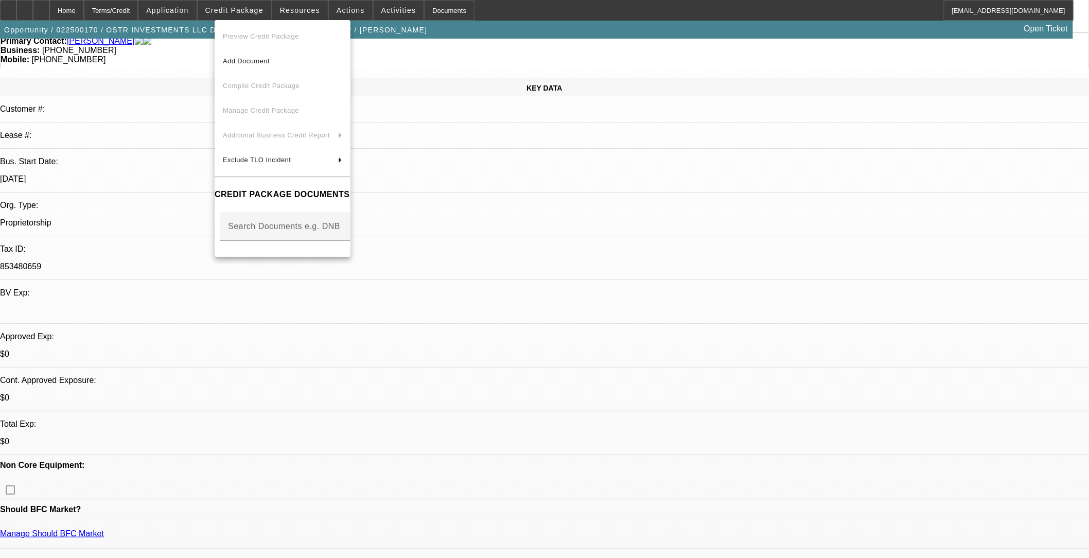
scroll to position [171, 0]
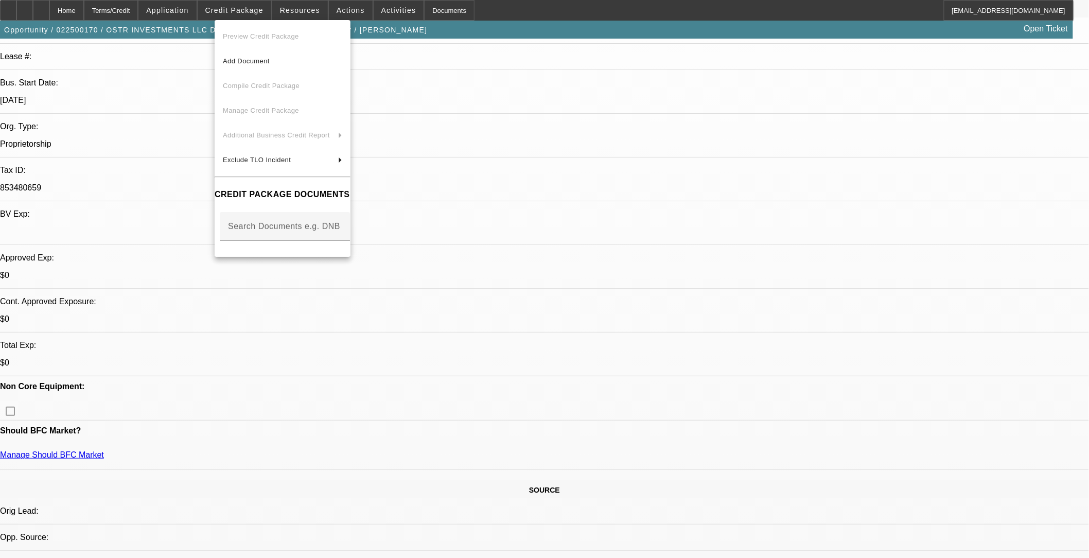
click at [456, 114] on div at bounding box center [544, 279] width 1089 height 558
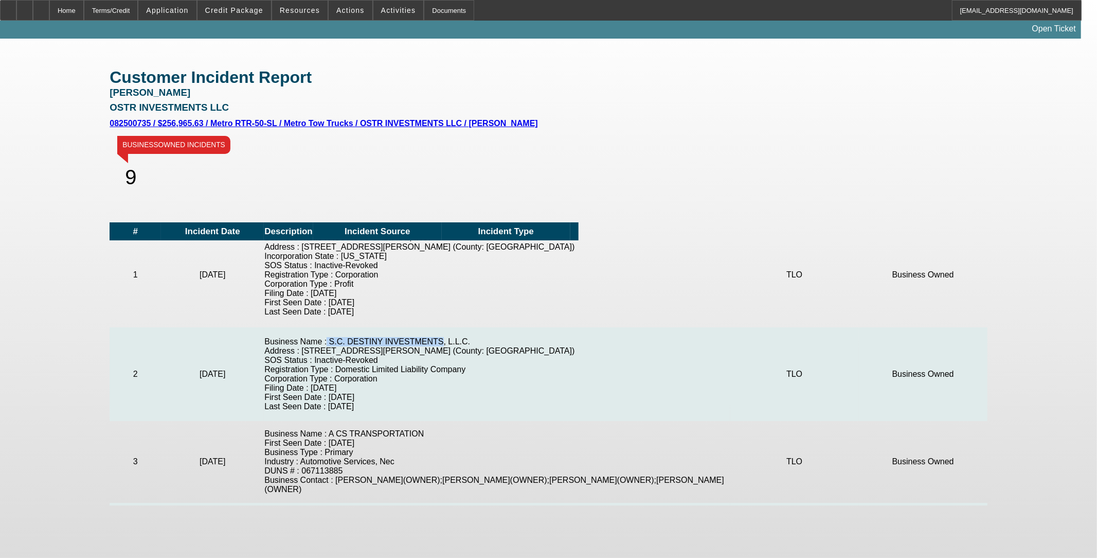
drag, startPoint x: 319, startPoint y: 323, endPoint x: 412, endPoint y: 325, distance: 93.1
click at [412, 327] on td "Business Name : S.C. DESTINY INVESTMENTS, L.L.C. Address : [STREET_ADDRESS] (Co…" at bounding box center [497, 374] width 466 height 94
drag, startPoint x: 315, startPoint y: 215, endPoint x: 410, endPoint y: 223, distance: 95.0
click at [410, 223] on td "Business Name : ACS AUTO SALVAGE, INC. Address : [STREET_ADDRESS] (County: BOSS…" at bounding box center [497, 274] width 466 height 105
click at [667, 110] on div "Customer Incident Report [PERSON_NAME] OSTR INVESTMENTS LLC 082500735 / $256,96…" at bounding box center [549, 274] width 878 height 461
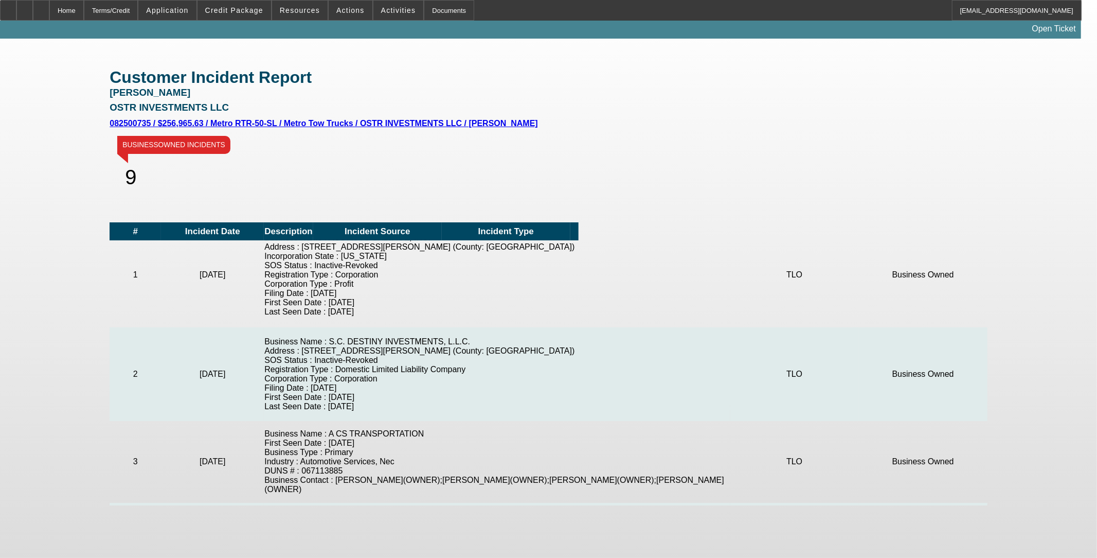
drag, startPoint x: 302, startPoint y: 247, endPoint x: 382, endPoint y: 253, distance: 80.5
click at [382, 253] on td "Business Name : ACS AUTO SALVAGE, INC. Address : [STREET_ADDRESS] (County: BOSS…" at bounding box center [497, 274] width 466 height 105
click at [403, 272] on td "Business Name : ACS AUTO SALVAGE, INC. Address : [STREET_ADDRESS] (County: BOSS…" at bounding box center [497, 274] width 466 height 105
click at [618, 119] on div "Customer Incident Report [PERSON_NAME] OSTR INVESTMENTS LLC 082500735 / $256,96…" at bounding box center [549, 274] width 878 height 461
click at [84, 9] on div "Home" at bounding box center [66, 10] width 34 height 21
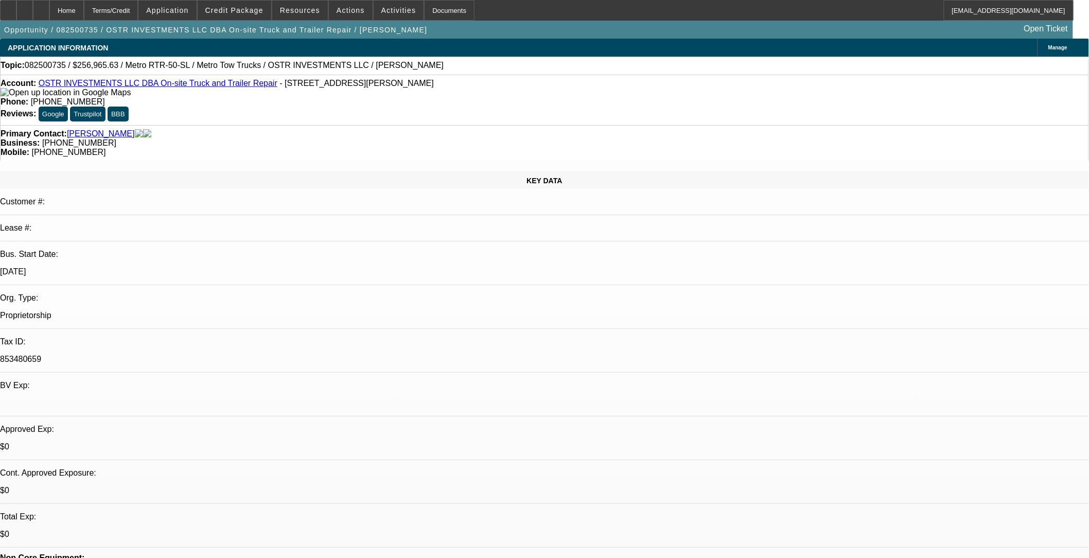
select select "0"
select select "2"
select select "0.1"
select select "1"
select select "2"
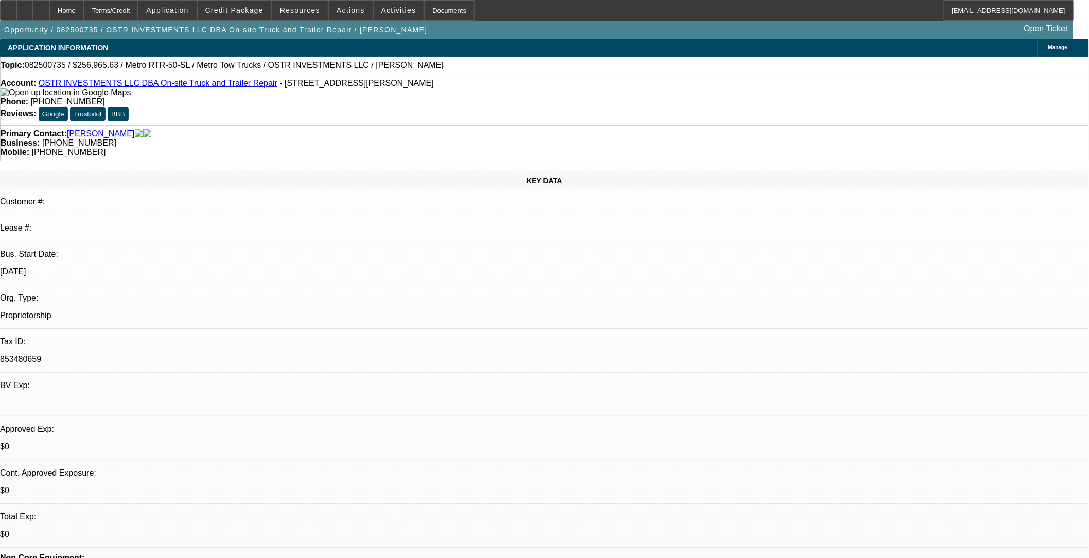
select select "4"
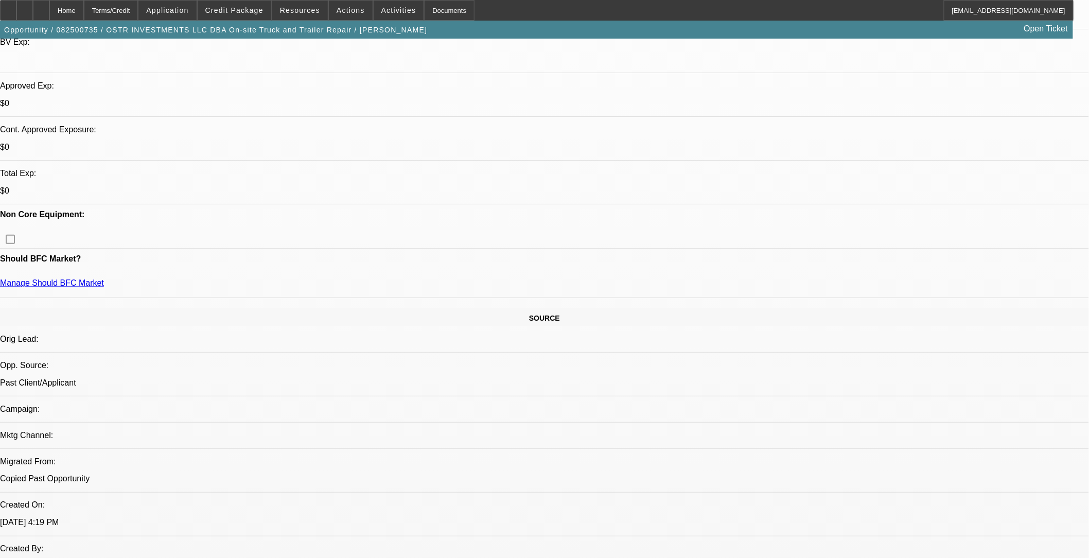
scroll to position [457, 0]
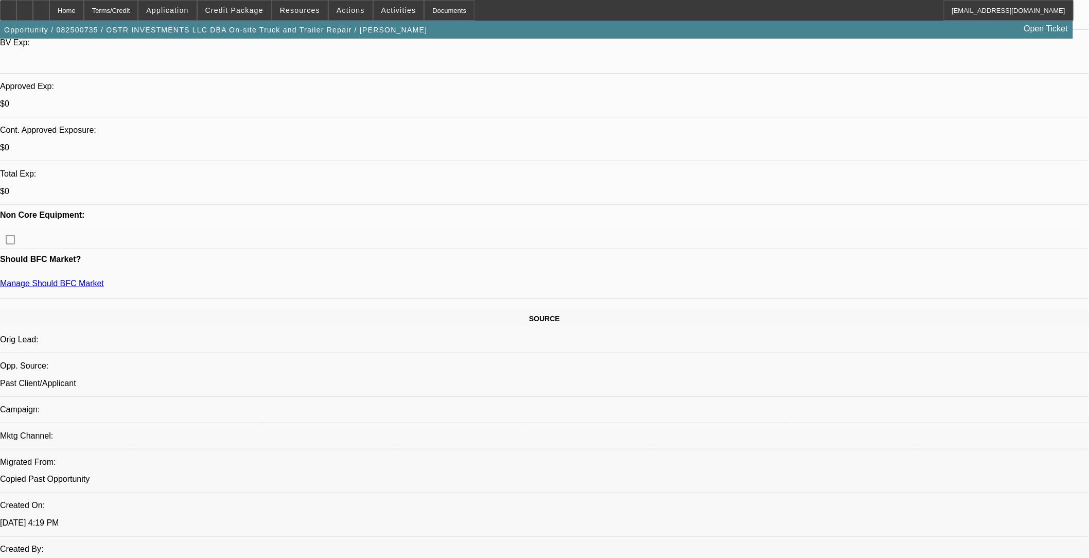
scroll to position [0, 0]
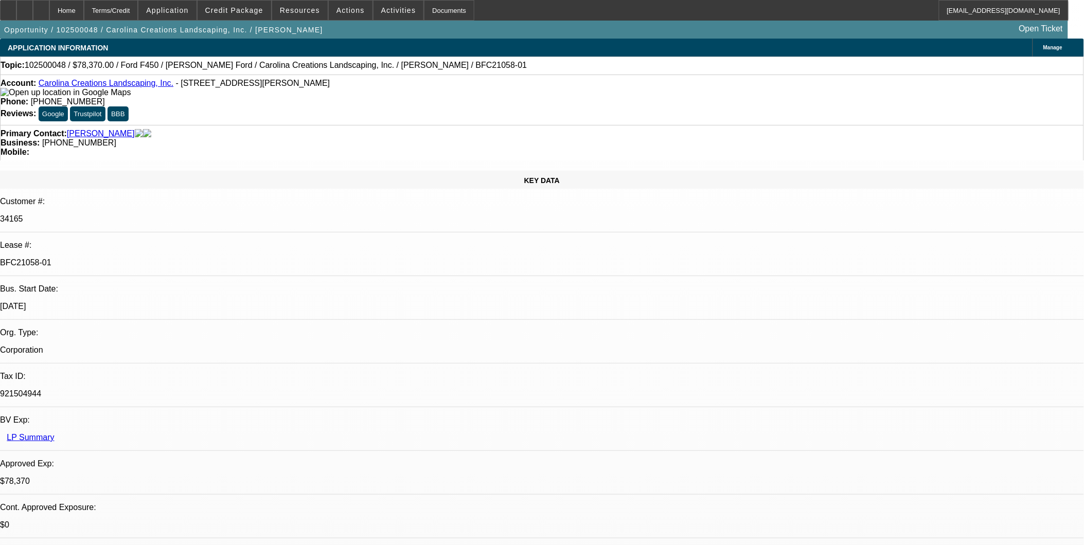
select select "0"
select select "0.1"
select select "0"
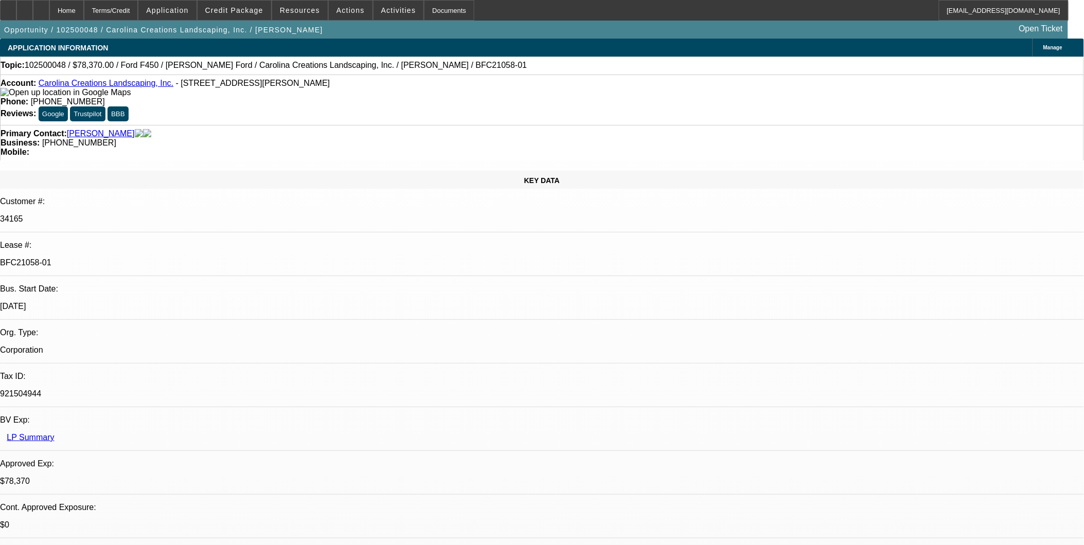
select select "0.1"
select select "0"
select select "0.1"
select select "0"
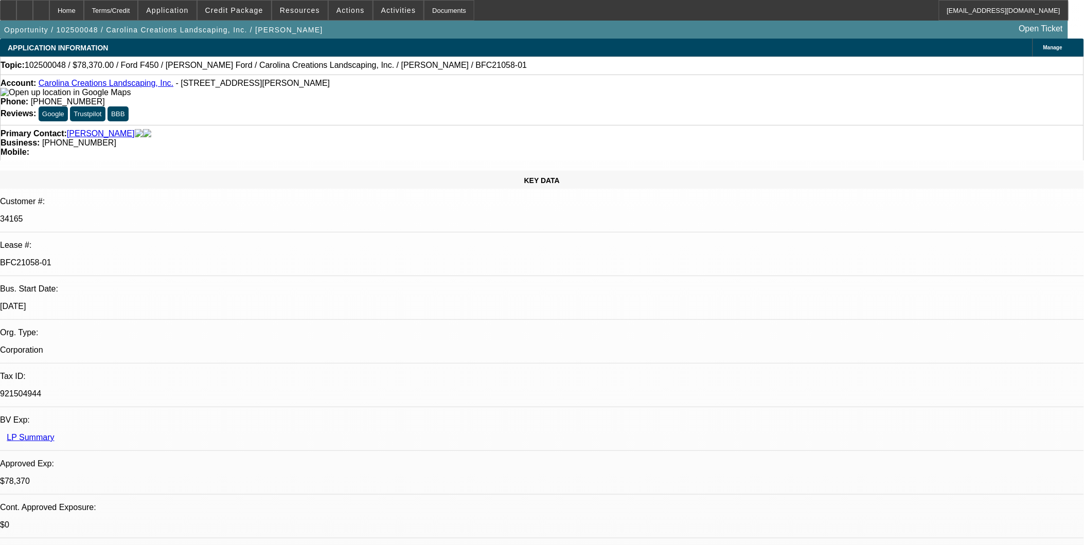
select select "0"
select select "0.1"
select select "1"
select select "4"
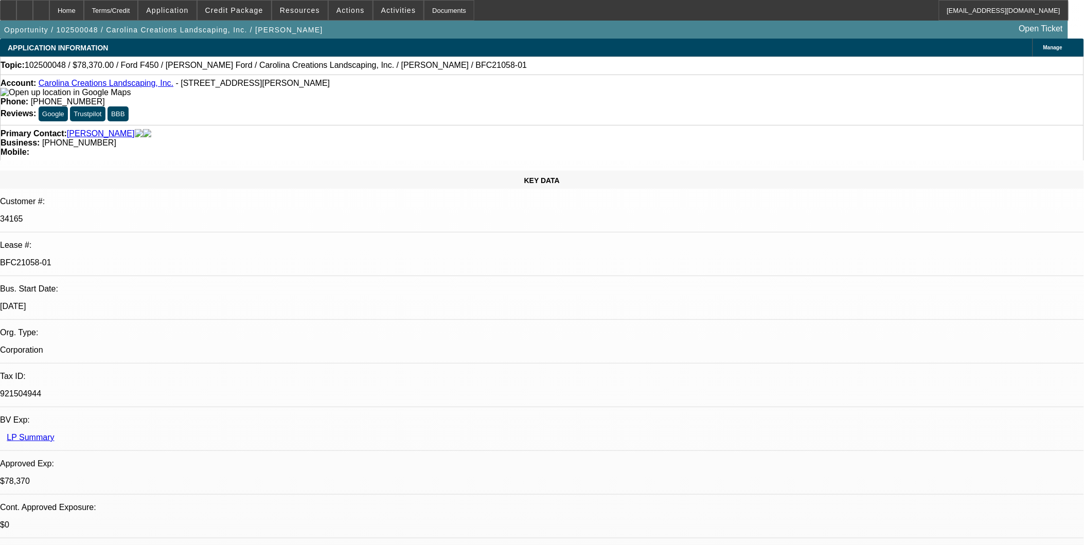
select select "1"
select select "4"
select select "1"
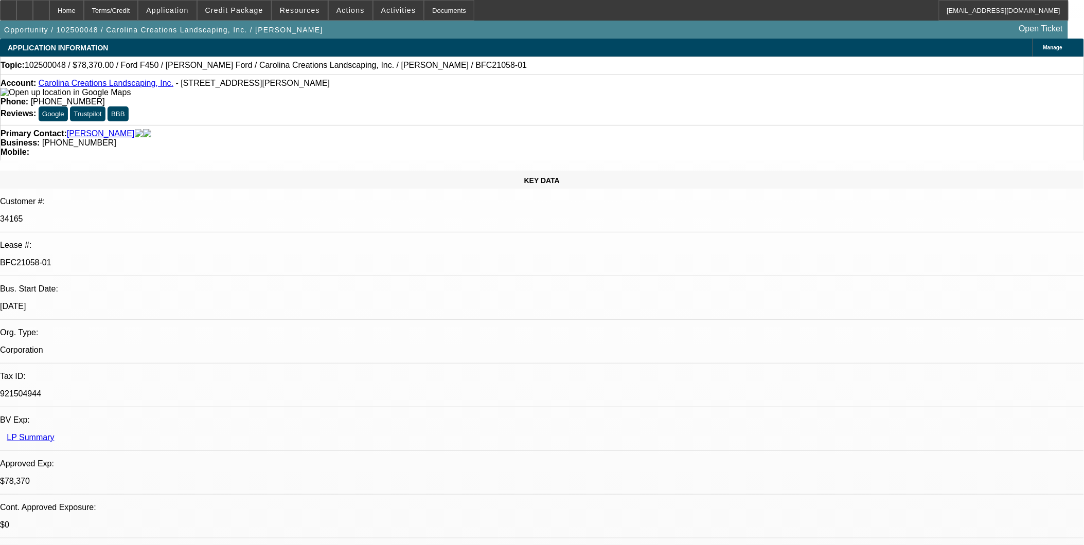
select select "4"
select select "1"
select select "4"
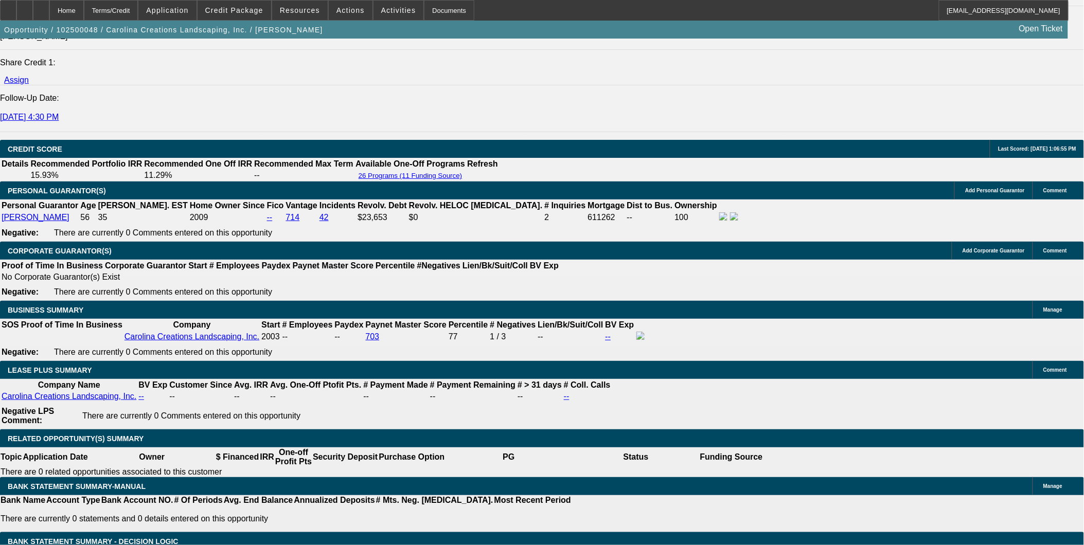
scroll to position [1543, 0]
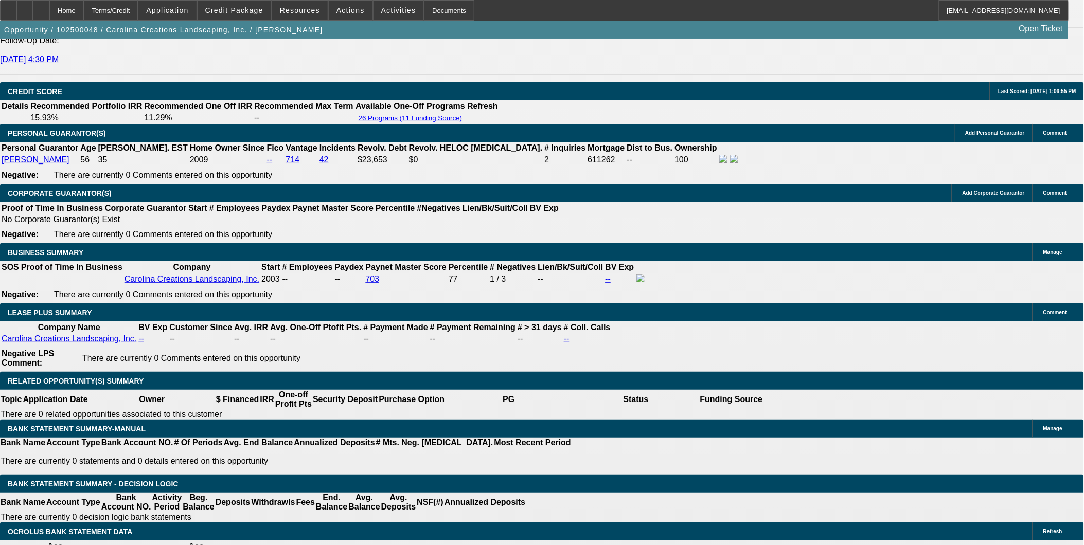
select select "0"
select select "0.1"
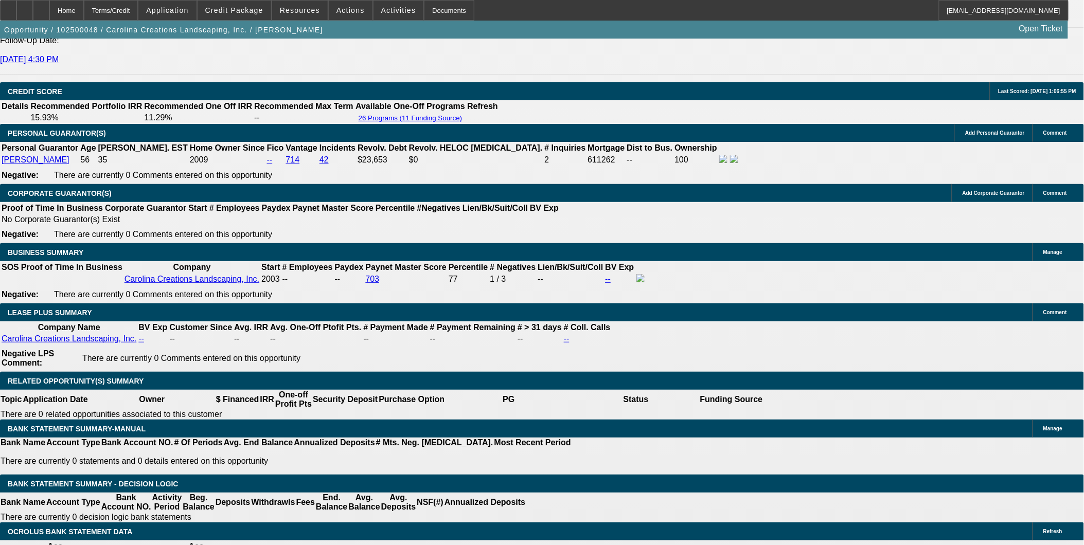
select select "4"
select select "0"
select select "2"
select select "0.1"
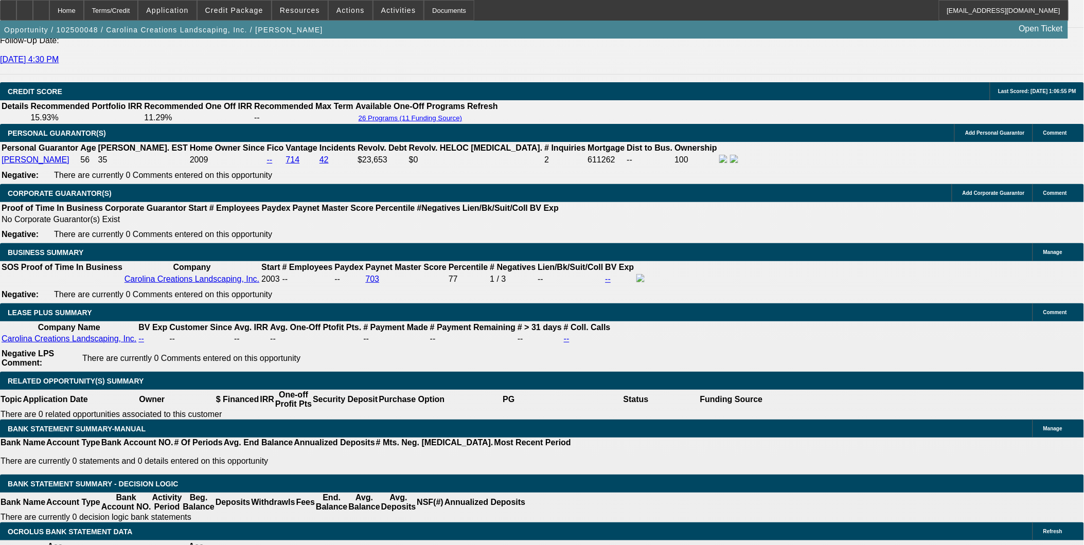
select select "4"
select select "0"
select select "2"
select select "0.1"
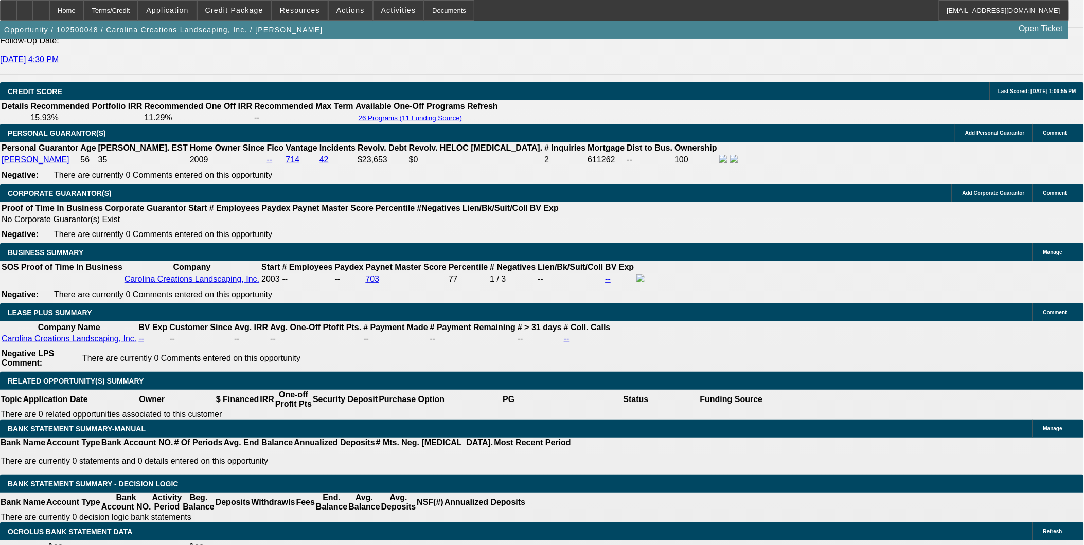
select select "4"
select select "0"
select select "2"
select select "0.1"
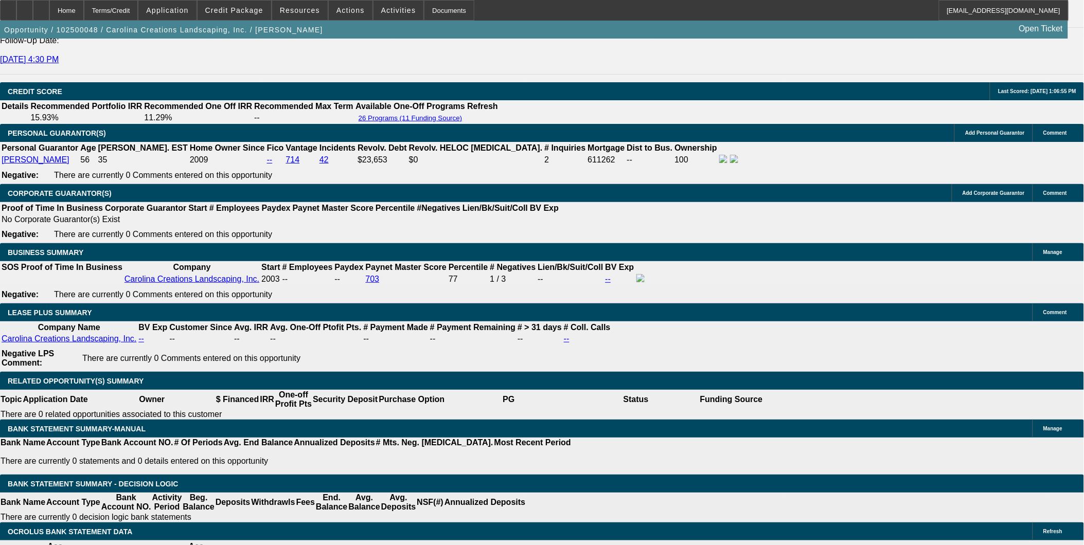
select select "4"
select select "0"
select select "0.1"
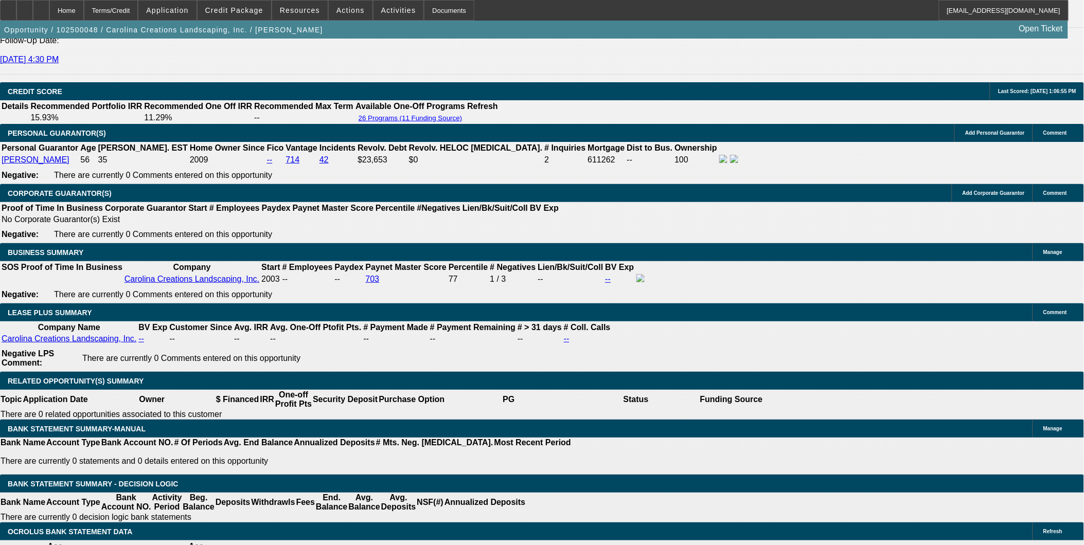
select select "4"
select select "0"
select select "0.1"
select select "4"
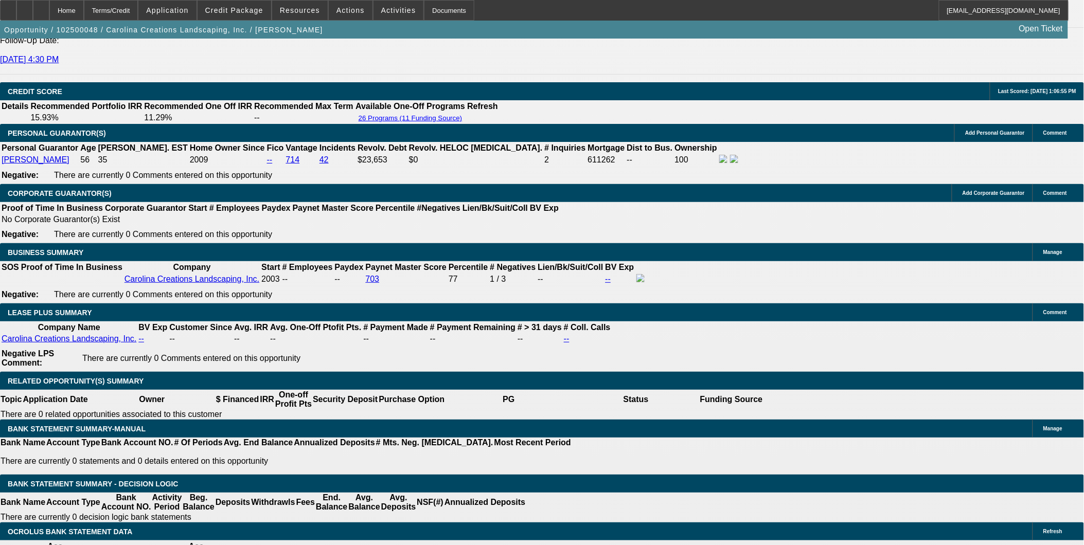
select select "0"
select select "0.1"
select select "4"
select select "0"
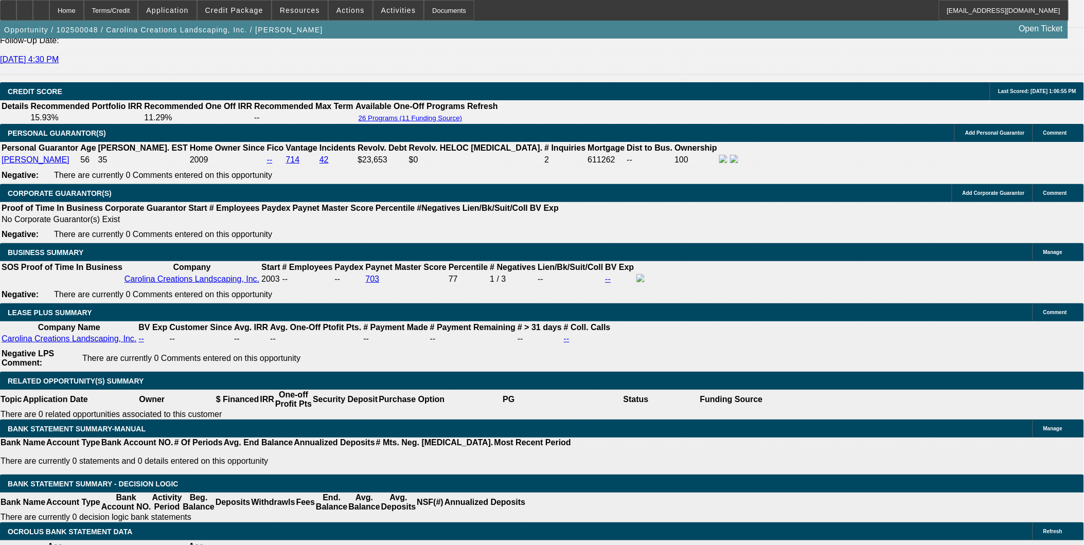
select select "0"
select select "0.1"
select select "4"
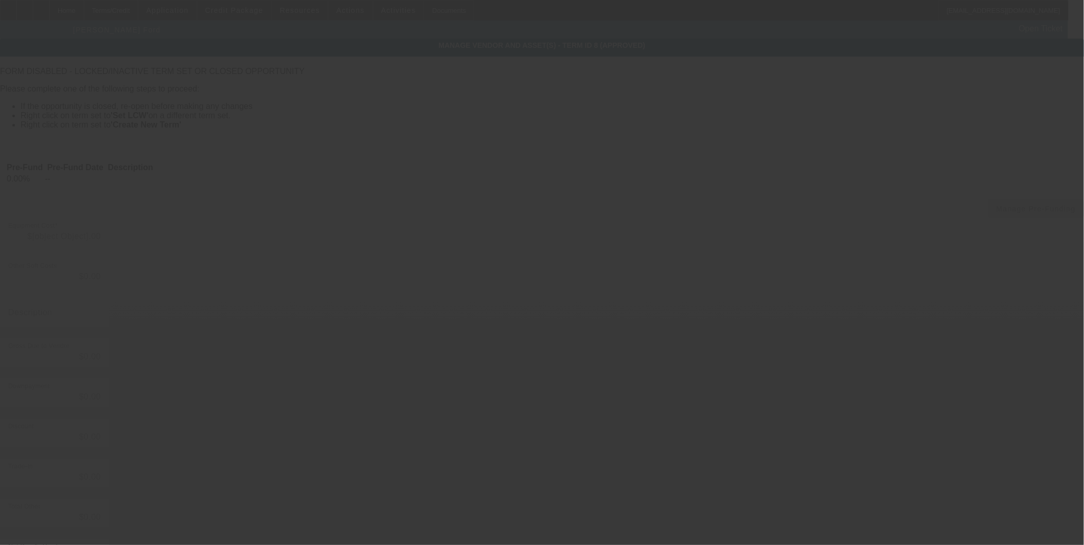
type input "$78,370.00"
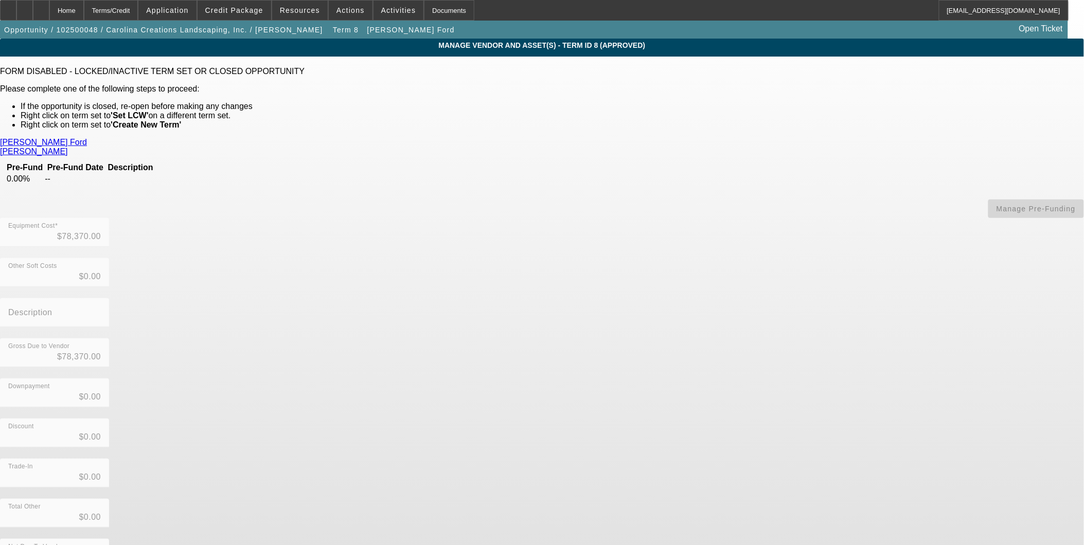
click at [87, 139] on link "Koons Ford" at bounding box center [43, 142] width 87 height 9
click at [84, 13] on div "Home" at bounding box center [66, 10] width 34 height 21
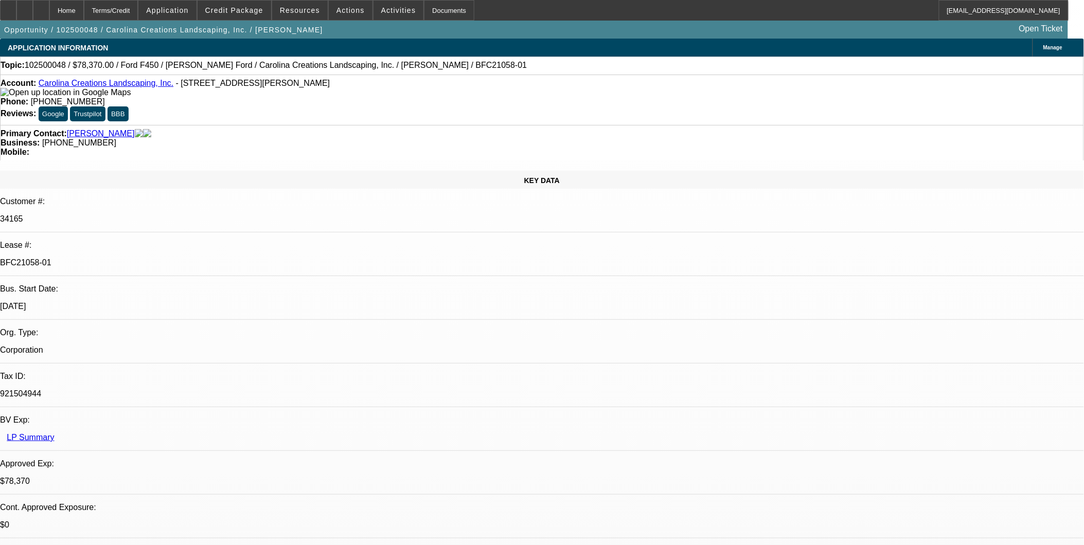
select select "0"
select select "0.1"
select select "4"
select select "0"
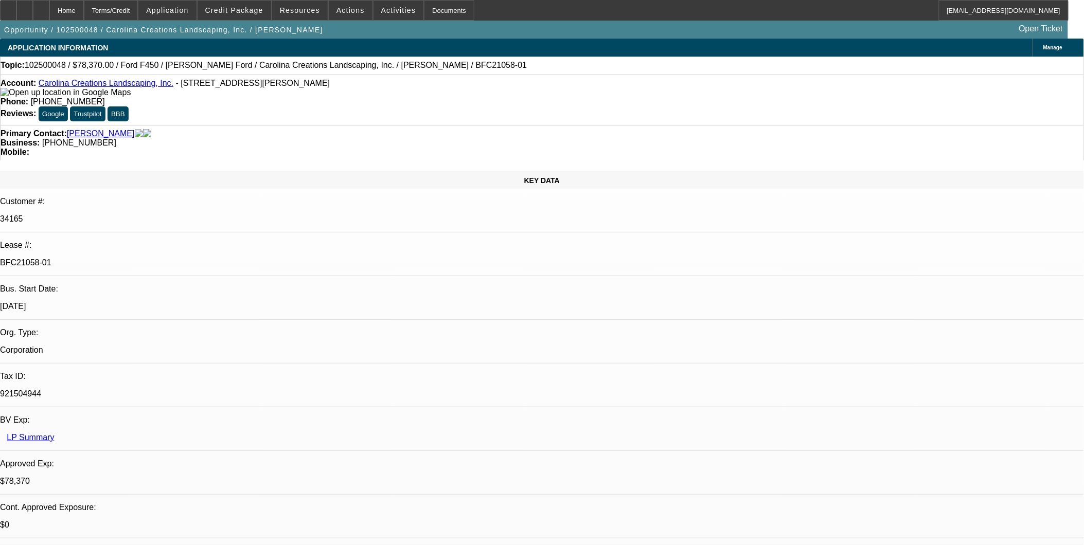
select select "0"
select select "0.1"
select select "4"
select select "0"
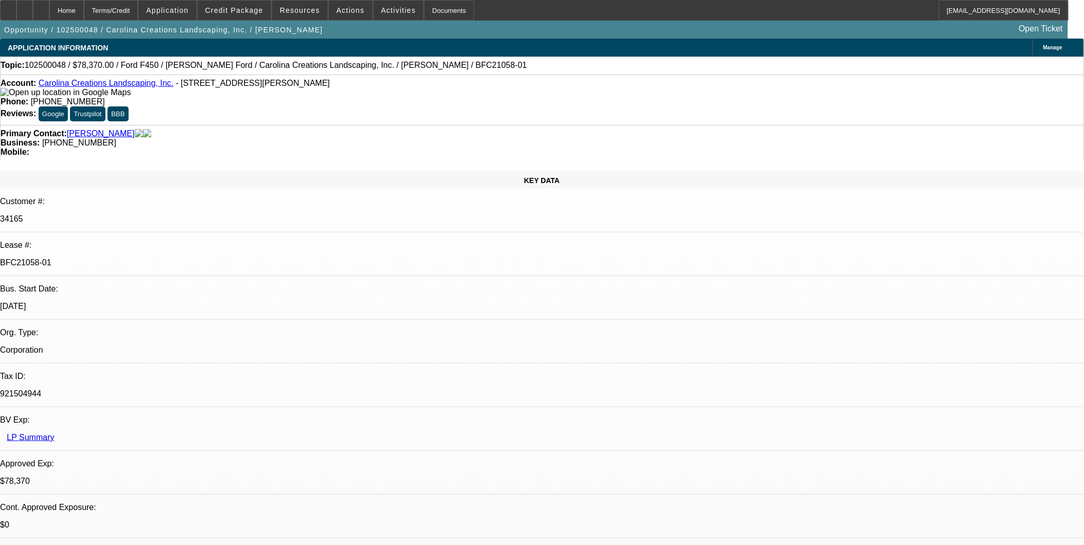
select select "0.1"
select select "4"
select select "0"
select select "0.1"
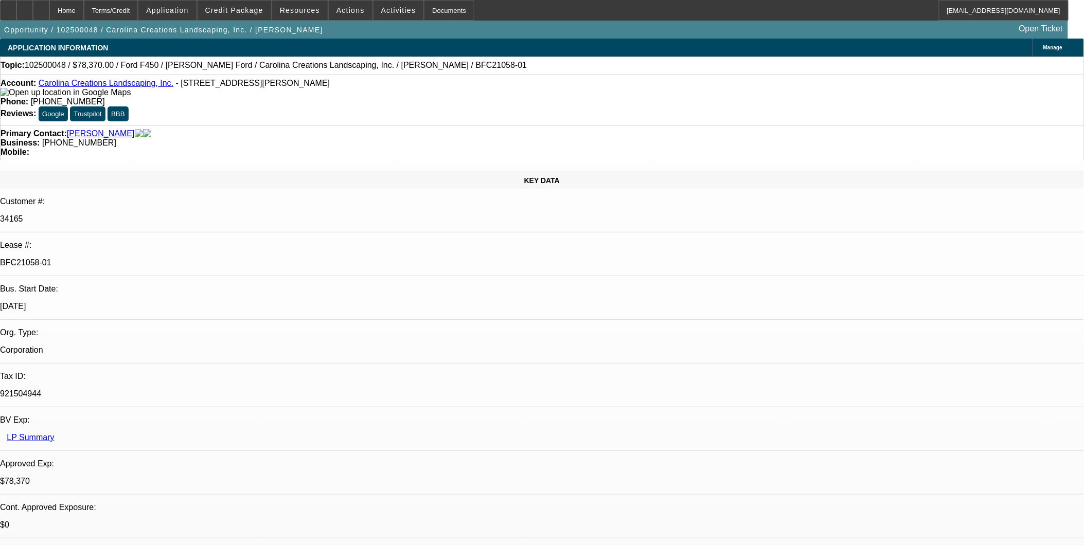
select select "4"
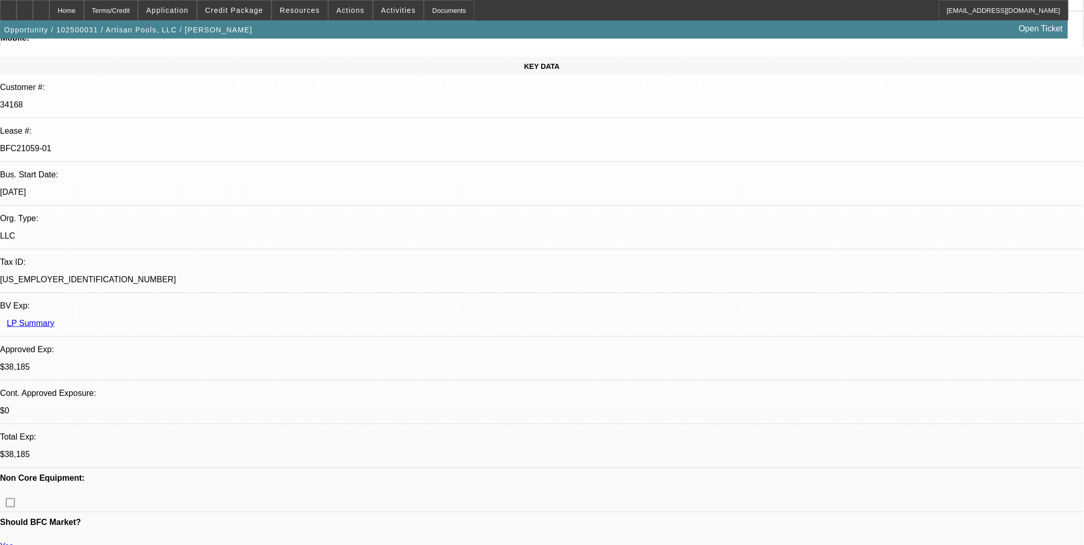
select select "0"
select select "0.1"
select select "0"
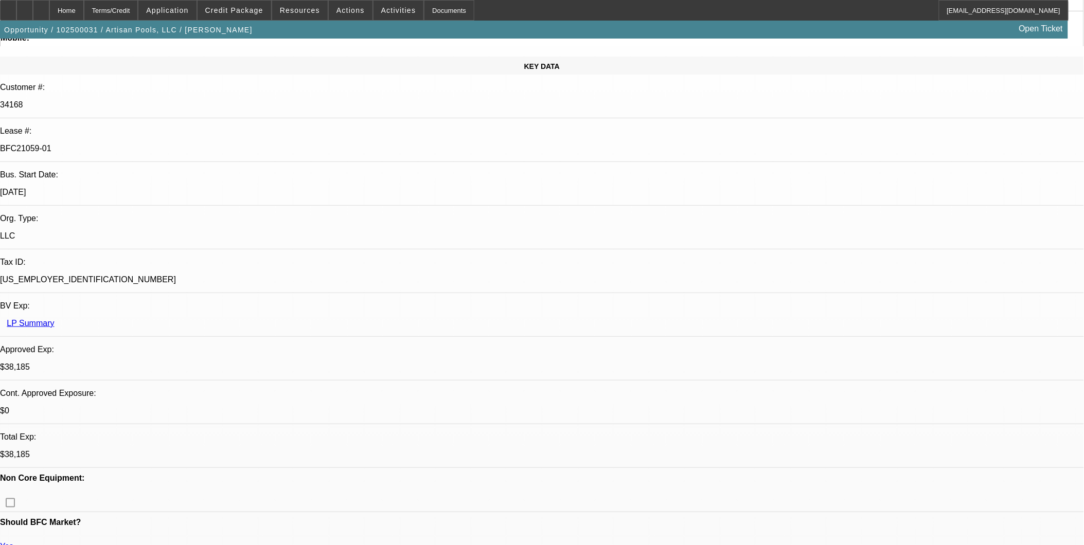
select select "0.1"
select select "0"
select select "0.1"
select select "0"
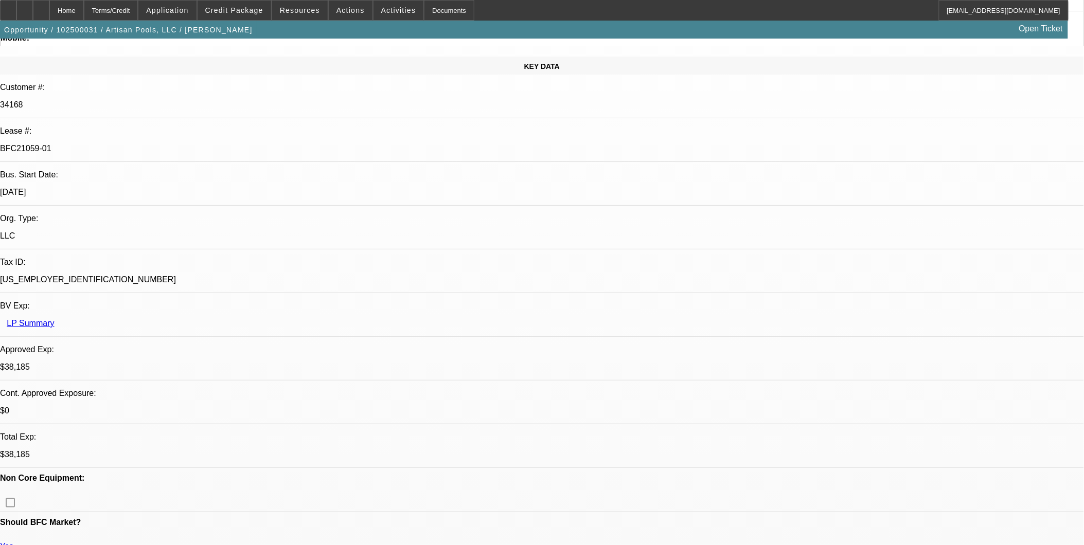
select select "0"
select select "0.1"
select select "1"
select select "3"
select select "4"
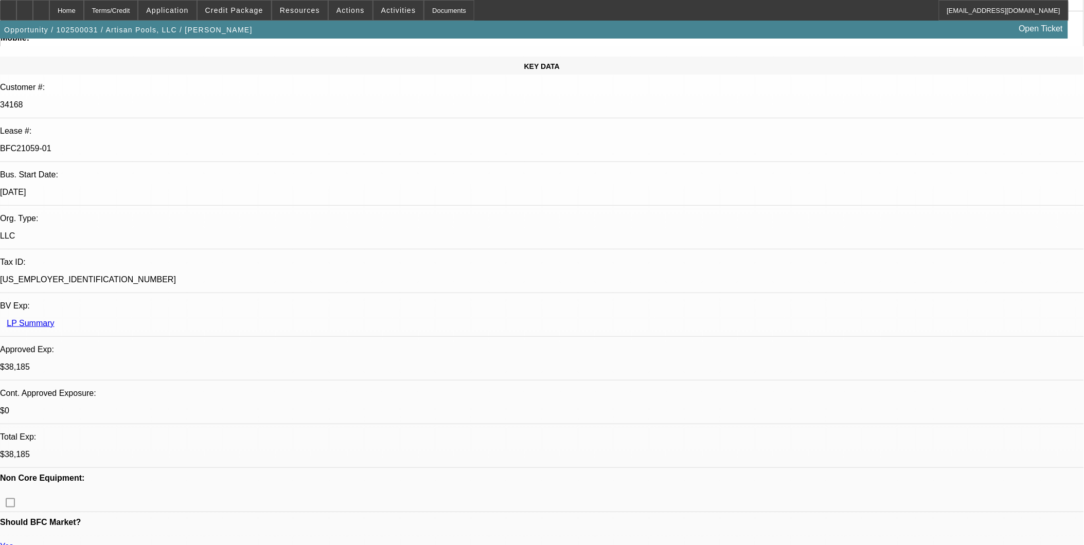
select select "1"
select select "3"
select select "4"
select select "1"
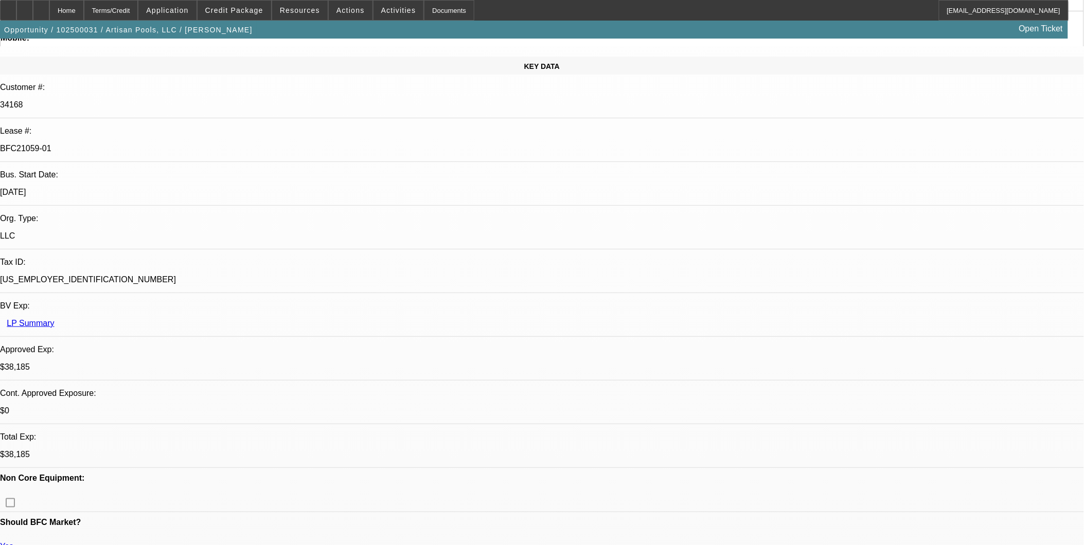
select select "4"
select select "1"
select select "3"
select select "4"
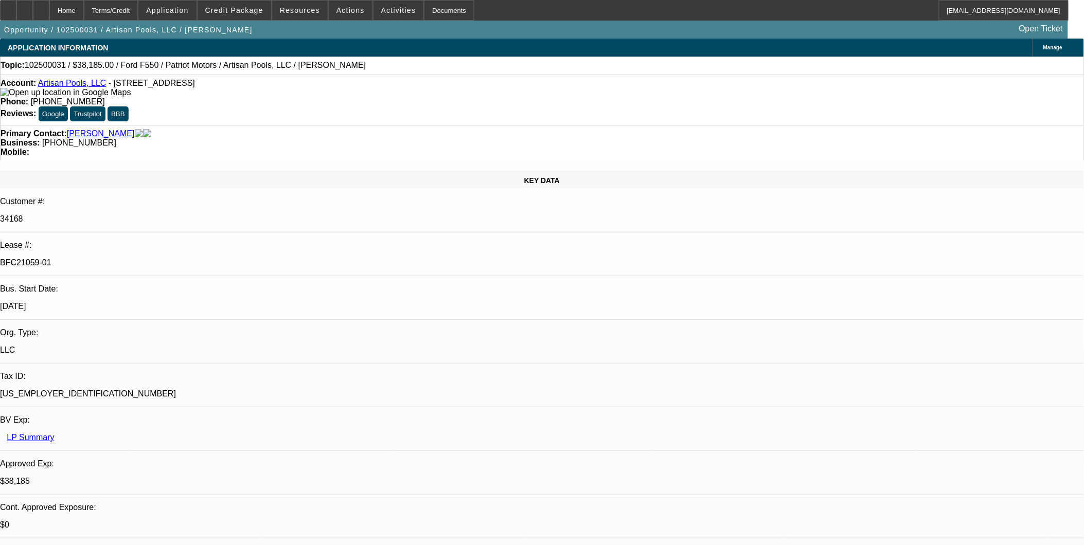
scroll to position [0, 0]
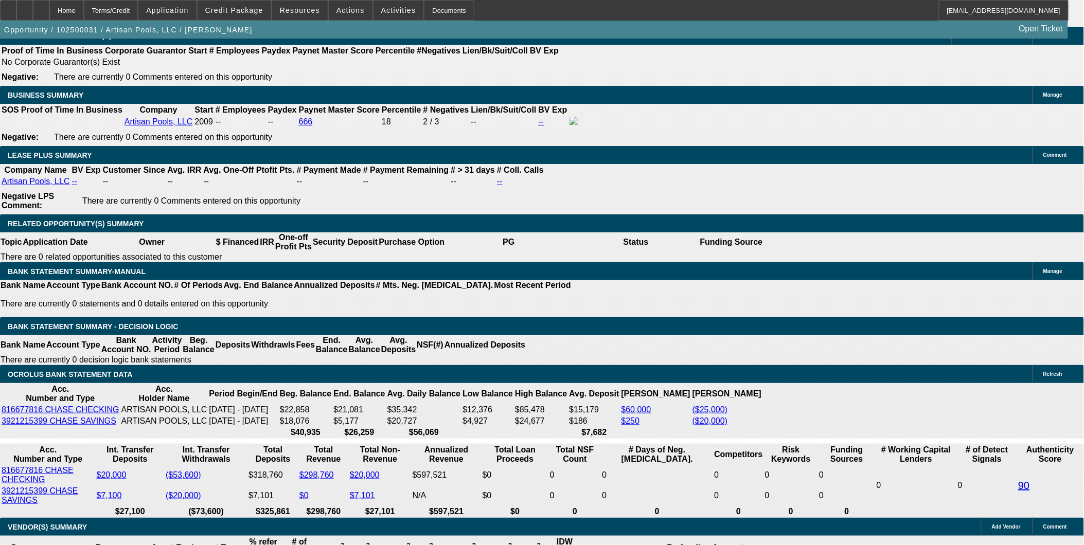
scroll to position [1658, 0]
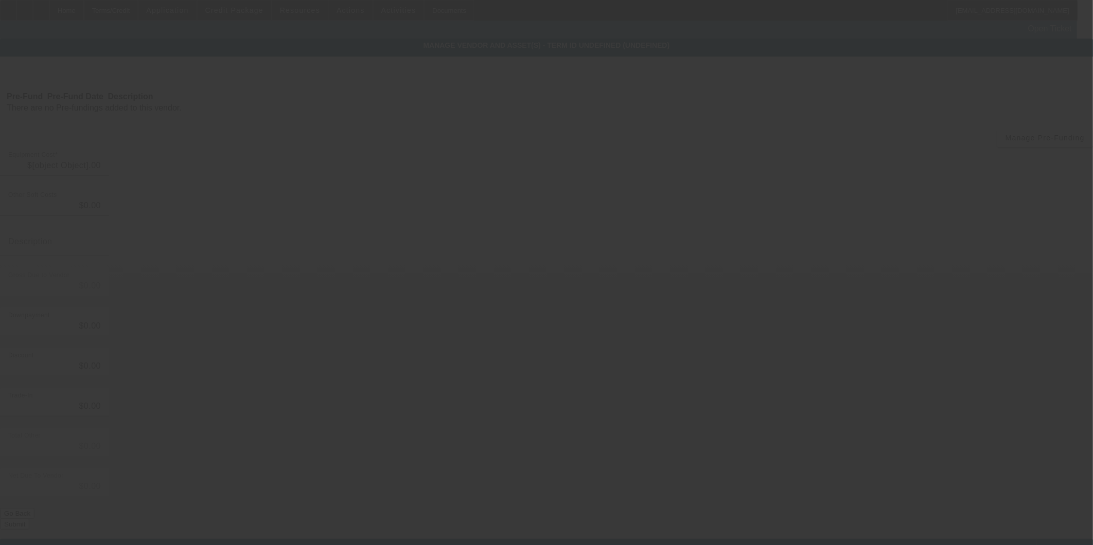
type input "$35,500.00"
type input "$200.00"
type input "$35,700.00"
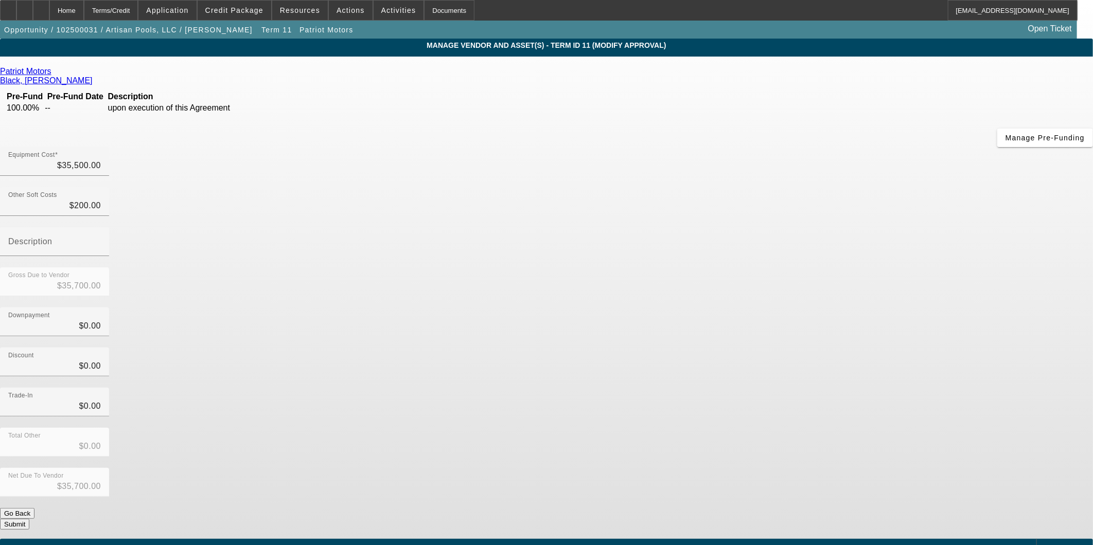
click at [51, 70] on link "Patriot Motors" at bounding box center [25, 71] width 51 height 9
drag, startPoint x: 358, startPoint y: 376, endPoint x: 341, endPoint y: 362, distance: 21.6
click at [358, 376] on div "Patriot Motors Black, Davey Pre-Fund Pre-Fund Date Description 100.00% -- upon …" at bounding box center [546, 298] width 1093 height 463
click at [84, 9] on div "Home" at bounding box center [66, 10] width 34 height 21
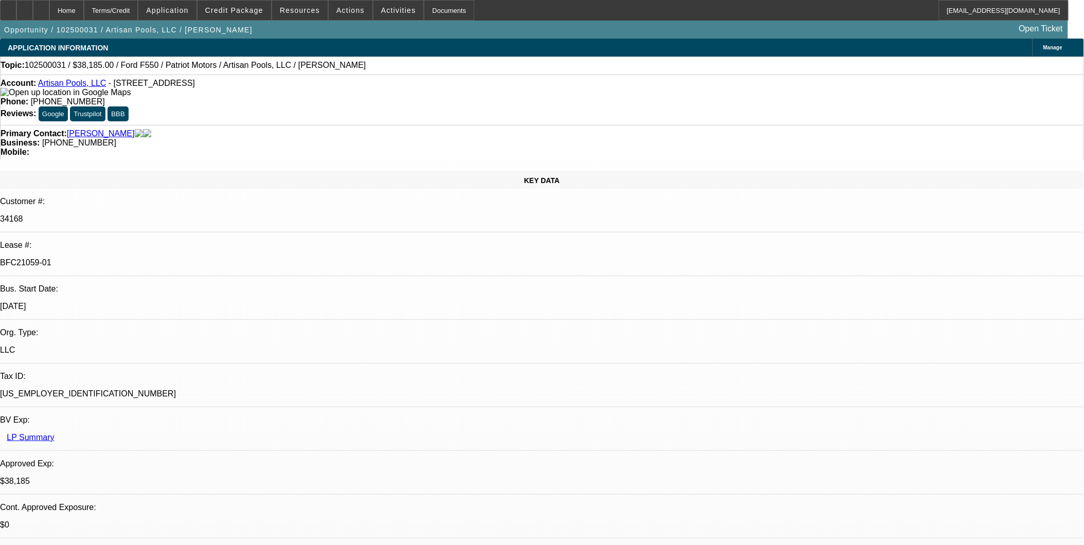
select select "0"
select select "3"
select select "0.1"
select select "4"
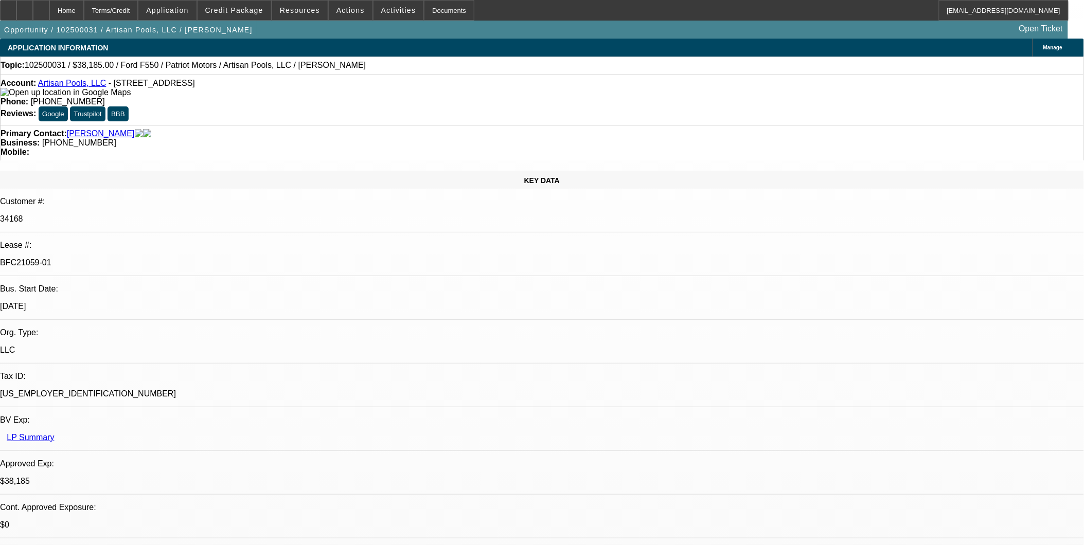
select select "0"
select select "3"
select select "0.1"
select select "4"
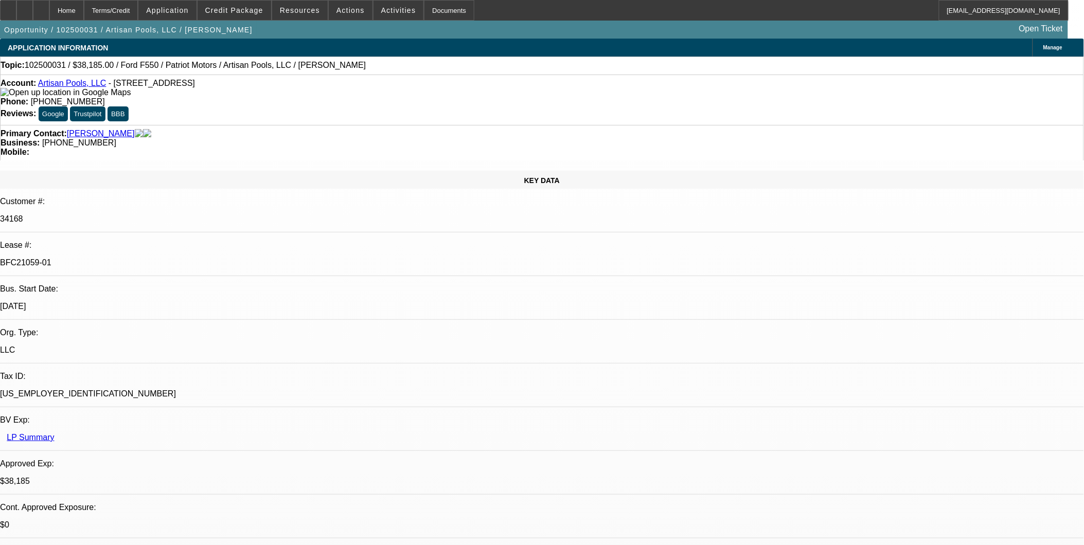
select select "0"
select select "0.1"
select select "4"
select select "0"
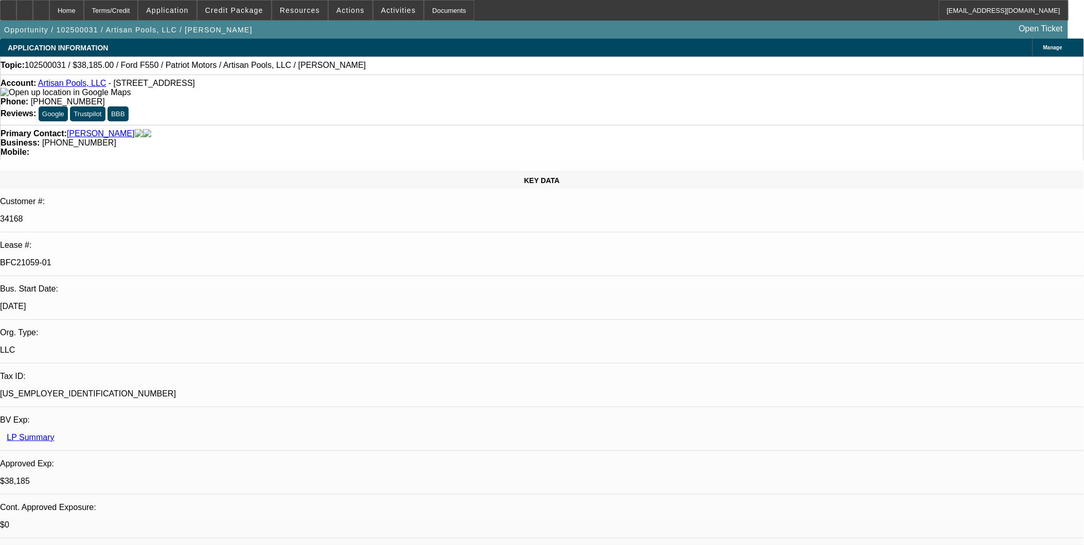
select select "0"
select select "3"
select select "0.1"
select select "4"
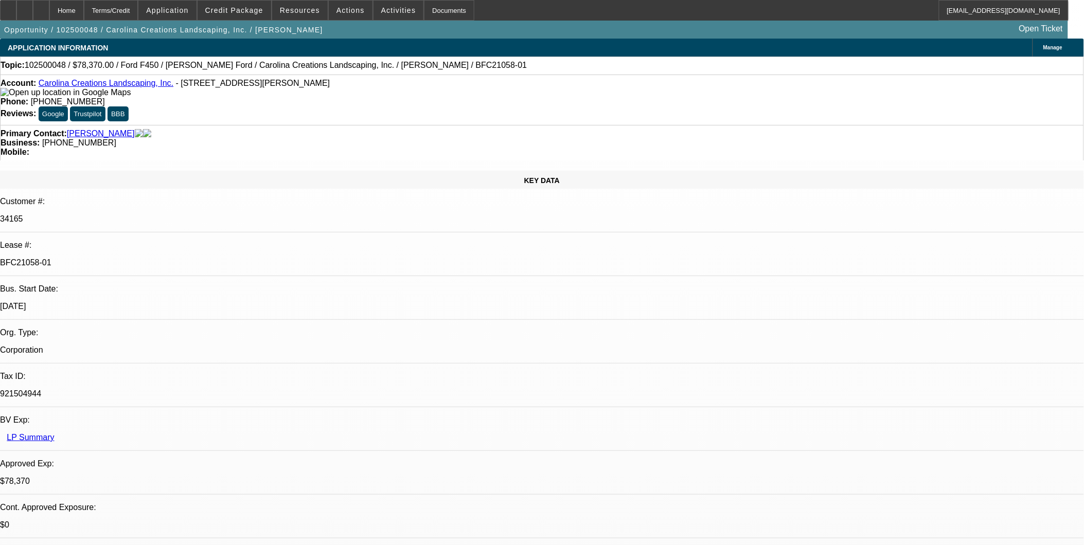
select select "0"
select select "0.1"
select select "0"
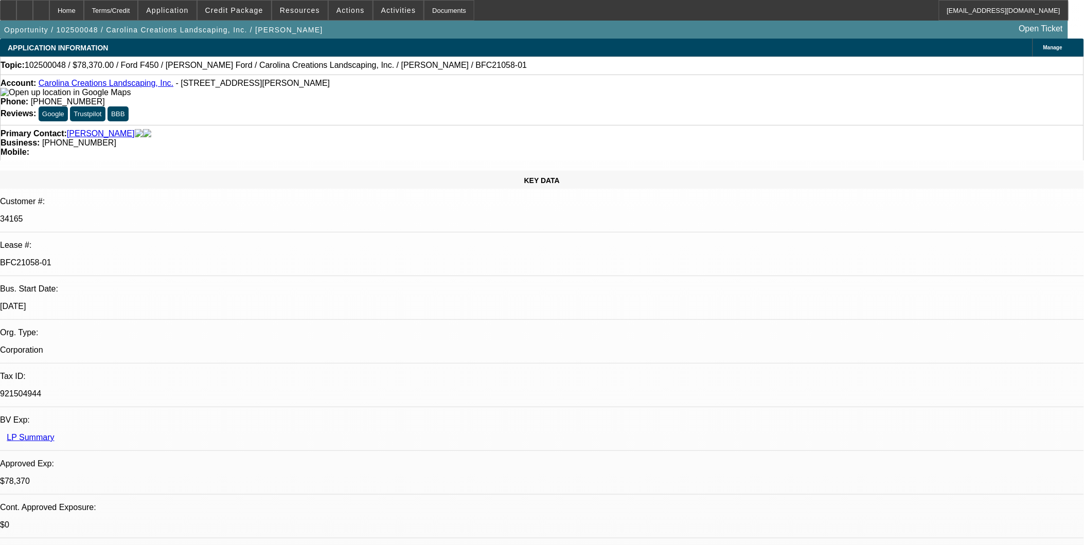
select select "0.1"
select select "0"
select select "0.1"
select select "0"
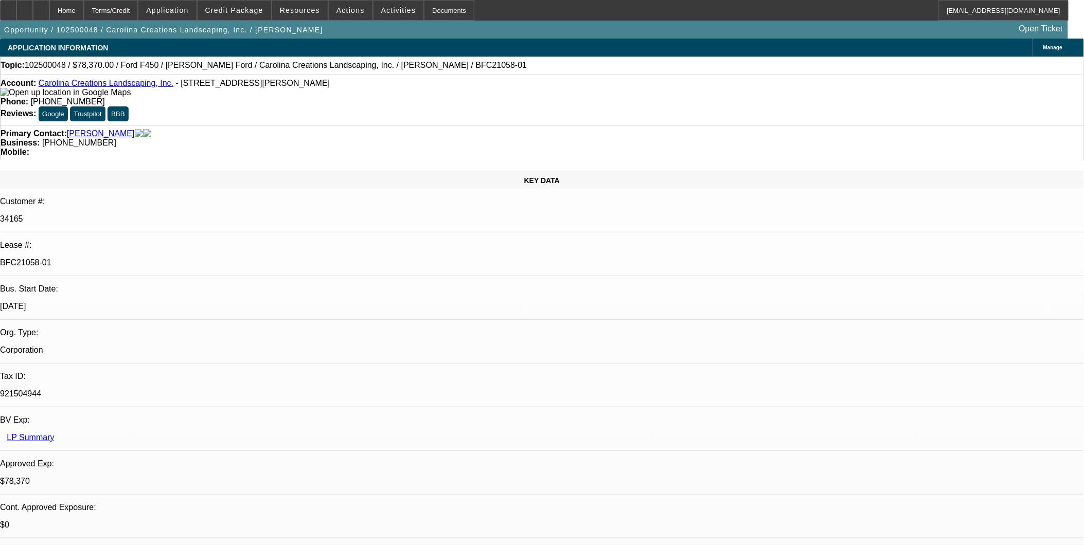
select select "0"
select select "0.1"
select select "1"
select select "4"
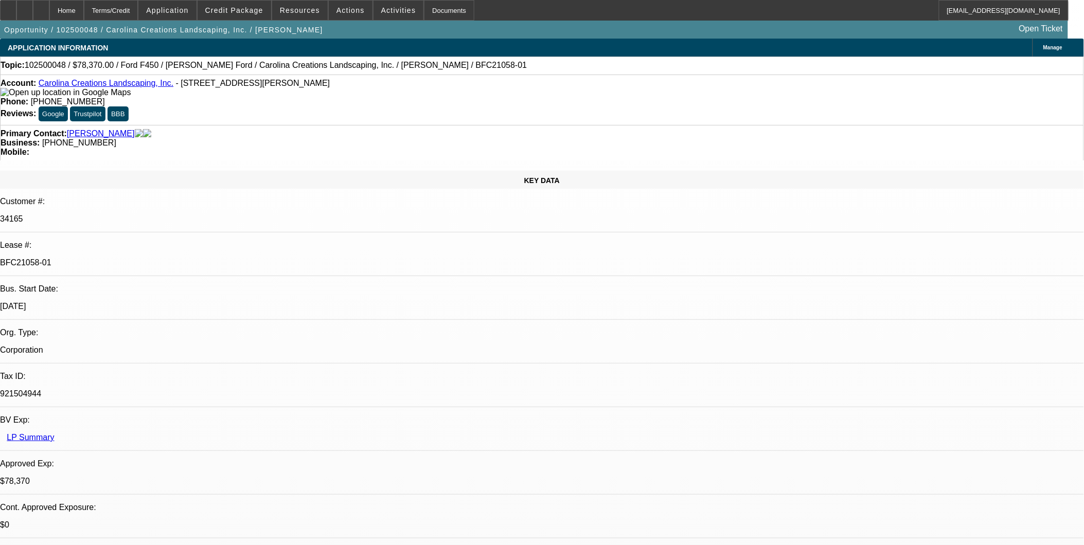
select select "1"
select select "4"
select select "1"
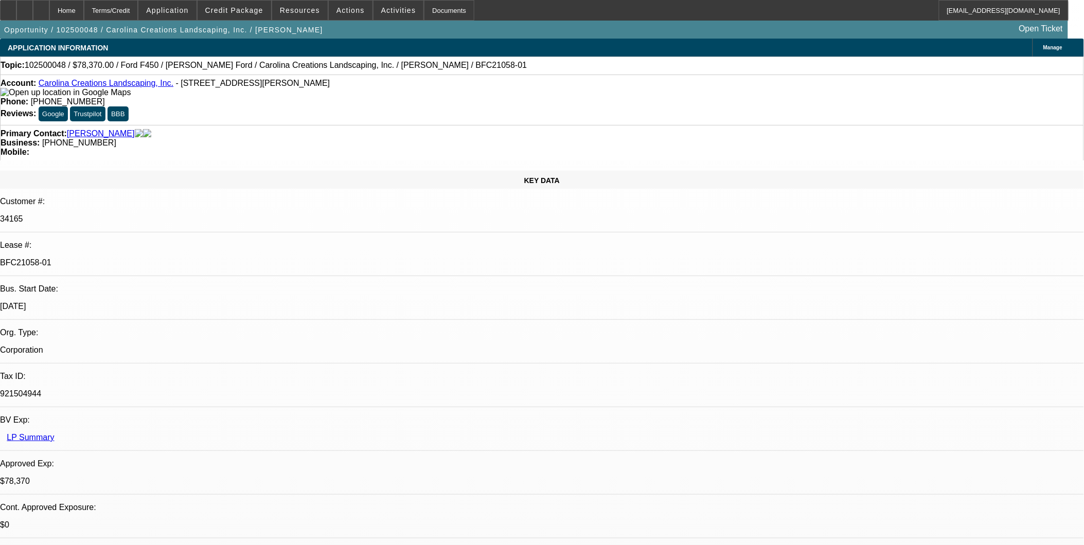
select select "4"
select select "1"
select select "4"
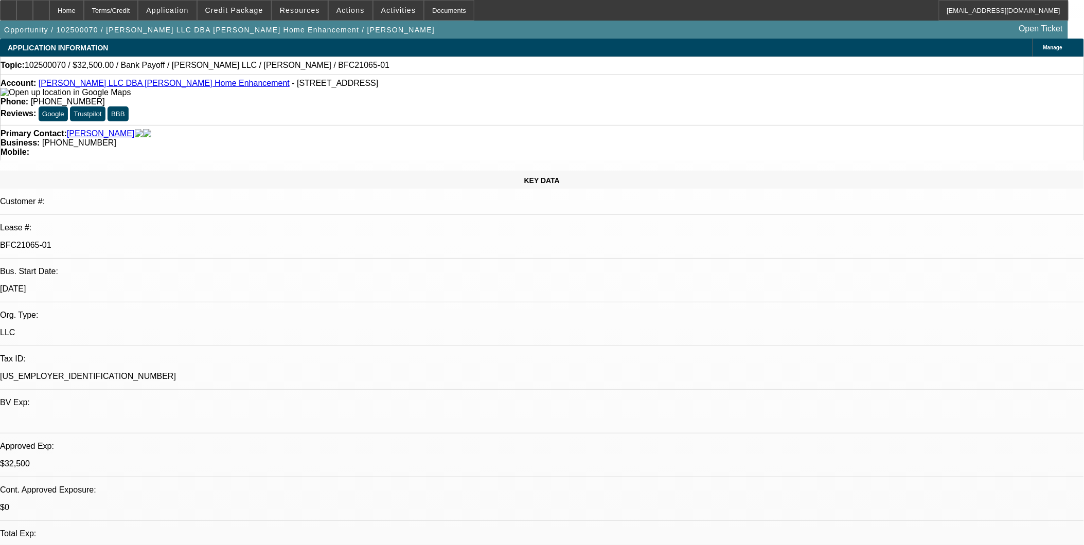
select select "0"
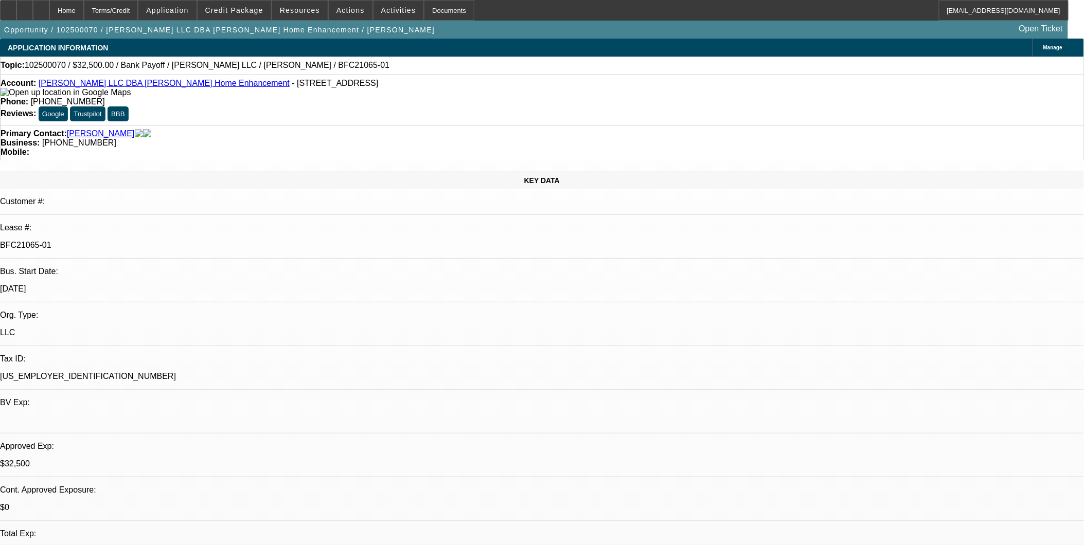
select select "0"
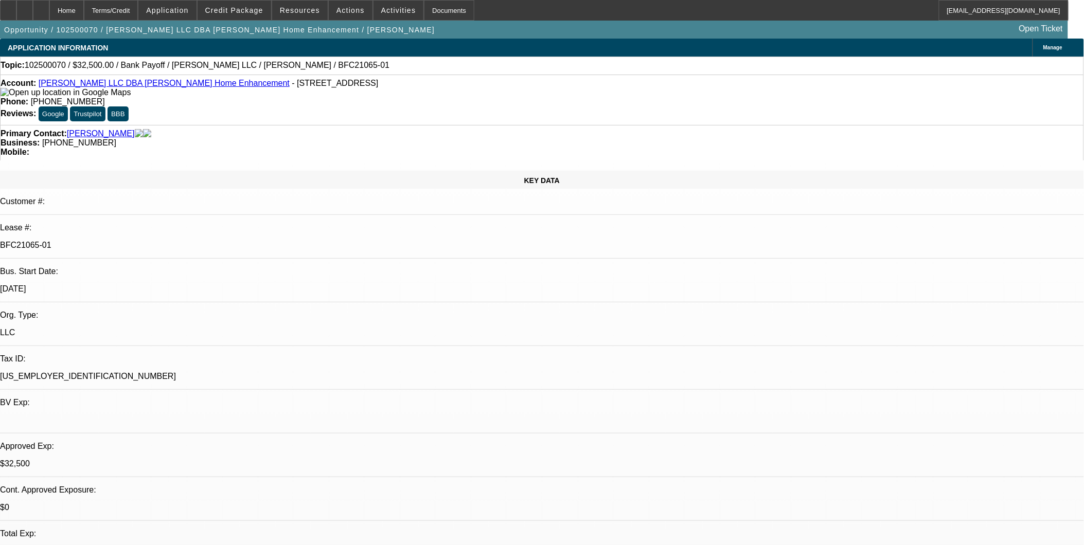
select select "0"
select select "1"
select select "3"
select select "6"
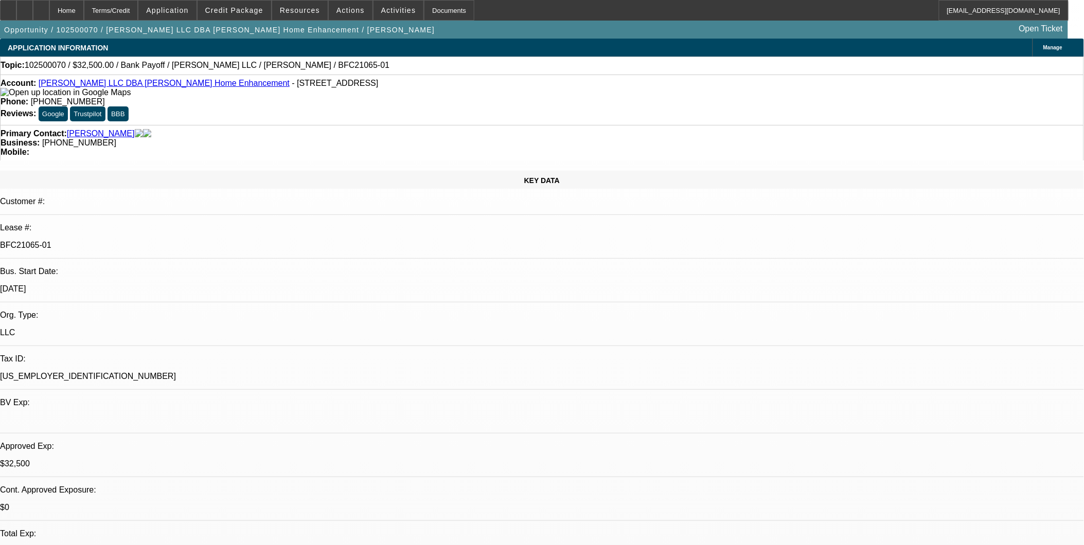
select select "1"
select select "3"
select select "6"
select select "1"
select select "3"
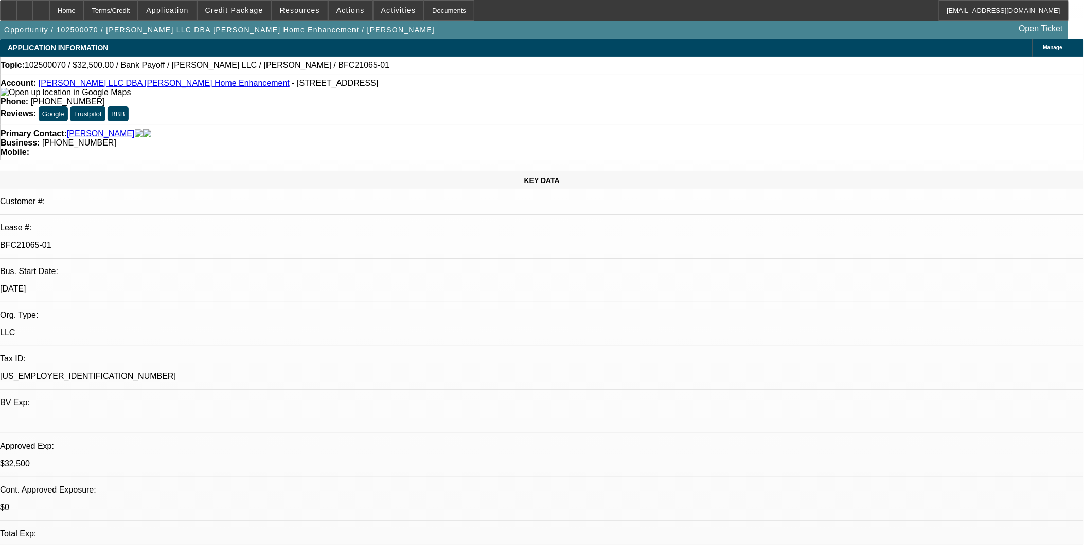
select select "6"
select select "1"
select select "6"
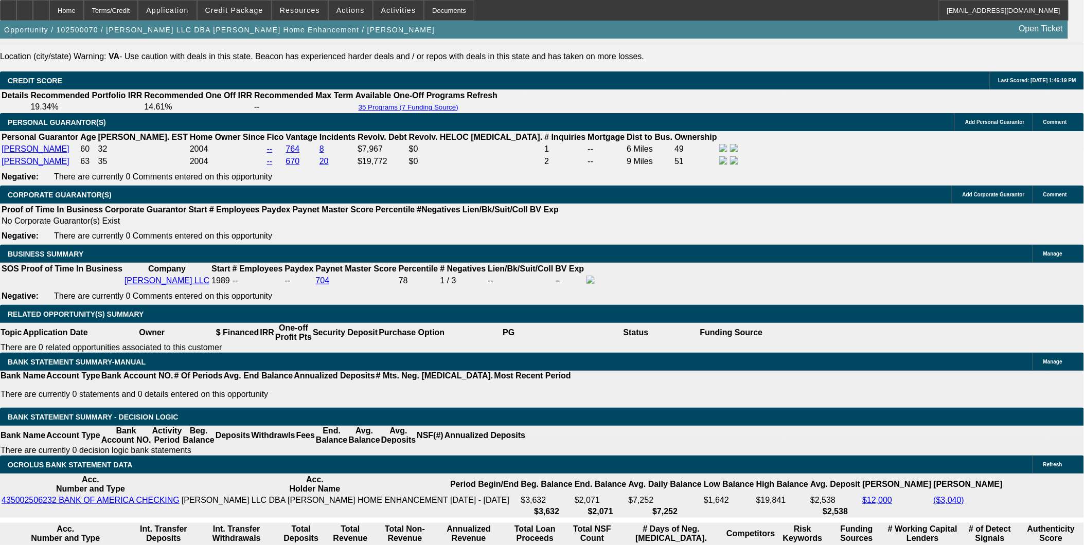
scroll to position [1543, 0]
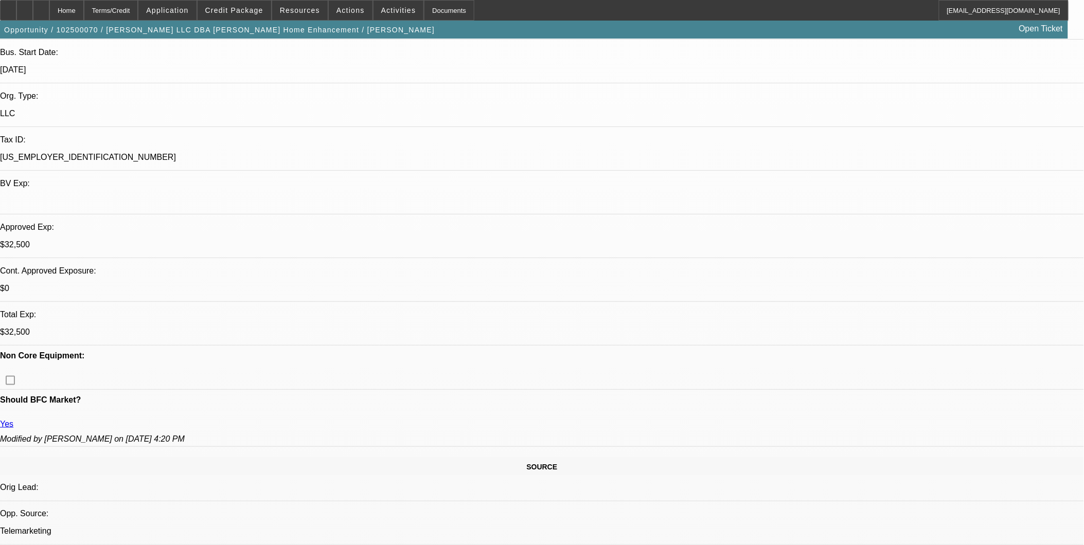
scroll to position [0, 0]
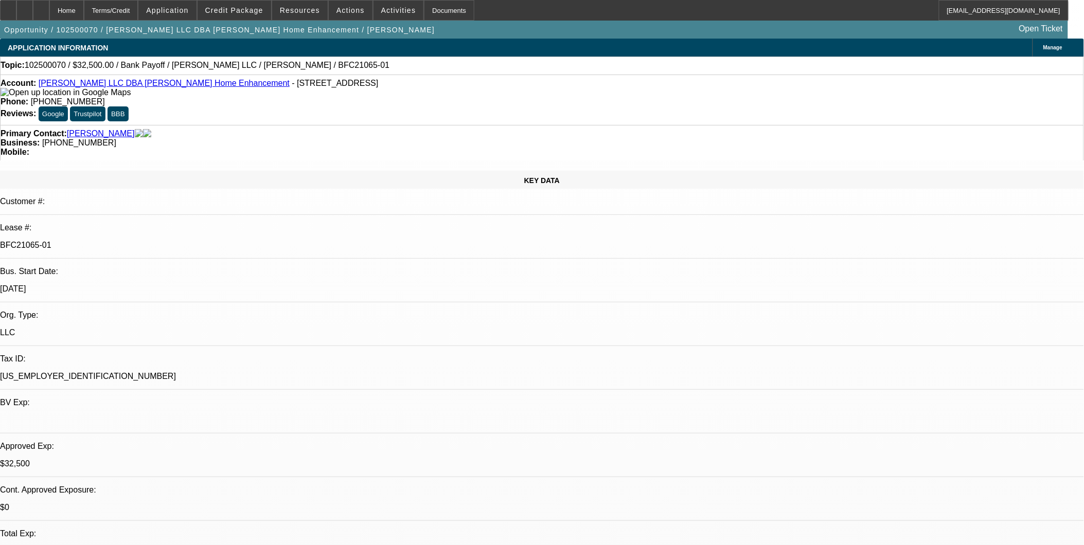
click at [503, 97] on div "Phone: [PHONE_NUMBER]" at bounding box center [542, 101] width 1083 height 9
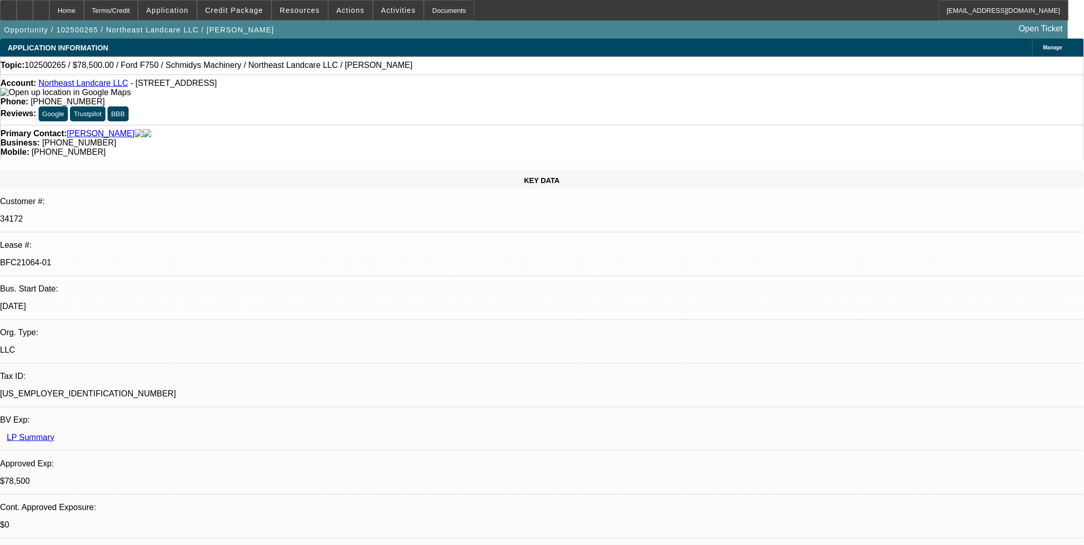
select select "0"
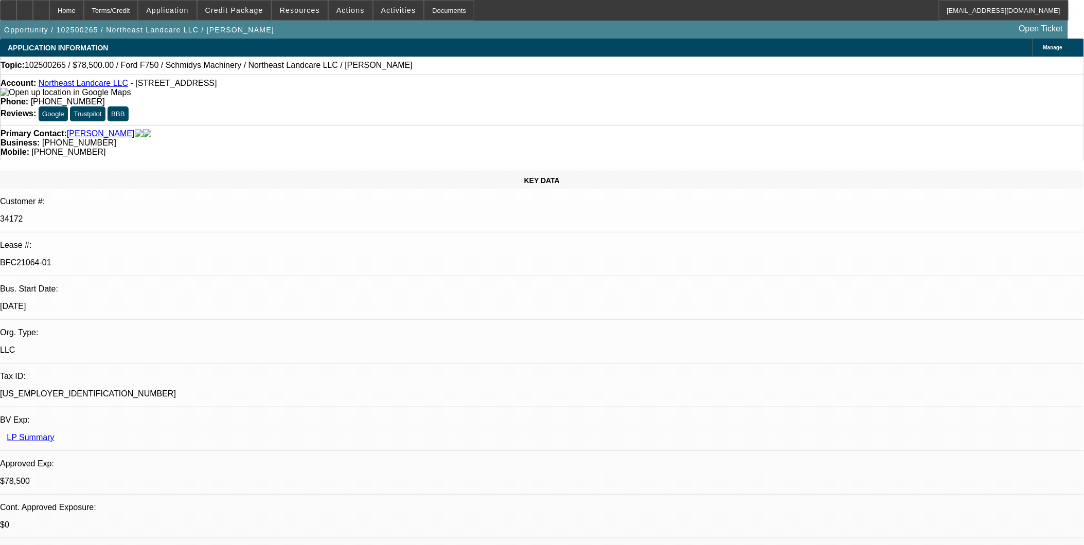
select select "0"
select select "1"
select select "2"
select select "6"
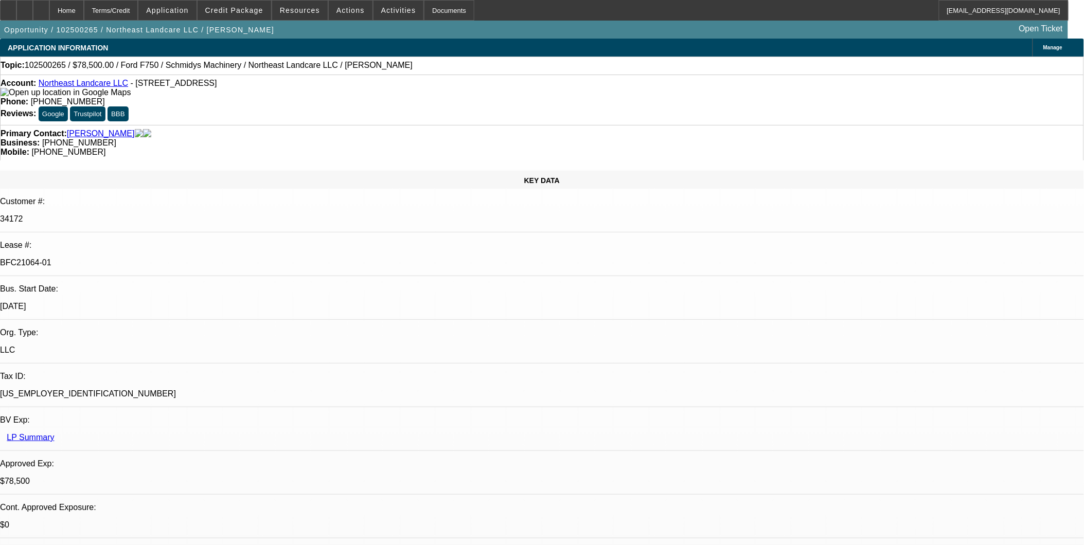
select select "1"
select select "2"
select select "6"
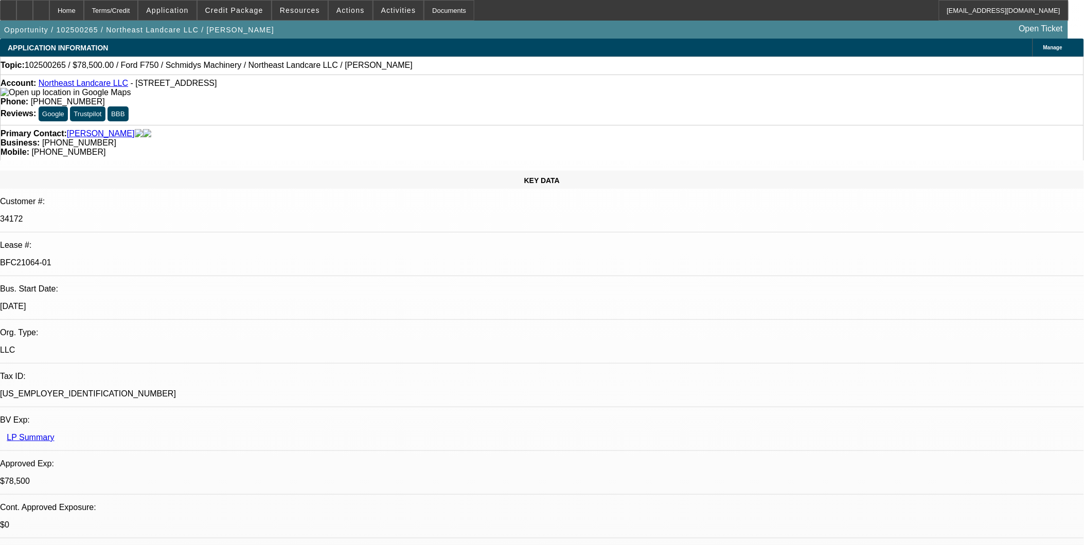
scroll to position [114, 0]
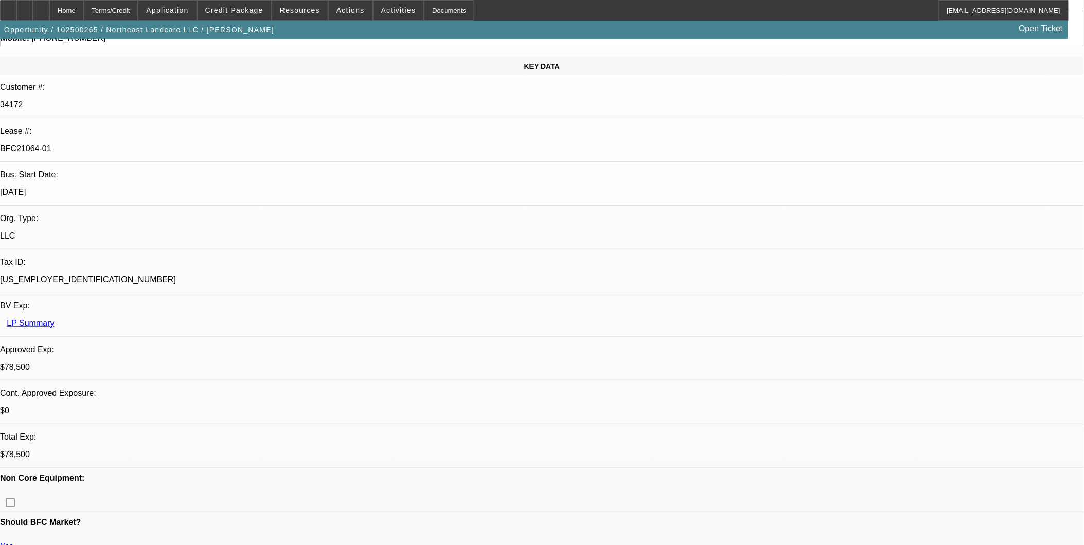
scroll to position [0, 0]
